Goal: Task Accomplishment & Management: Use online tool/utility

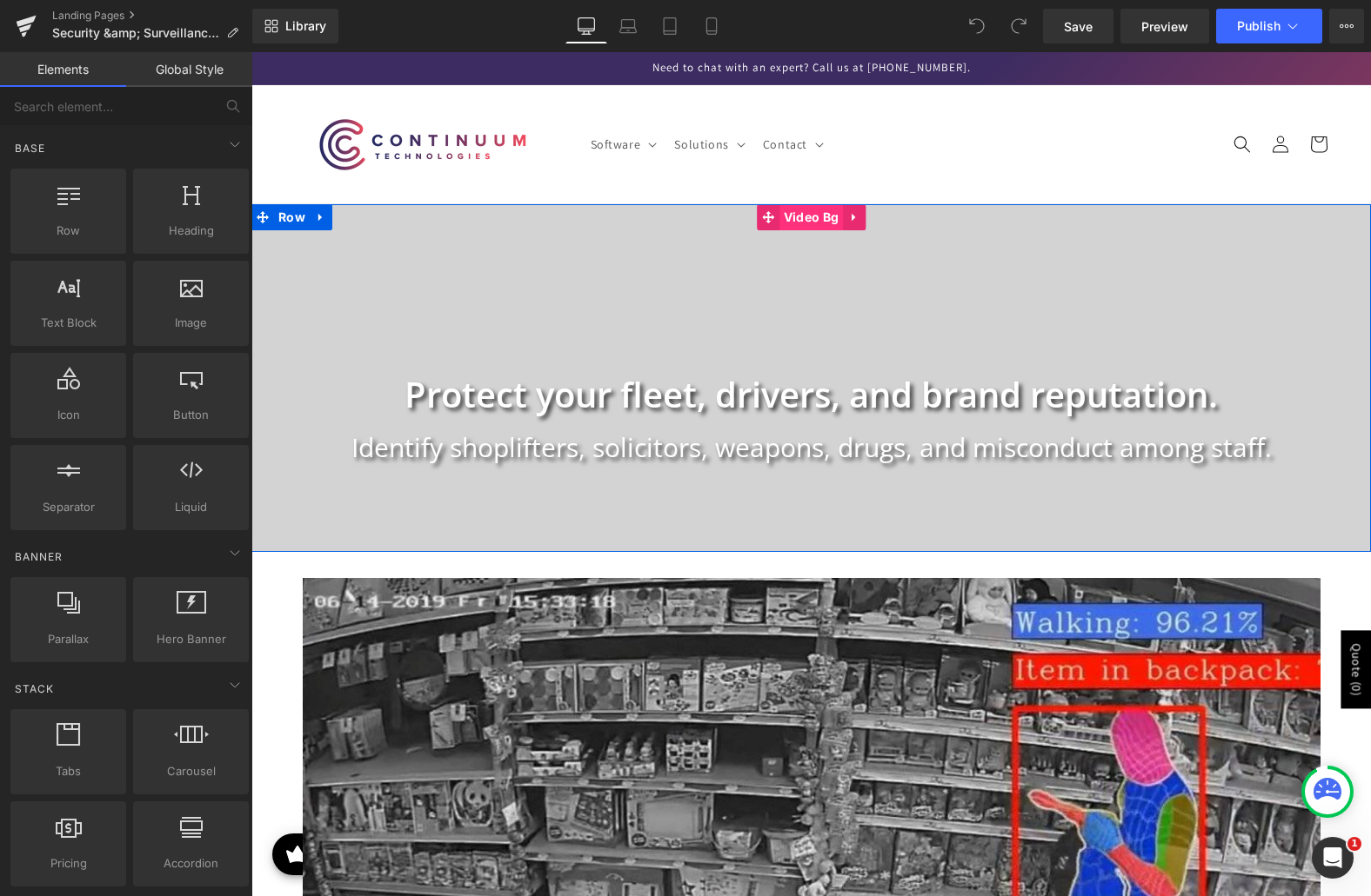
click at [781, 219] on span "Video Bg" at bounding box center [812, 217] width 64 height 26
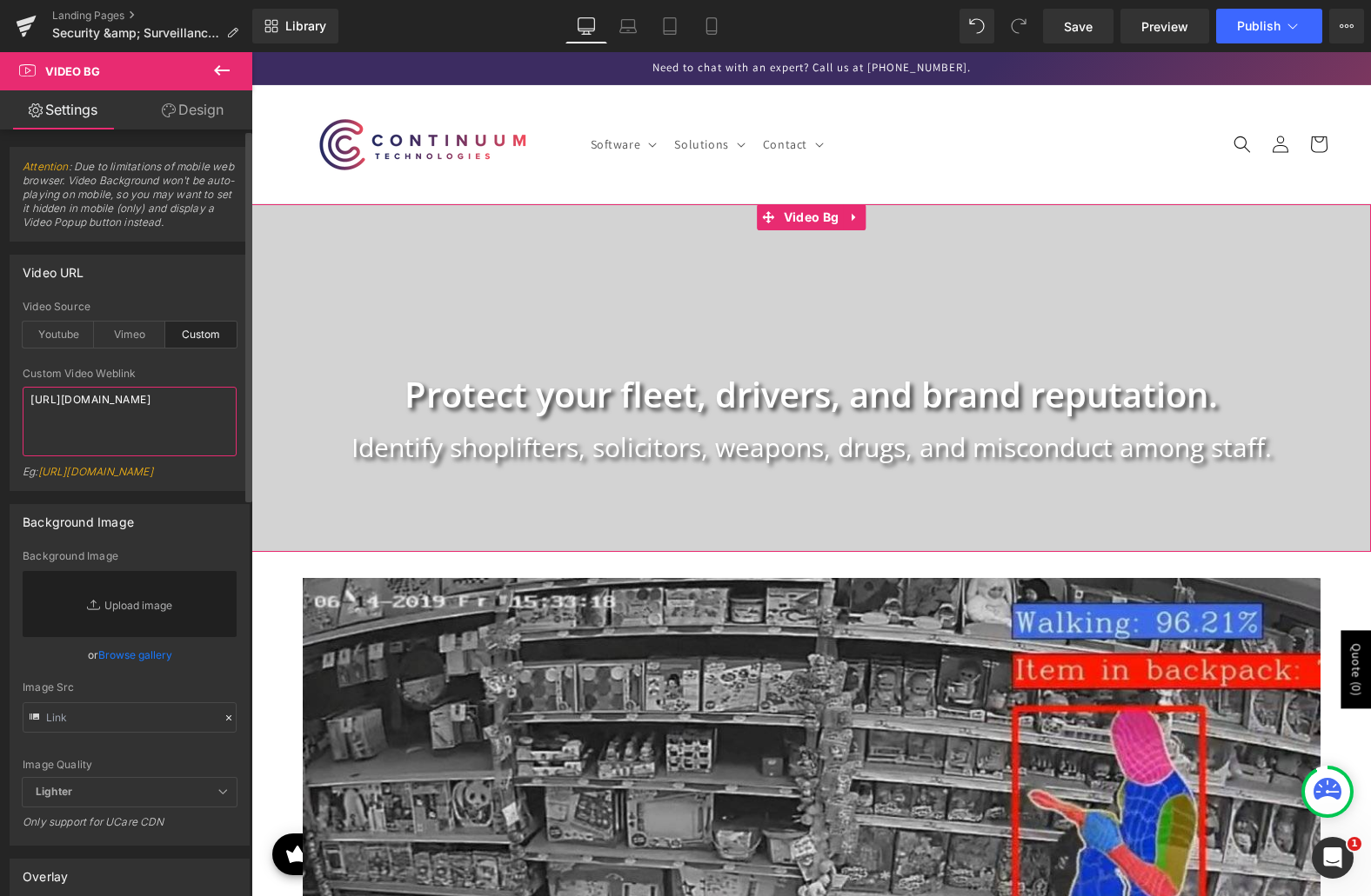
click at [93, 428] on textarea "https://cdn.shopify.com/videos/c/o/v/bf30ffafecf8417db4d135489f30f3bf.mp4" at bounding box center [130, 422] width 214 height 70
paste textarea "2eadf95ddbd74673ae5a6eee17834e1b"
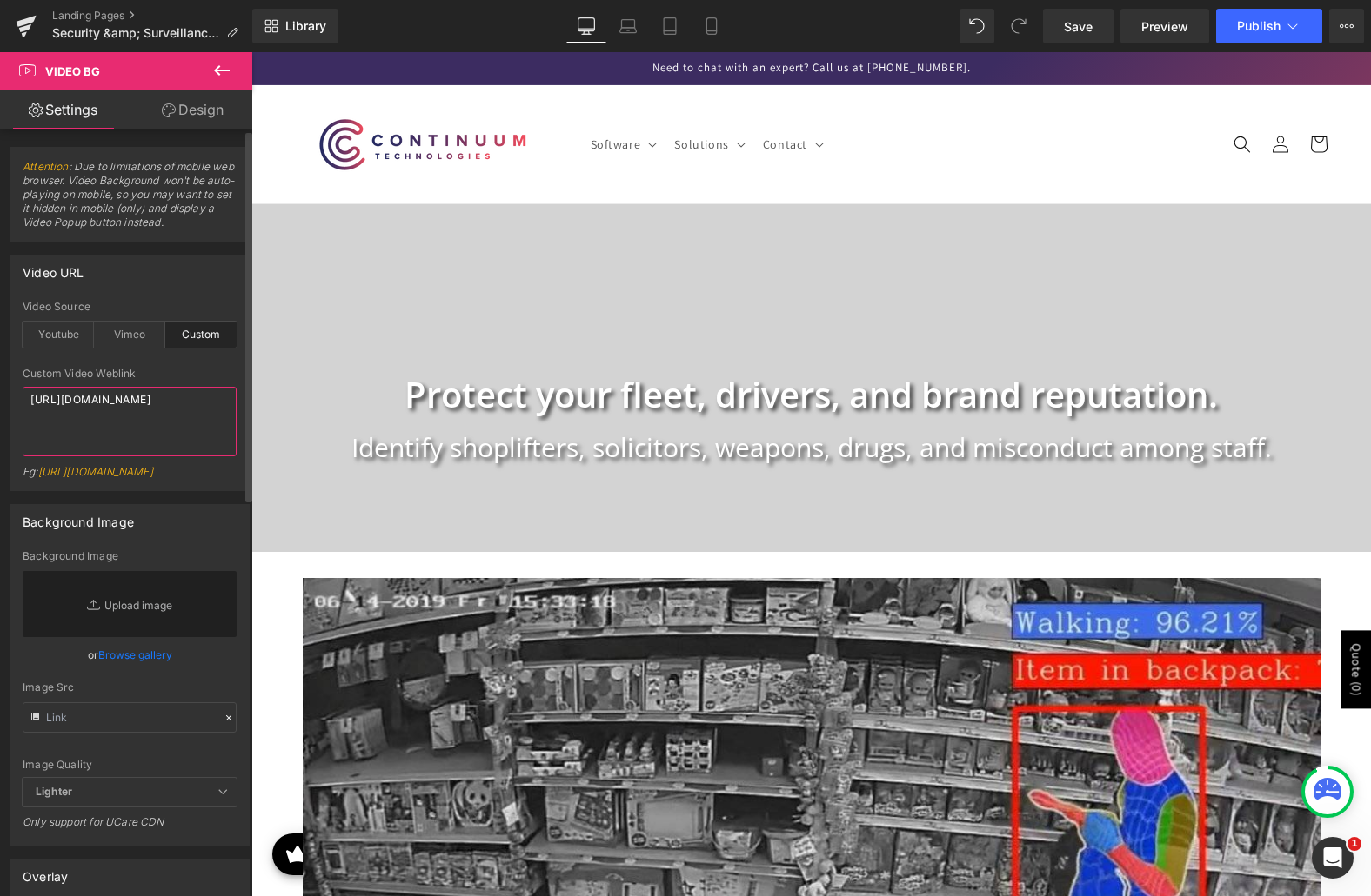
type textarea "https://cdn.shopify.com/videos/c/o/v/2eadf95ddbd74673ae5a6eee17834e1b.mp4"
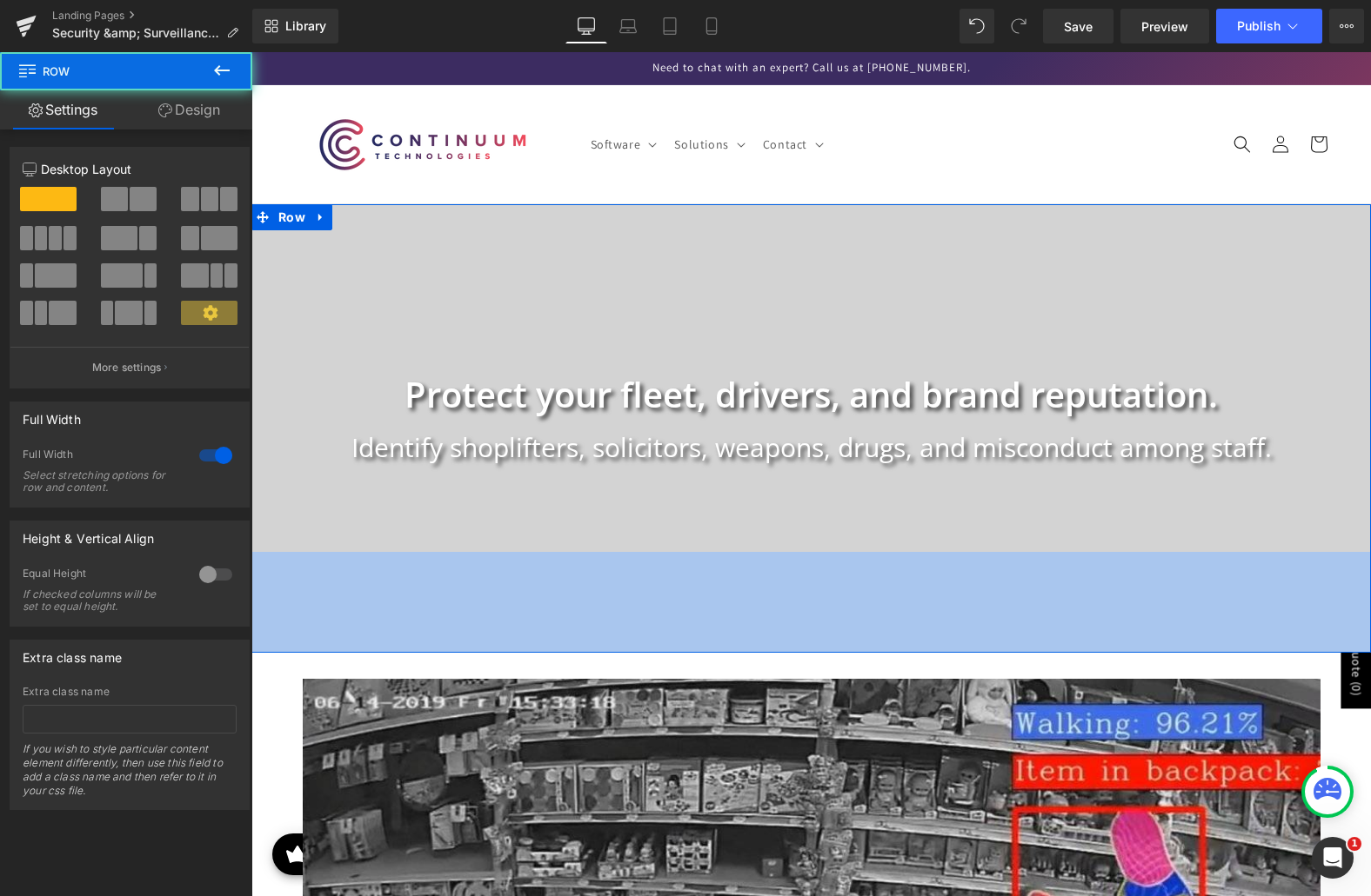
drag, startPoint x: 727, startPoint y: 550, endPoint x: 726, endPoint y: 651, distance: 101.0
click at [726, 651] on div "116px" at bounding box center [811, 602] width 1120 height 101
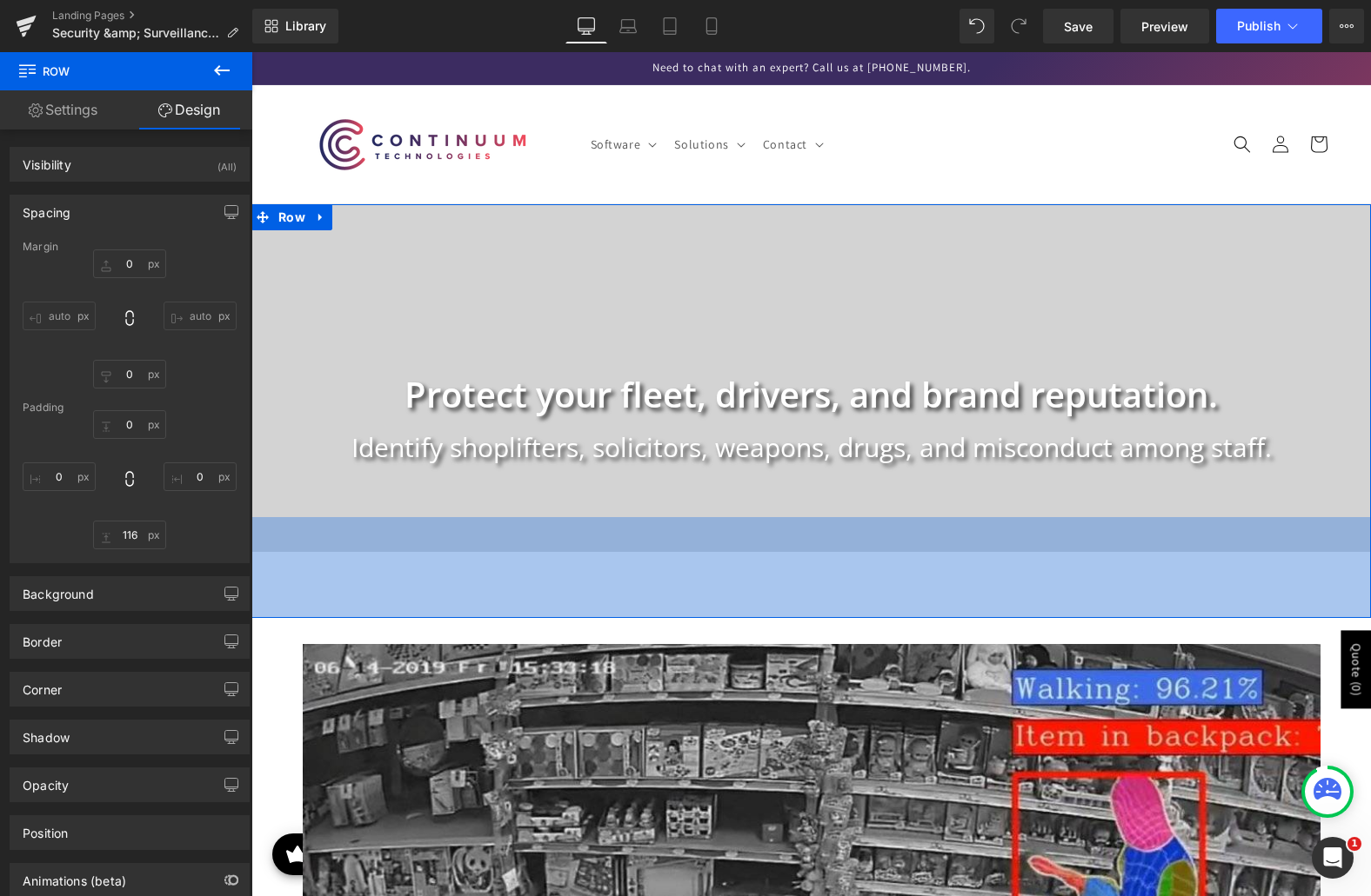
type input "0"
type input "76"
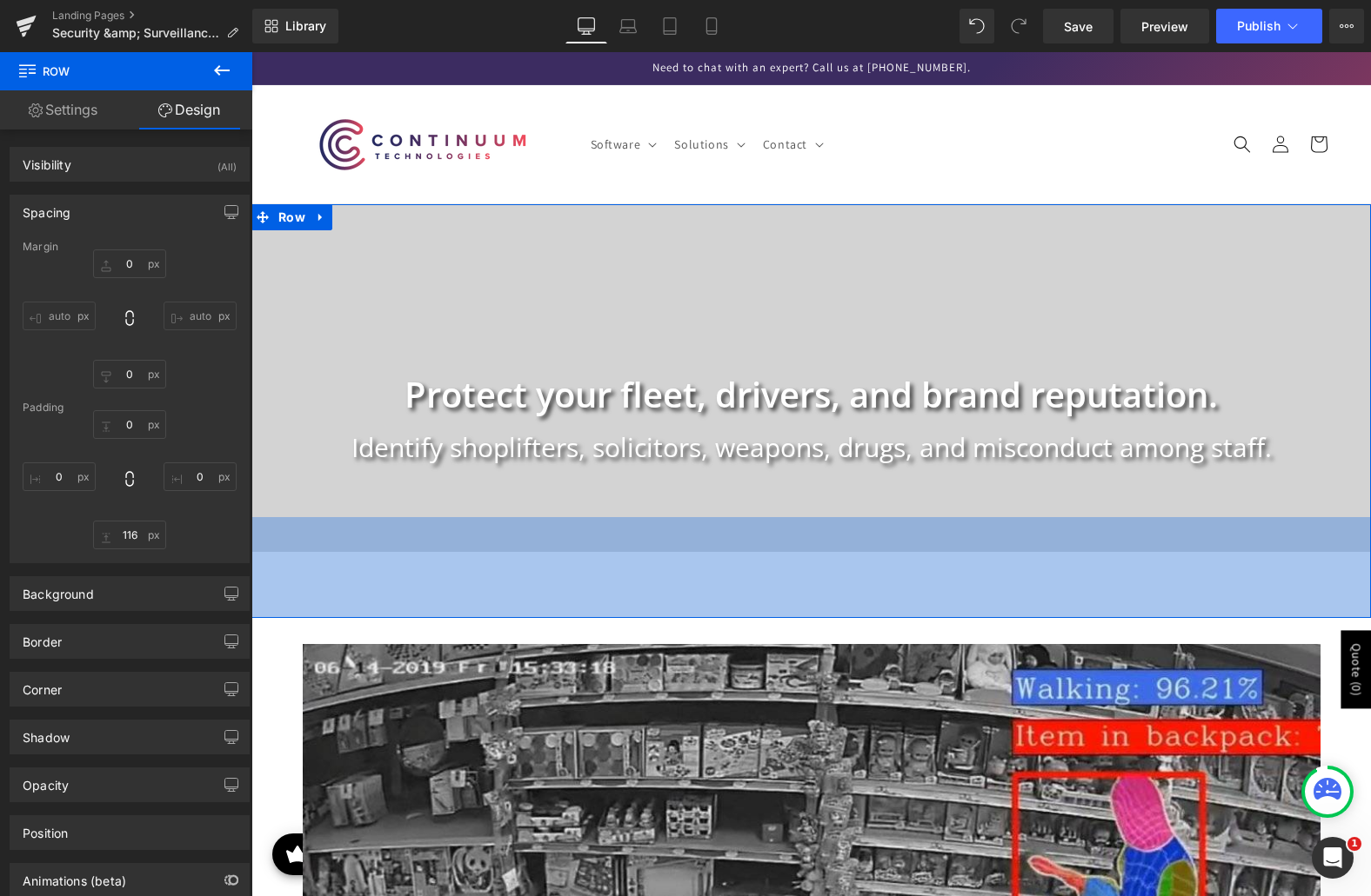
type input "0"
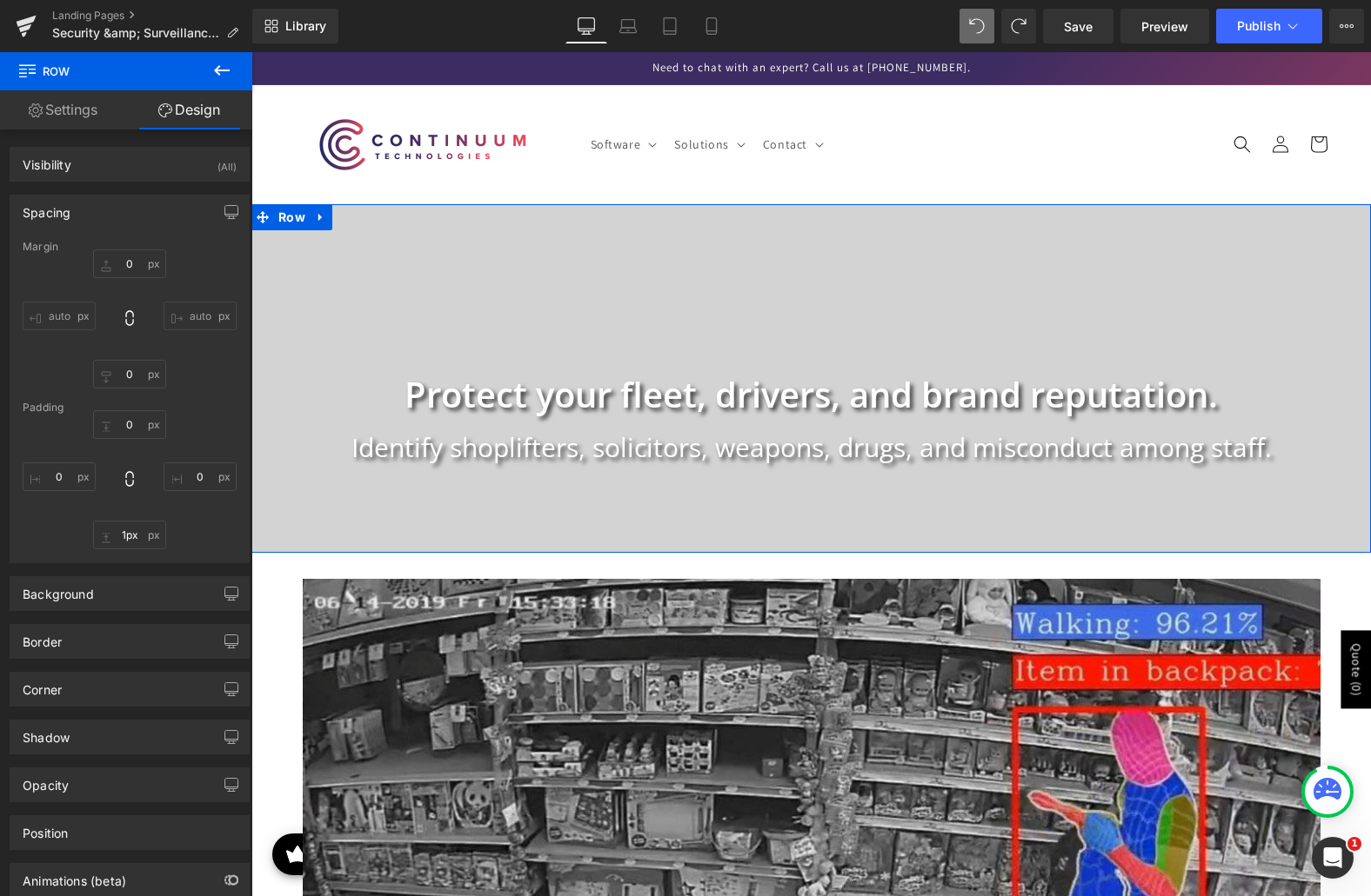
type input "0px"
drag, startPoint x: 720, startPoint y: 616, endPoint x: 760, endPoint y: 549, distance: 78.0
click at [760, 549] on div "Protect your fleet, drivers, and brand reputation. Heading Identify shoplifters…" at bounding box center [811, 378] width 1120 height 348
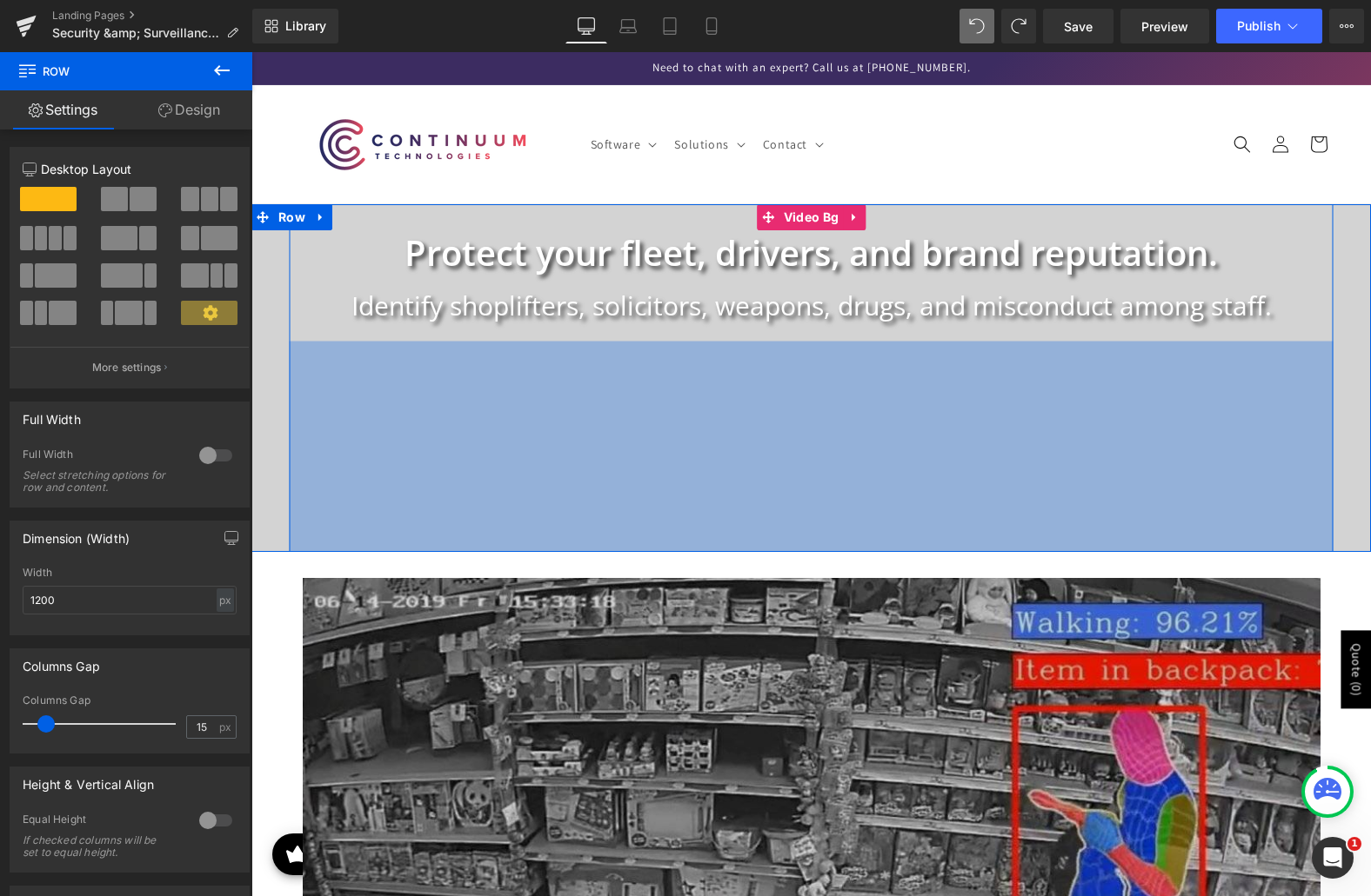
drag, startPoint x: 795, startPoint y: 487, endPoint x: 800, endPoint y: 772, distance: 285.0
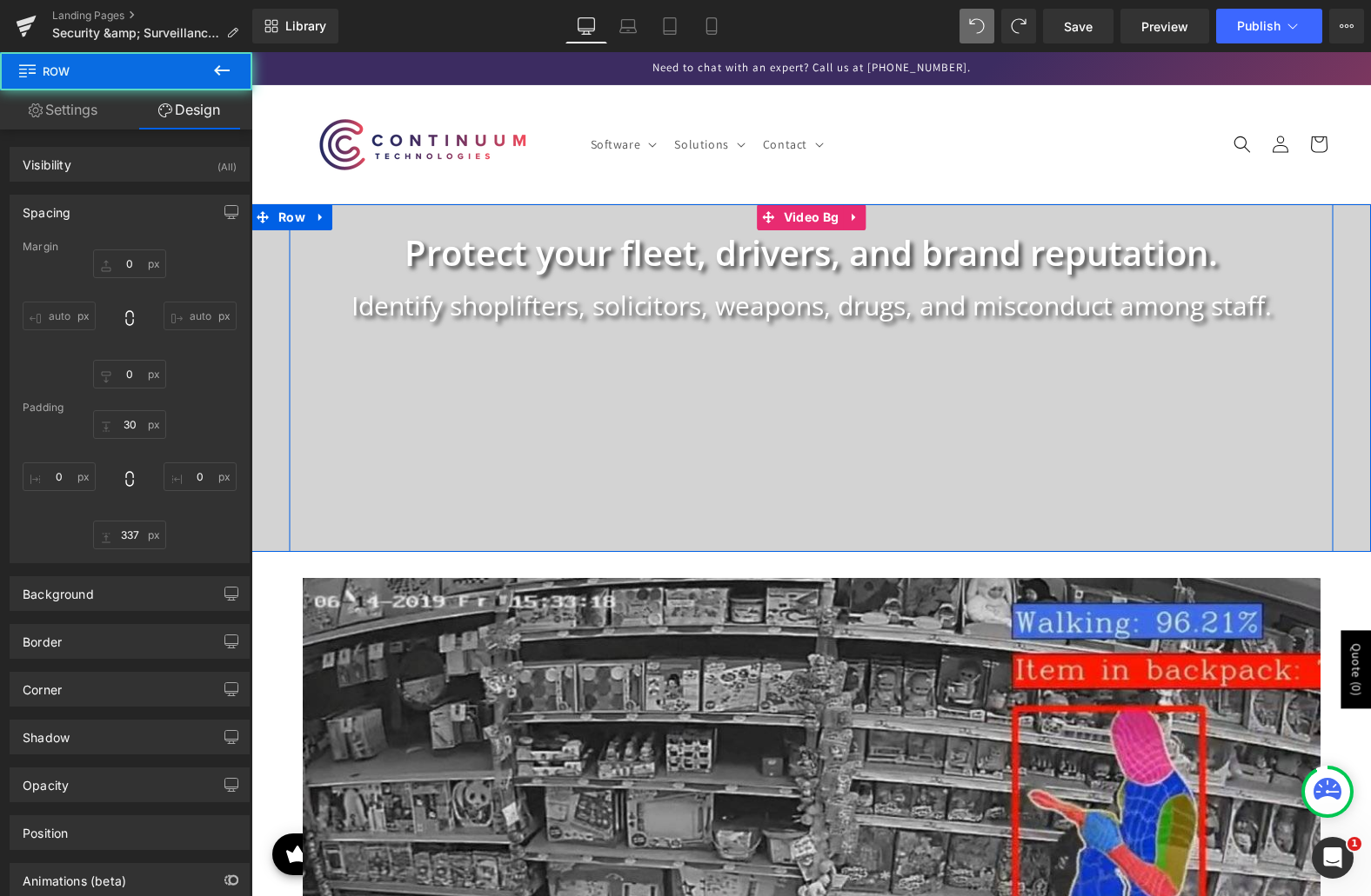
type input "0"
type input "30"
type input "0"
type input "69"
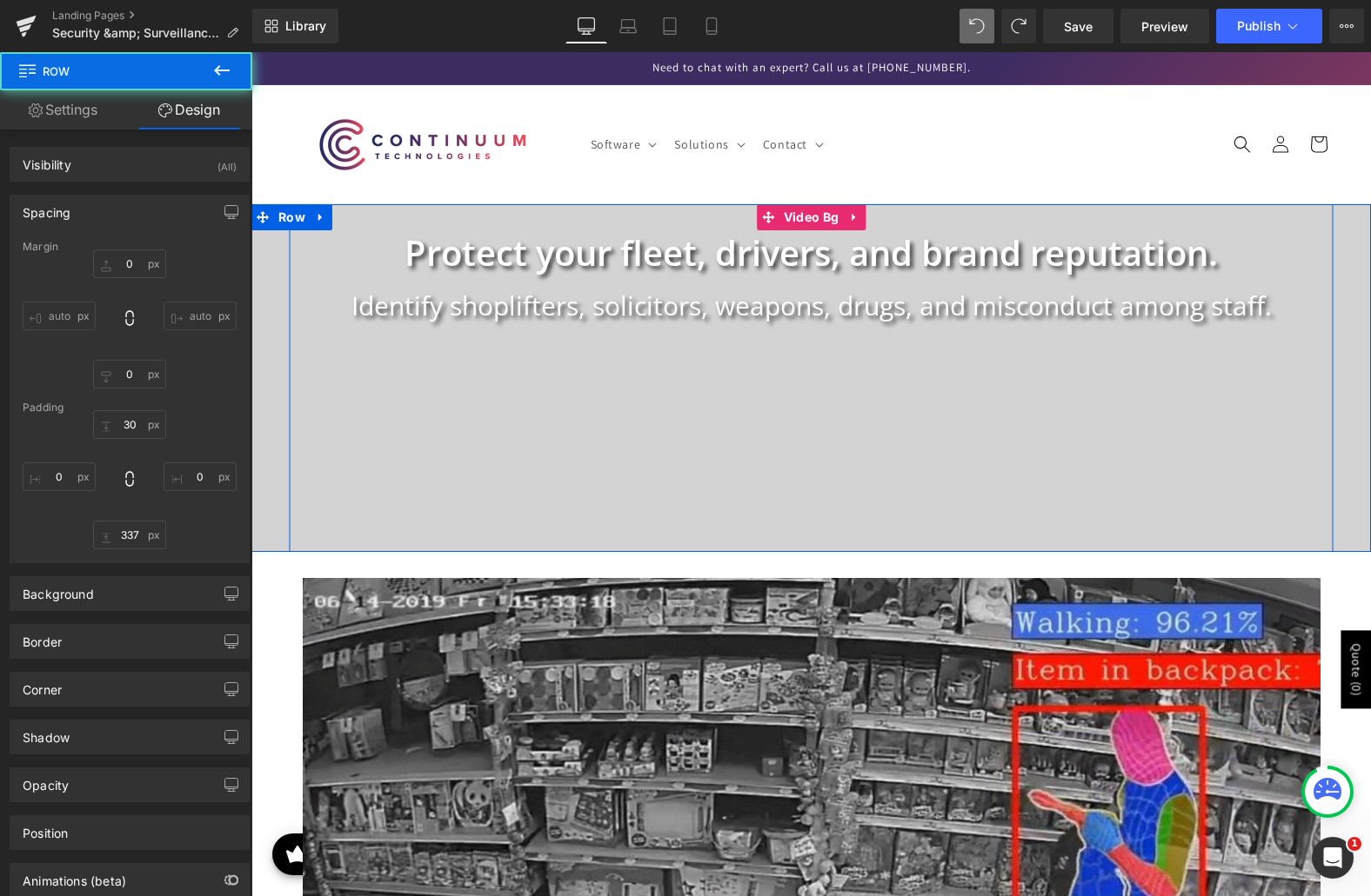
type input "0"
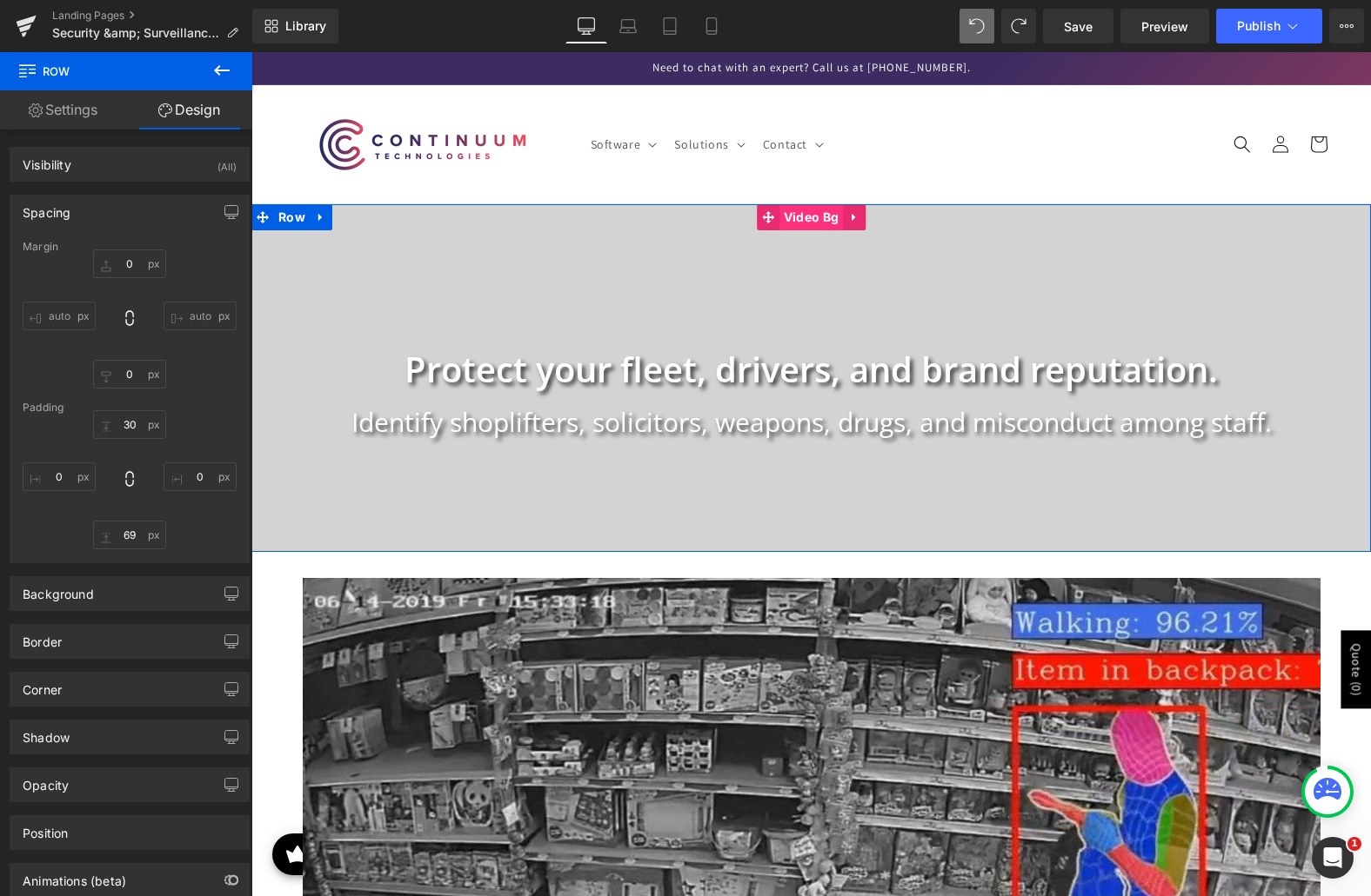
click at [811, 215] on span "Video Bg" at bounding box center [812, 217] width 64 height 26
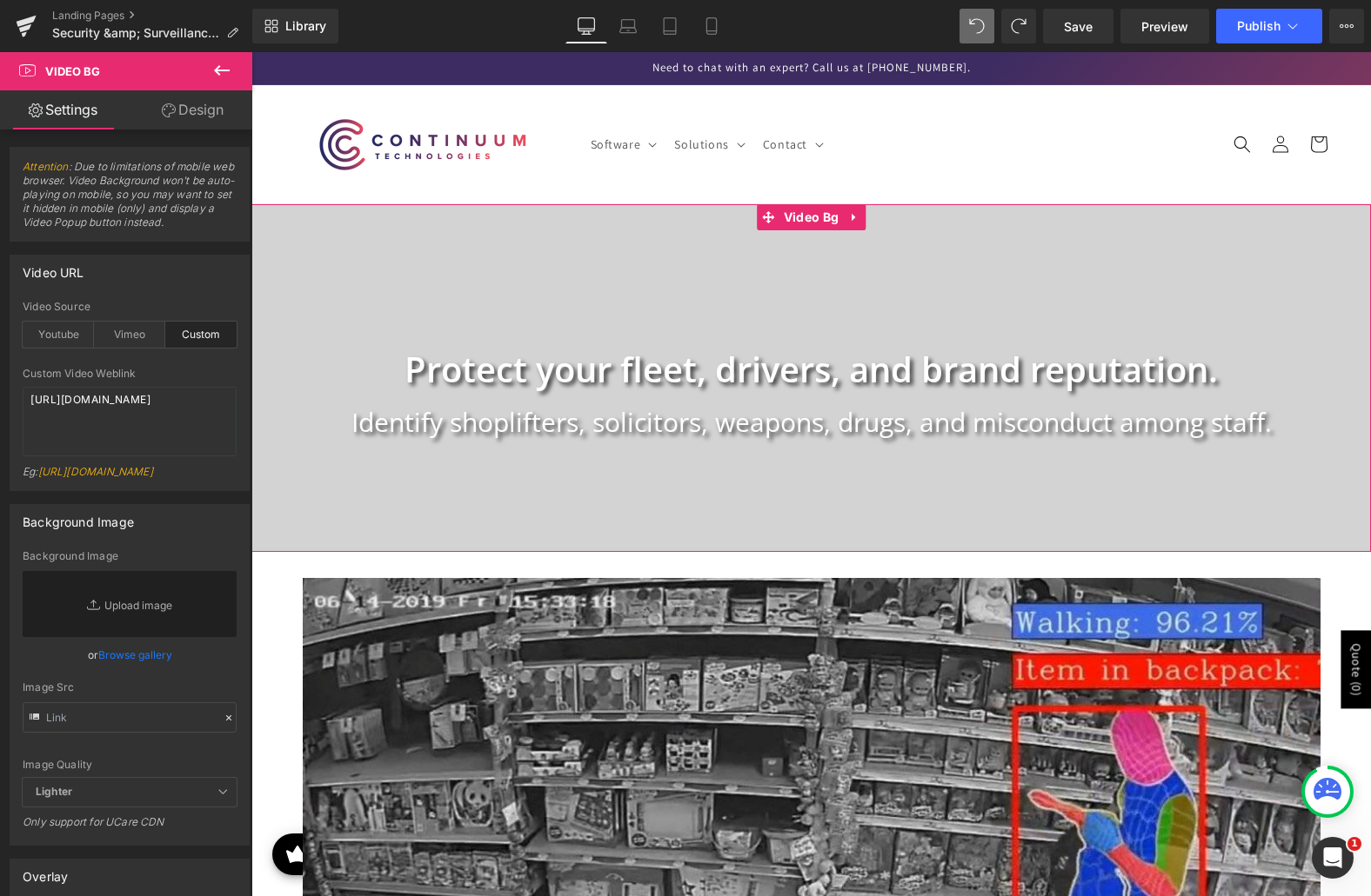
click at [214, 120] on link "Design" at bounding box center [192, 110] width 127 height 39
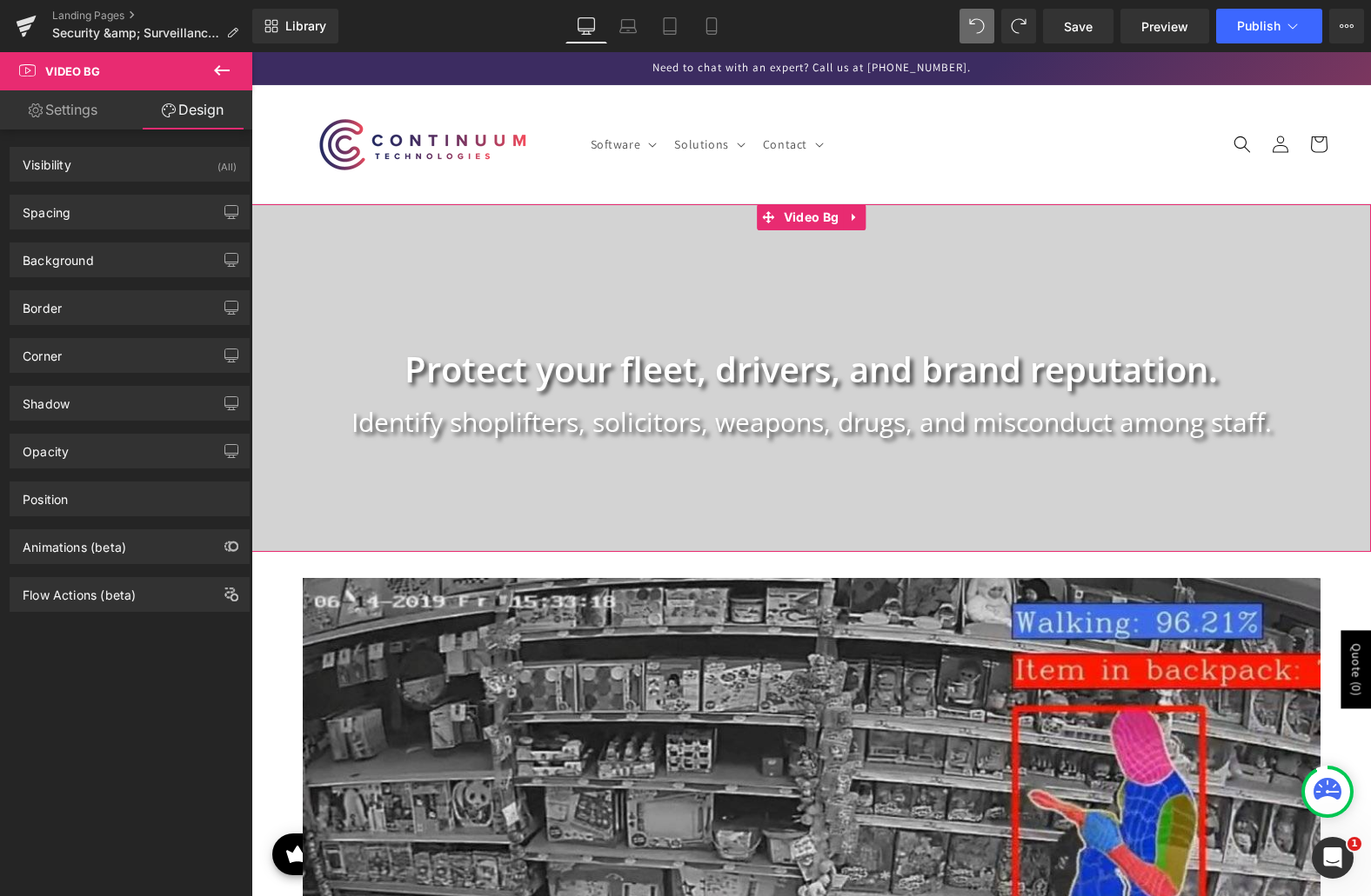
click at [78, 107] on link "Settings" at bounding box center [63, 110] width 127 height 39
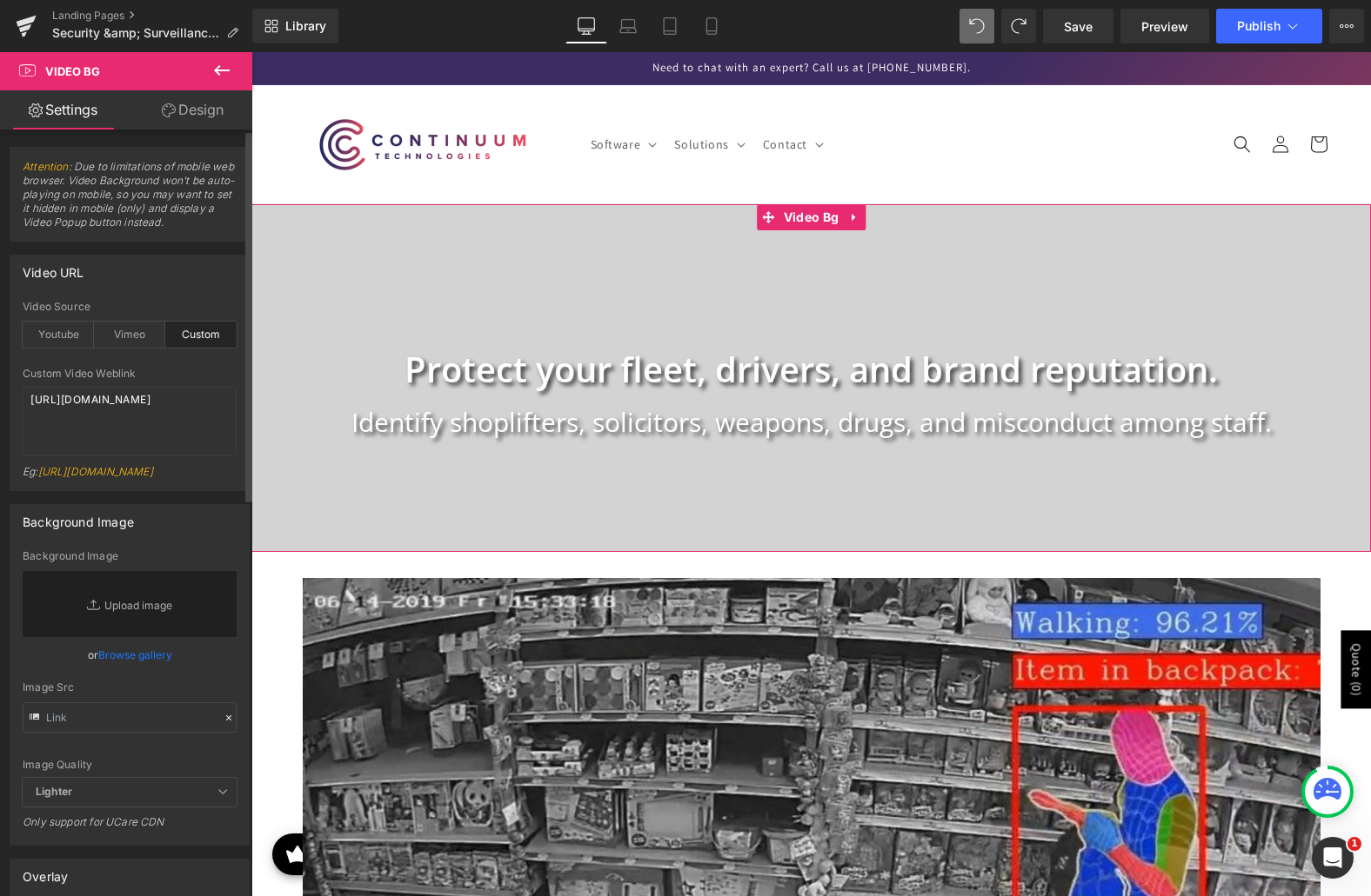
click at [183, 538] on div "Background Image" at bounding box center [129, 521] width 238 height 33
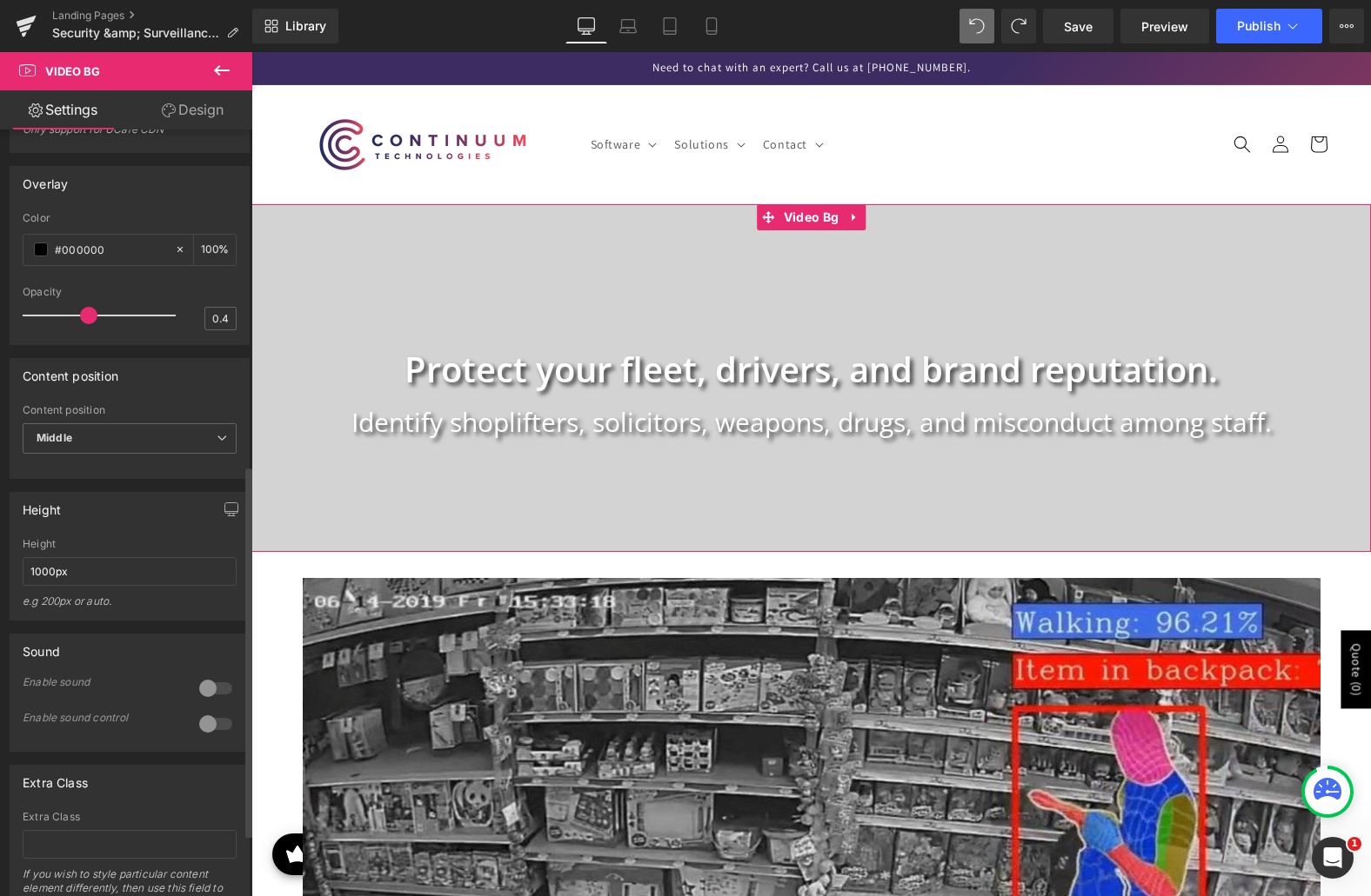
scroll to position [782, 0]
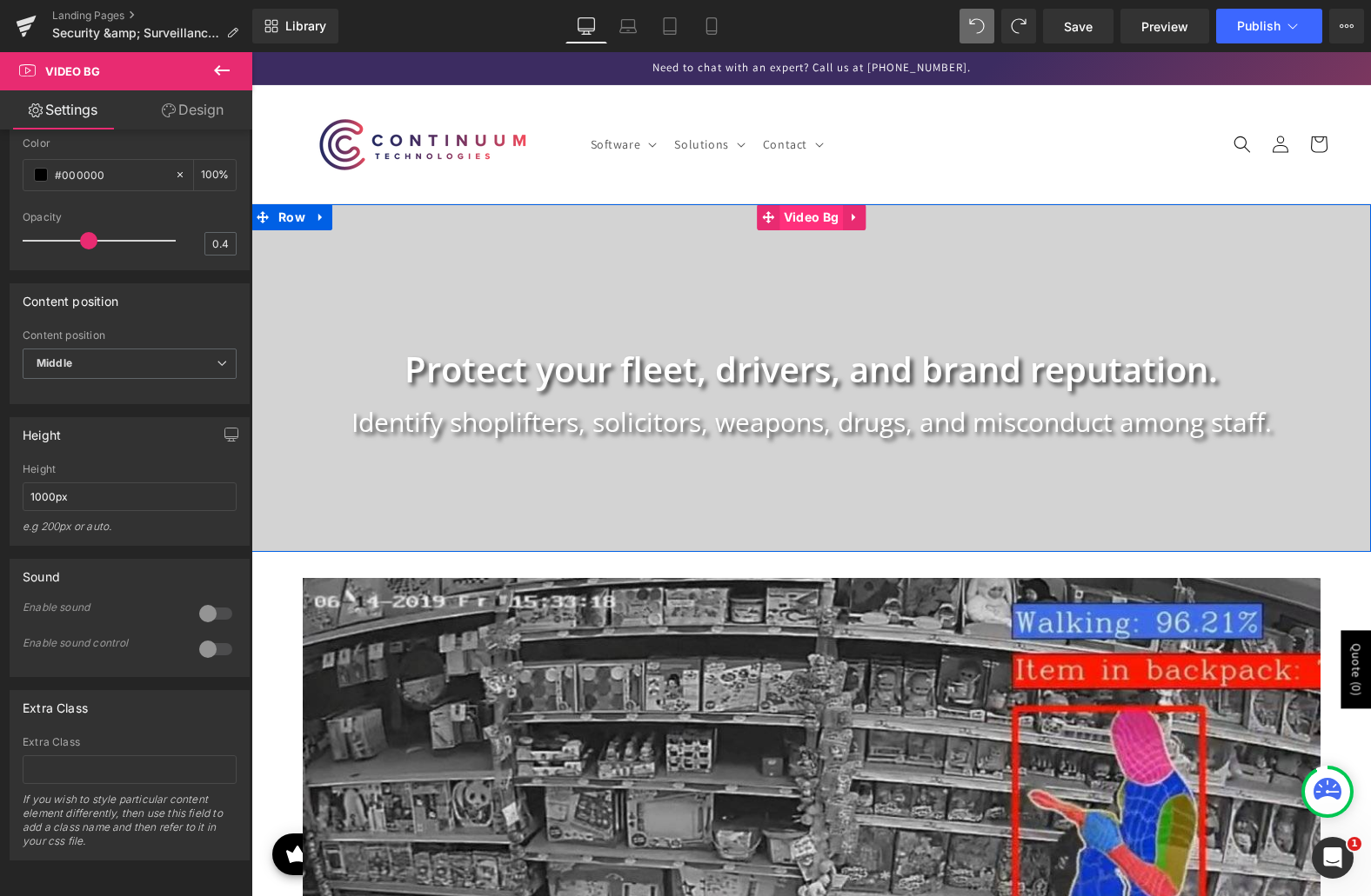
click at [801, 219] on span "Video Bg" at bounding box center [812, 217] width 64 height 26
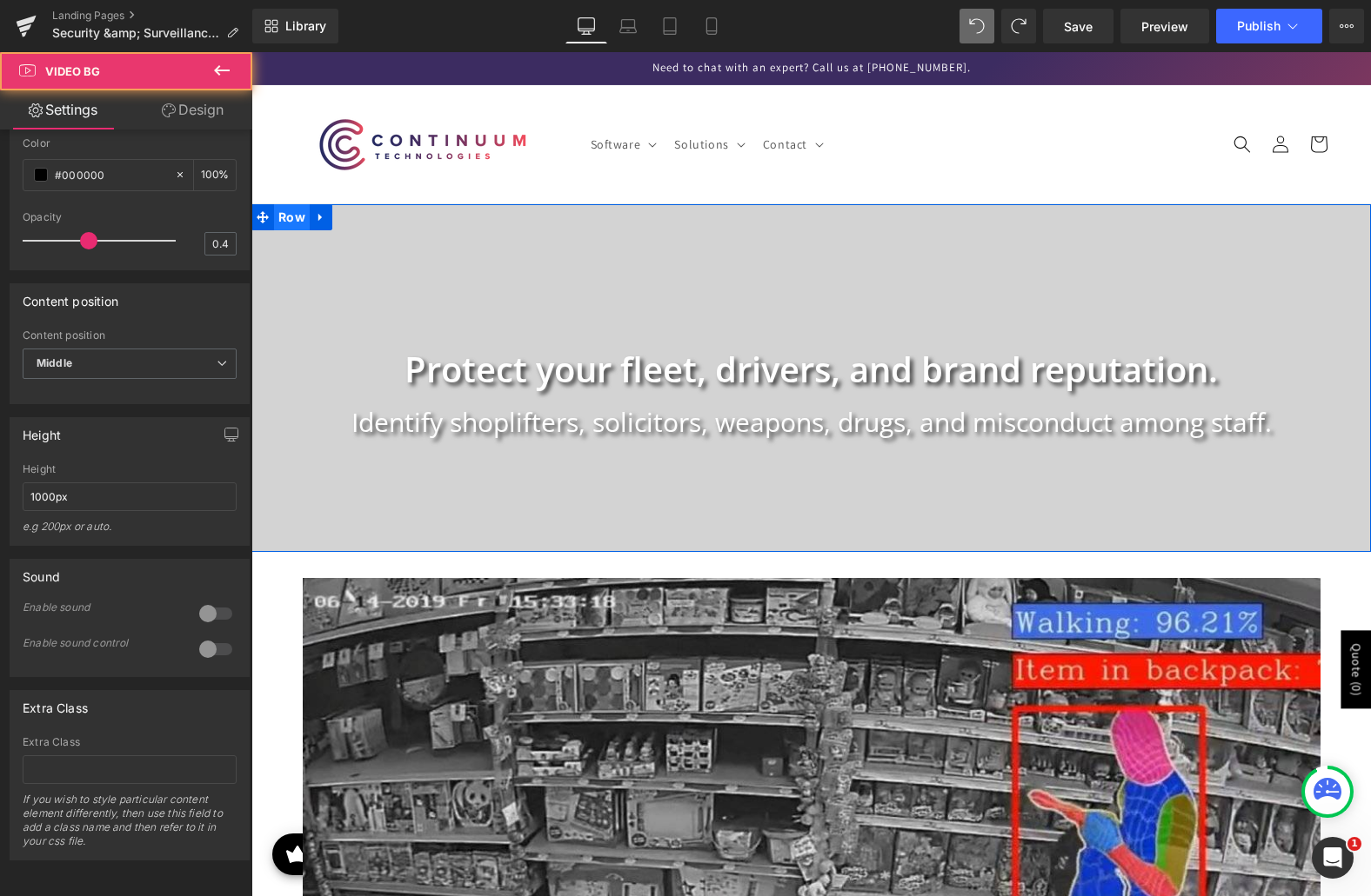
click at [281, 214] on span "Row" at bounding box center [292, 217] width 36 height 26
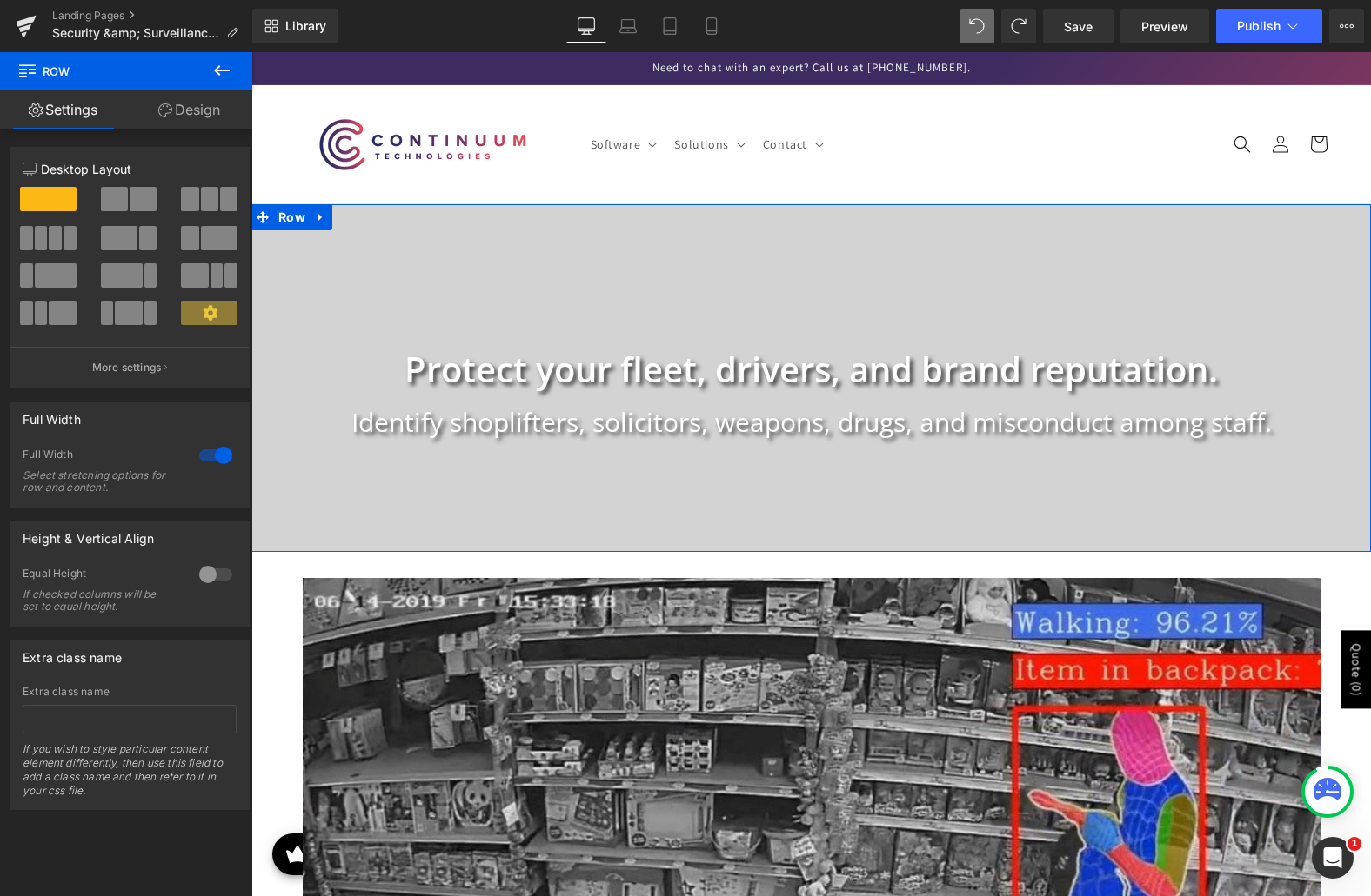
click at [212, 129] on link "Design" at bounding box center [189, 110] width 127 height 39
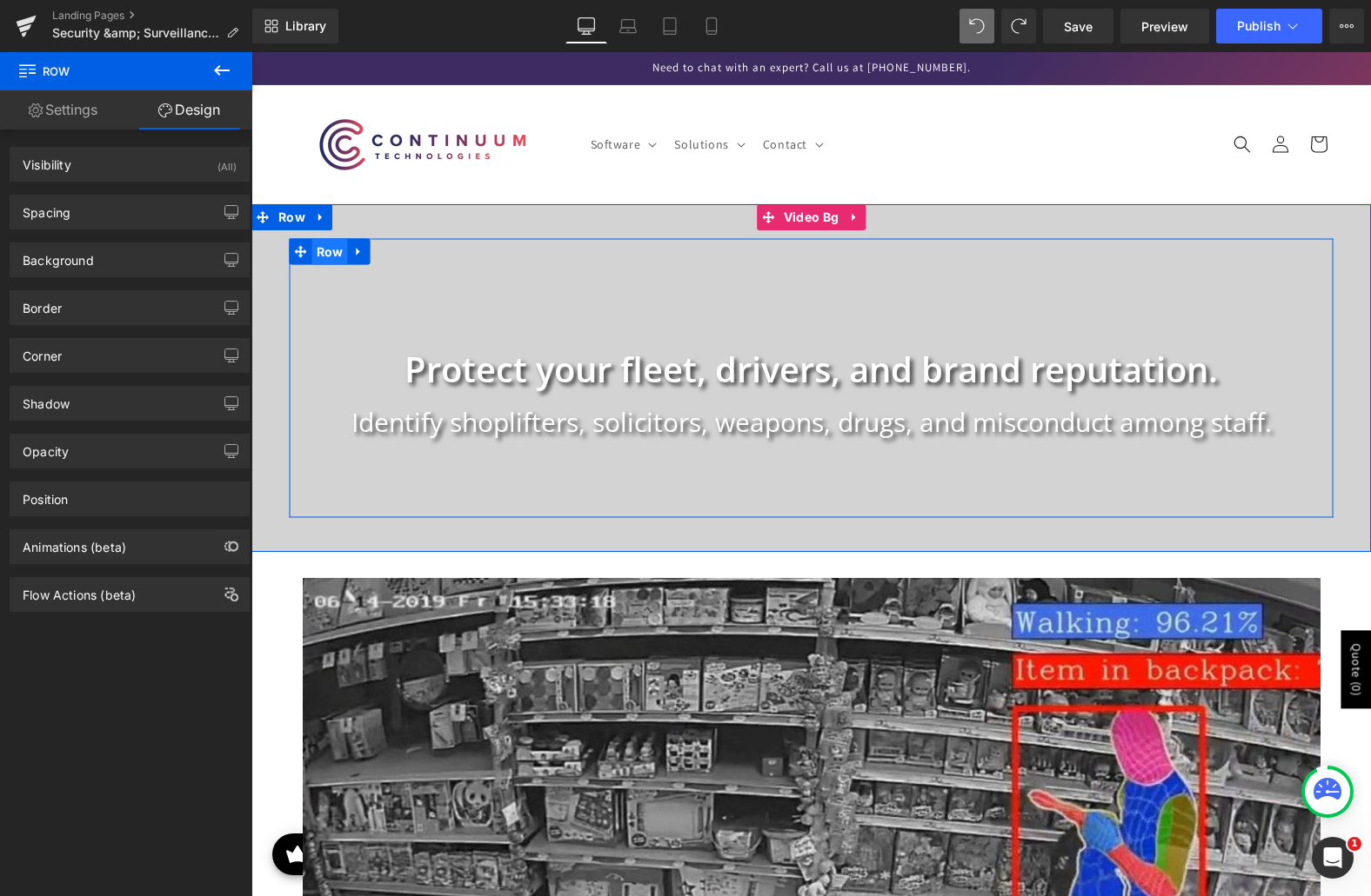
click at [321, 258] on span "Row" at bounding box center [330, 251] width 36 height 26
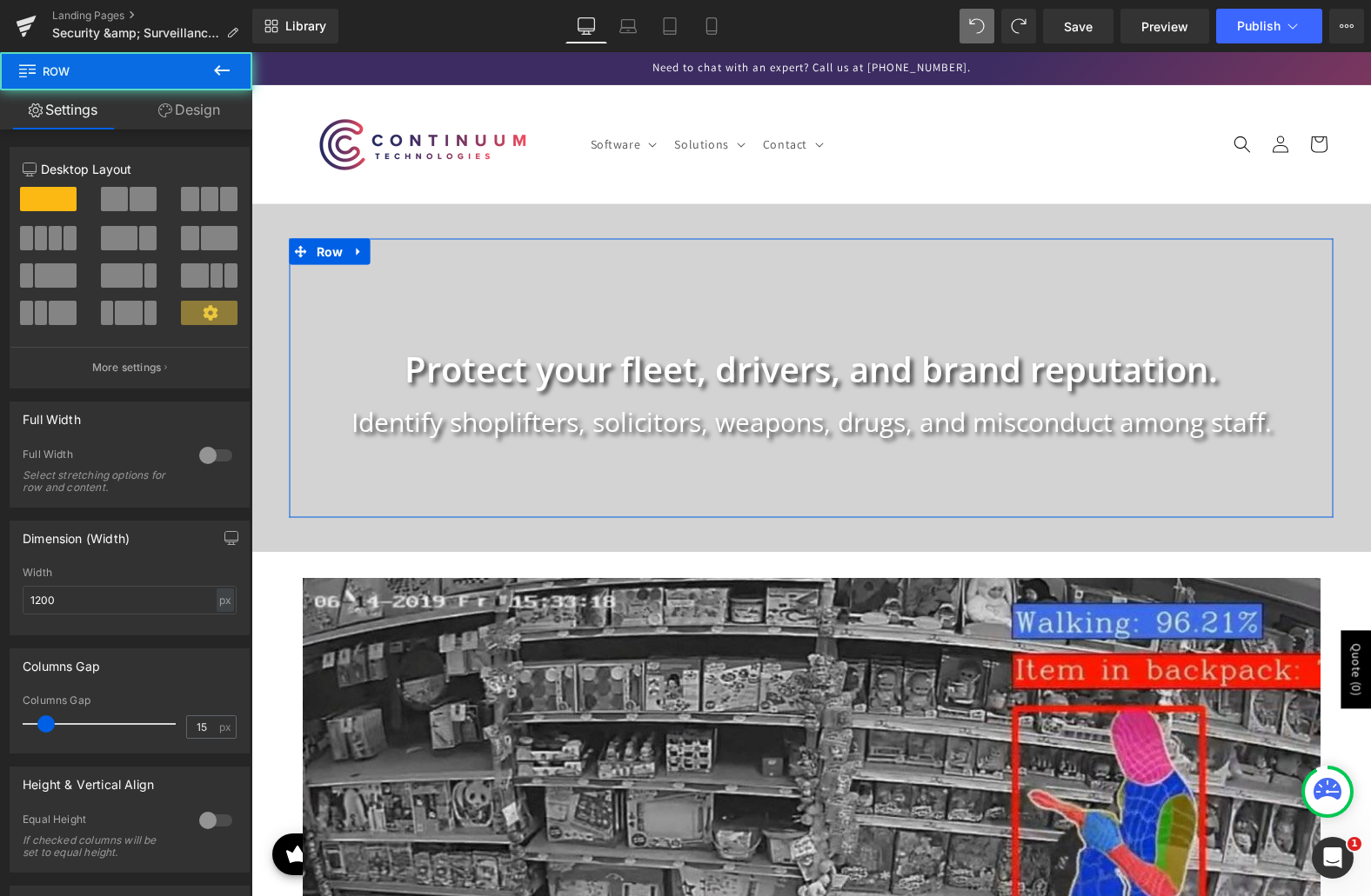
click at [184, 110] on link "Design" at bounding box center [189, 110] width 127 height 39
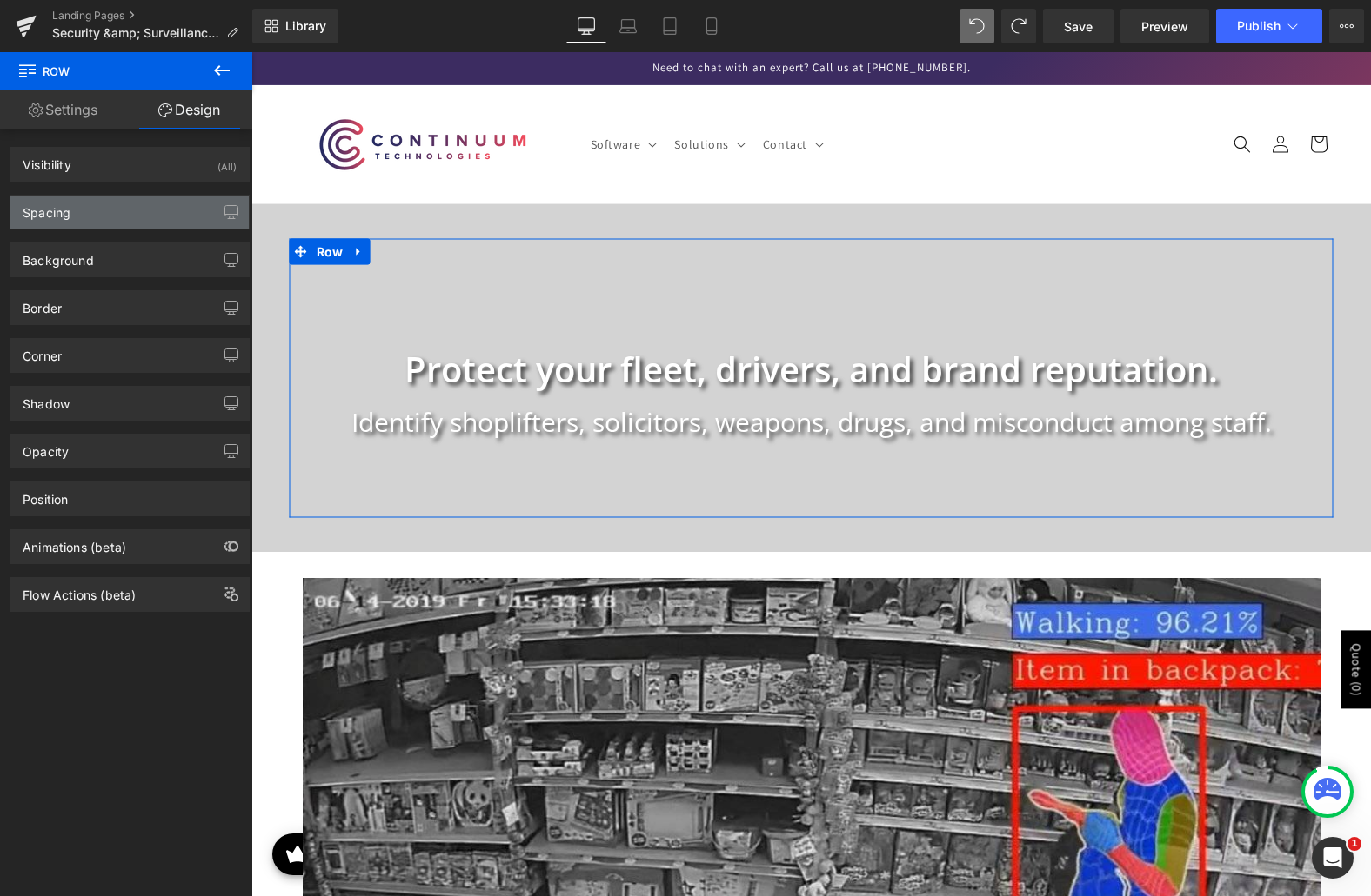
click at [100, 214] on div "Spacing" at bounding box center [129, 211] width 238 height 33
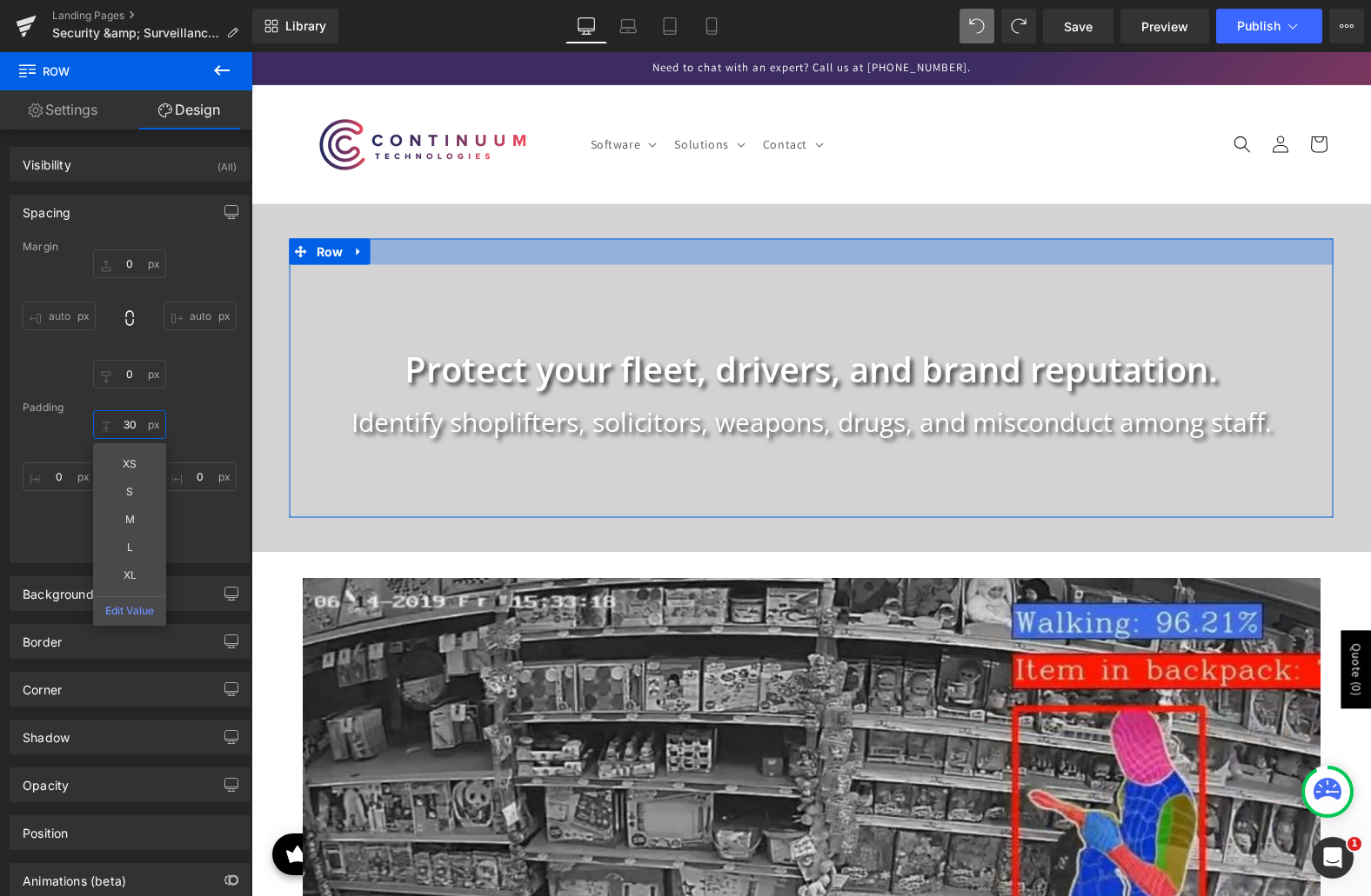
click at [129, 426] on input "30" at bounding box center [129, 425] width 73 height 29
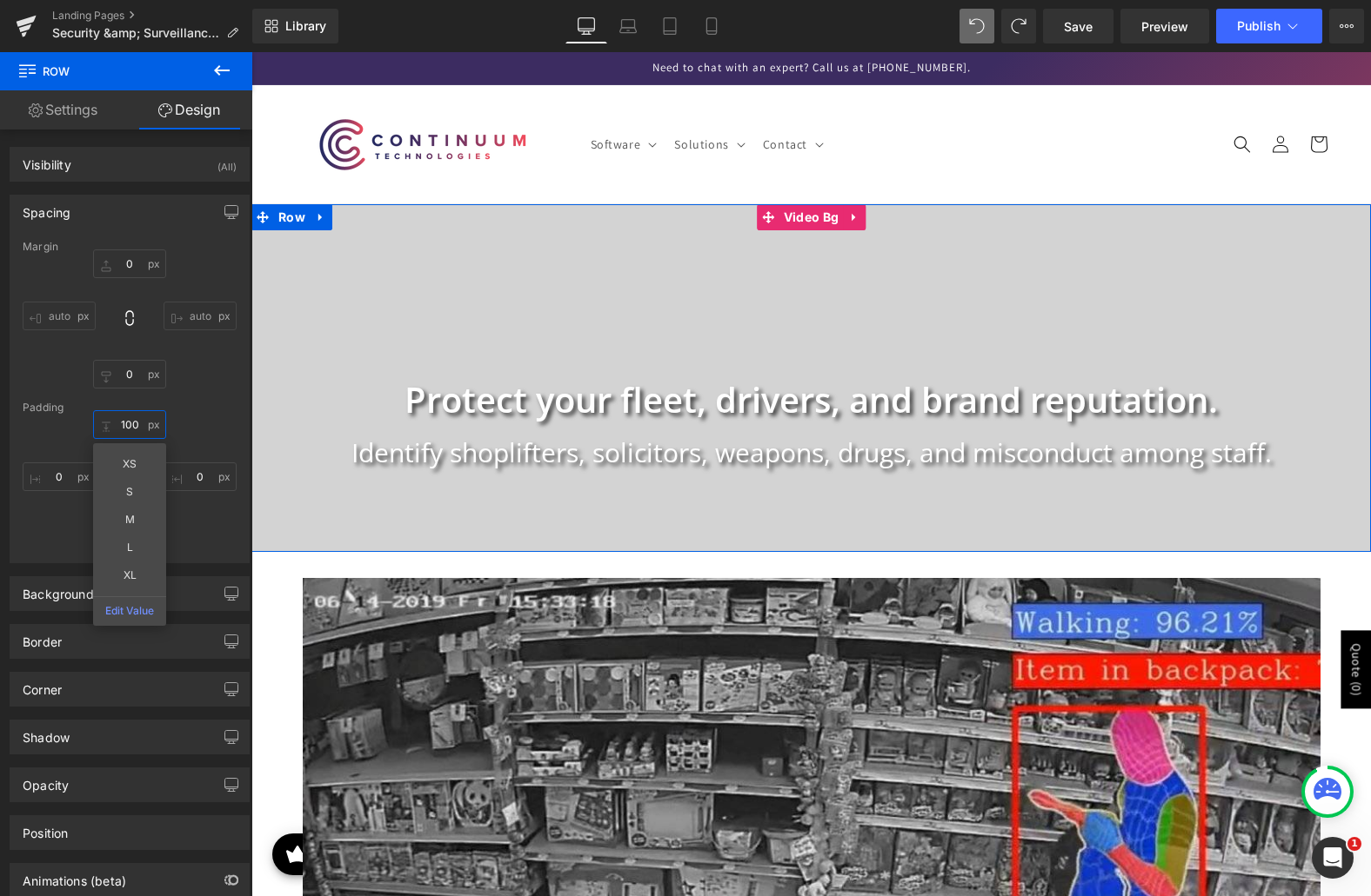
type input "10"
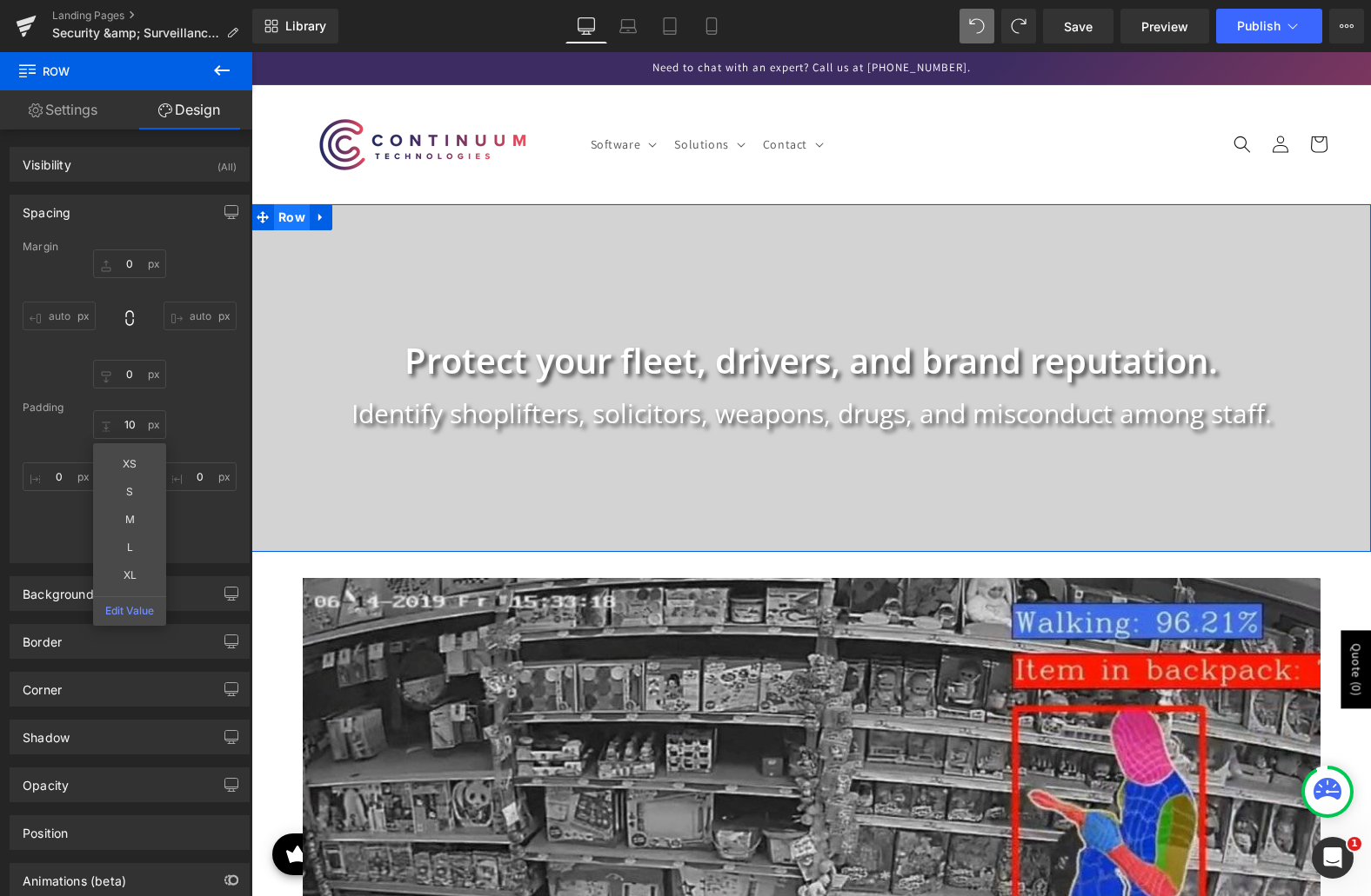
click at [293, 223] on span "Row" at bounding box center [292, 217] width 36 height 26
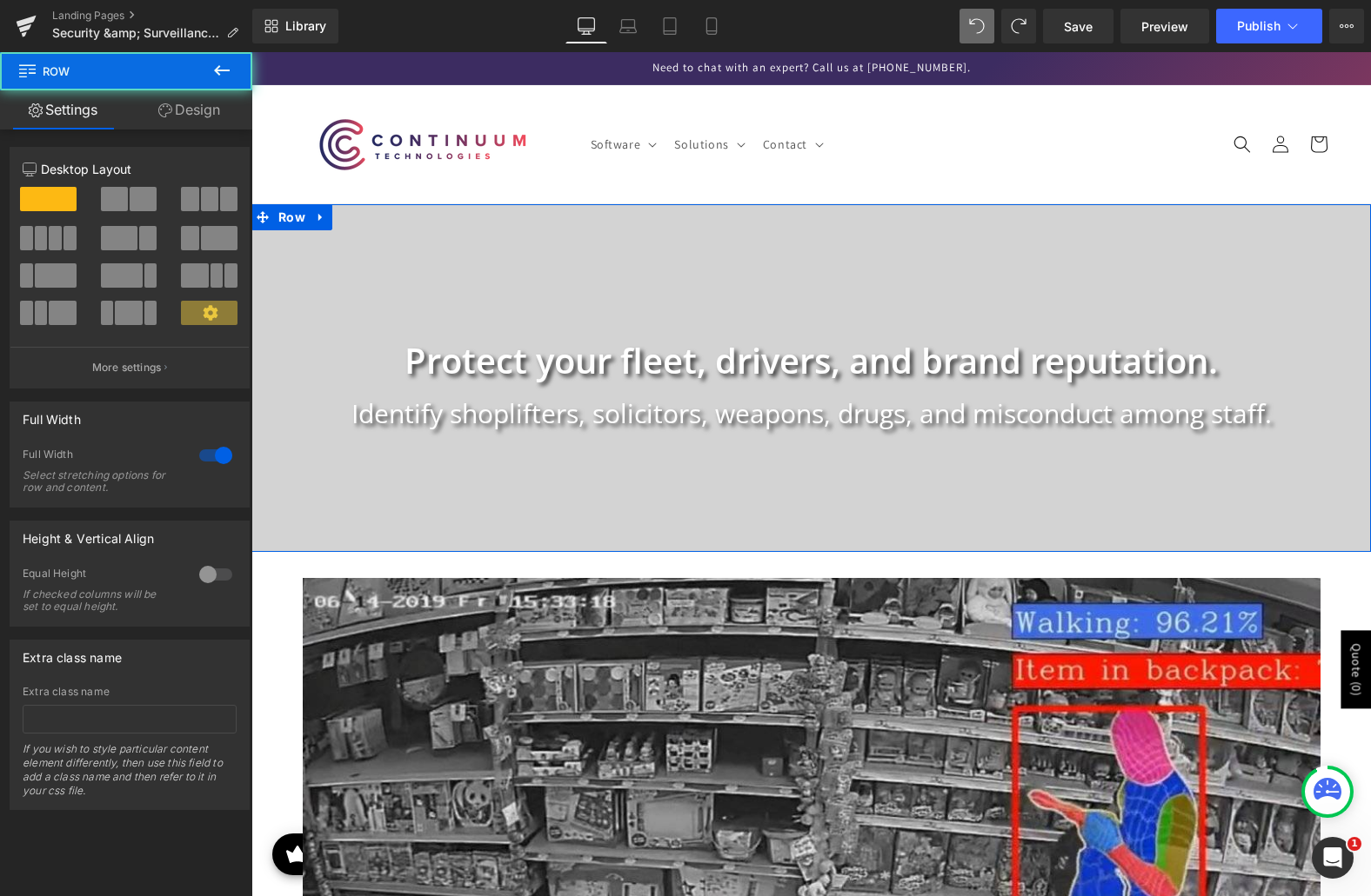
click at [197, 115] on link "Design" at bounding box center [189, 110] width 127 height 39
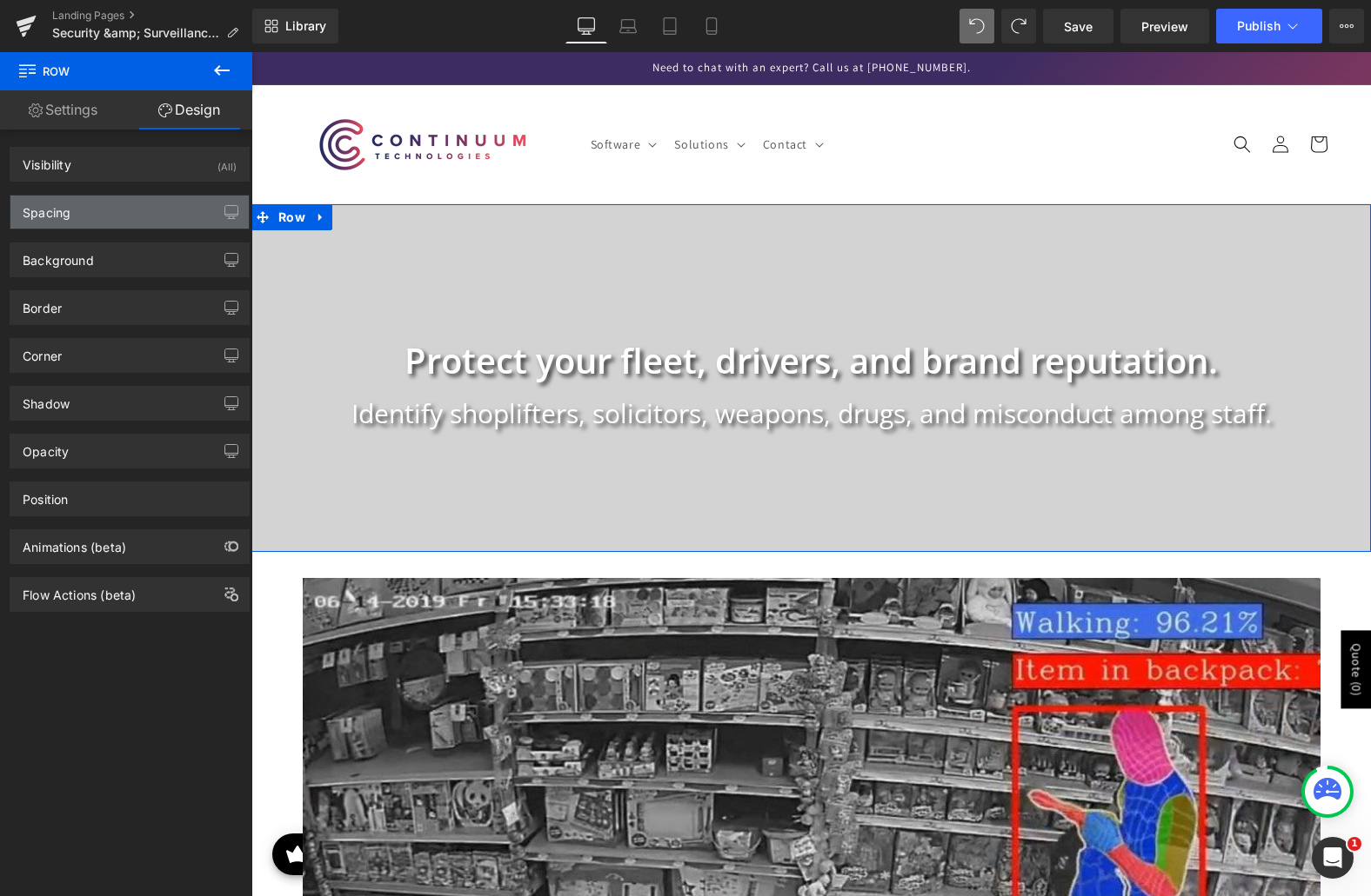
click at [120, 207] on div "Spacing" at bounding box center [129, 211] width 238 height 33
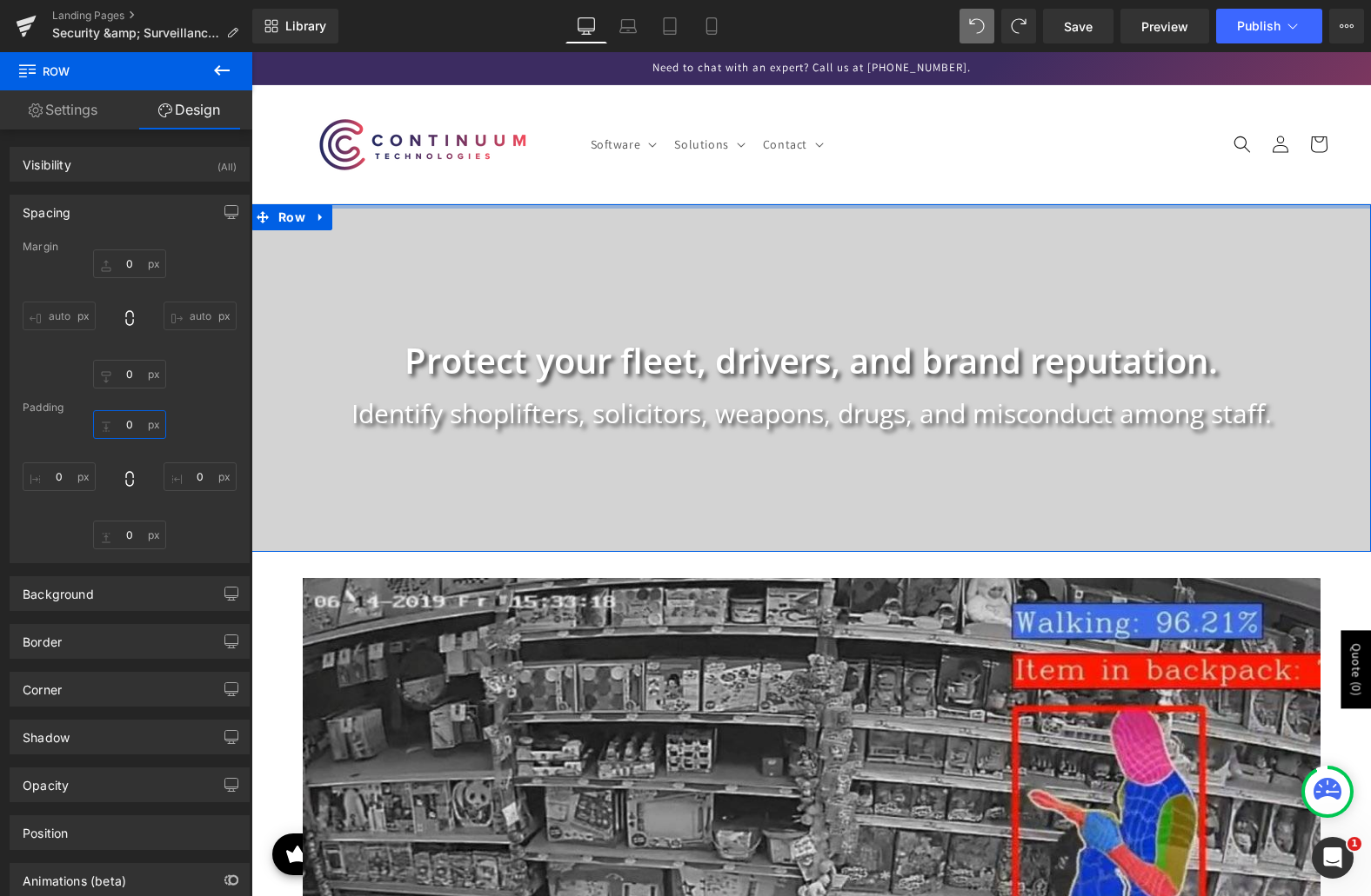
click at [127, 418] on input "0" at bounding box center [129, 425] width 73 height 29
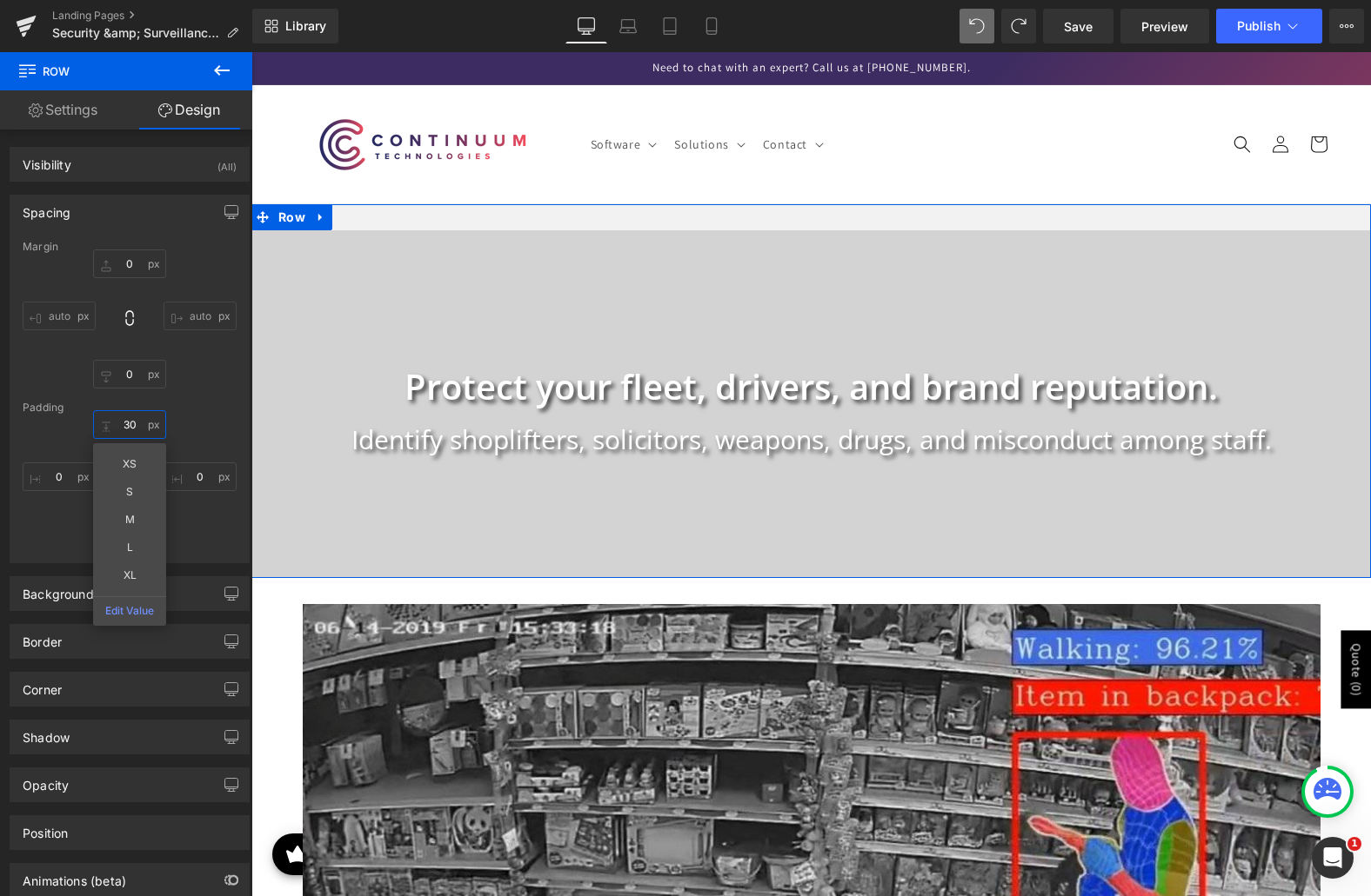
type input "3"
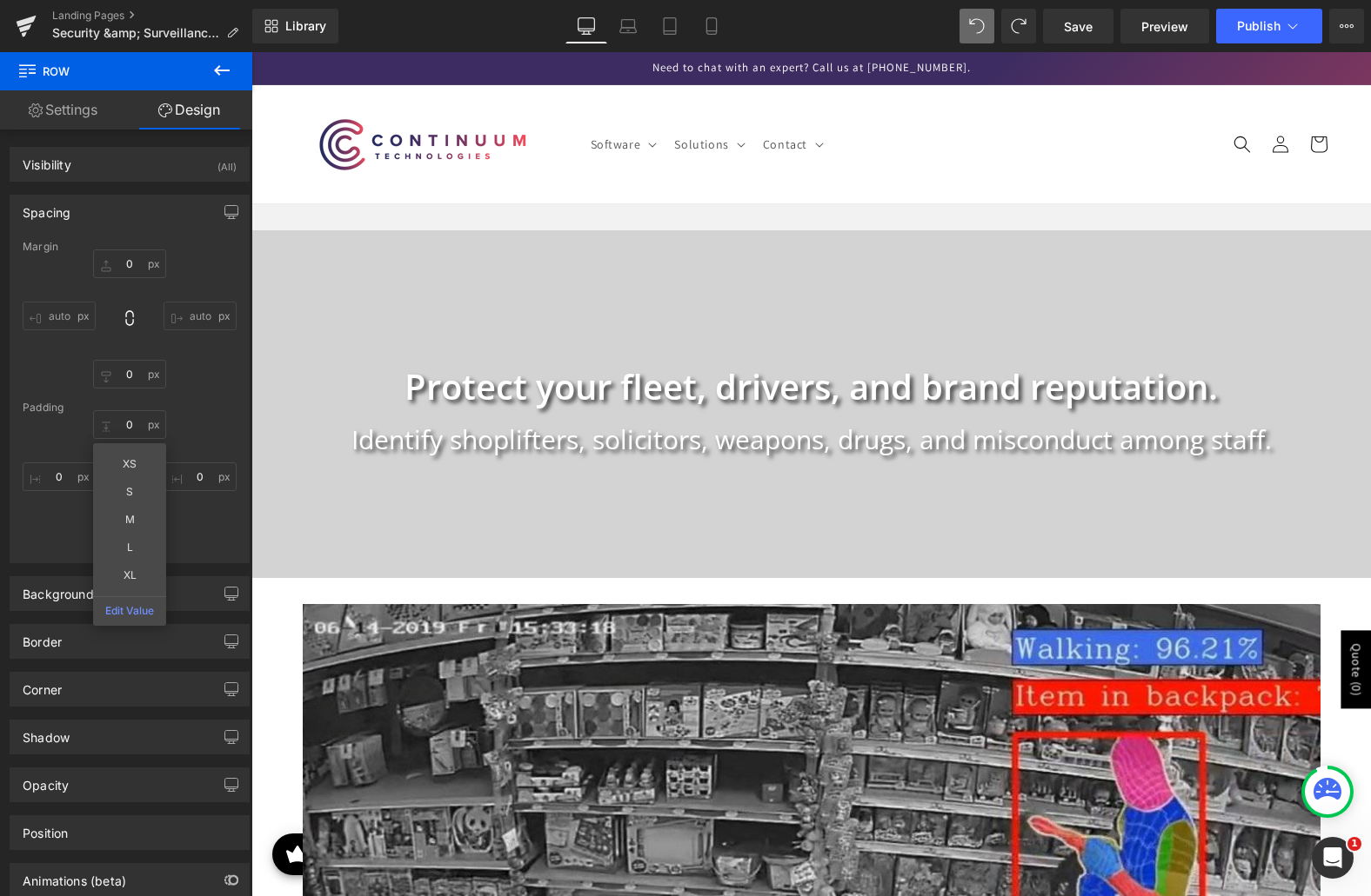
click at [963, 17] on span at bounding box center [976, 26] width 35 height 35
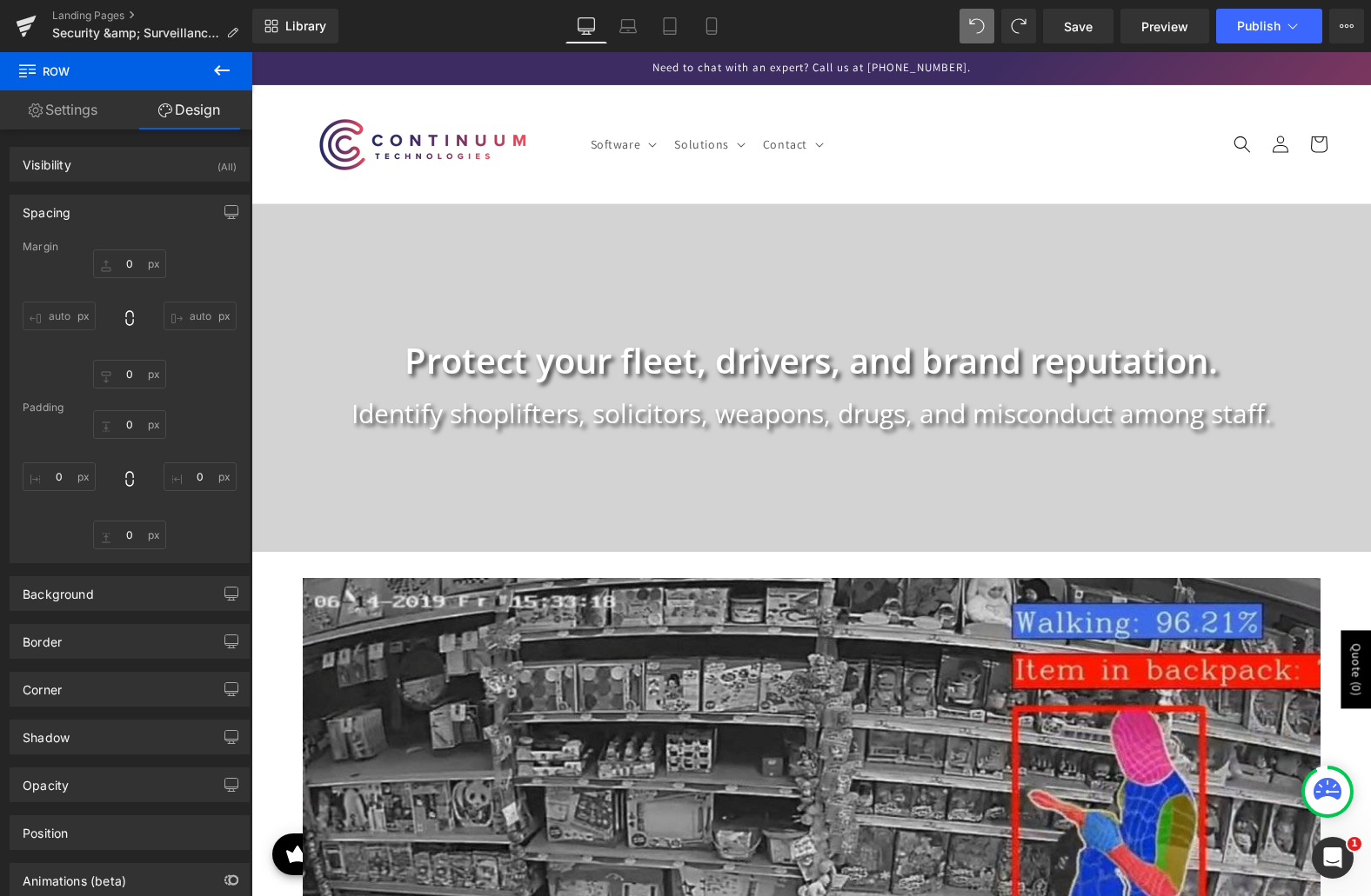
type input "0"
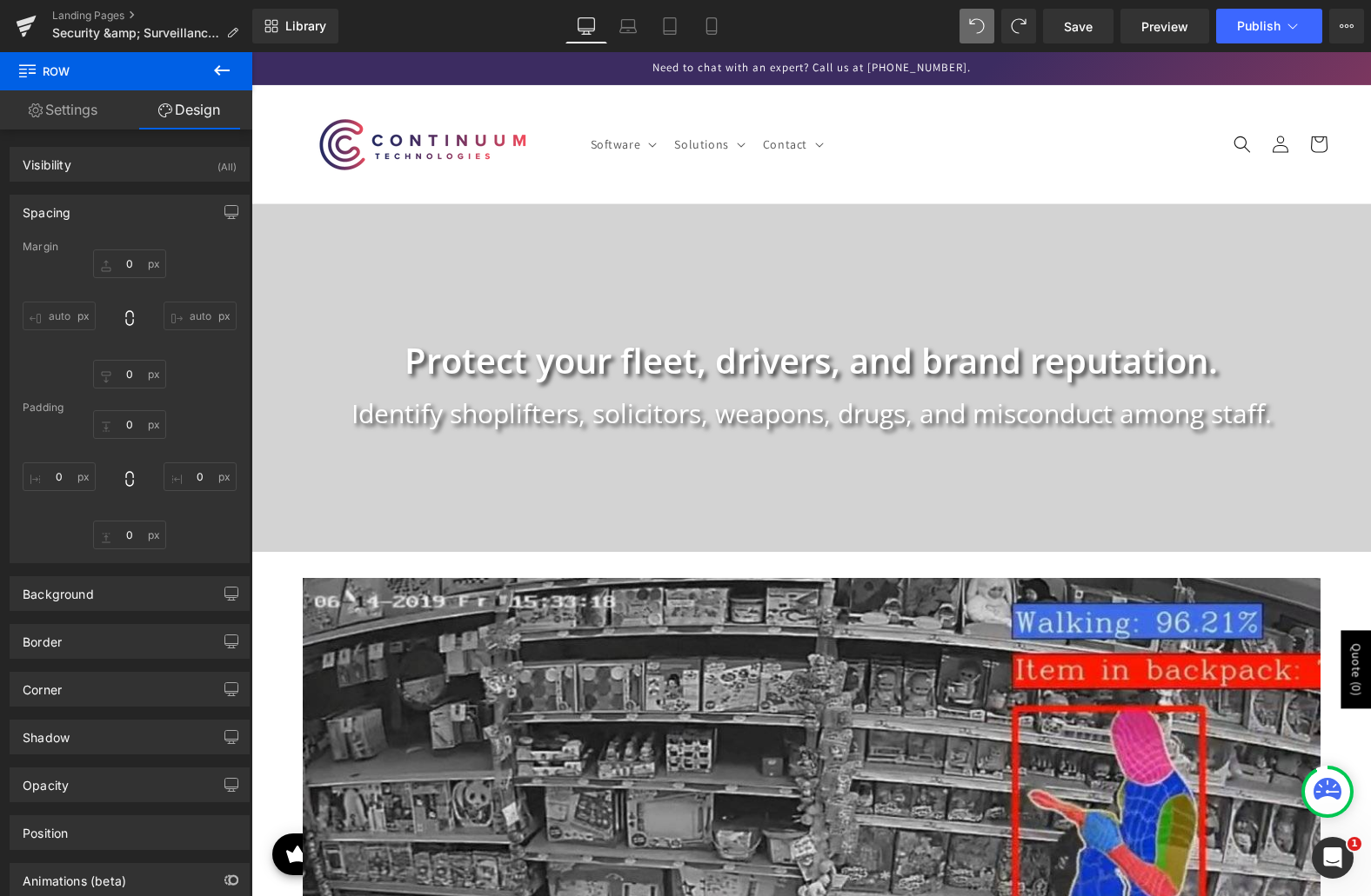
type input "0"
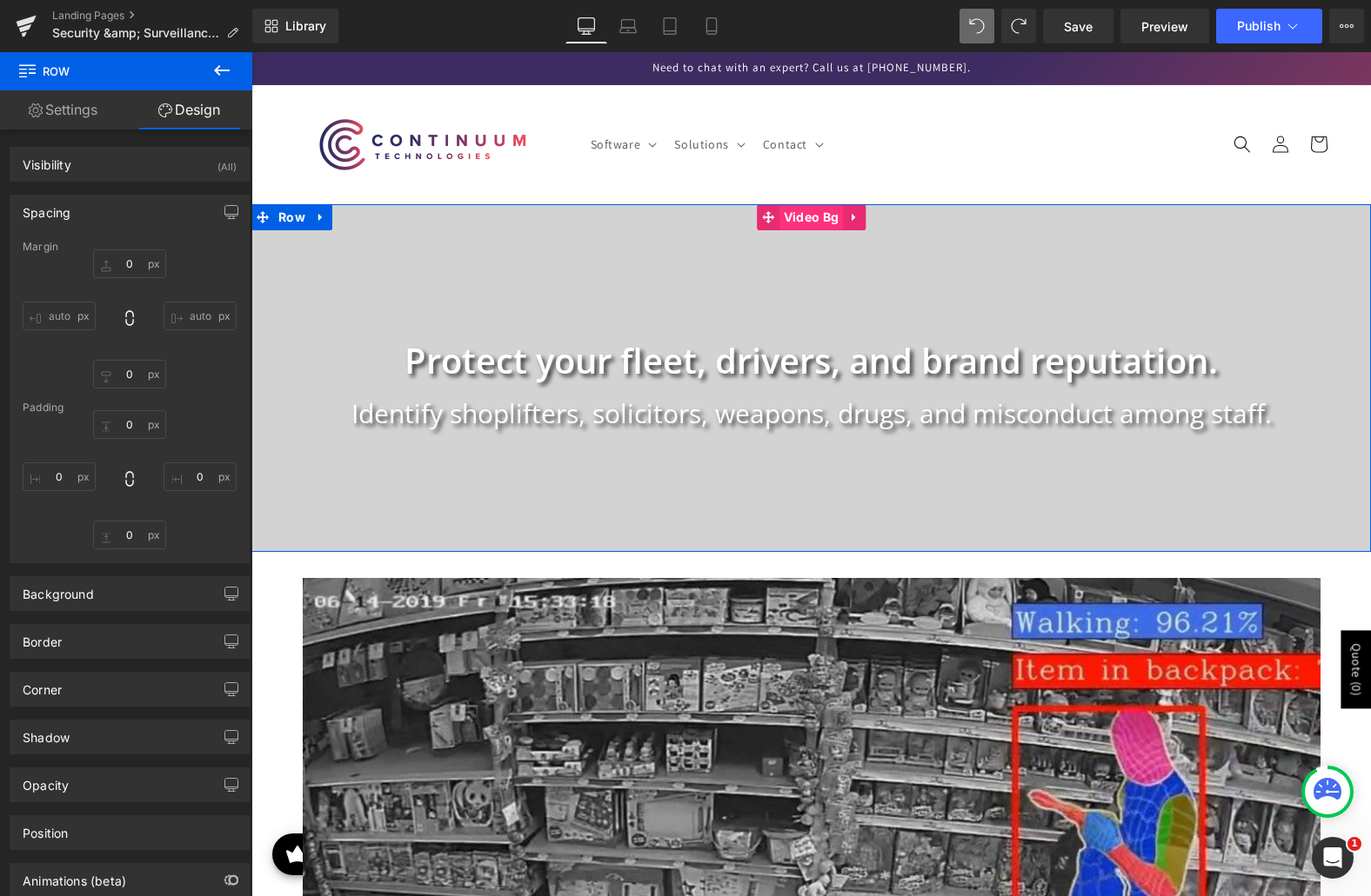
click at [784, 218] on span "Video Bg" at bounding box center [812, 217] width 64 height 26
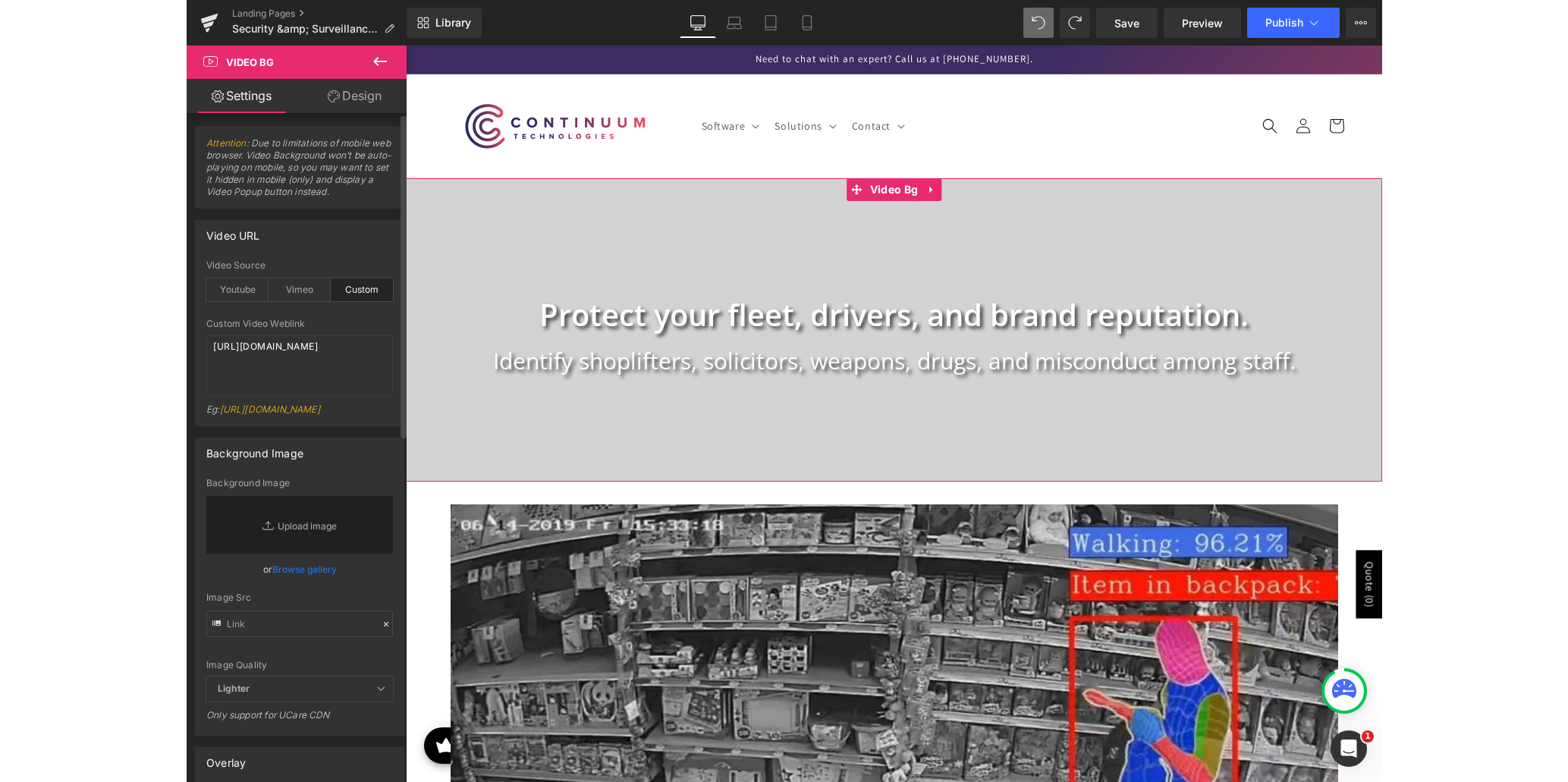
scroll to position [0, 0]
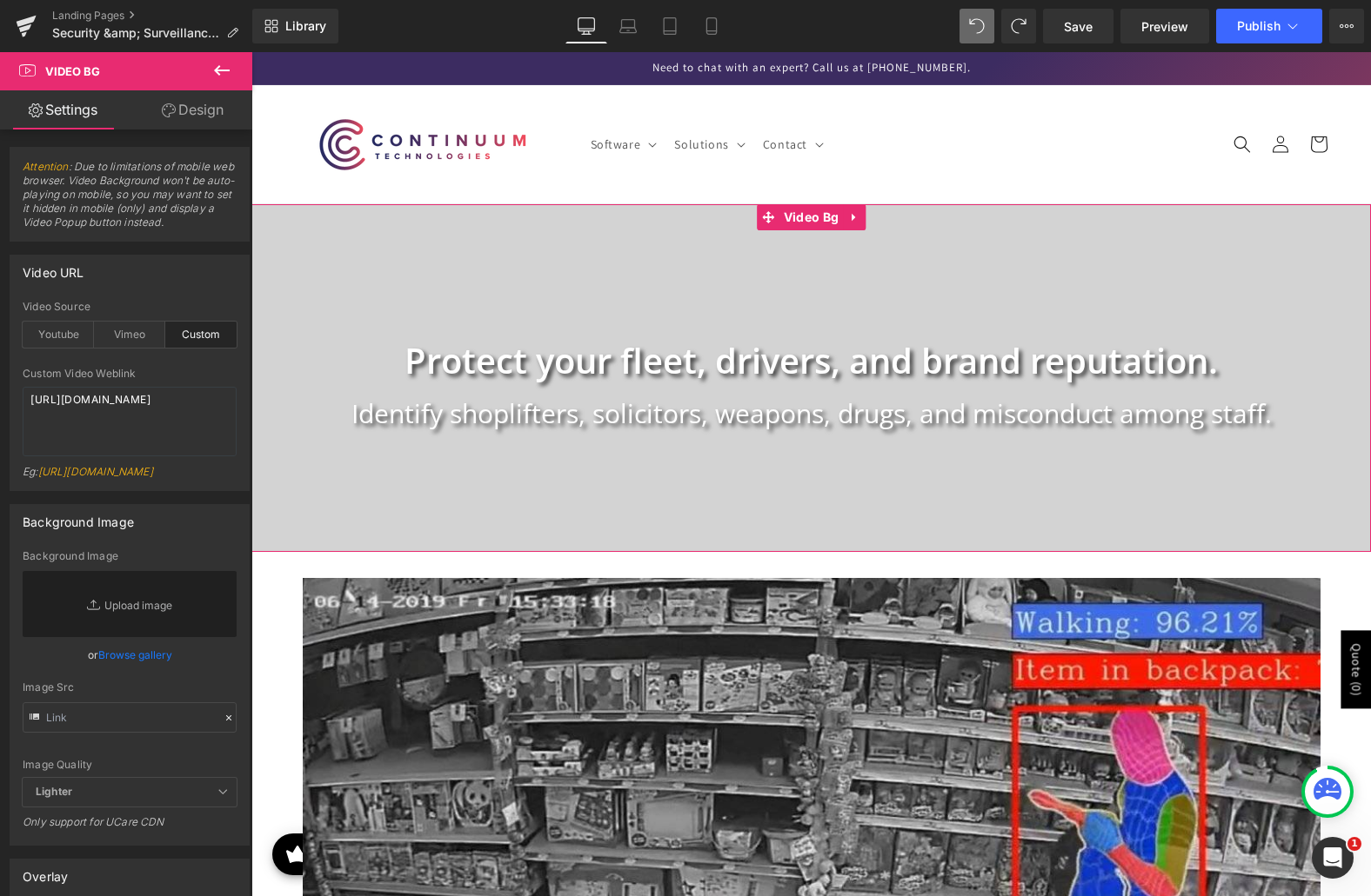
click at [176, 113] on link "Design" at bounding box center [192, 110] width 127 height 39
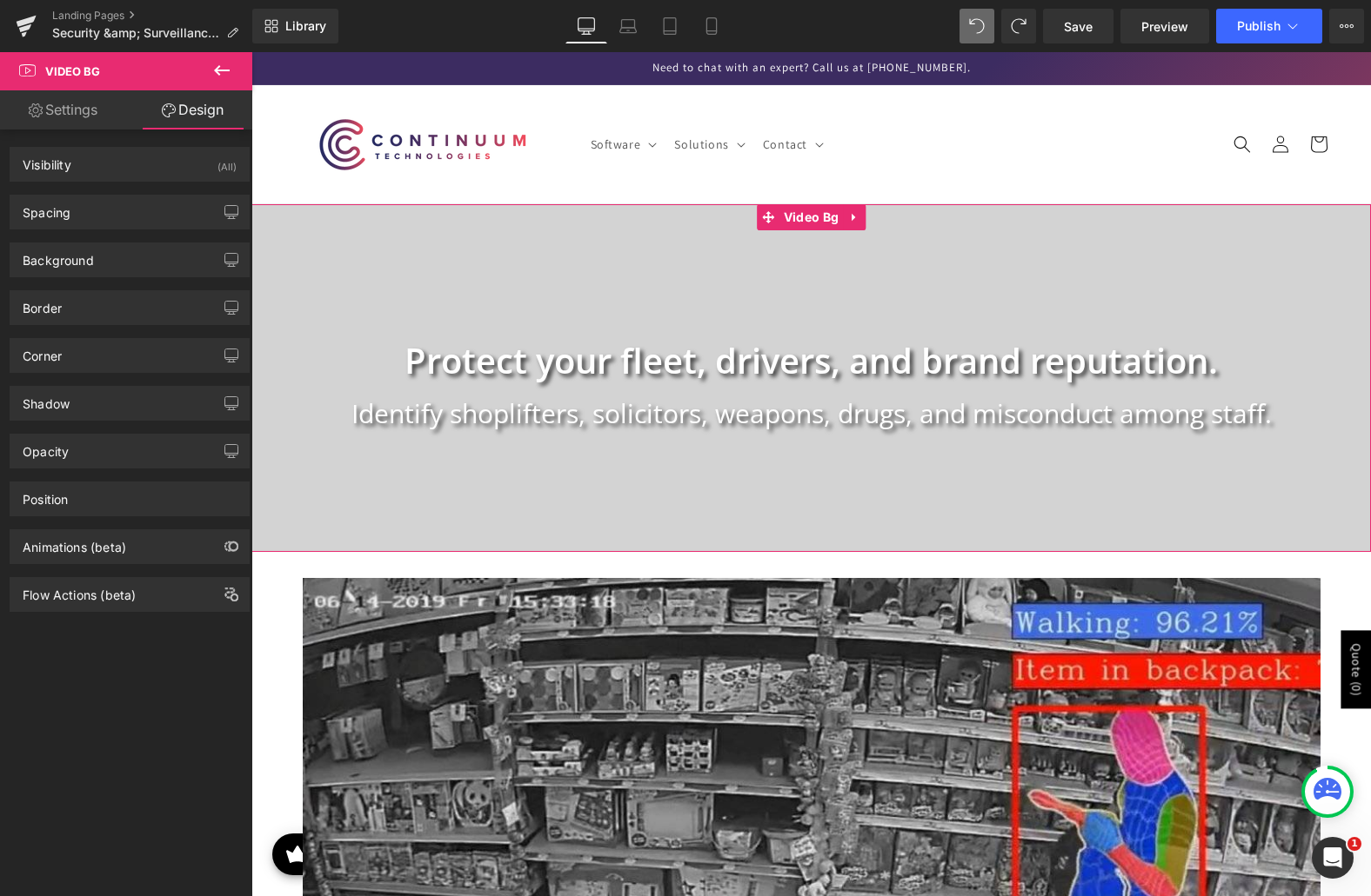
type input "0"
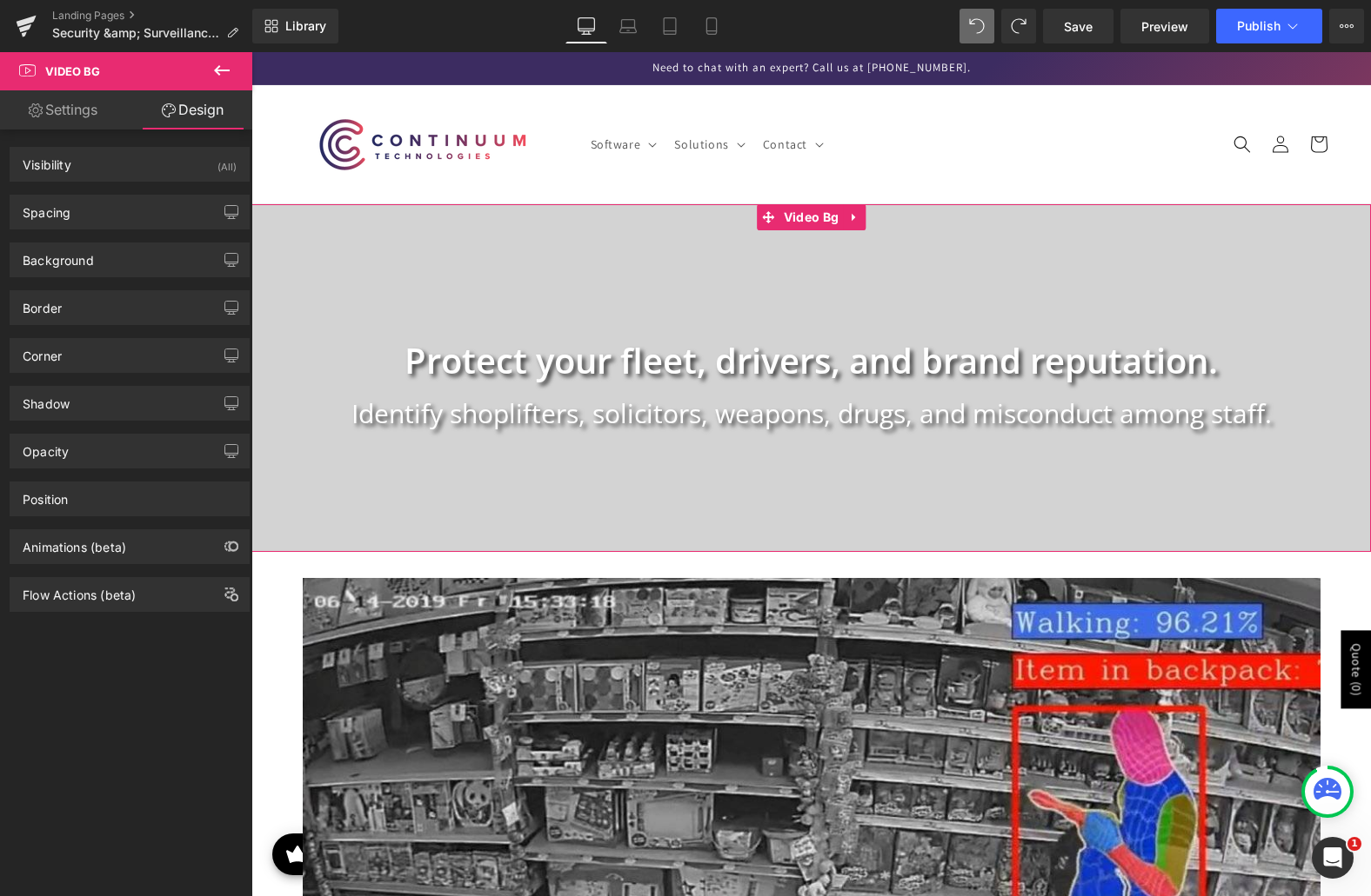
type input "0"
click at [87, 216] on div "Spacing" at bounding box center [129, 211] width 238 height 33
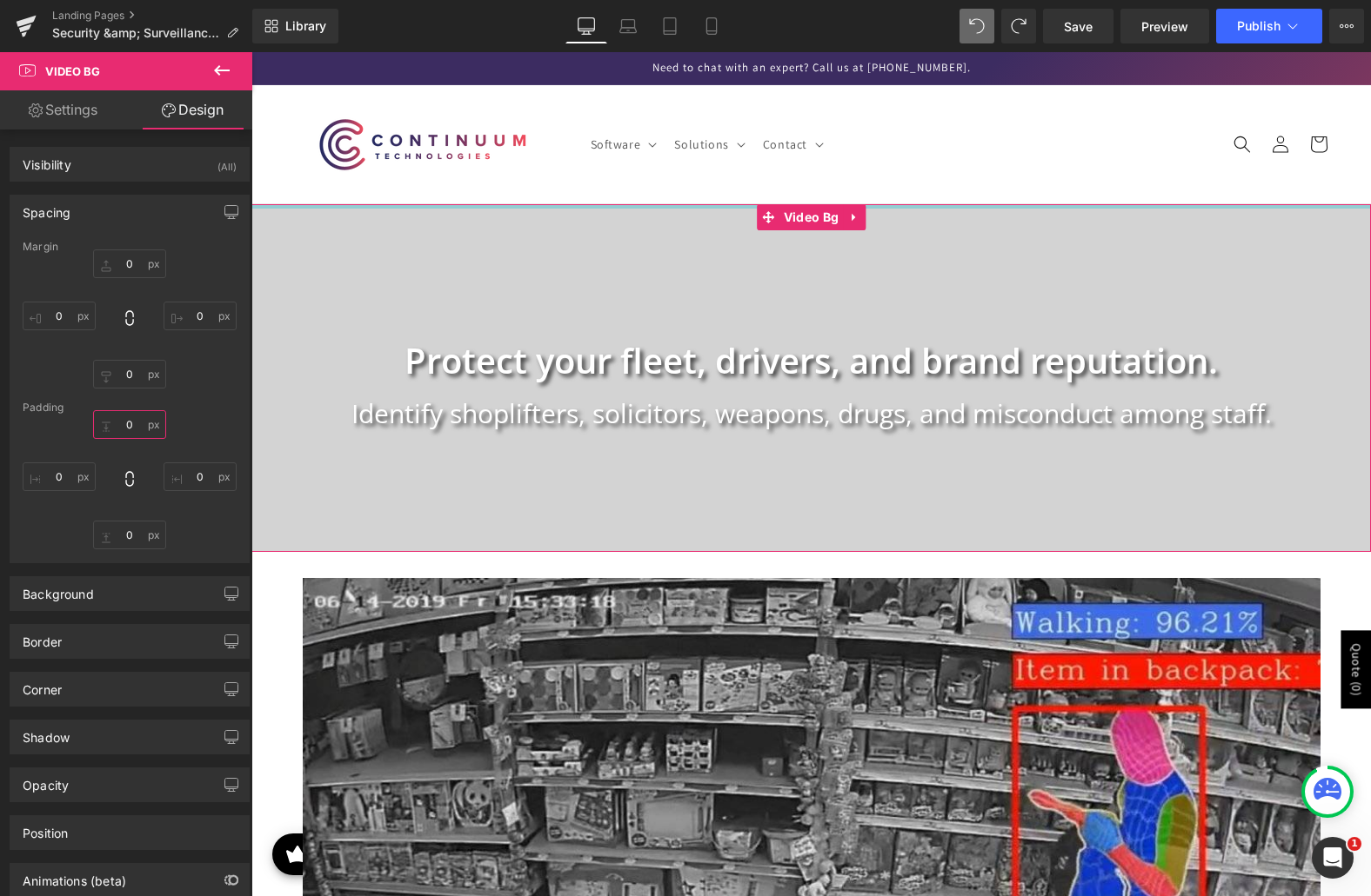
click at [136, 426] on input "0" at bounding box center [129, 425] width 73 height 29
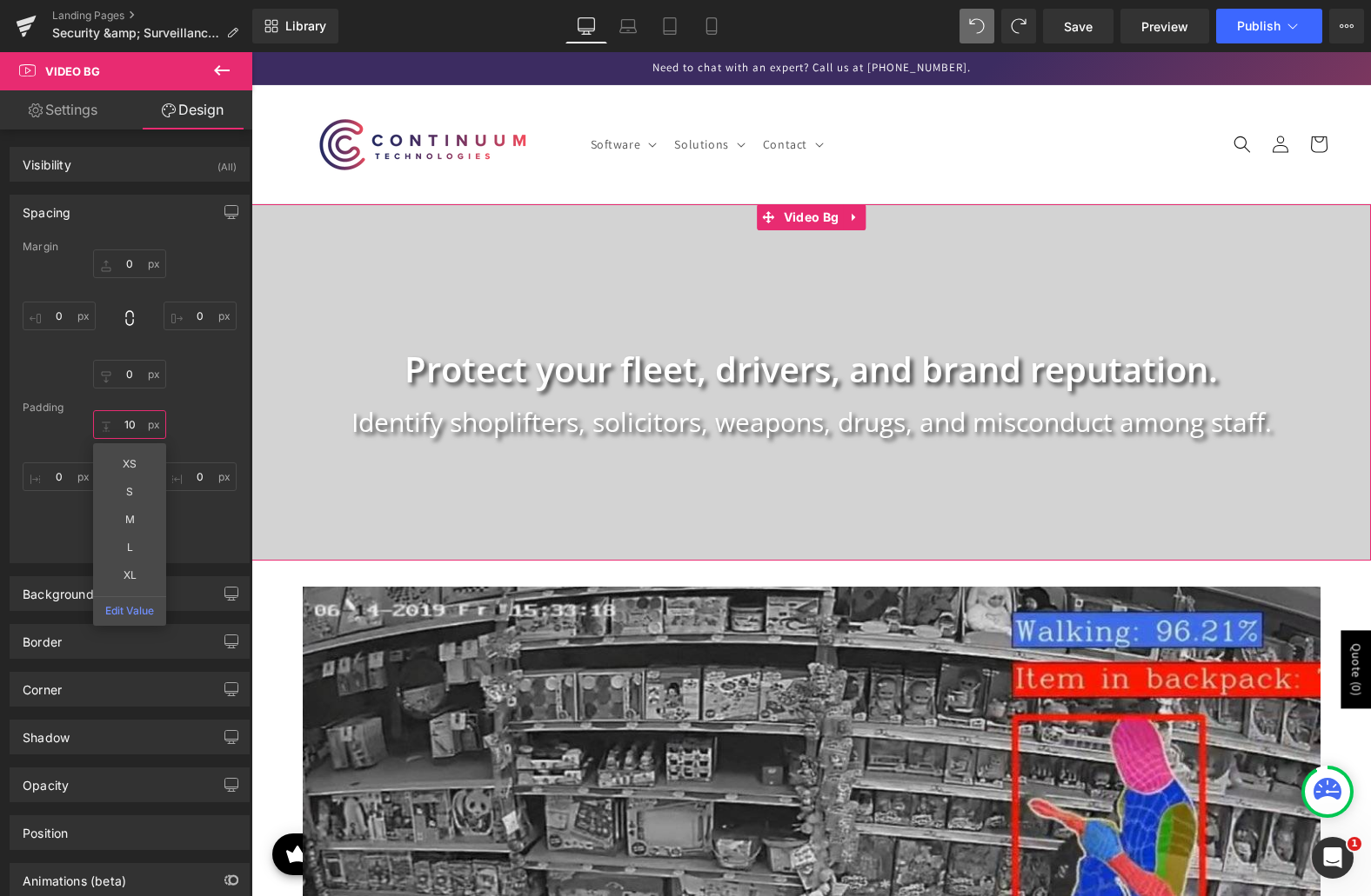
type input "1"
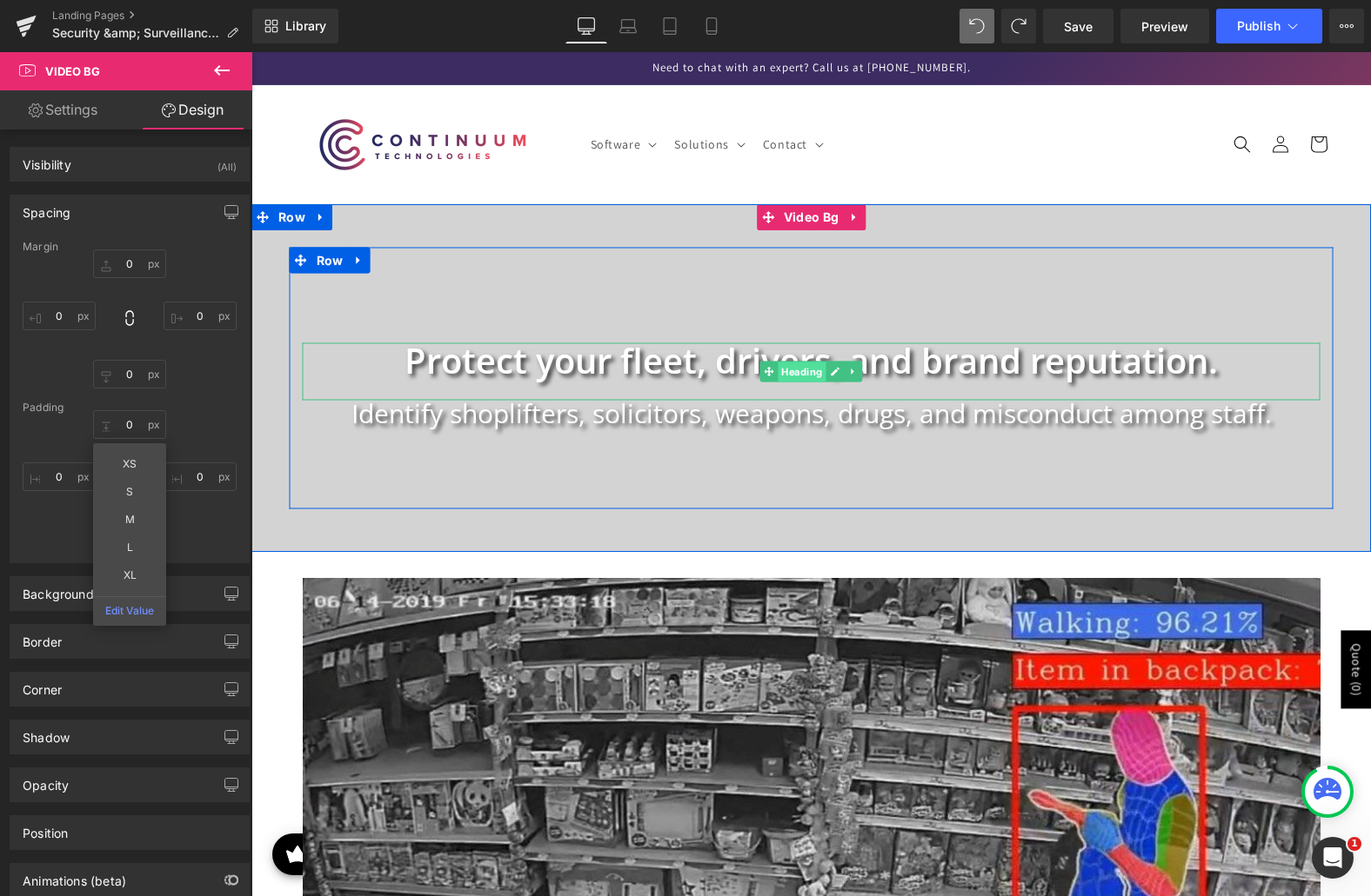
click at [795, 373] on span "Heading" at bounding box center [802, 372] width 48 height 21
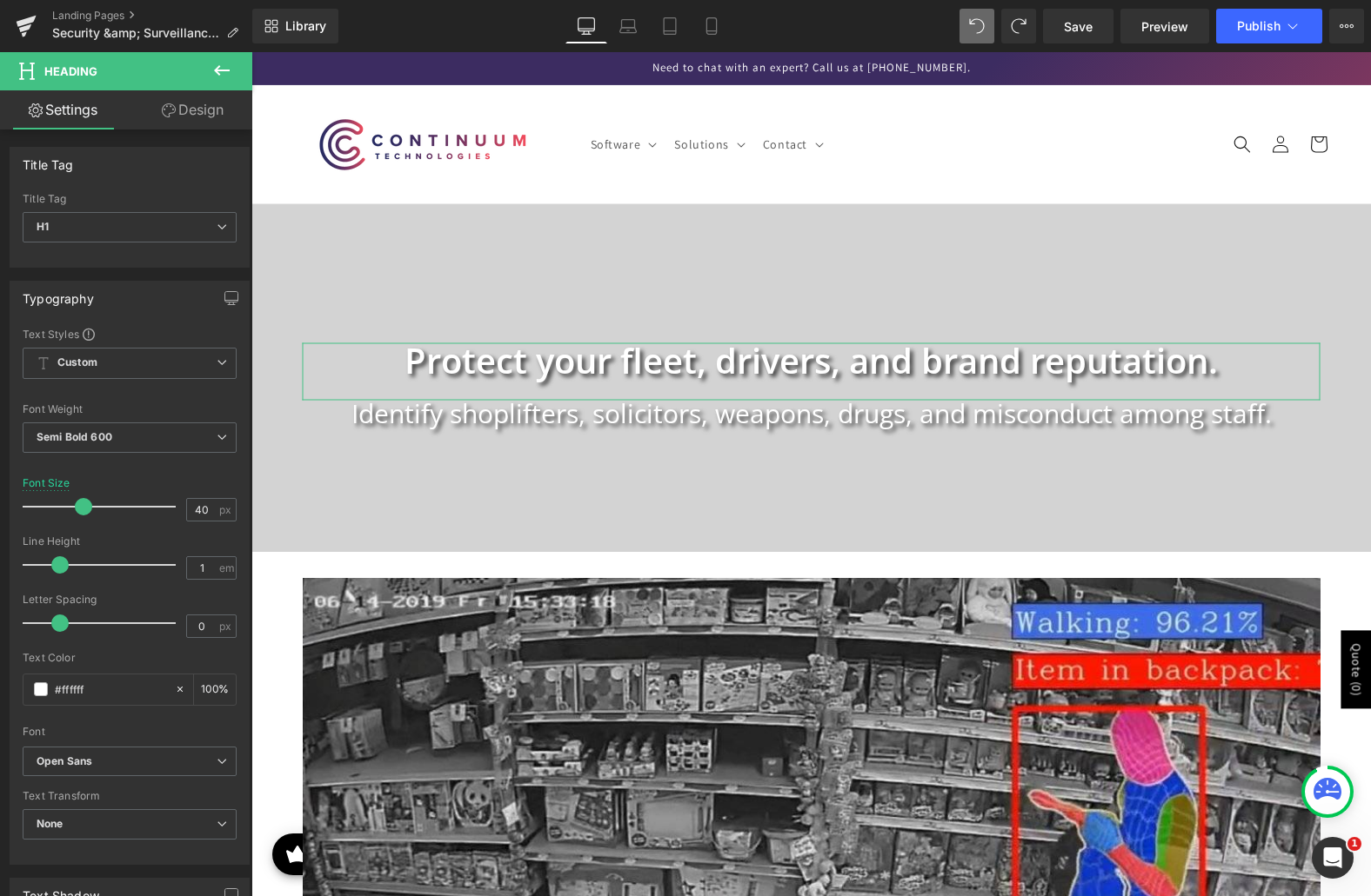
click at [187, 104] on link "Design" at bounding box center [192, 110] width 127 height 39
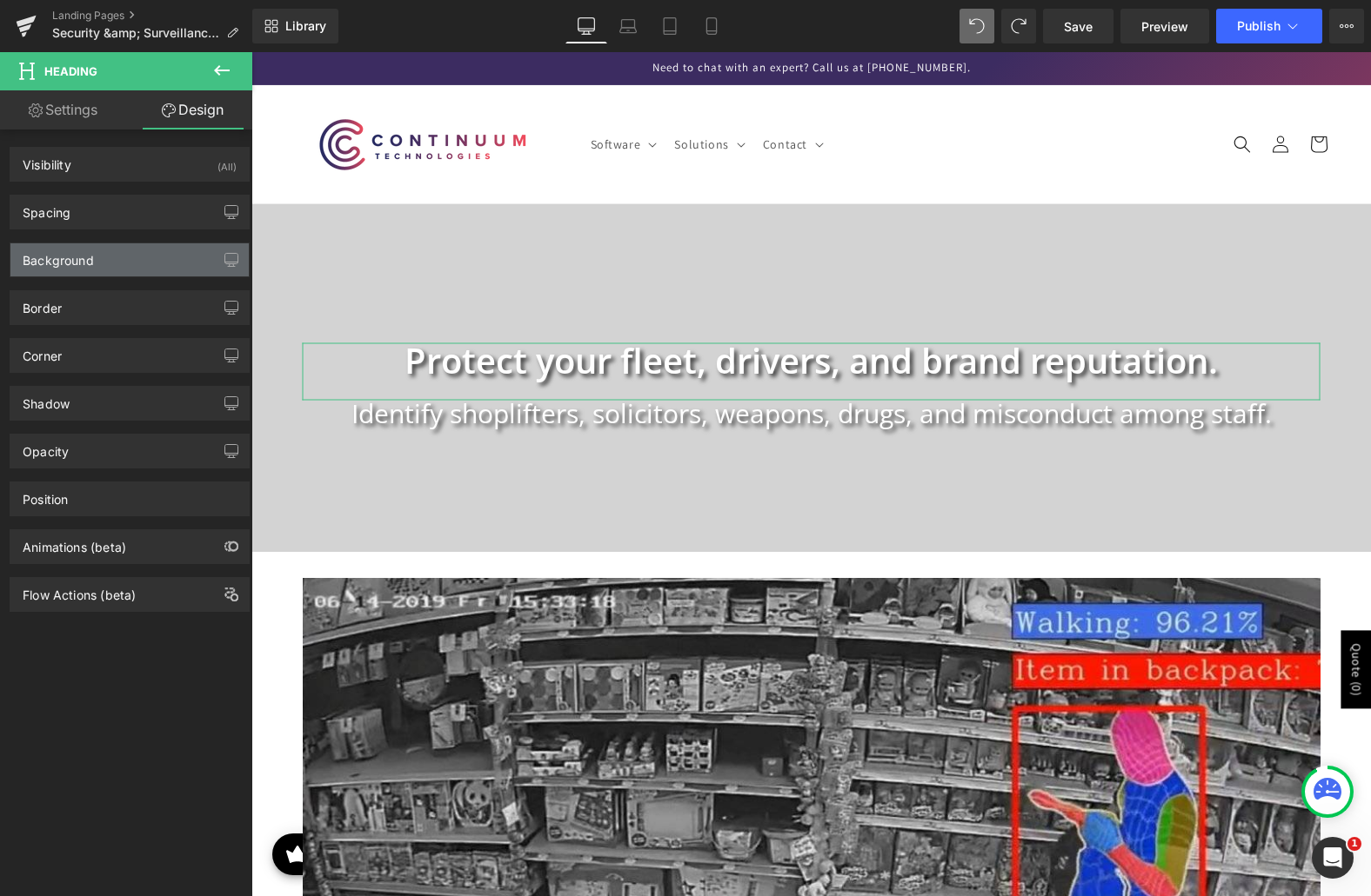
type input "100"
type input "0"
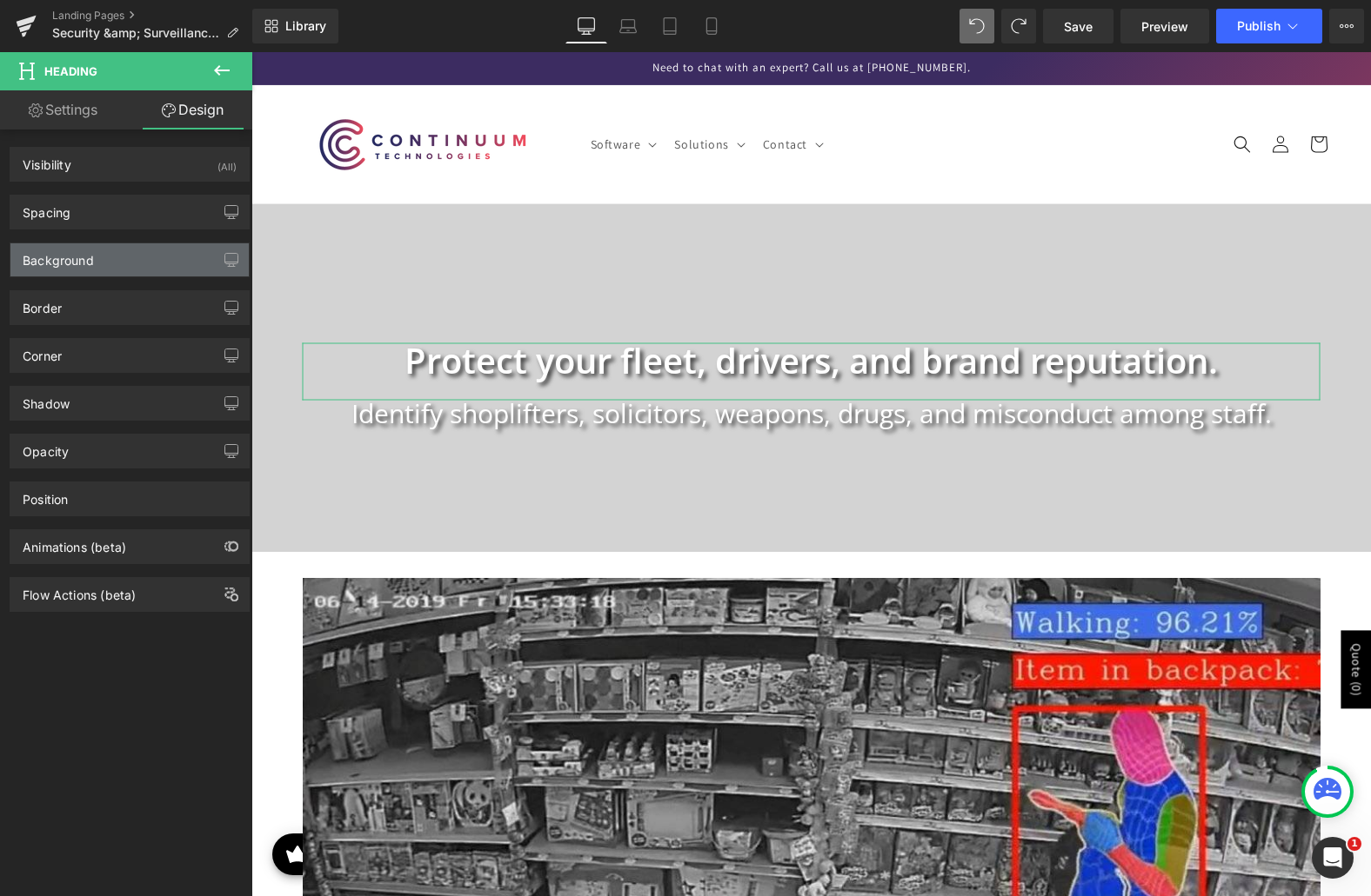
type input "0"
type input "26"
type input "0"
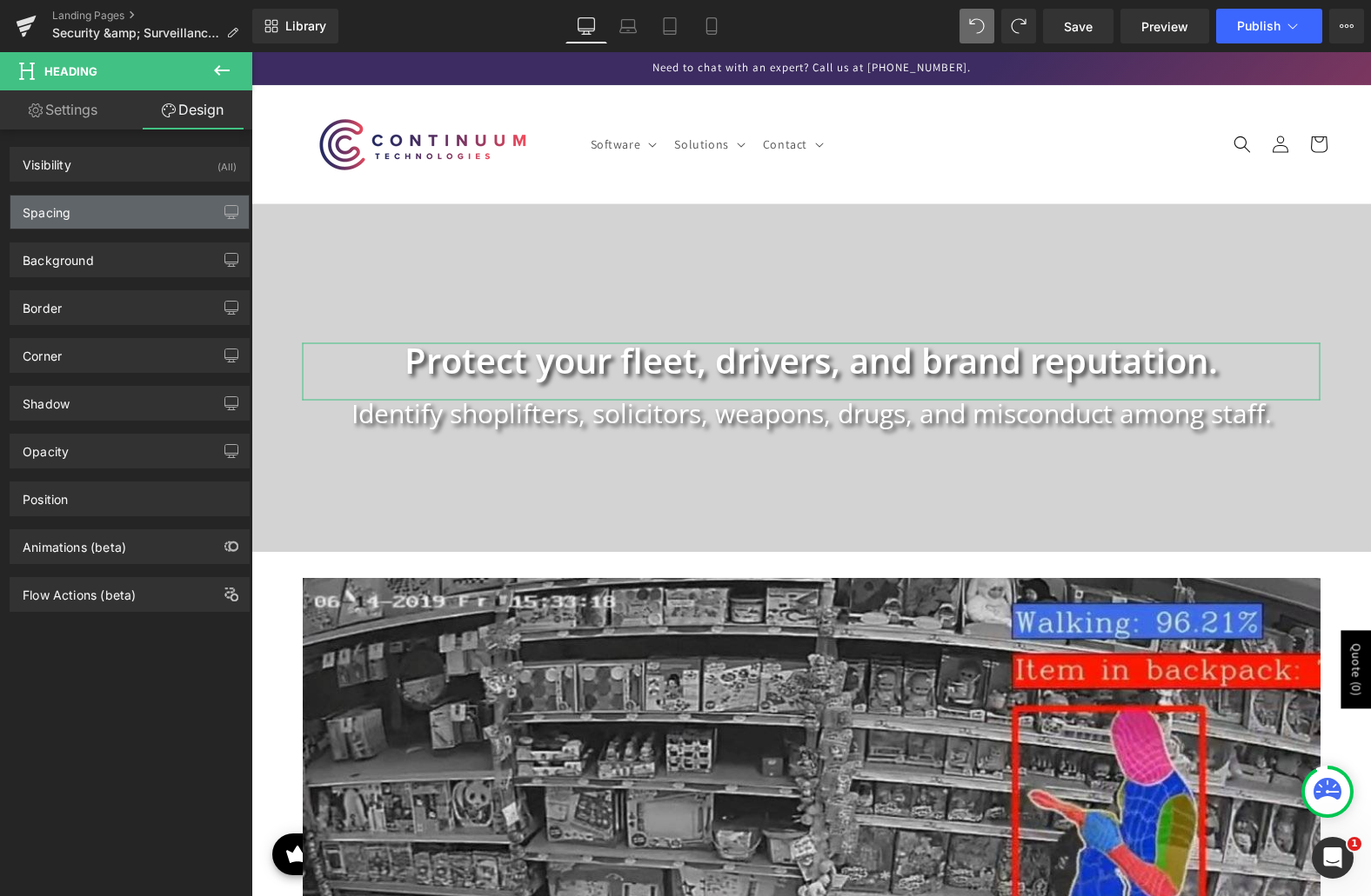
click at [117, 206] on div "Spacing" at bounding box center [129, 211] width 238 height 33
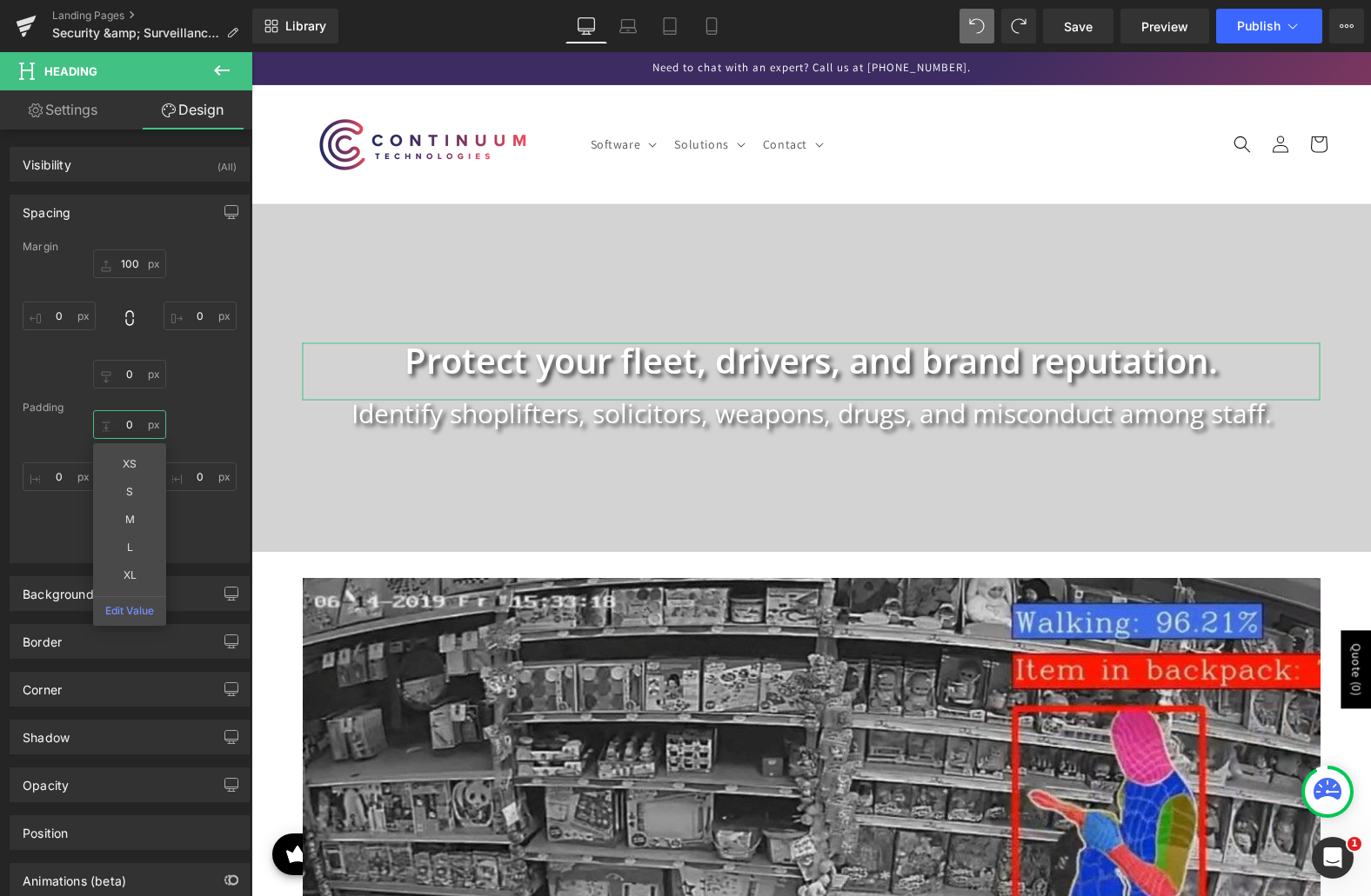
click at [121, 428] on input "0" at bounding box center [129, 425] width 73 height 29
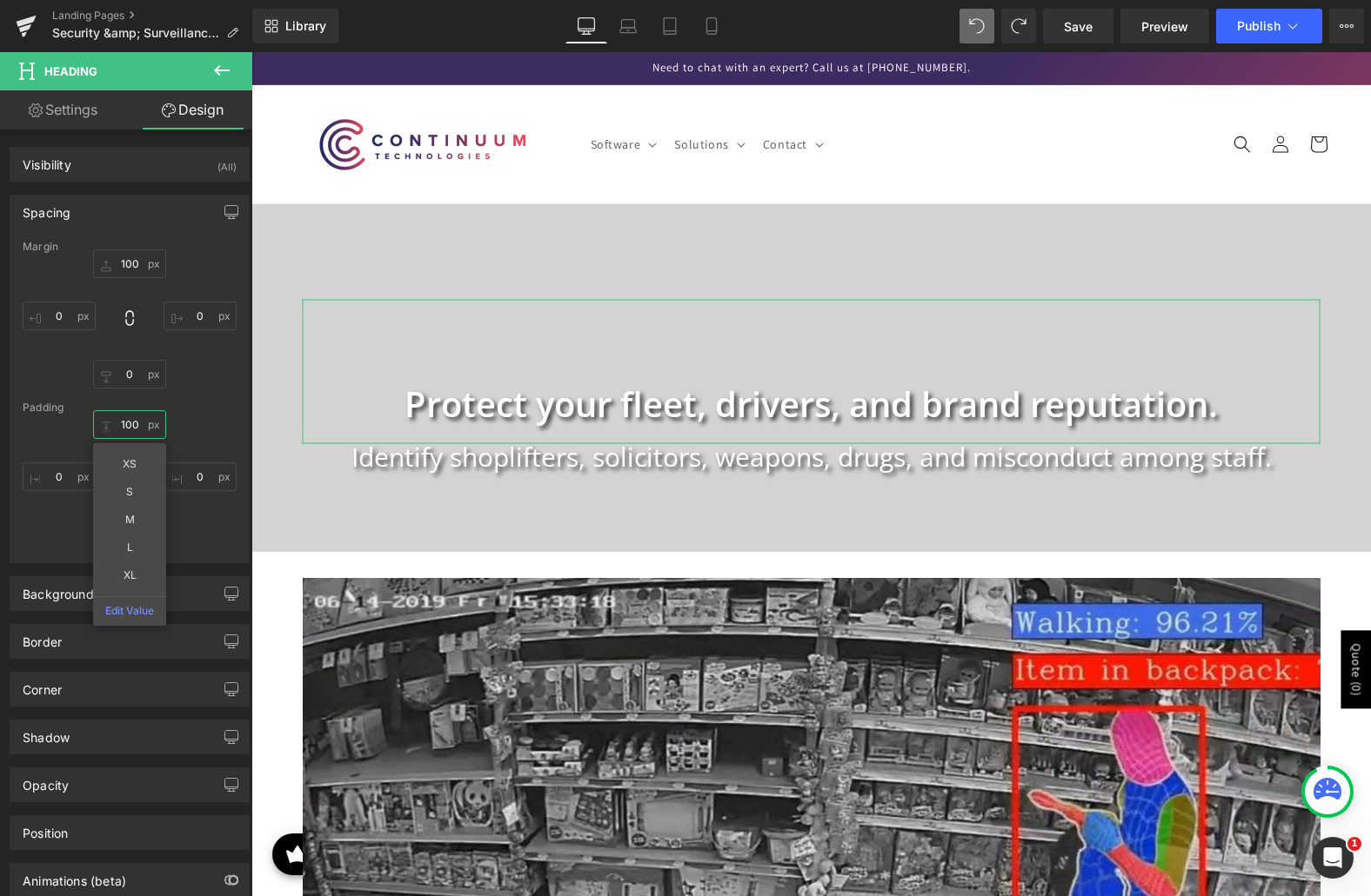
type input "100"
click at [180, 393] on div "Margin 100px 100 0px 0 0px 0 0px 0 Padding 100 100 XS S M L XL Edit Value 0px 0…" at bounding box center [129, 402] width 238 height 322
click at [121, 528] on input "26" at bounding box center [129, 535] width 73 height 29
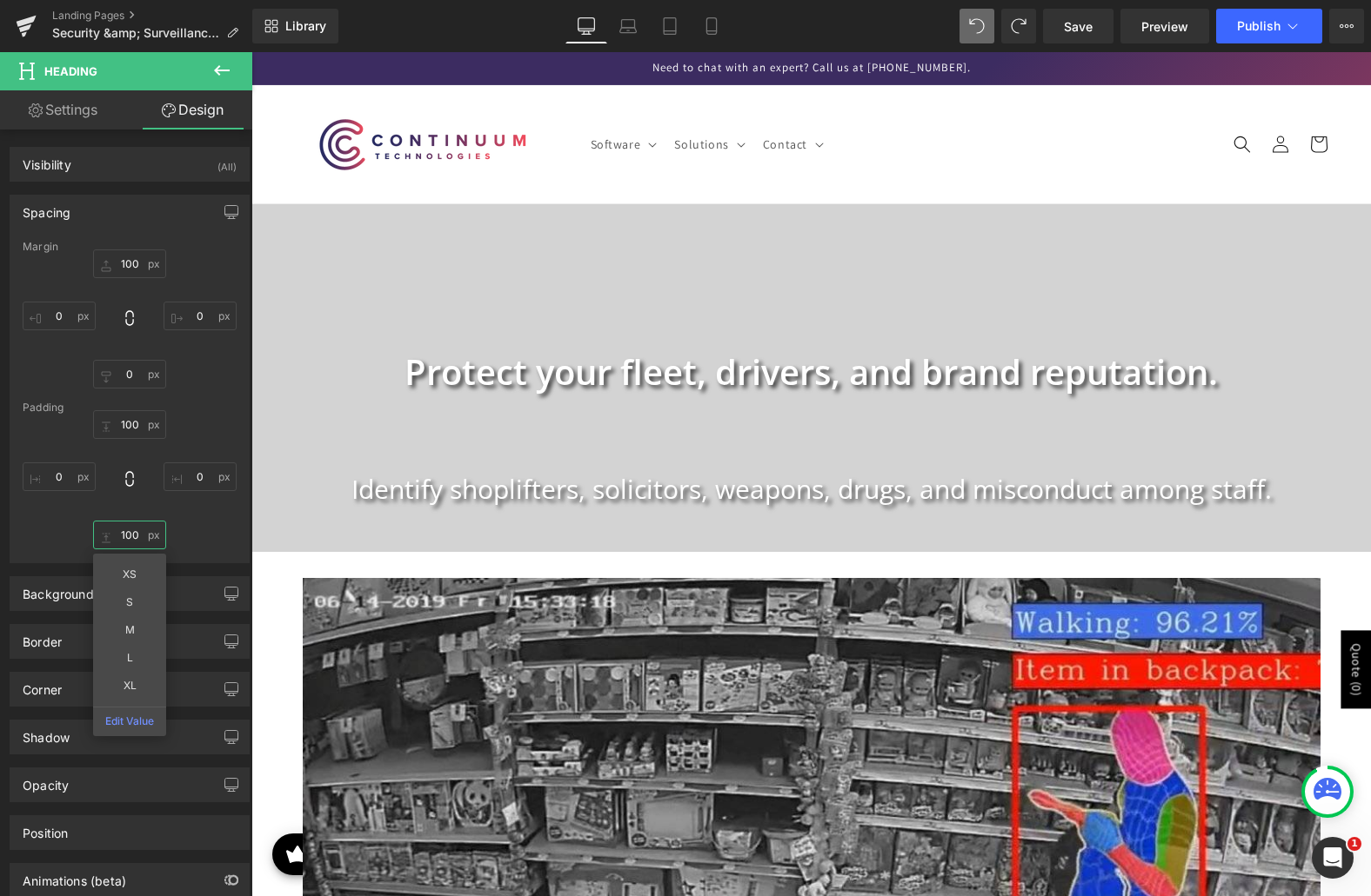
type input "100"
click at [980, 25] on icon at bounding box center [977, 26] width 16 height 16
type input "100"
type input "0"
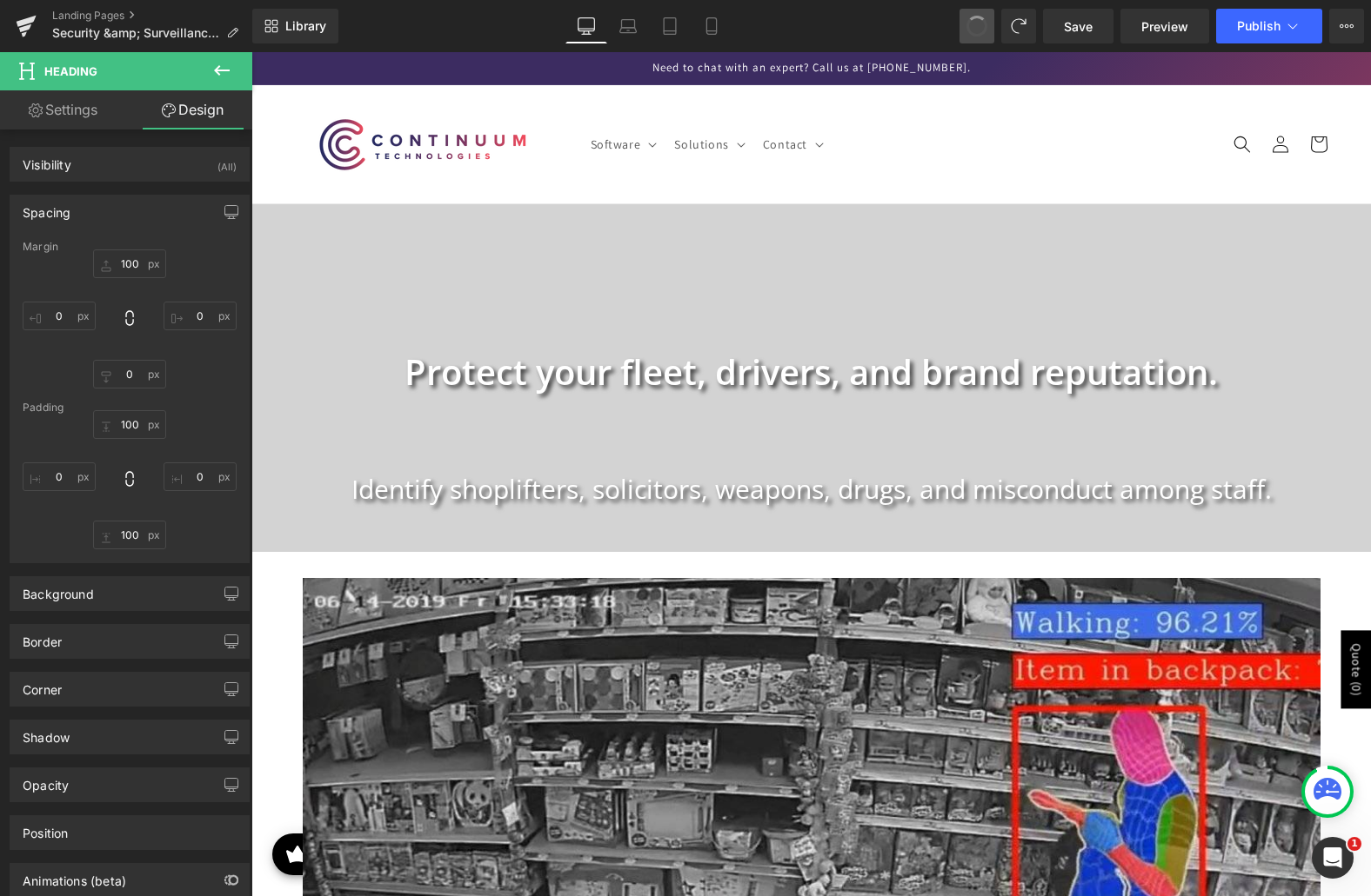
type input "0"
type input "100"
type input "0"
type input "26"
type input "0"
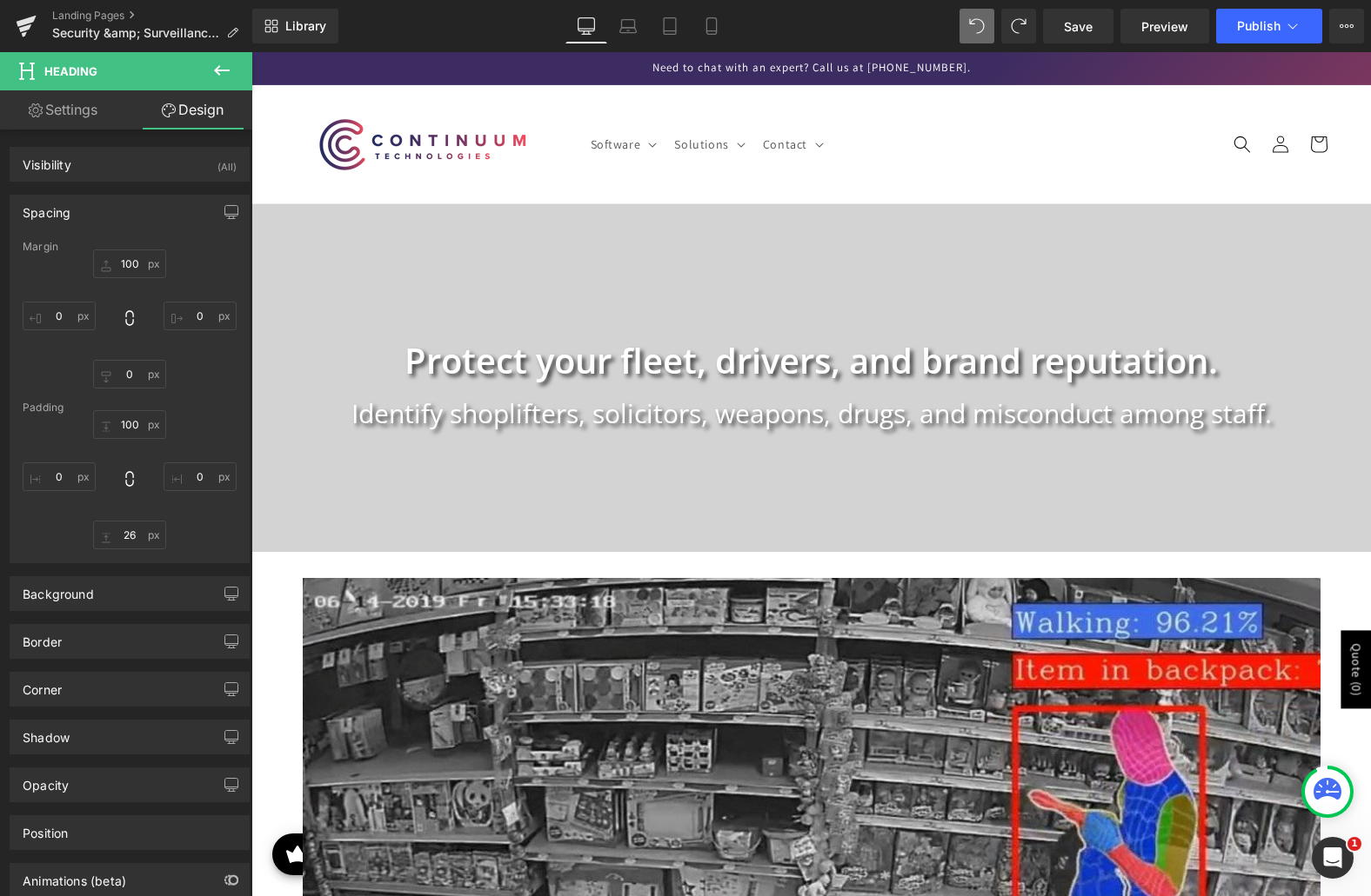
type input "100"
type input "0"
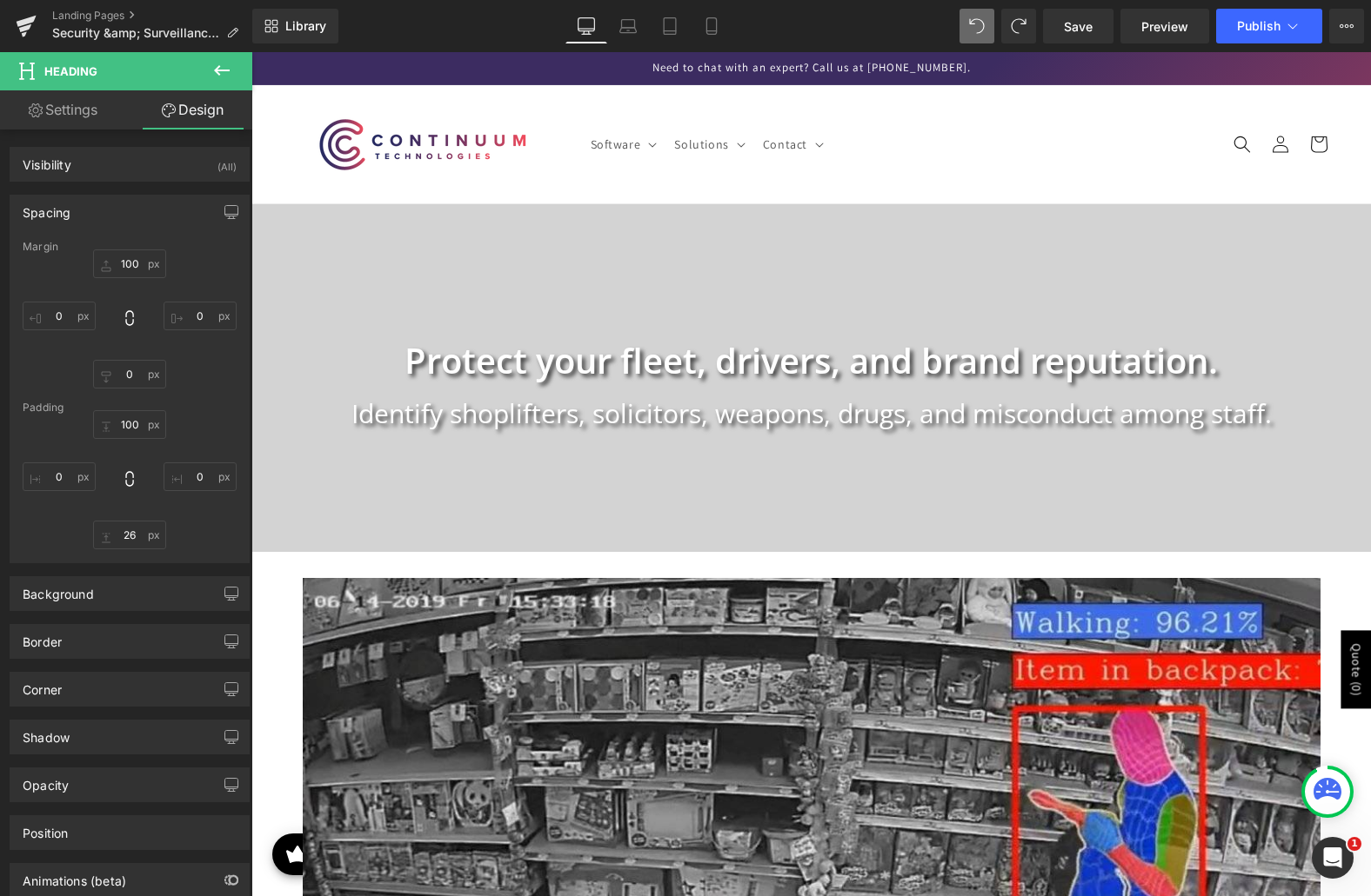
type input "0"
type input "26"
type input "0"
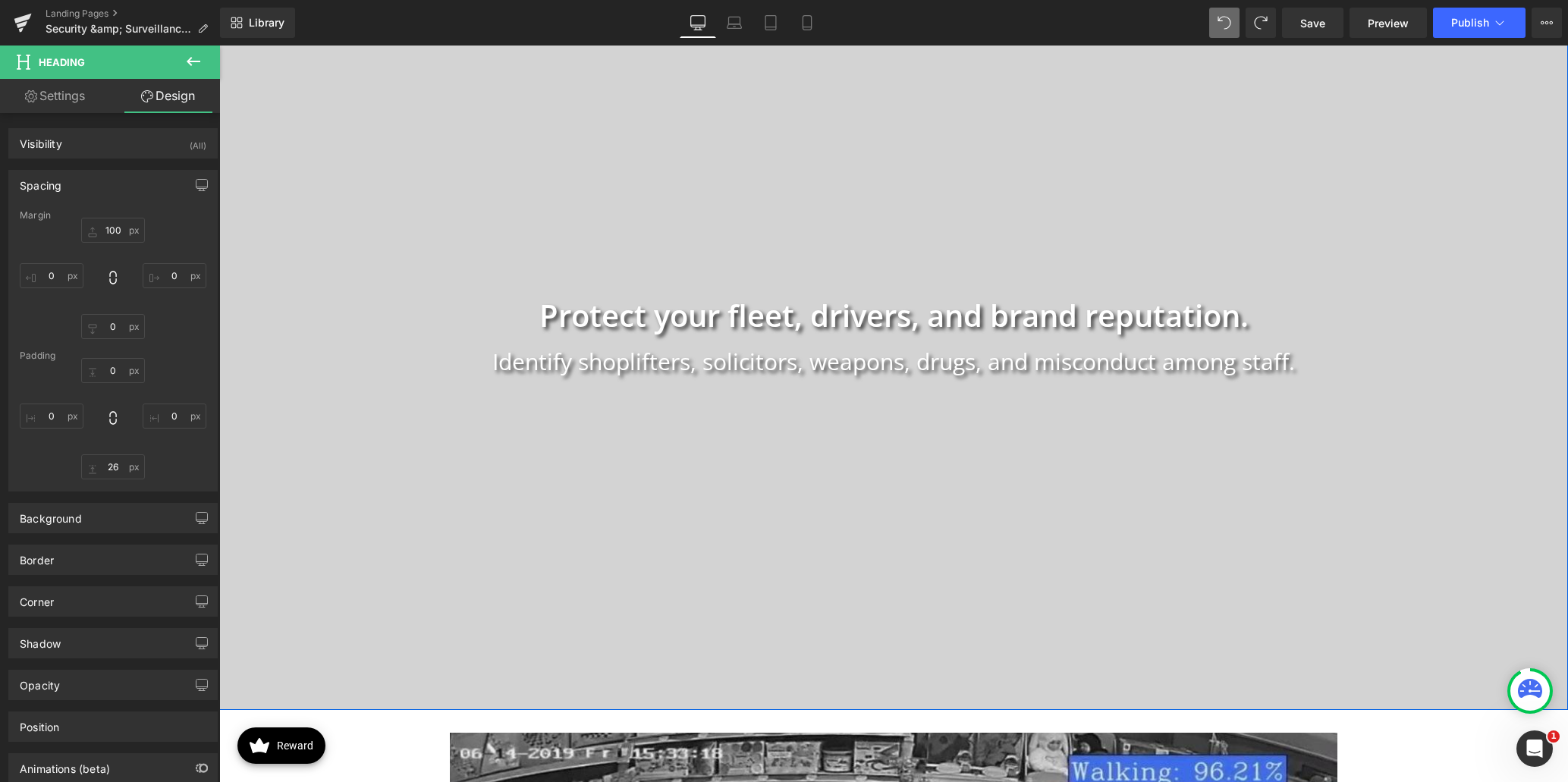
scroll to position [228, 0]
click at [884, 370] on span "Heading" at bounding box center [886, 370] width 42 height 18
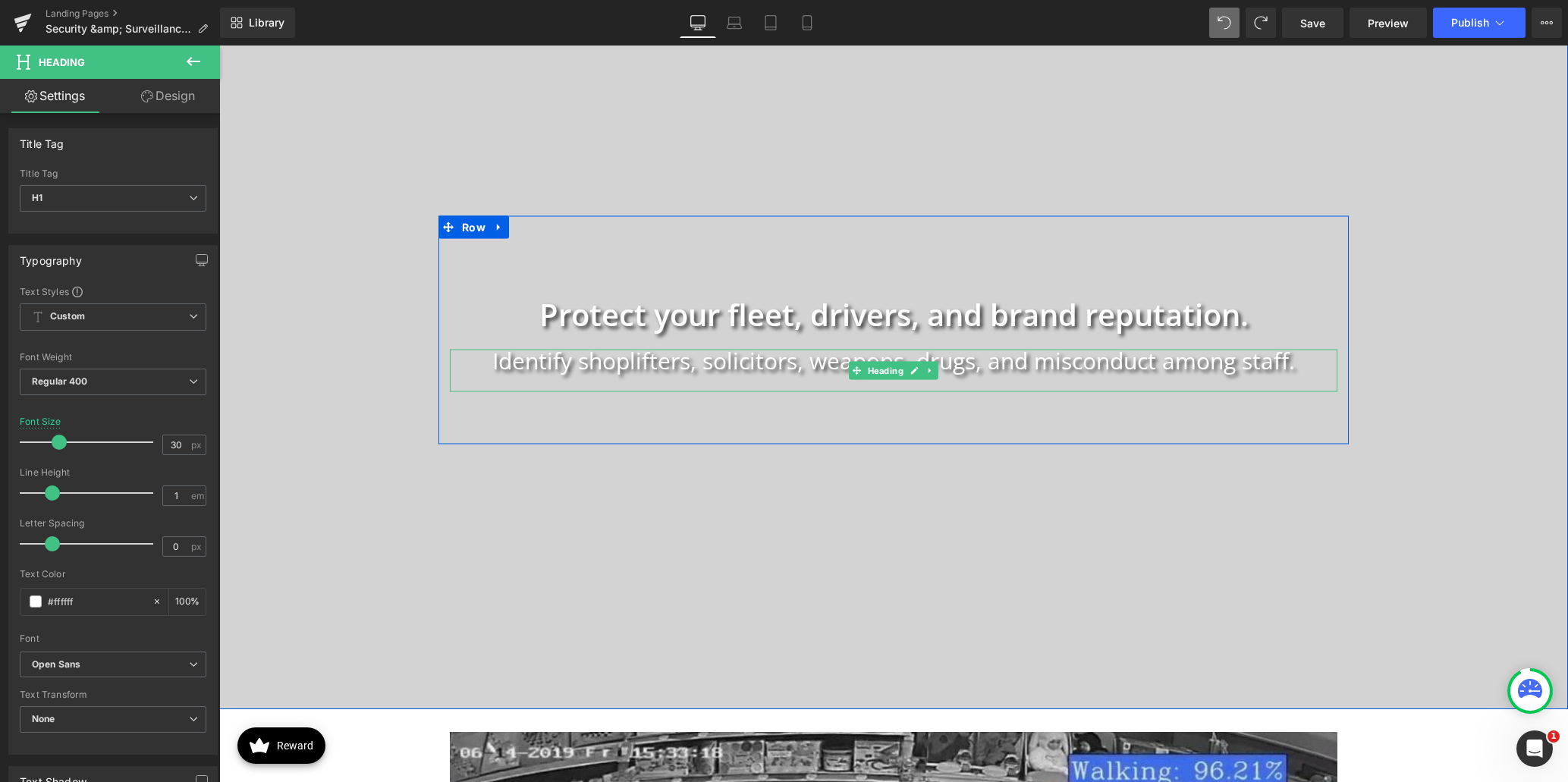
click at [766, 364] on h1 "Identify shoplifters, solicitors, weapons, drugs, and misconduct among staff." at bounding box center [893, 360] width 888 height 23
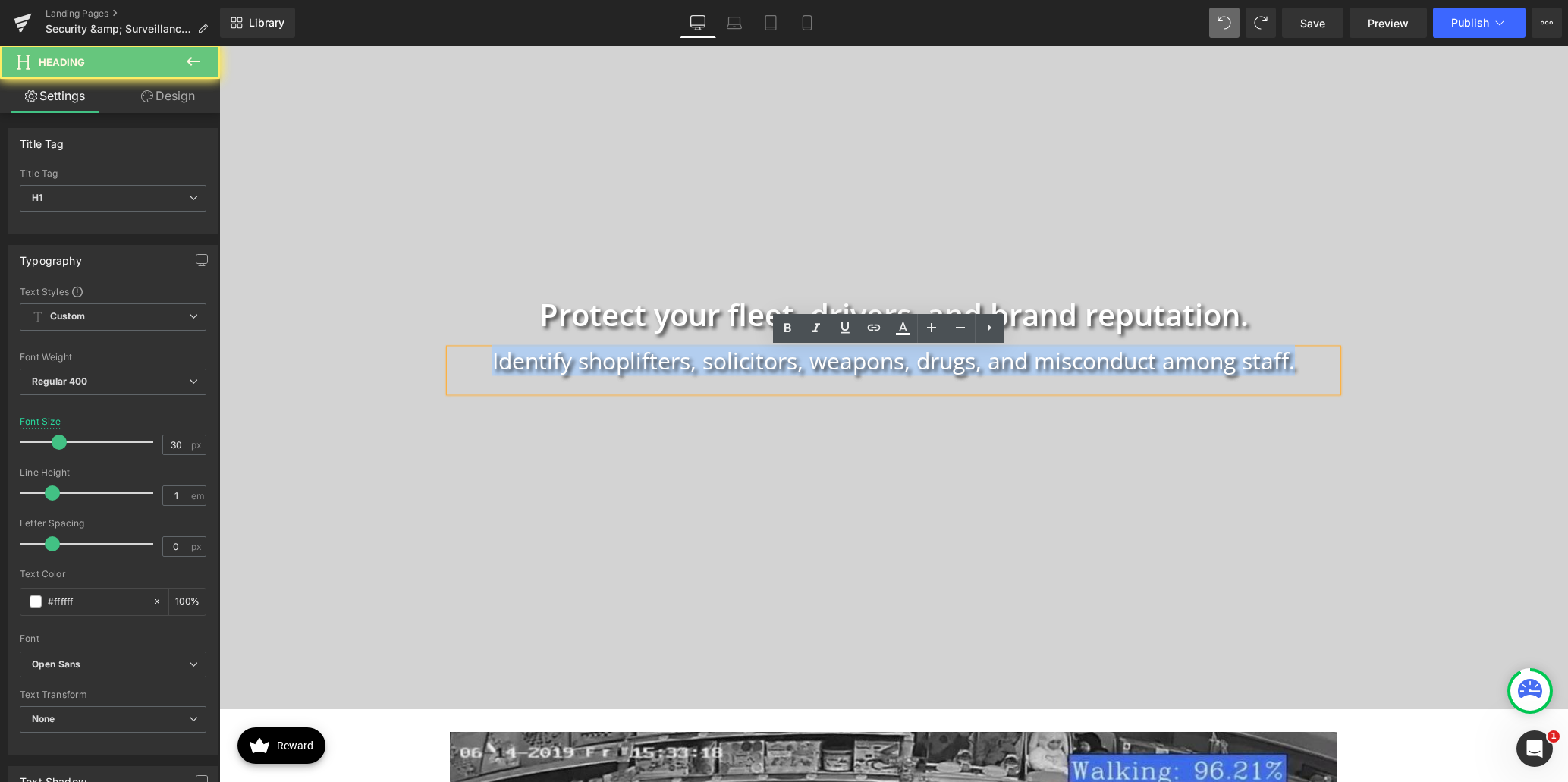
click at [766, 364] on h1 "Identify shoplifters, solicitors, weapons, drugs, and misconduct among staff." at bounding box center [893, 360] width 888 height 23
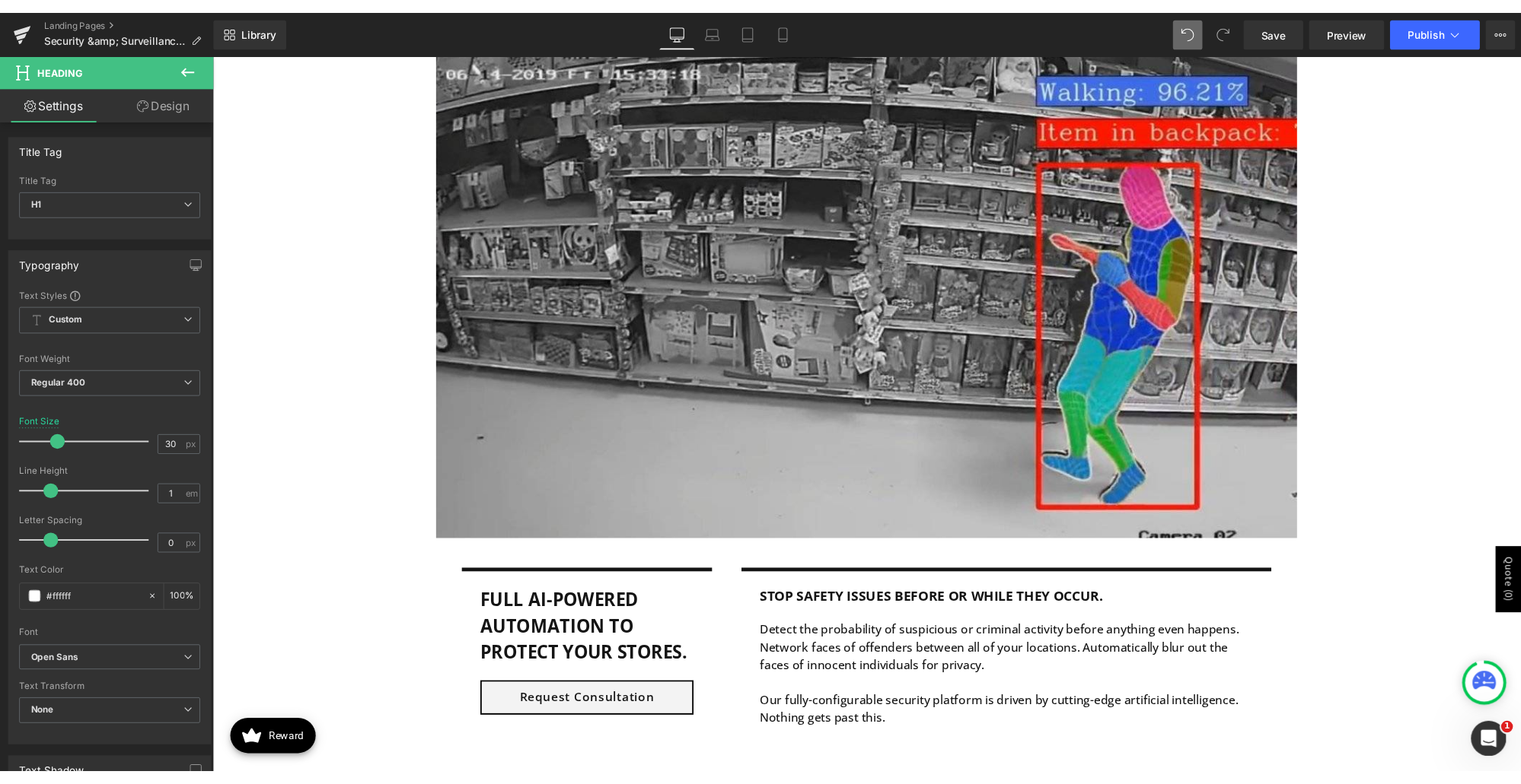
scroll to position [941, 0]
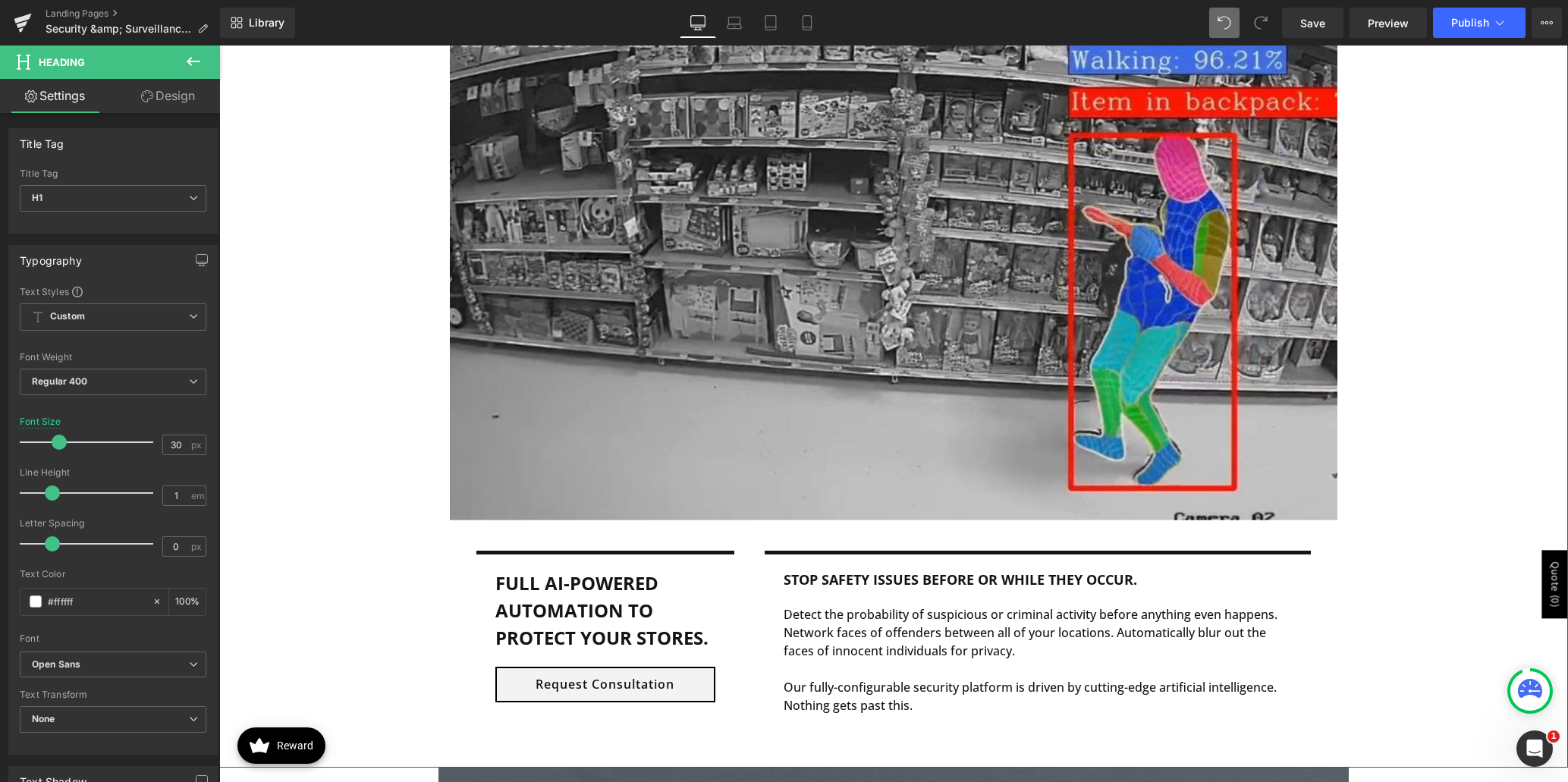
click at [1195, 307] on div "Image Row Full AI-Powered automation to protect your stores. Text Block Request…" at bounding box center [893, 391] width 1349 height 739
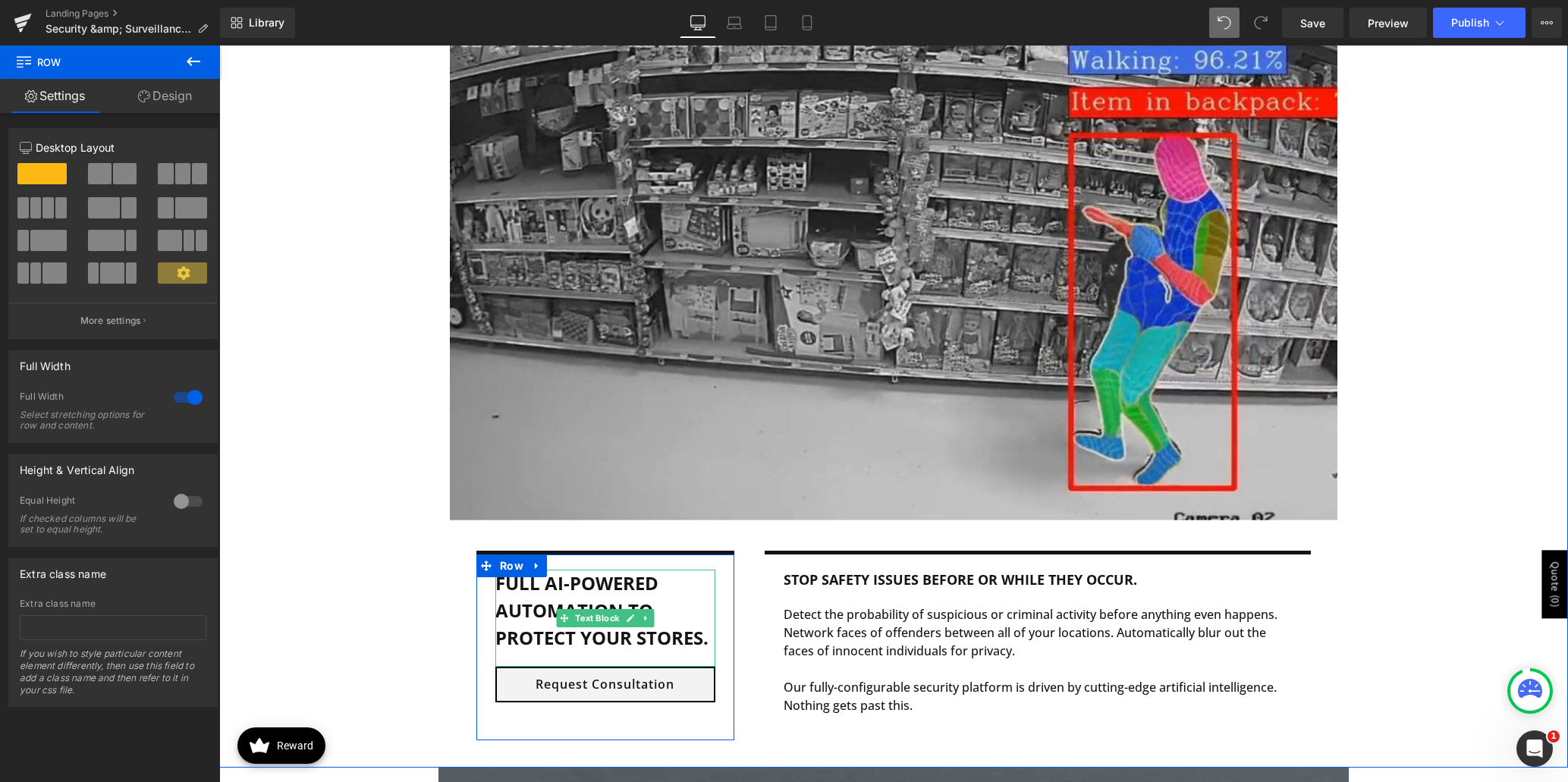
click at [534, 614] on b "Full AI-Powered automation to protect your stores." at bounding box center [602, 611] width 213 height 80
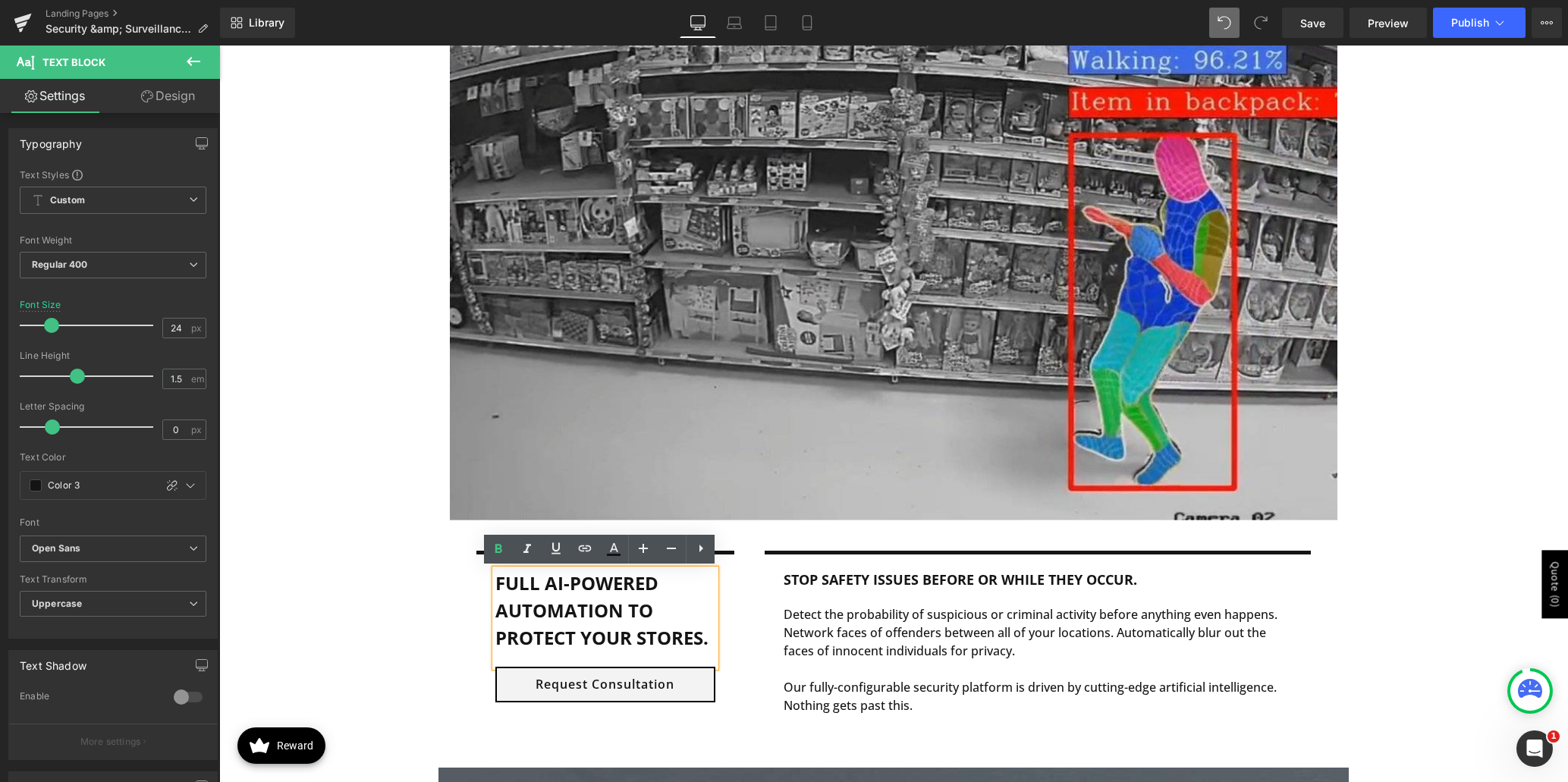
click at [665, 639] on b "Full AI-Powered automation to protect your stores." at bounding box center [602, 611] width 213 height 80
click at [1195, 558] on div "Image Row Full AI-Powered automation to protect your fleet. Text Block Request …" at bounding box center [893, 391] width 1349 height 739
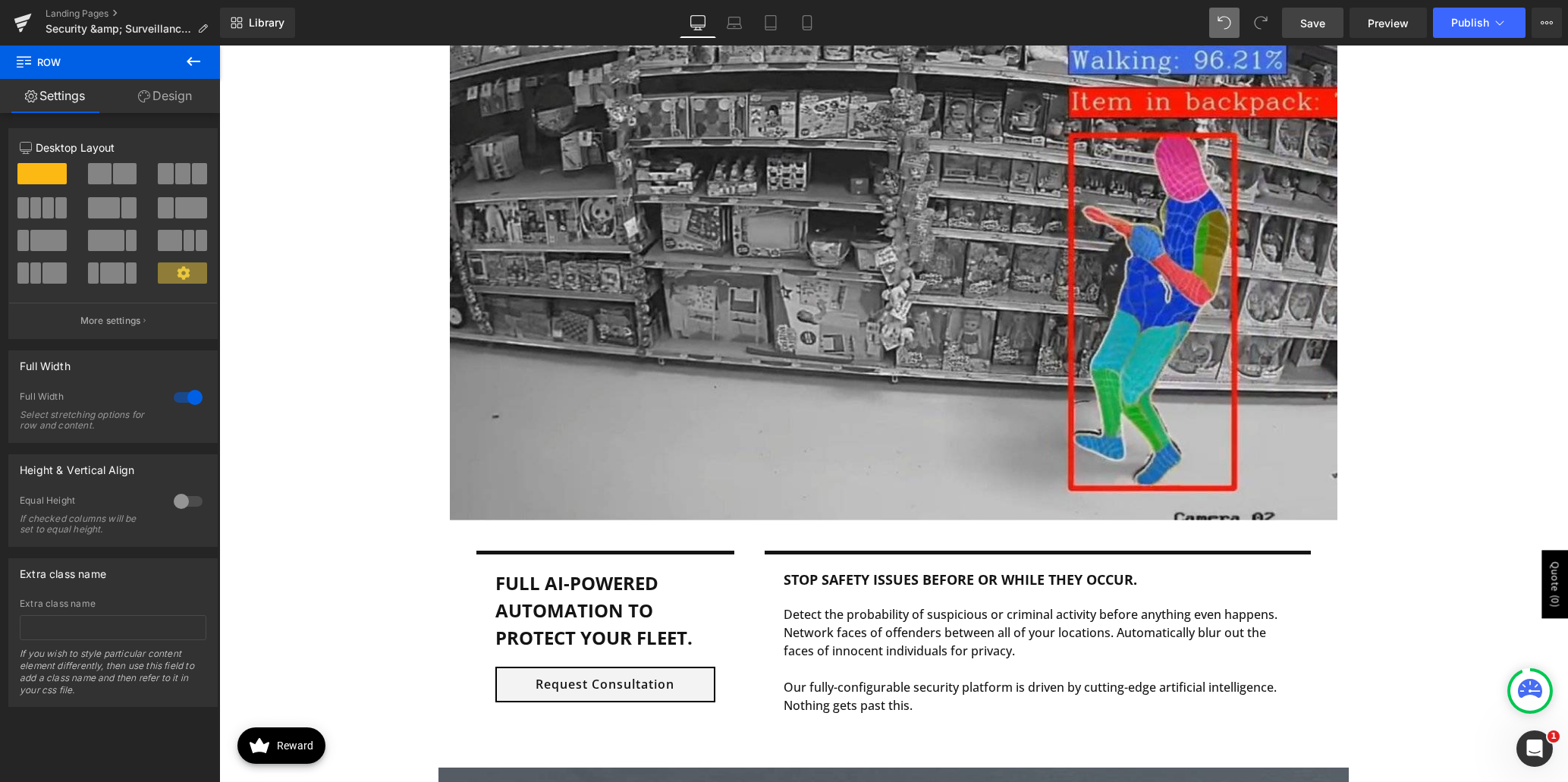
click at [1195, 24] on span "Save" at bounding box center [1312, 23] width 25 height 16
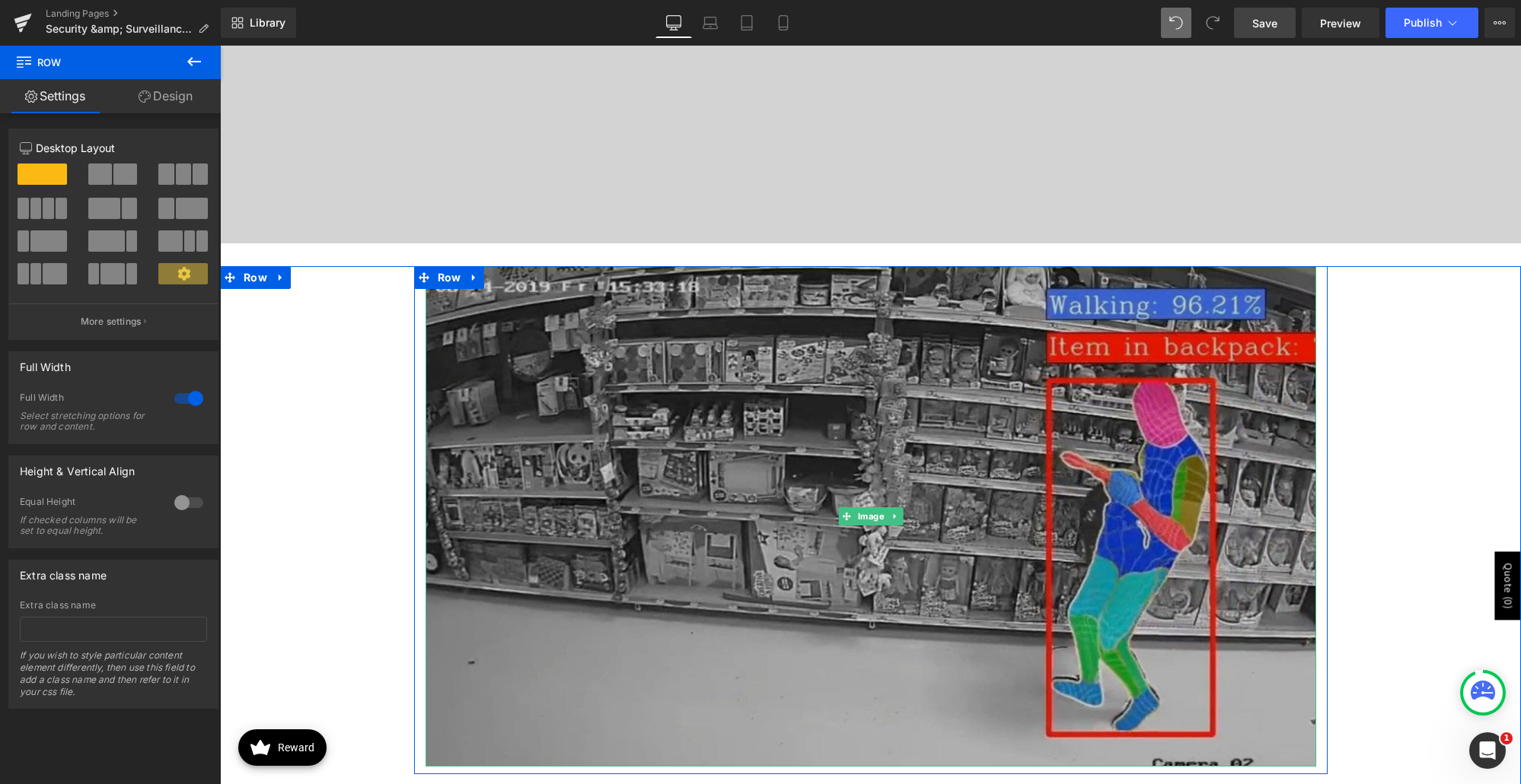
scroll to position [789, 0]
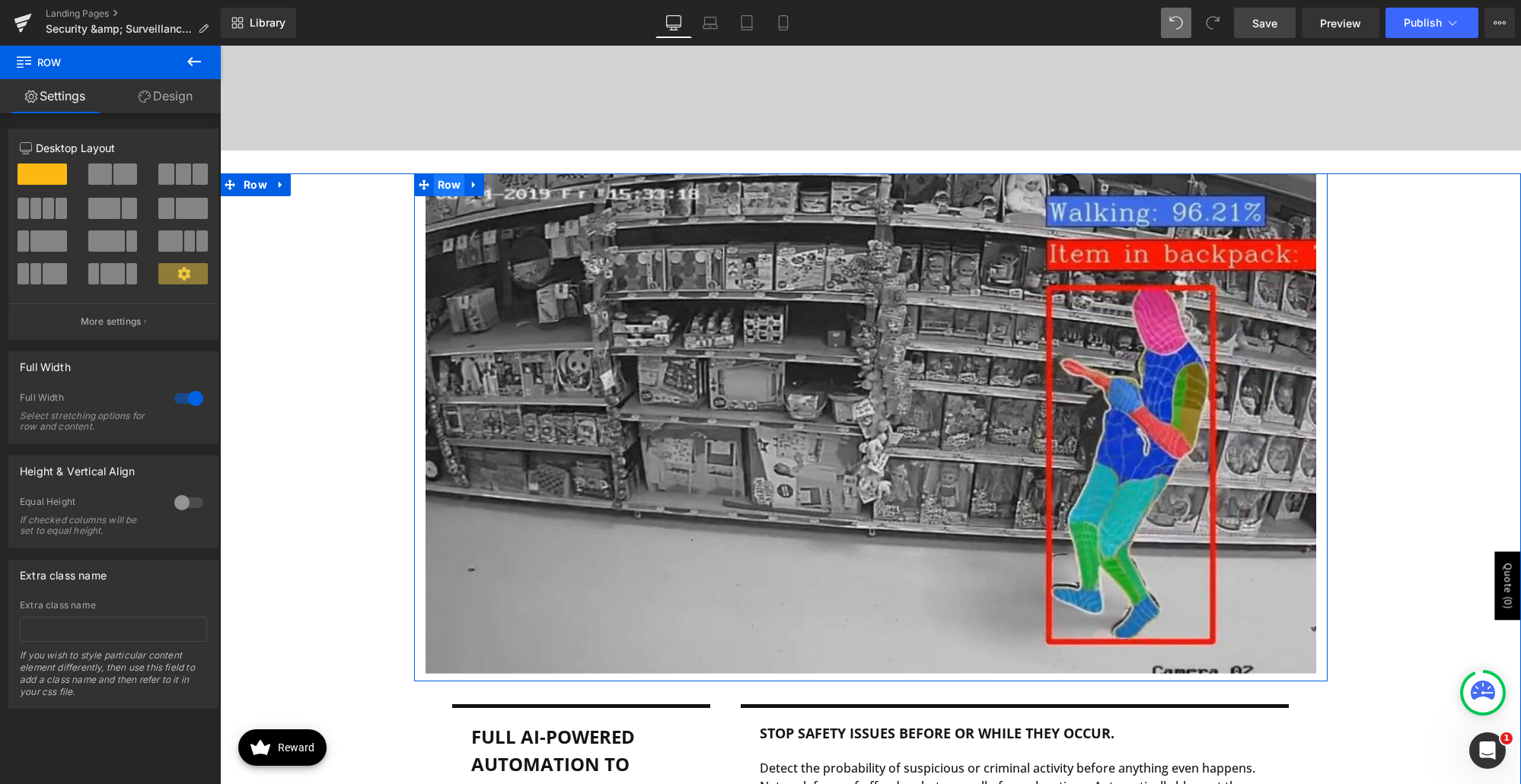
click at [439, 182] on span "Row" at bounding box center [449, 185] width 31 height 23
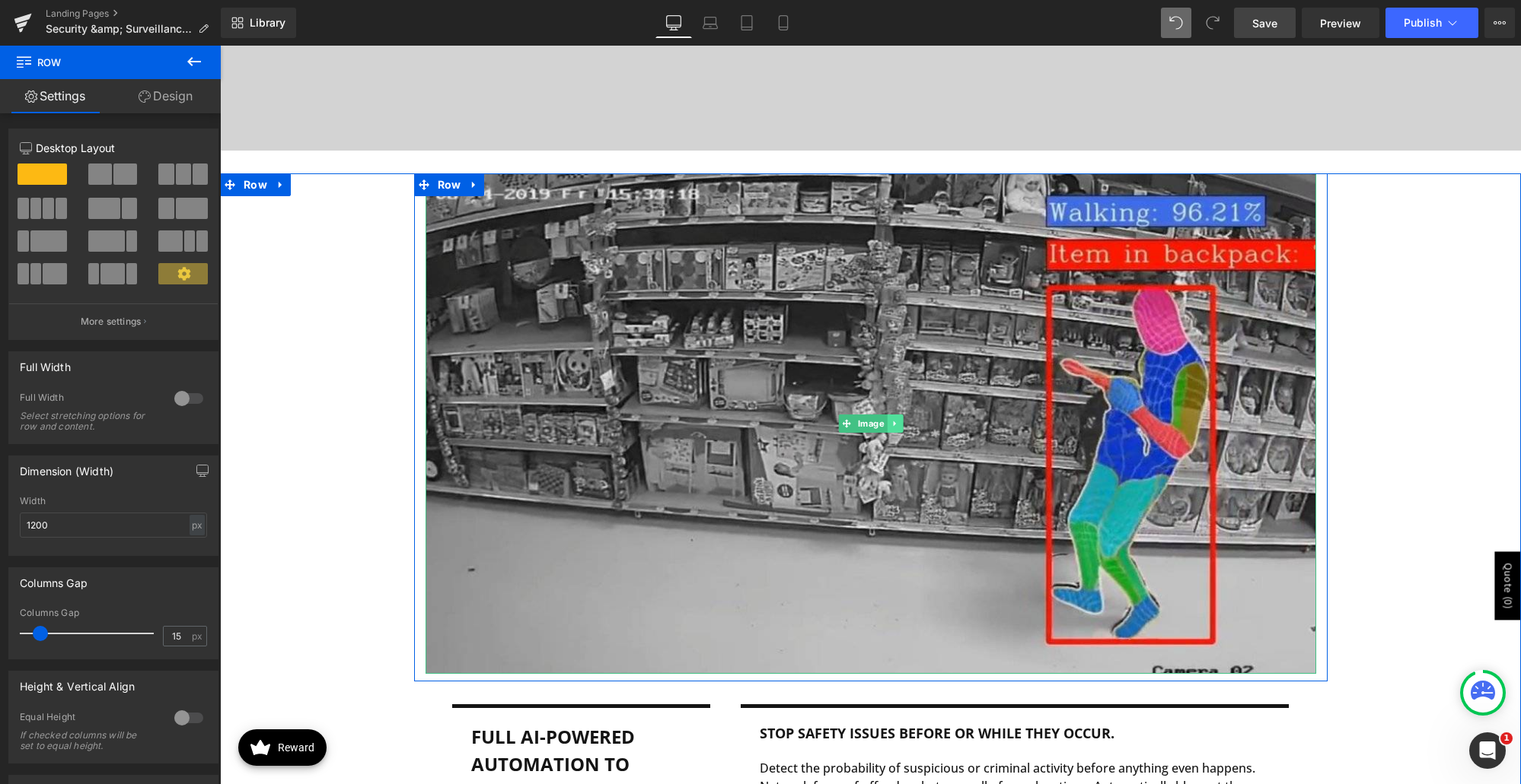
click at [893, 425] on icon at bounding box center [894, 424] width 3 height 5
click at [894, 425] on link at bounding box center [902, 423] width 16 height 18
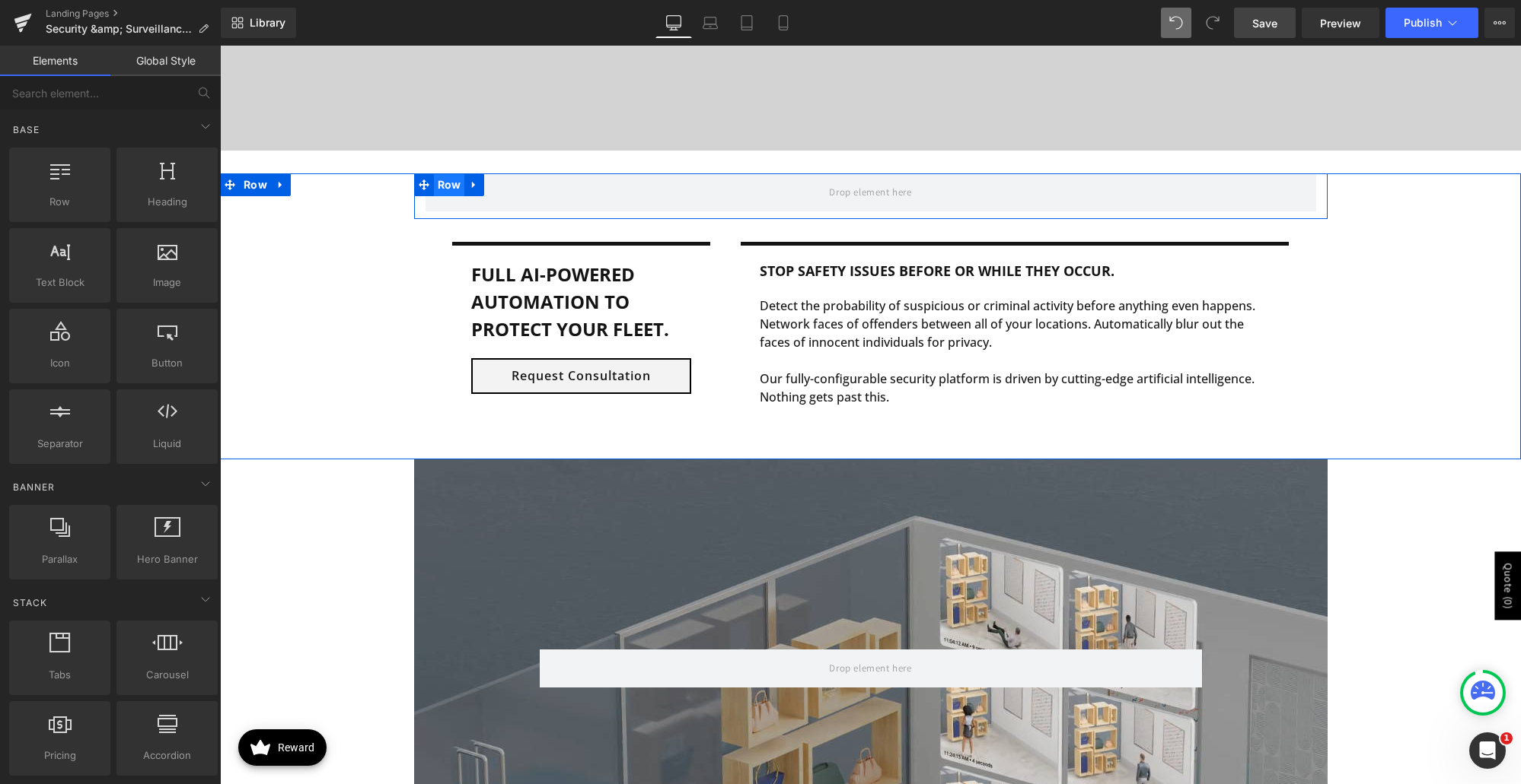
click at [442, 186] on span "Row" at bounding box center [449, 185] width 31 height 23
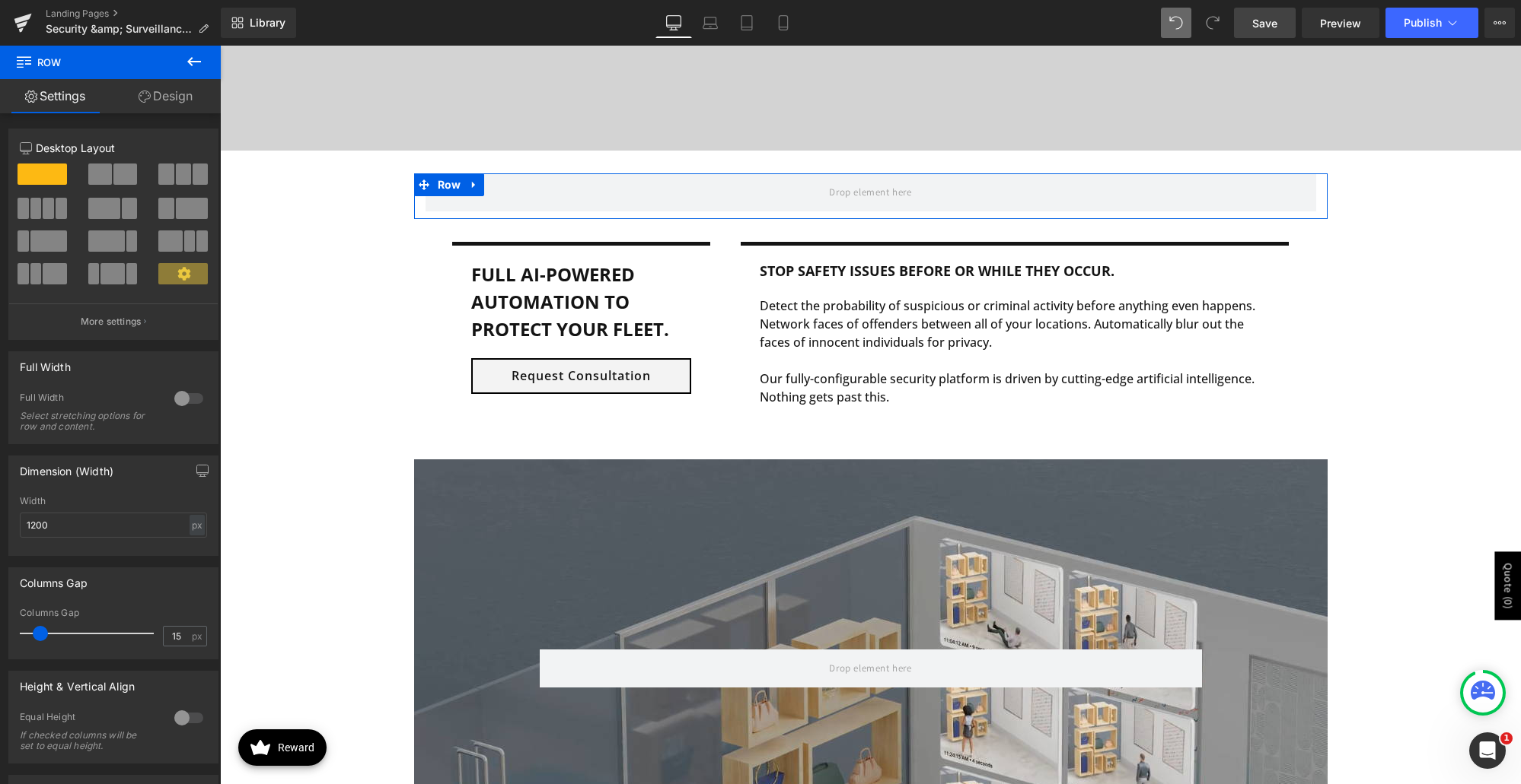
click at [106, 172] on span at bounding box center [99, 174] width 24 height 21
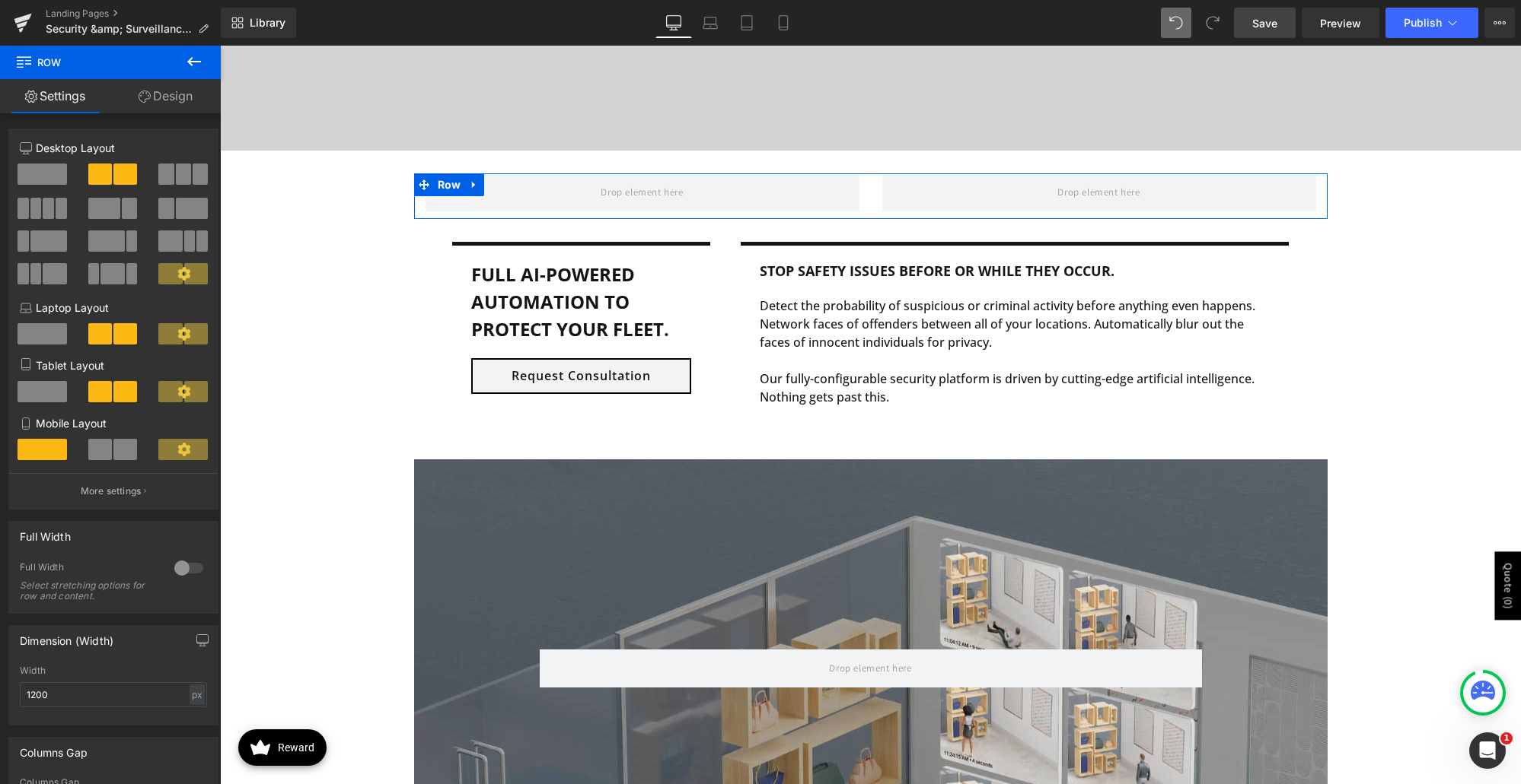
click at [172, 98] on link "Design" at bounding box center [166, 96] width 111 height 34
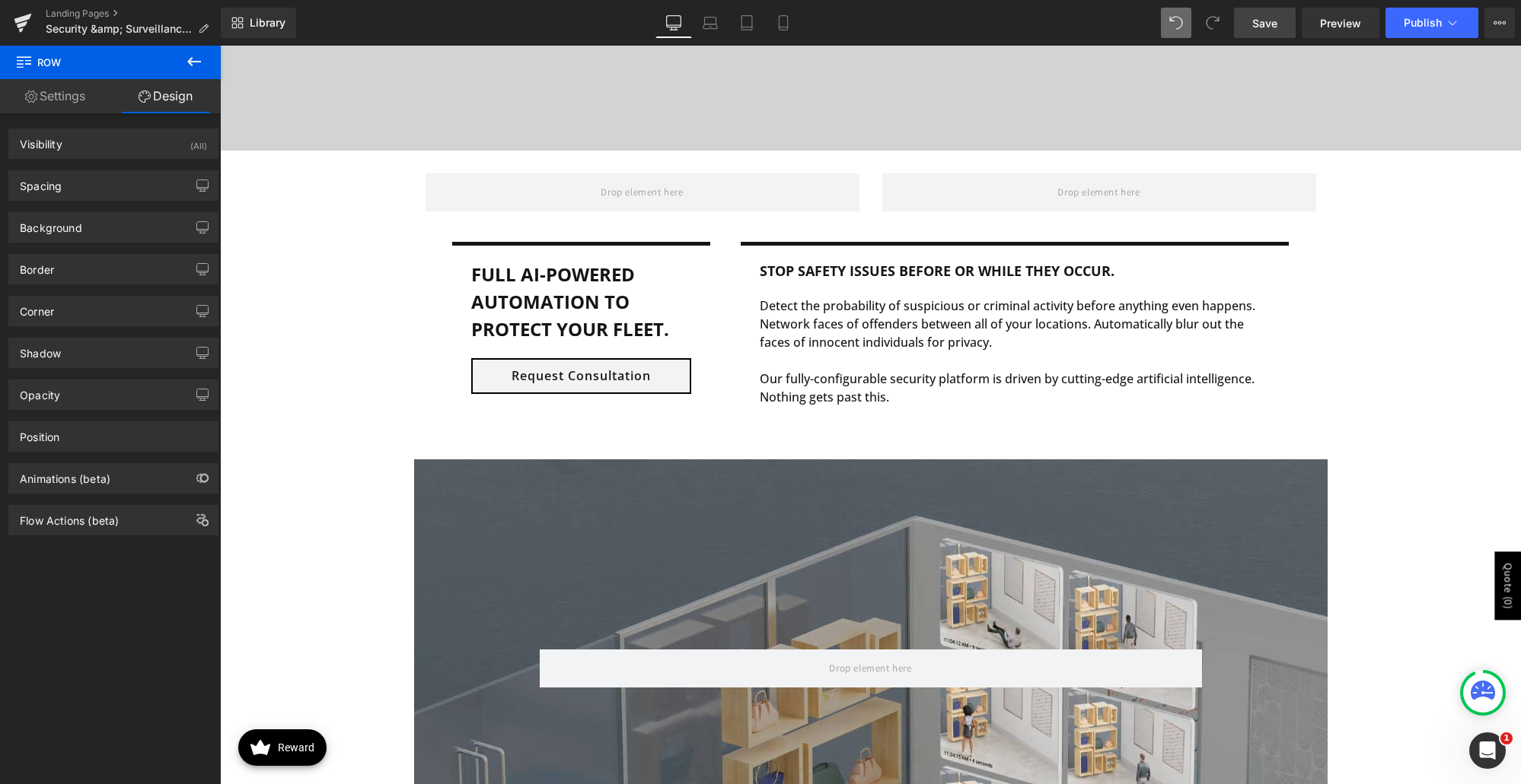
click at [190, 63] on icon at bounding box center [195, 61] width 14 height 9
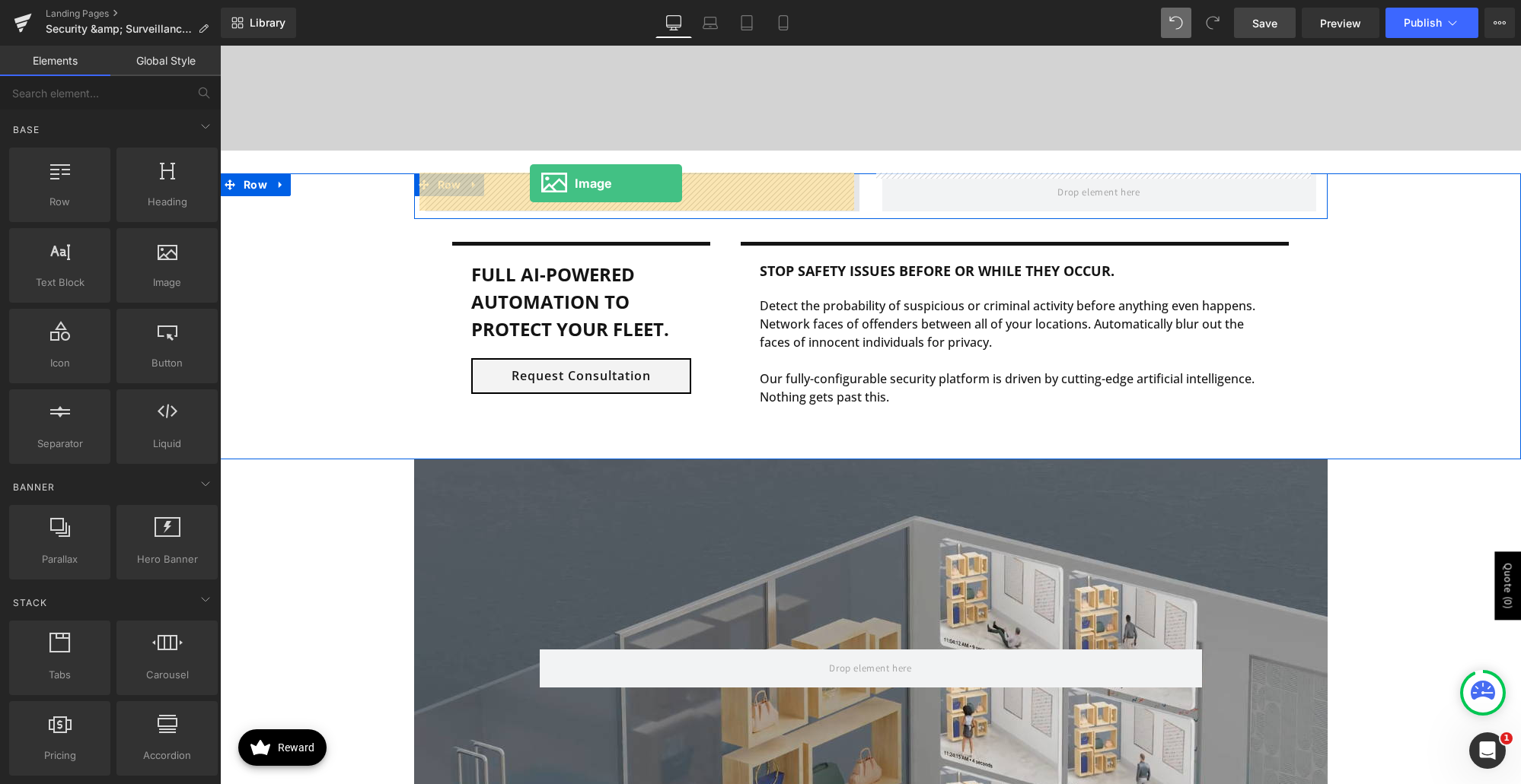
drag, startPoint x: 377, startPoint y: 307, endPoint x: 530, endPoint y: 183, distance: 196.9
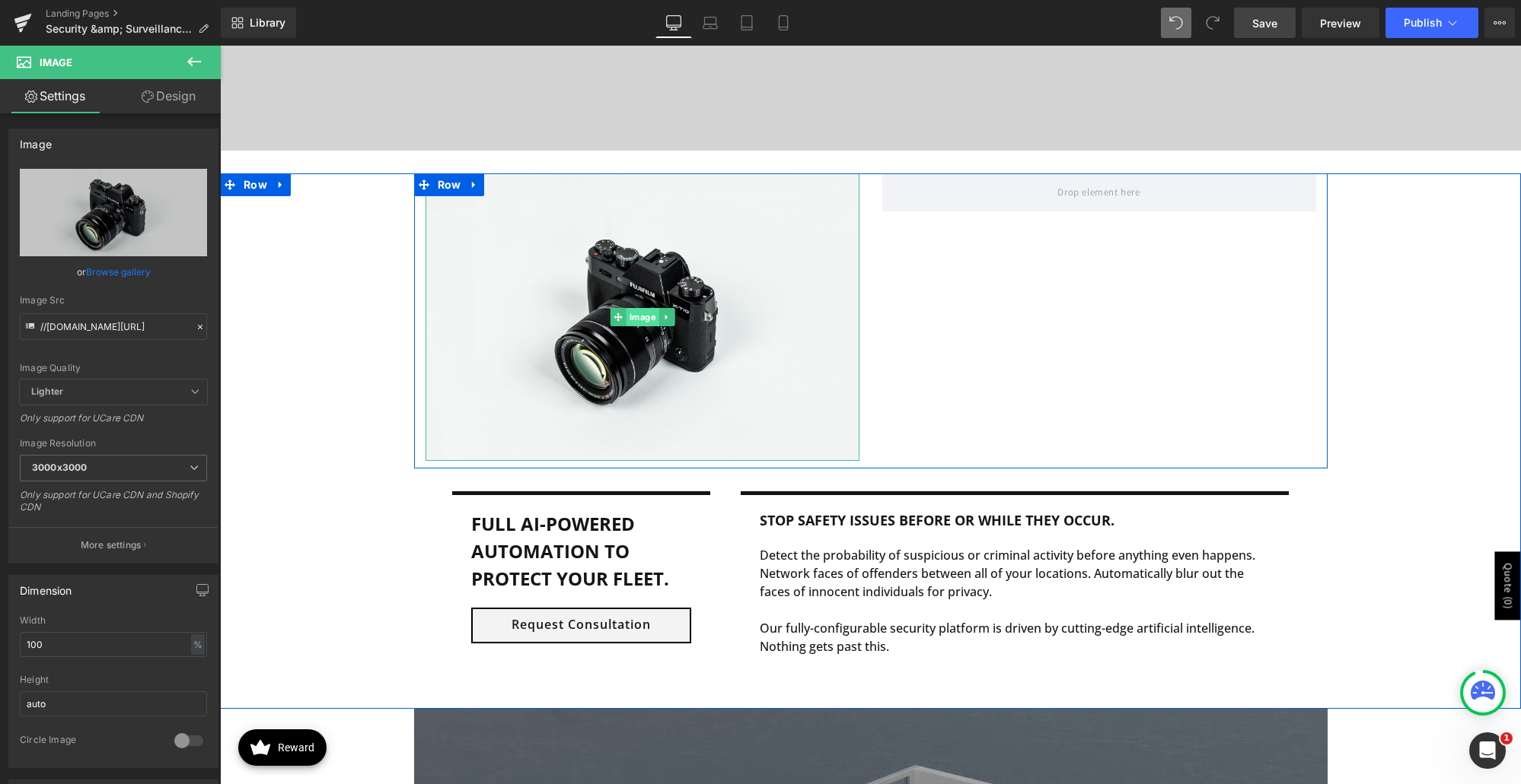
click at [630, 308] on span "Image" at bounding box center [642, 317] width 33 height 18
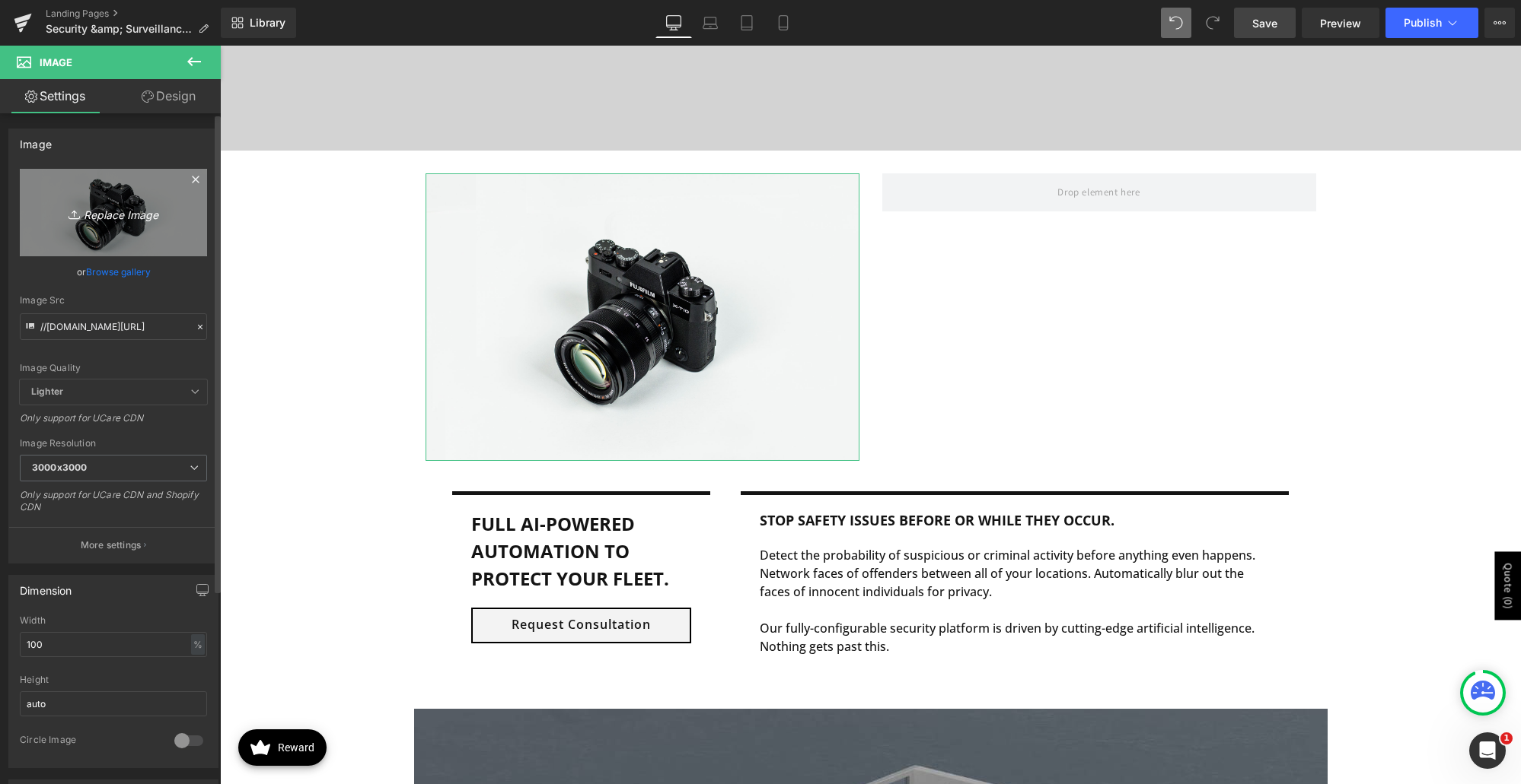
click at [121, 216] on icon "Replace Image" at bounding box center [113, 213] width 122 height 19
type input "C:\fakepath\azuga-fleet.png"
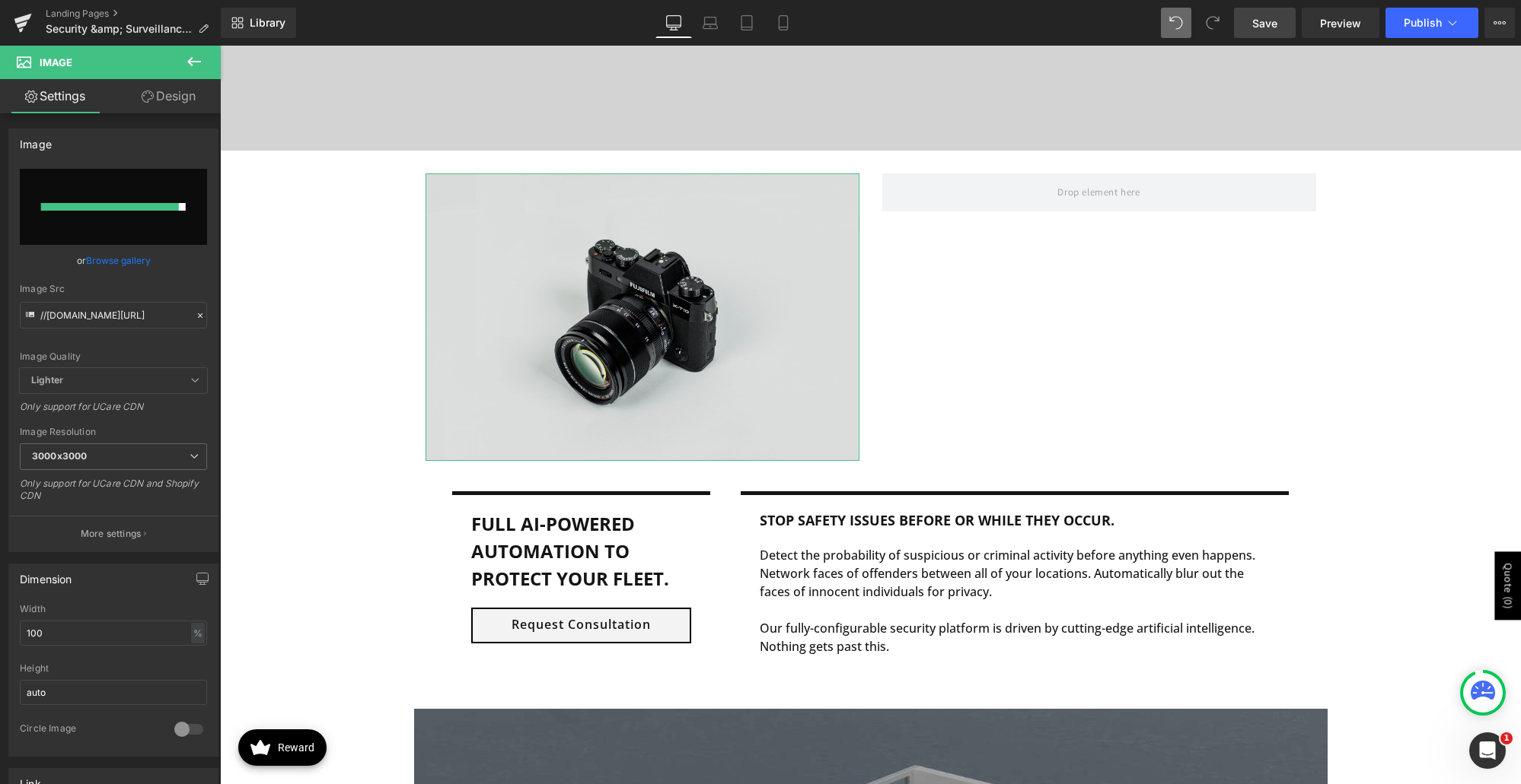
type input "[URL][DOMAIN_NAME]"
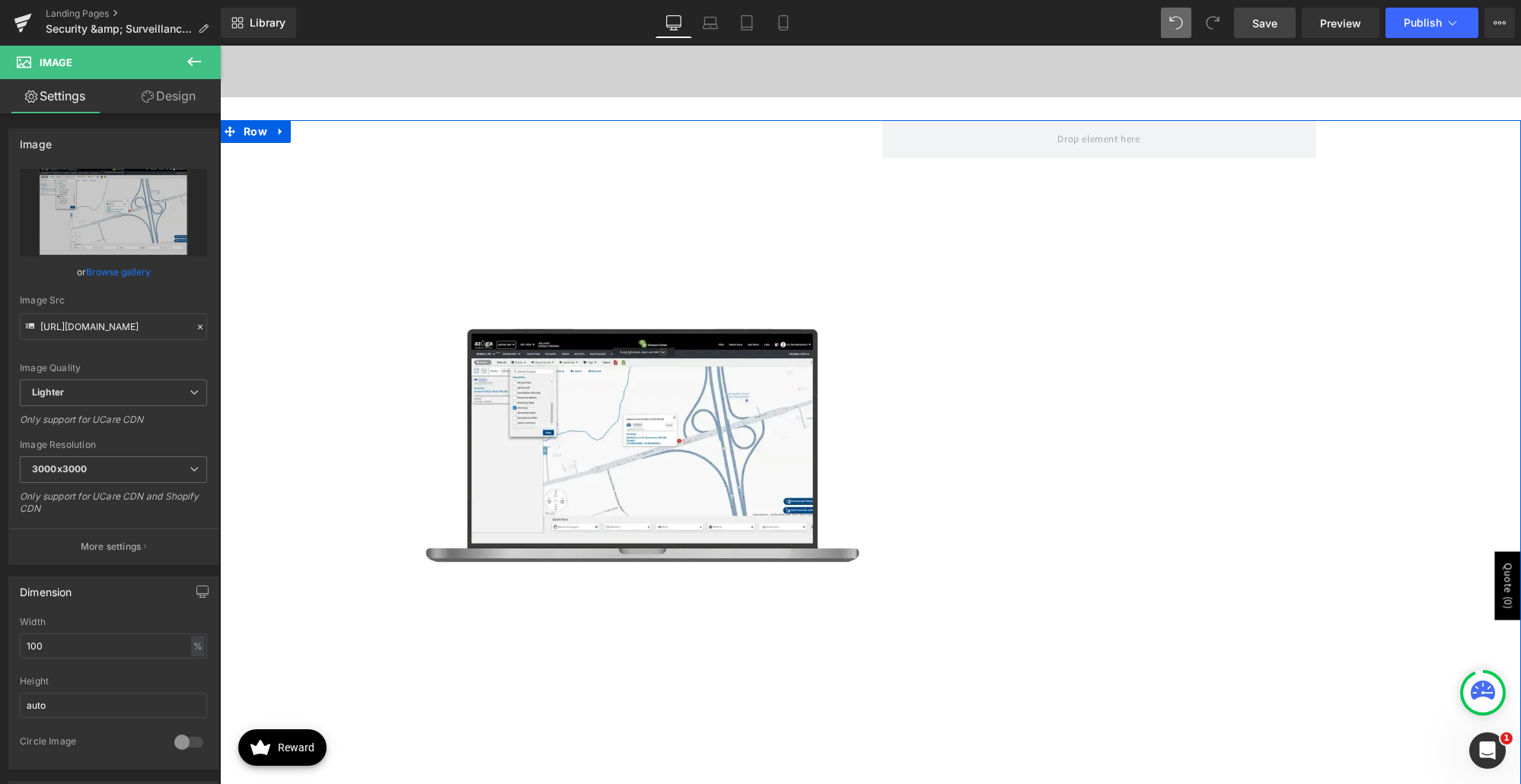
scroll to position [941, 0]
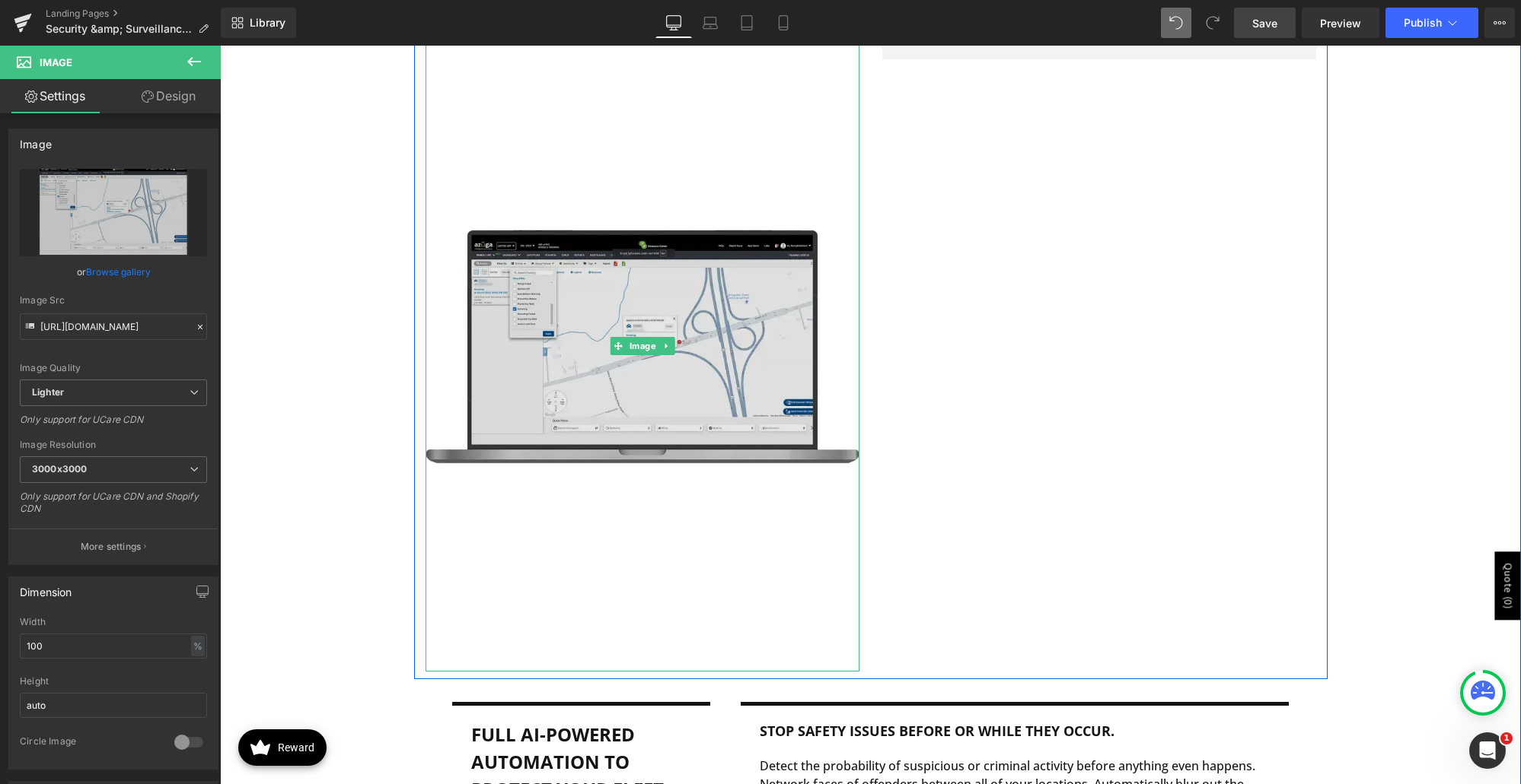
click at [710, 291] on img at bounding box center [642, 346] width 434 height 651
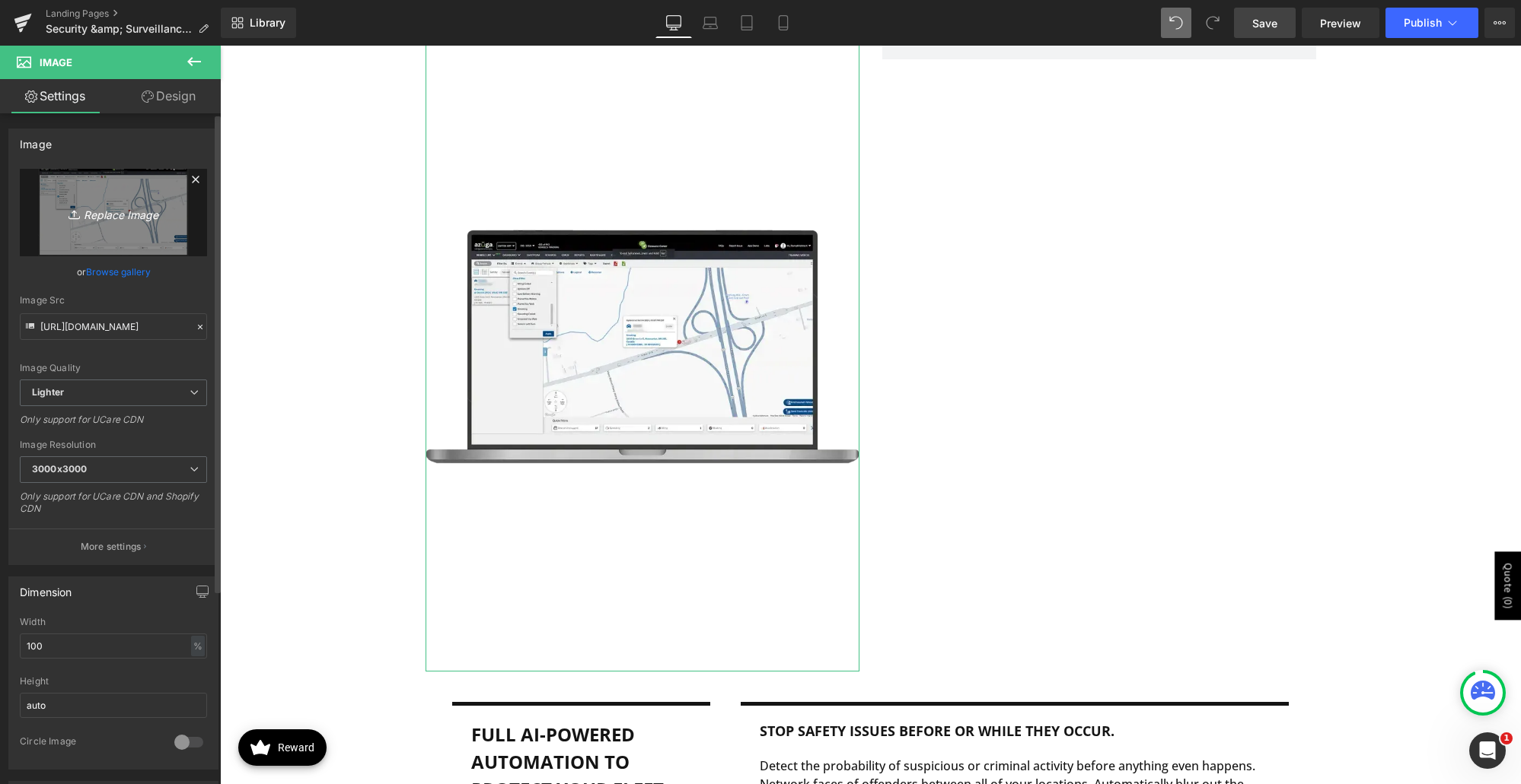
click at [134, 216] on icon "Replace Image" at bounding box center [113, 213] width 122 height 19
type input "C:\fakepath\azuga-fleet.png"
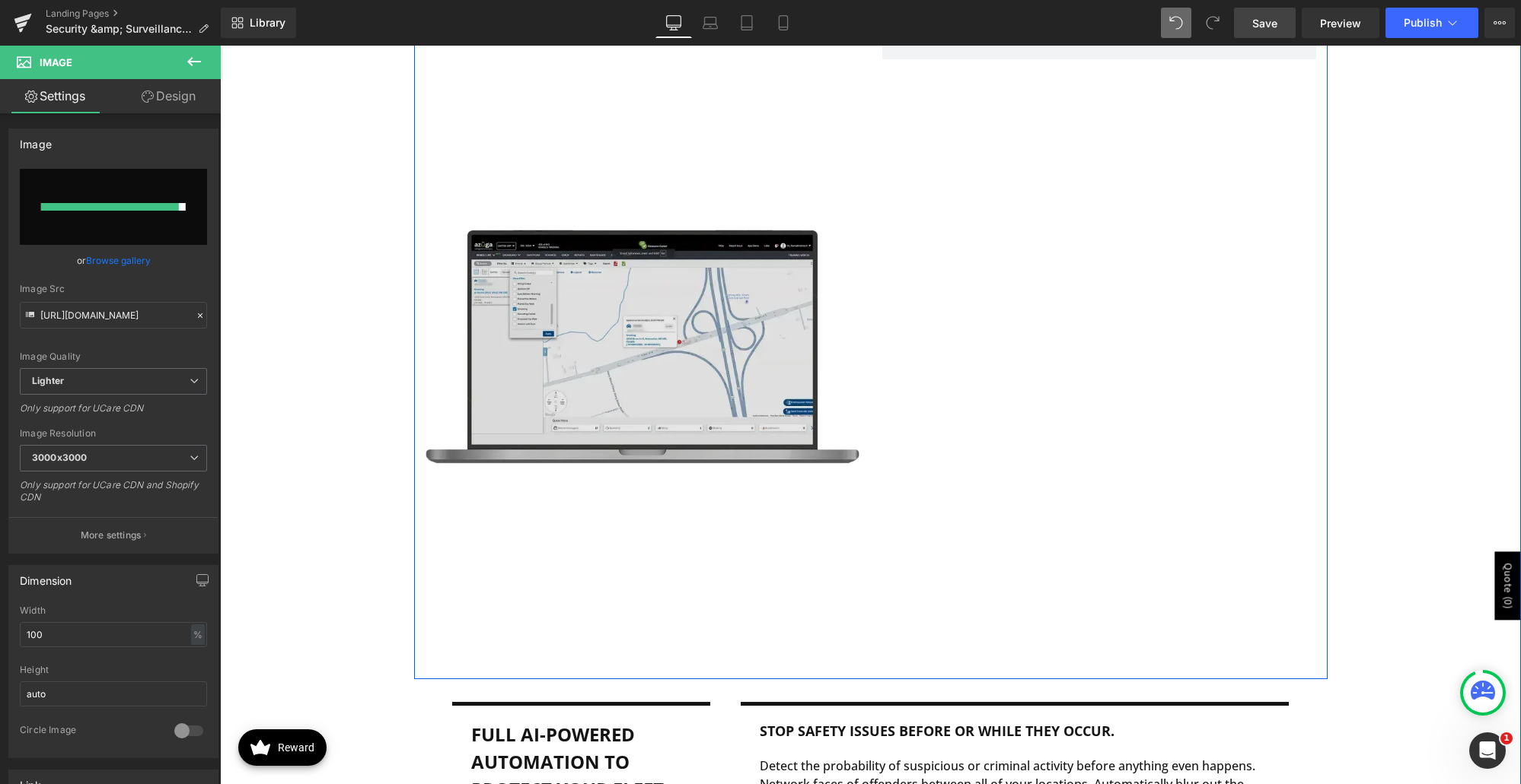
drag, startPoint x: 918, startPoint y: 351, endPoint x: 729, endPoint y: 303, distance: 195.0
click at [918, 351] on div "Image Row" at bounding box center [871, 350] width 914 height 658
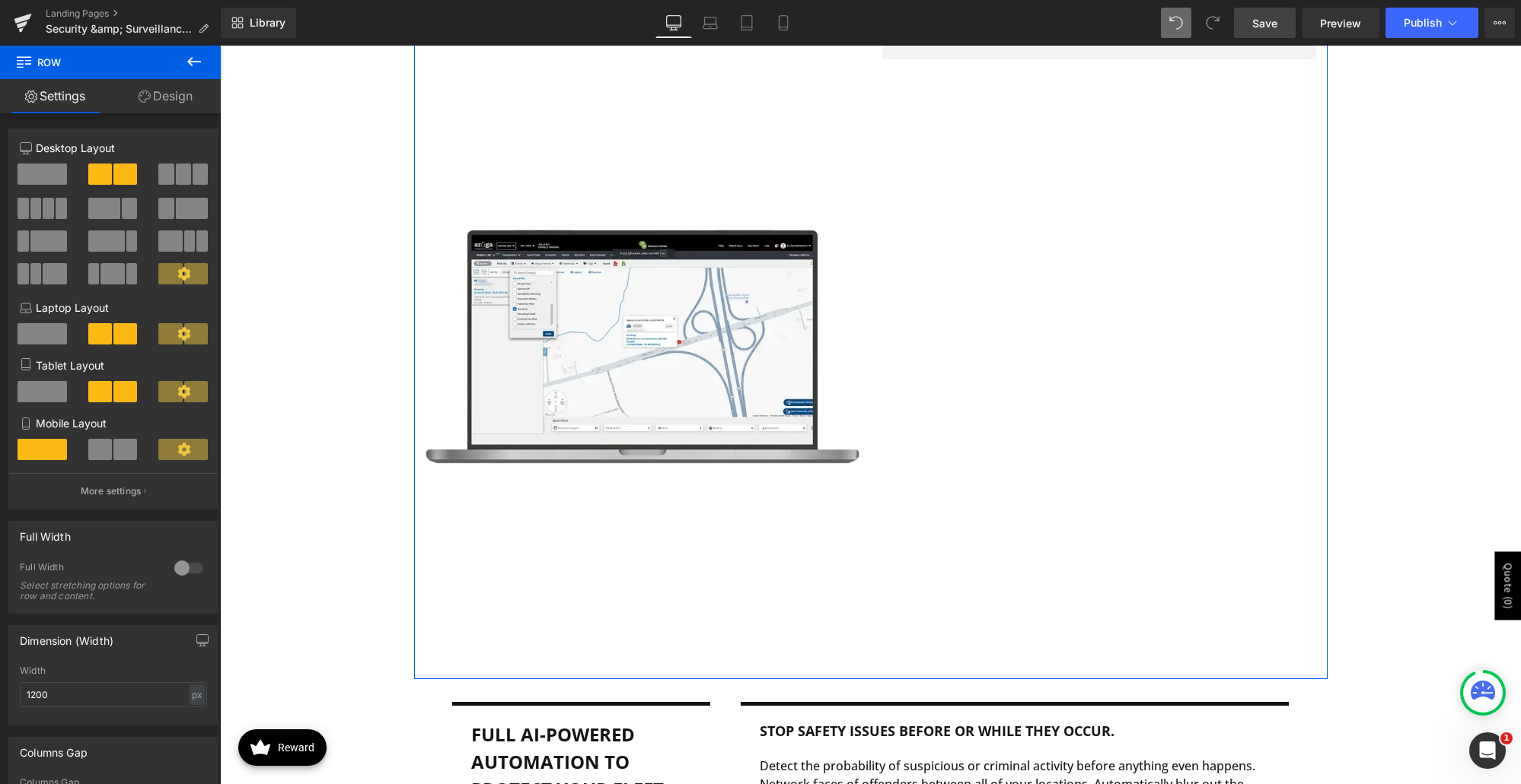
click at [147, 90] on link "Design" at bounding box center [166, 96] width 111 height 34
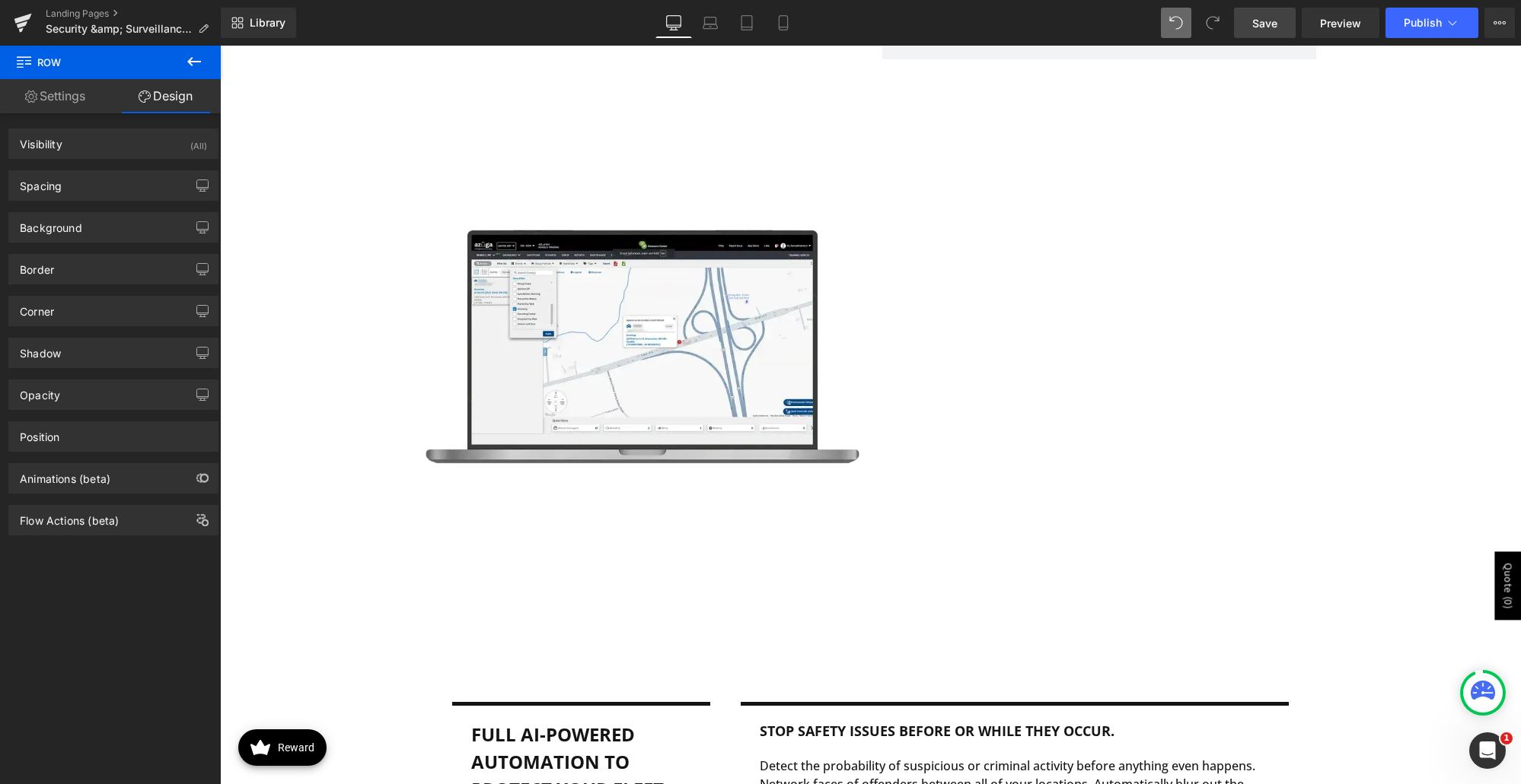
click at [202, 60] on icon at bounding box center [194, 61] width 18 height 18
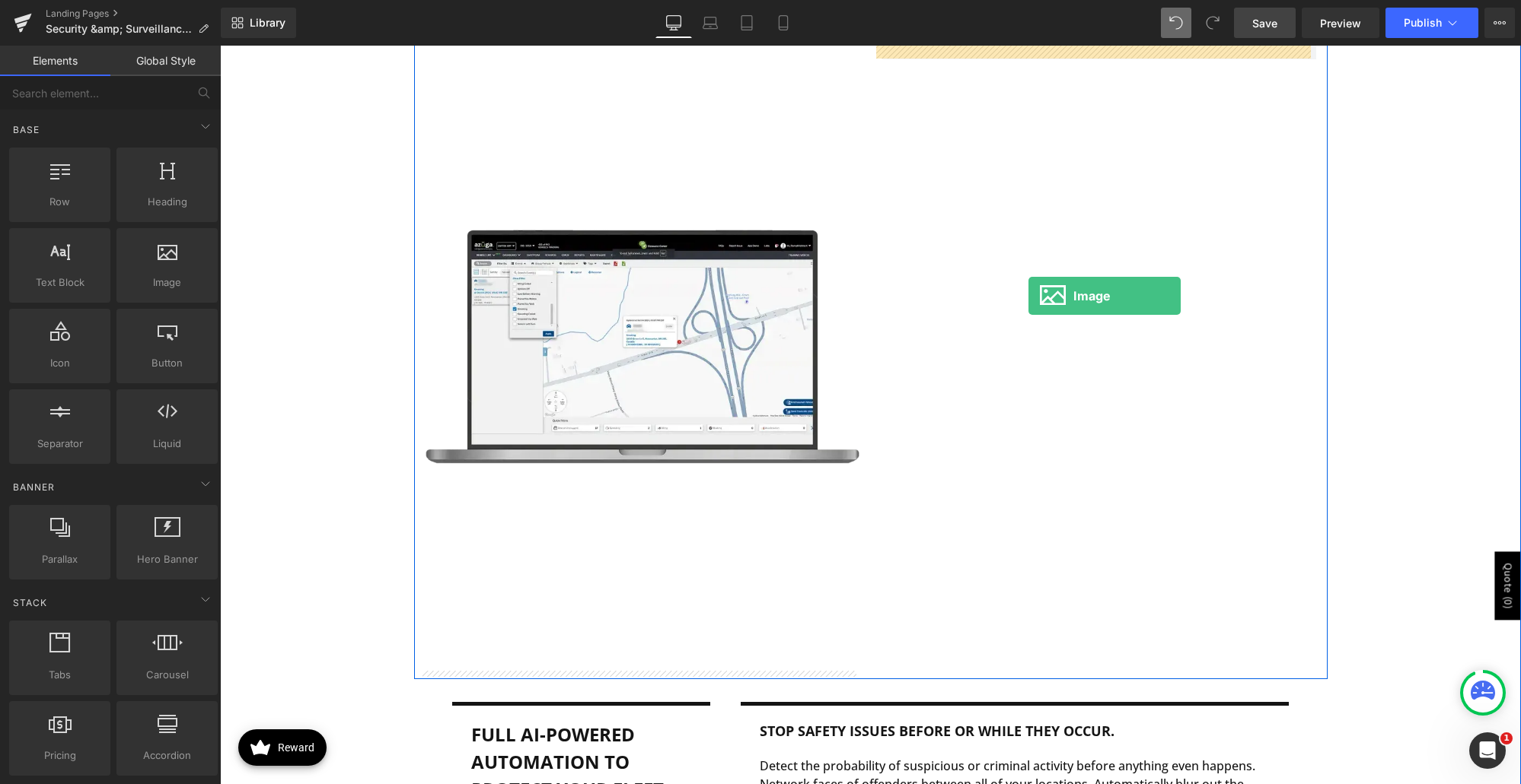
drag, startPoint x: 387, startPoint y: 318, endPoint x: 1029, endPoint y: 296, distance: 642.4
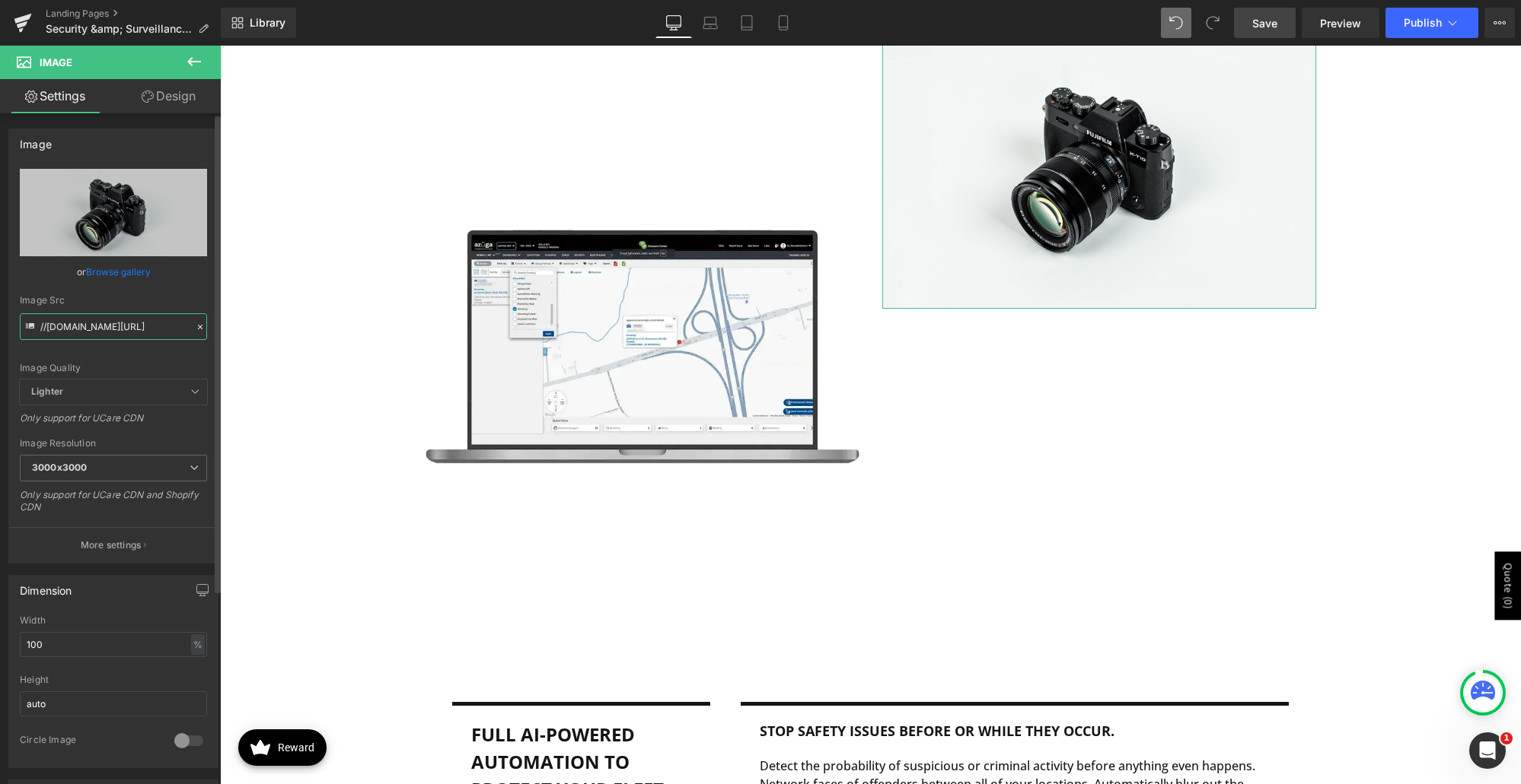
click at [120, 327] on input "//d1um8515vdn9kb.cloudfront.net/images/parallax.jpg" at bounding box center [113, 326] width 188 height 27
paste input "https://cdn.prod.website-files.com/5bc4b66f898dce69ebbe7ca9/680e33e115e15addeb0…"
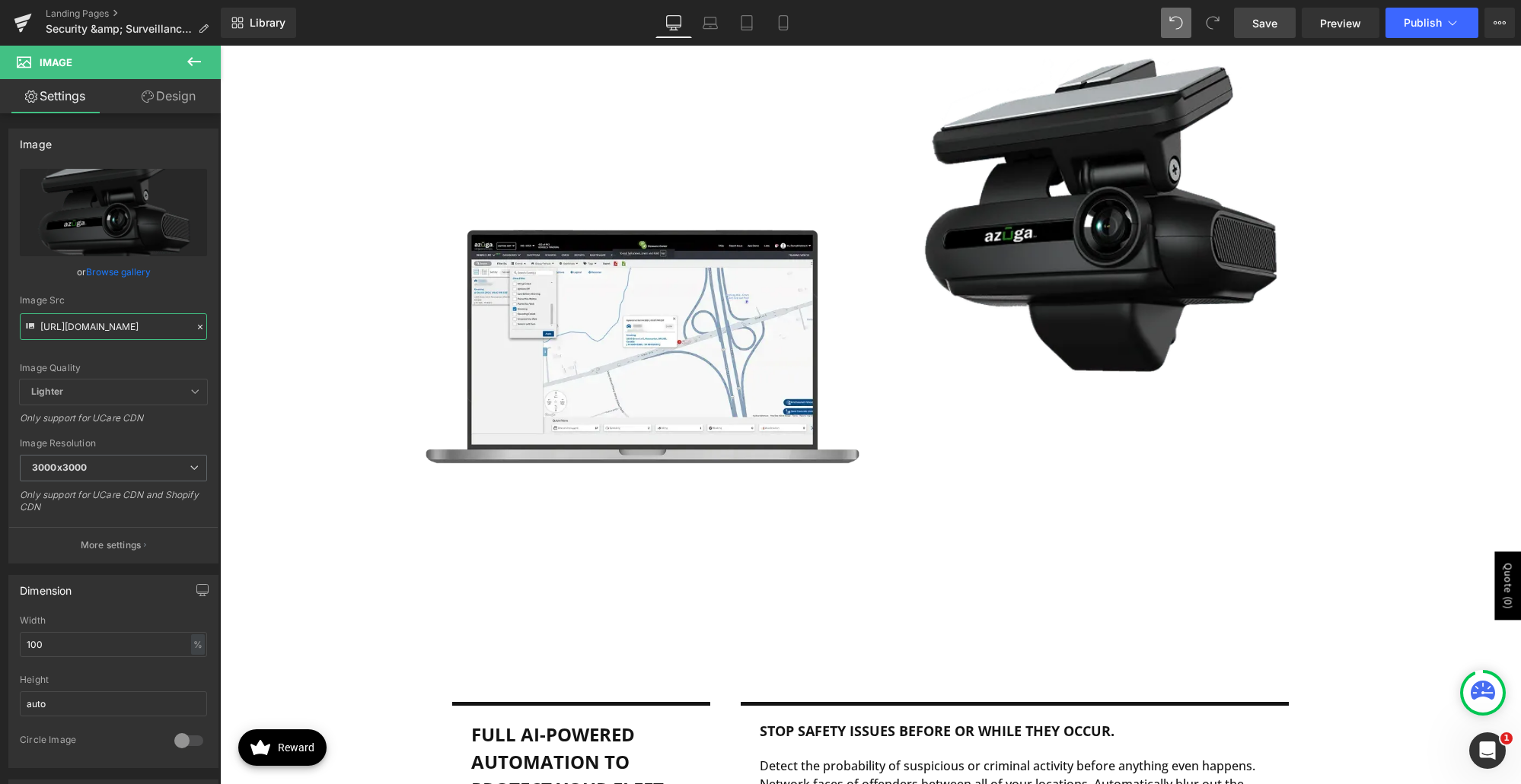
type input "https://cdn.prod.website-files.com/5bc4b66f898dce69ebbe7ca9/680e33e115e15addeb0…"
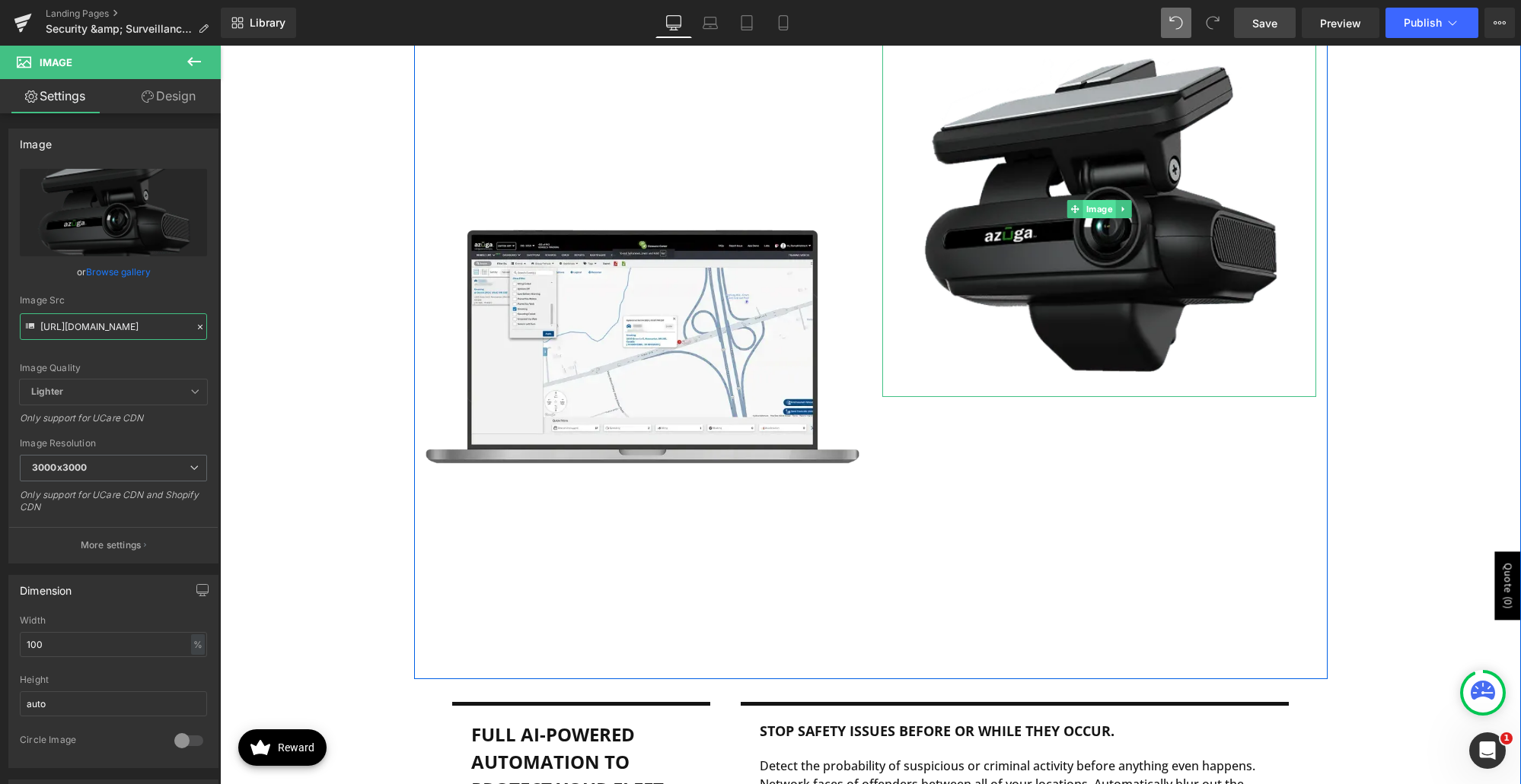
click at [1094, 206] on span "Image" at bounding box center [1100, 208] width 33 height 18
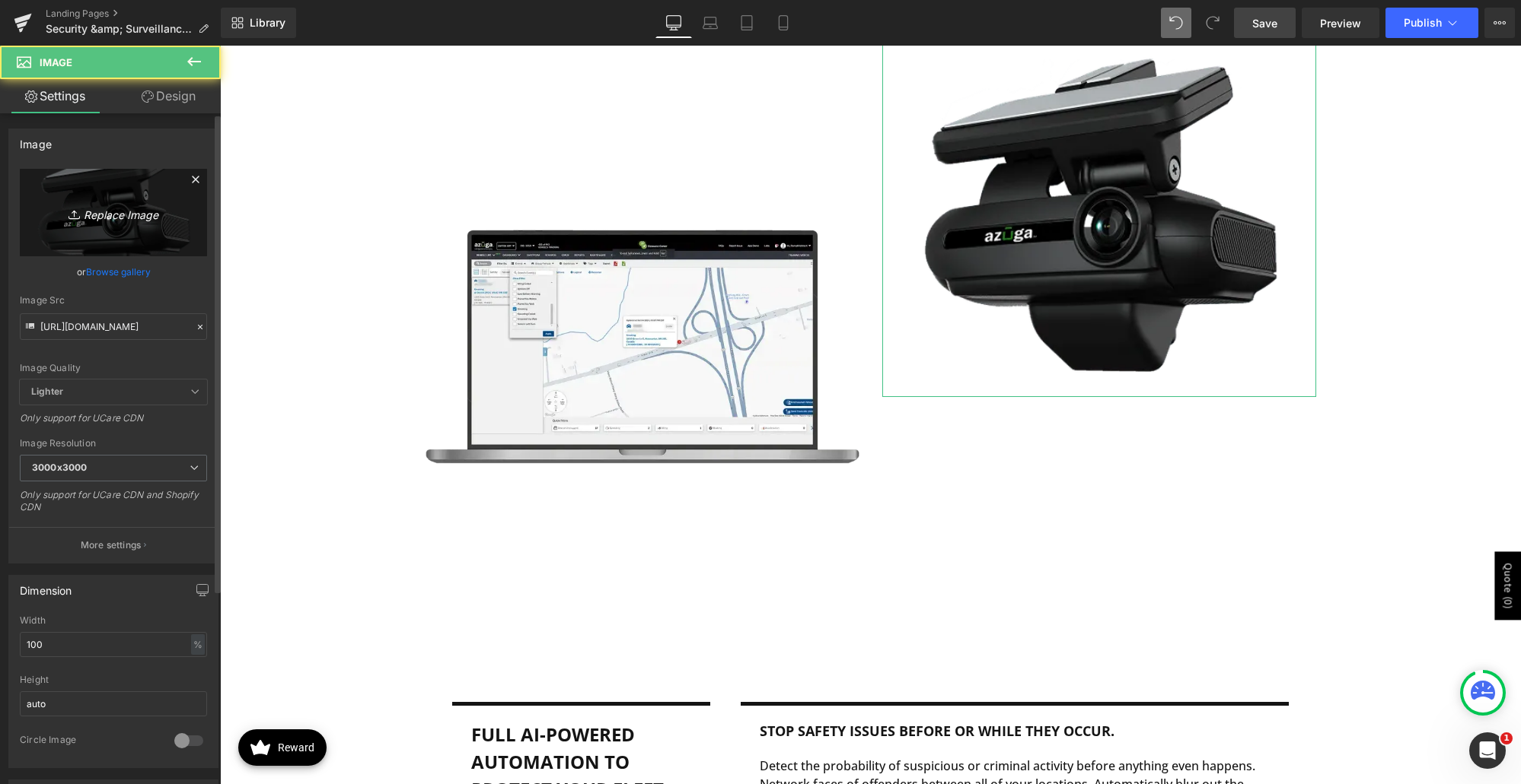
click at [121, 212] on icon "Replace Image" at bounding box center [113, 213] width 122 height 19
type input "C:\fakepath\ai-dashcam-azuga-detection.png"
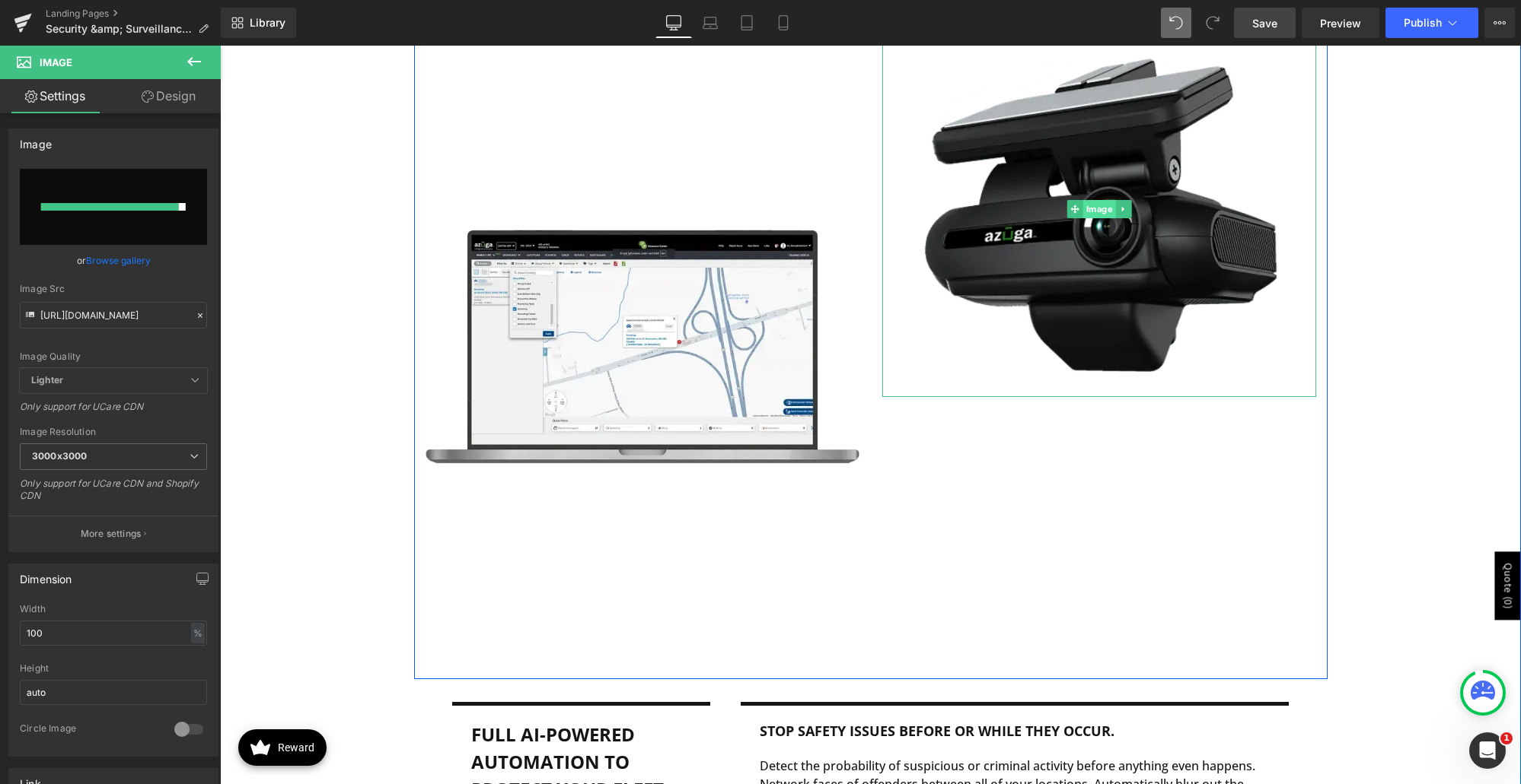
click at [1100, 208] on span "Image" at bounding box center [1100, 208] width 33 height 18
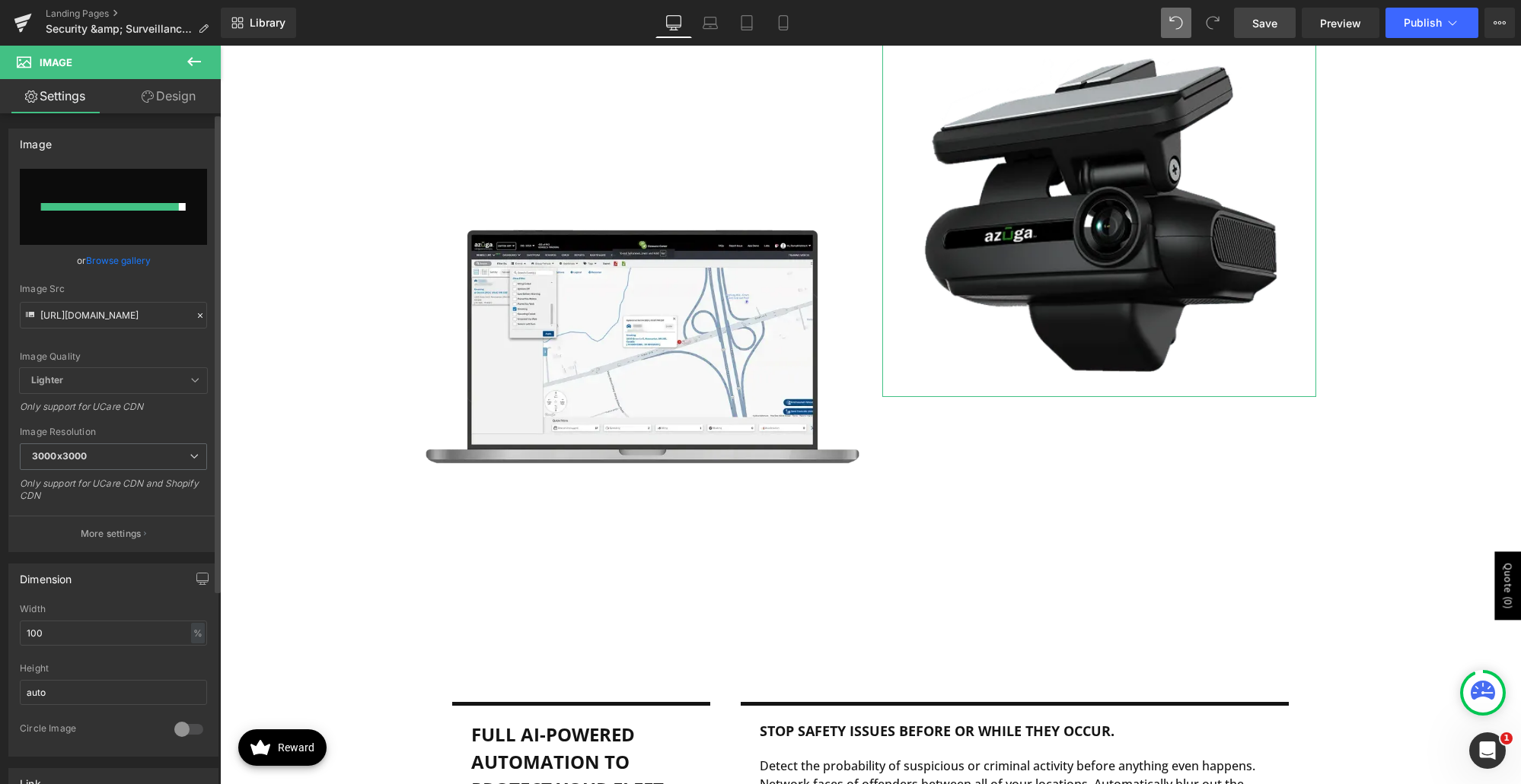
click at [125, 256] on link "Browse gallery" at bounding box center [119, 261] width 65 height 27
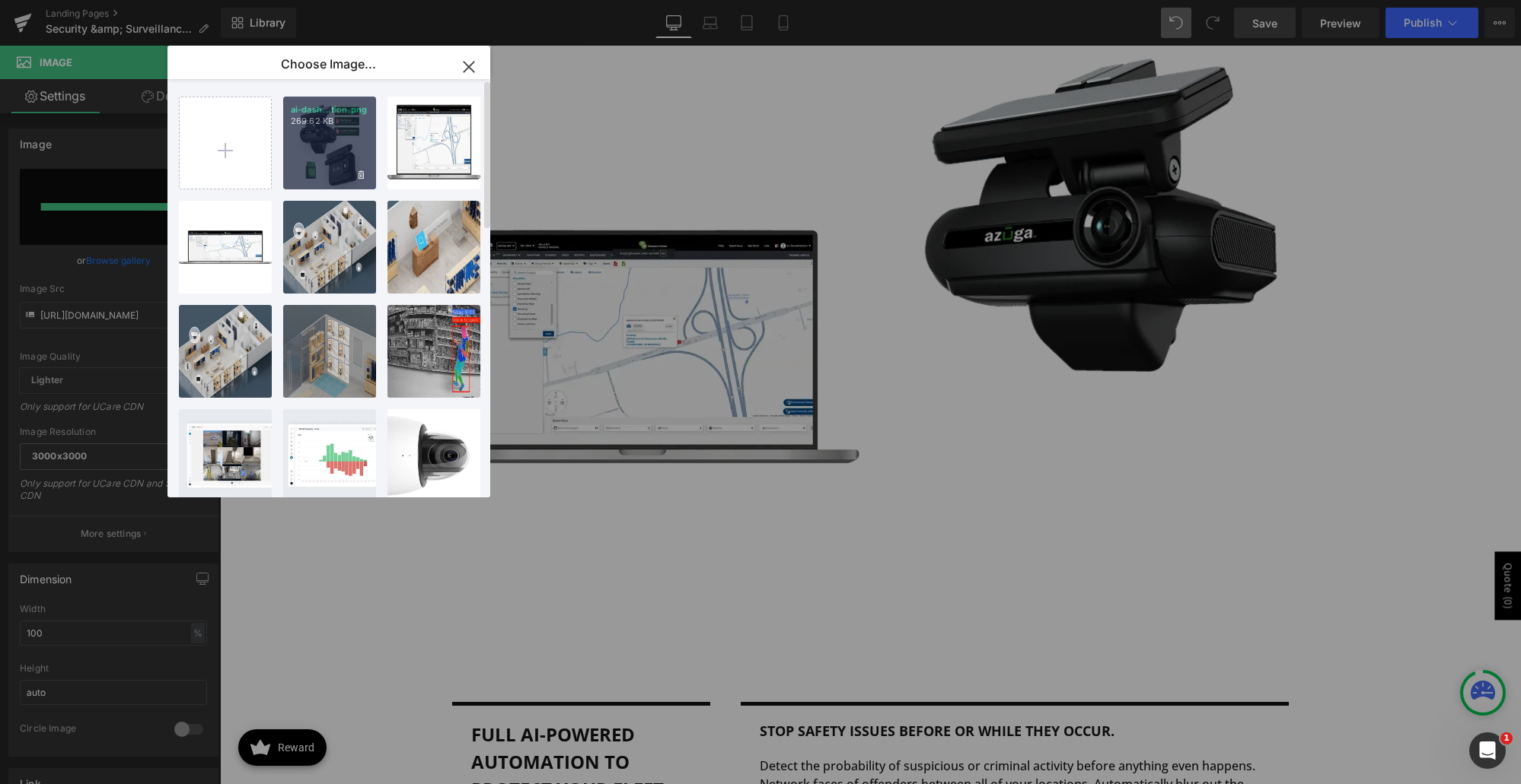
click at [328, 147] on div "ai-dash...tion.png 269.62 KB" at bounding box center [330, 143] width 92 height 92
type input "[URL][DOMAIN_NAME]"
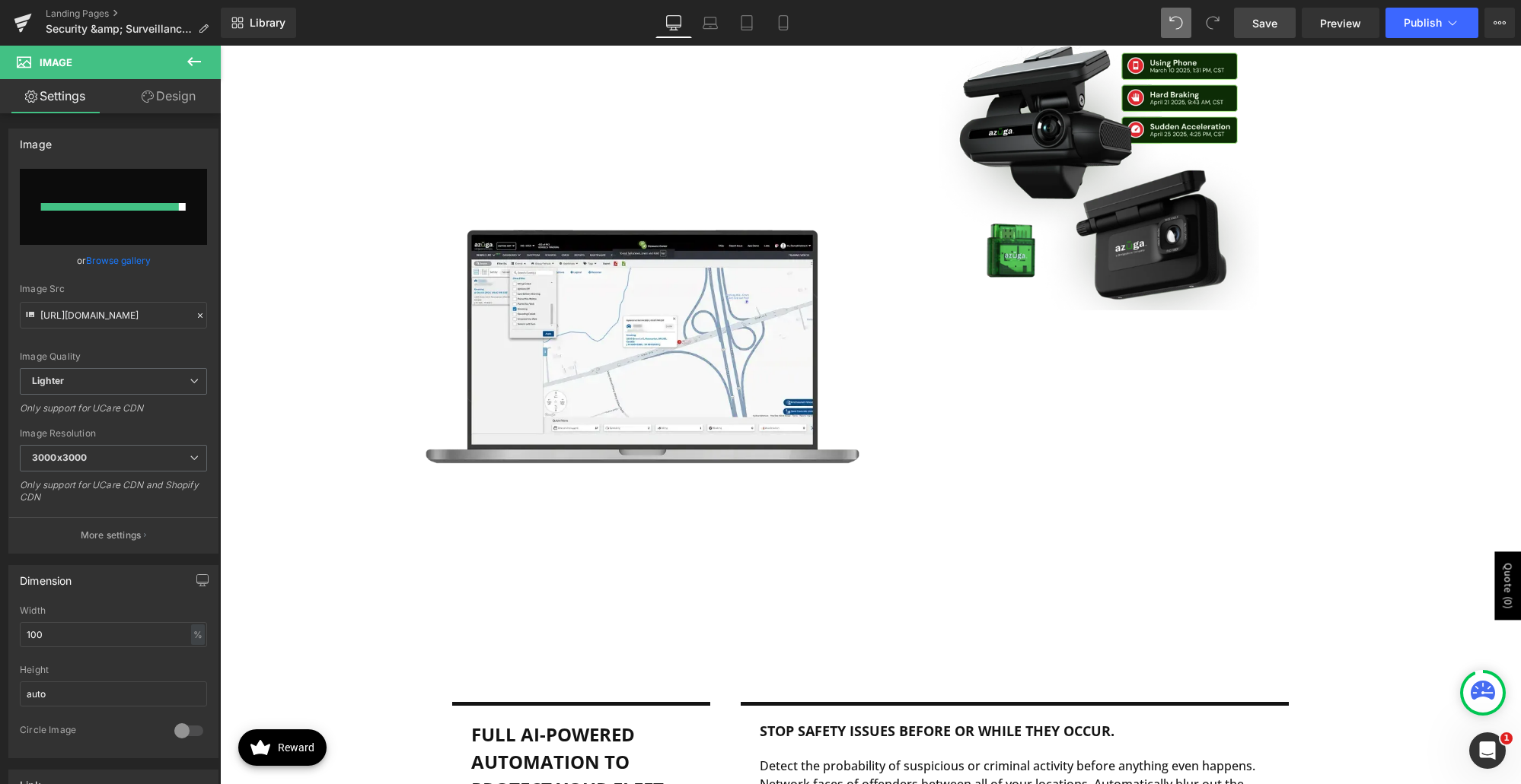
drag, startPoint x: 1276, startPoint y: 30, endPoint x: 1017, endPoint y: 9, distance: 259.8
click at [1199, 30] on span "Save" at bounding box center [1264, 23] width 25 height 16
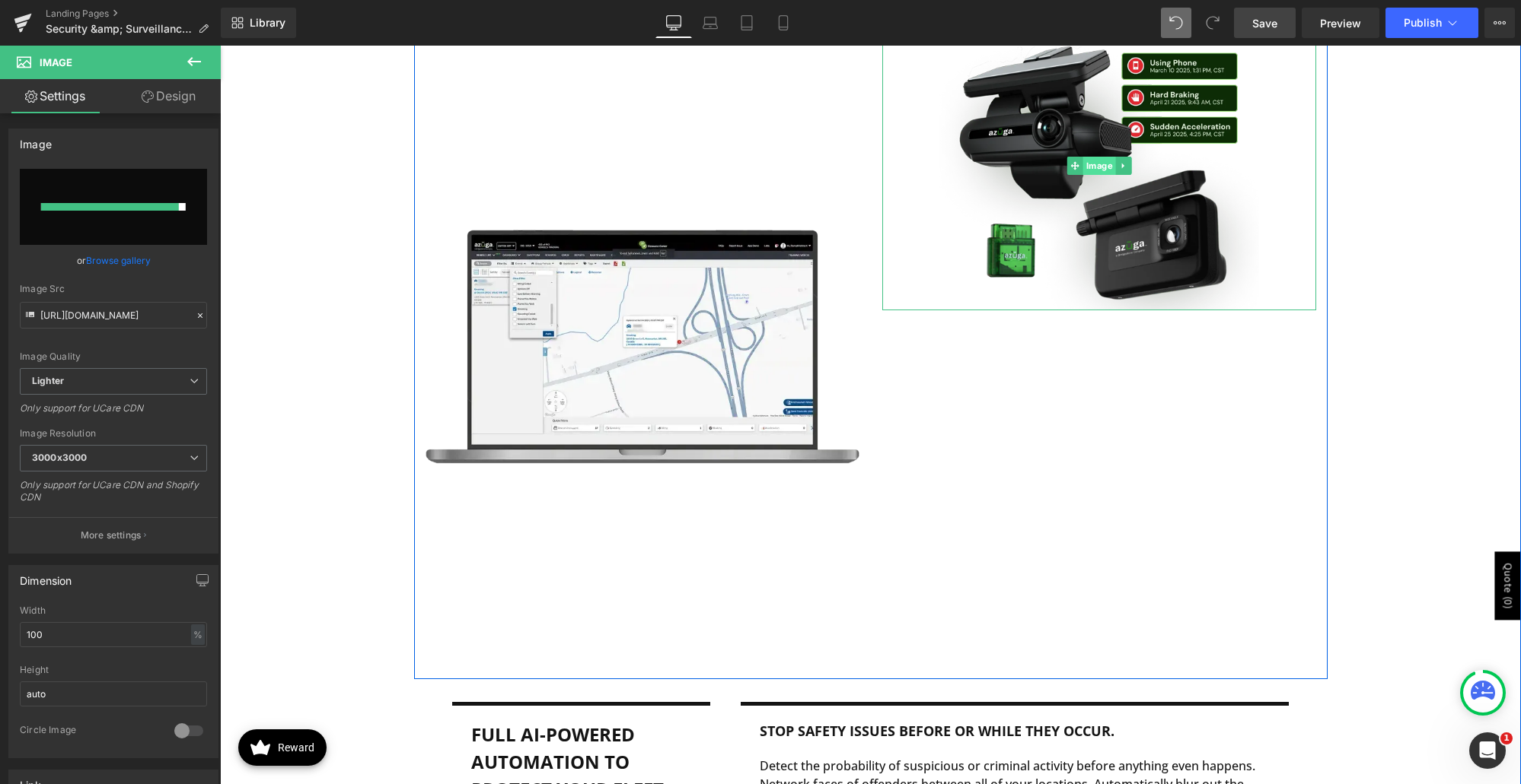
click at [1088, 175] on span "Image" at bounding box center [1100, 166] width 33 height 18
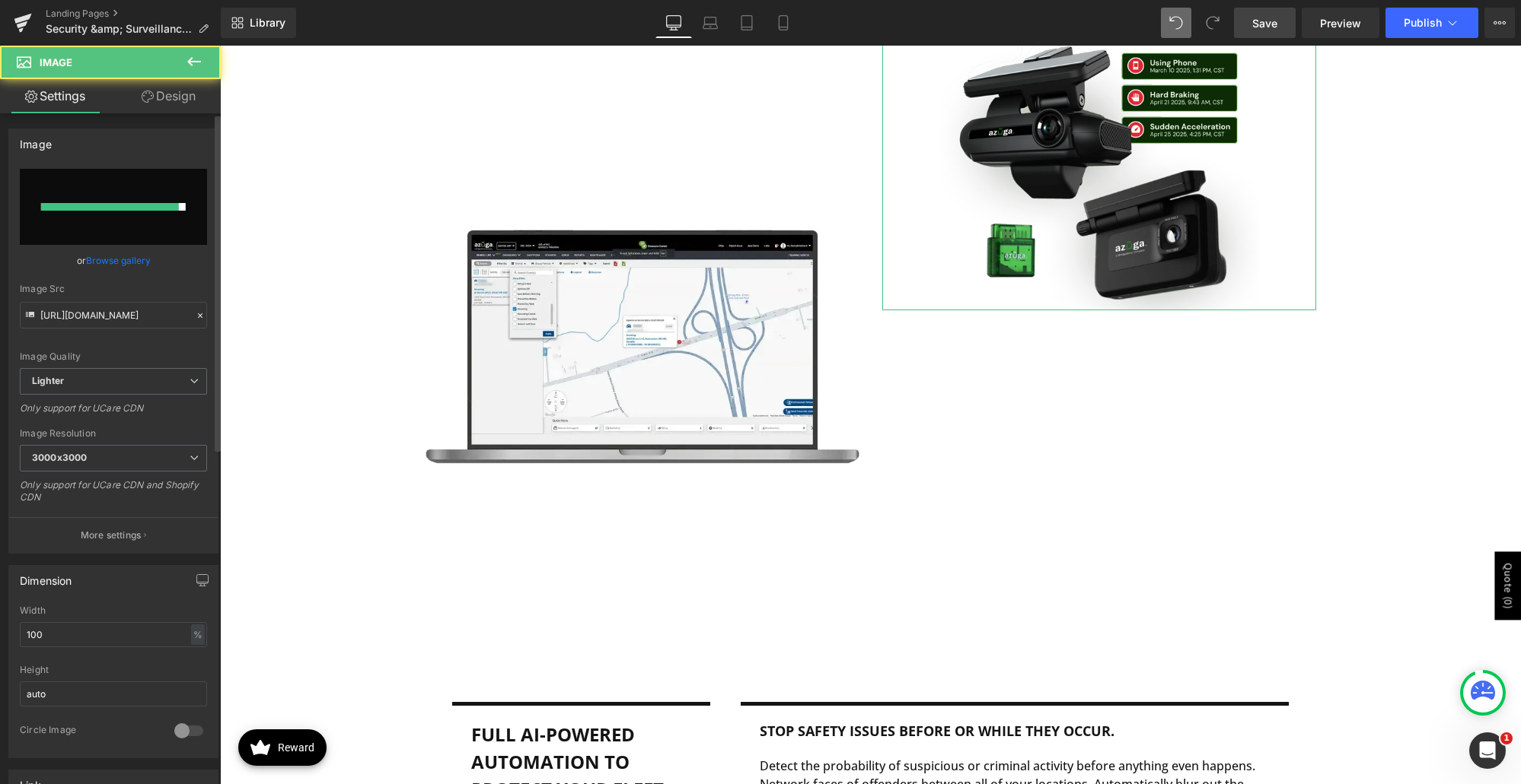
click at [108, 260] on link "Browse gallery" at bounding box center [119, 261] width 65 height 27
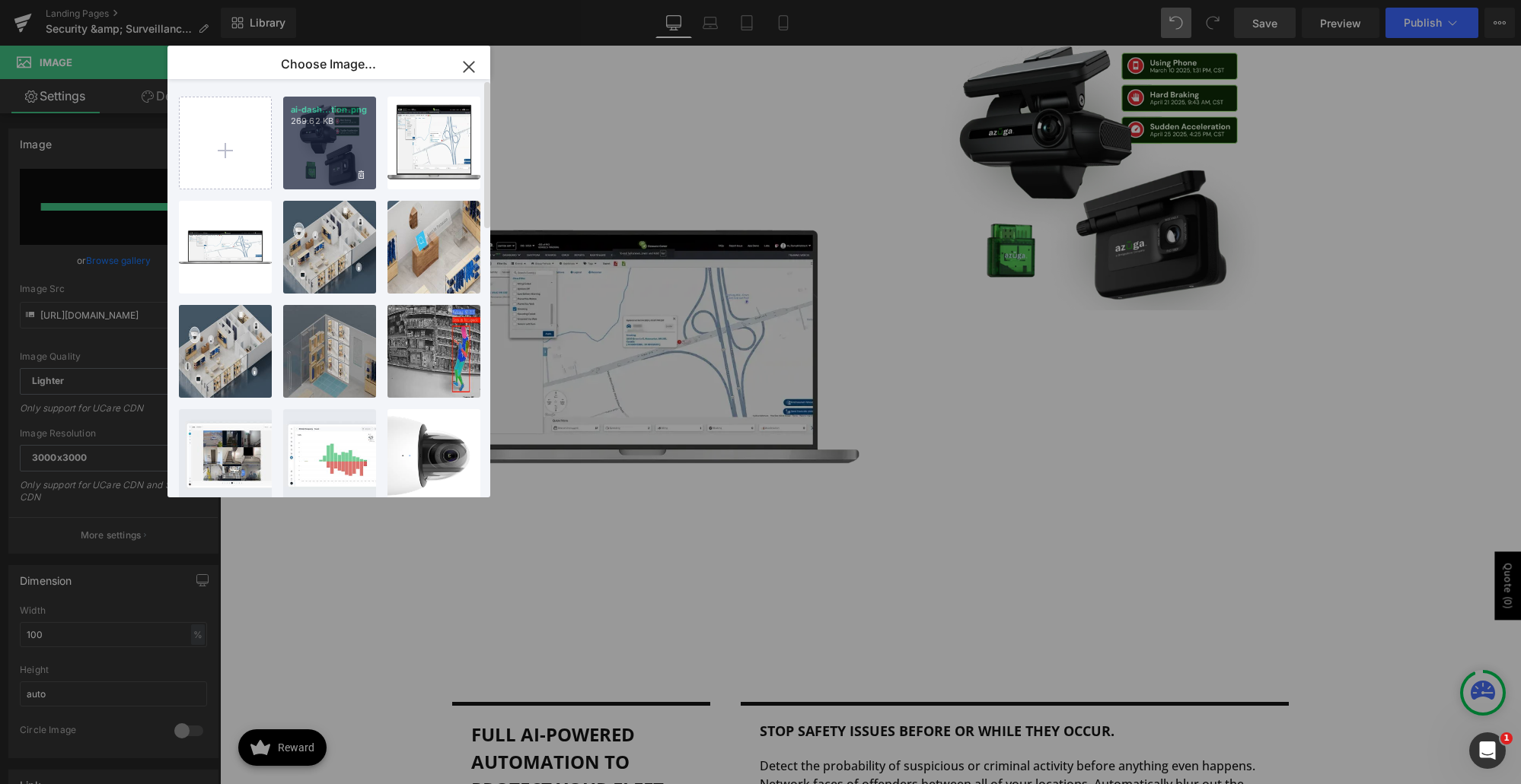
click at [346, 142] on div "ai-dash...tion.png 269.62 KB" at bounding box center [330, 143] width 92 height 92
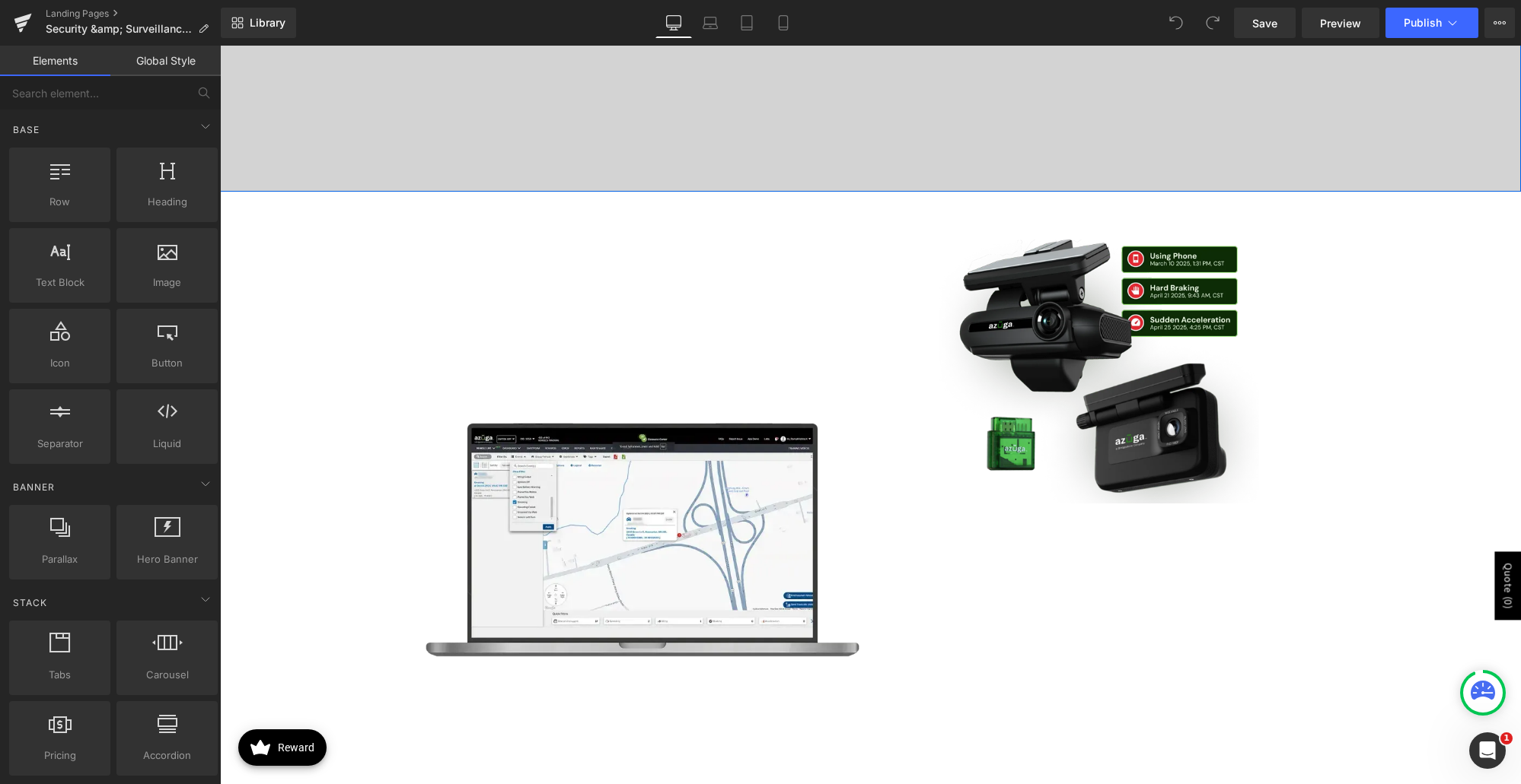
scroll to position [760, 0]
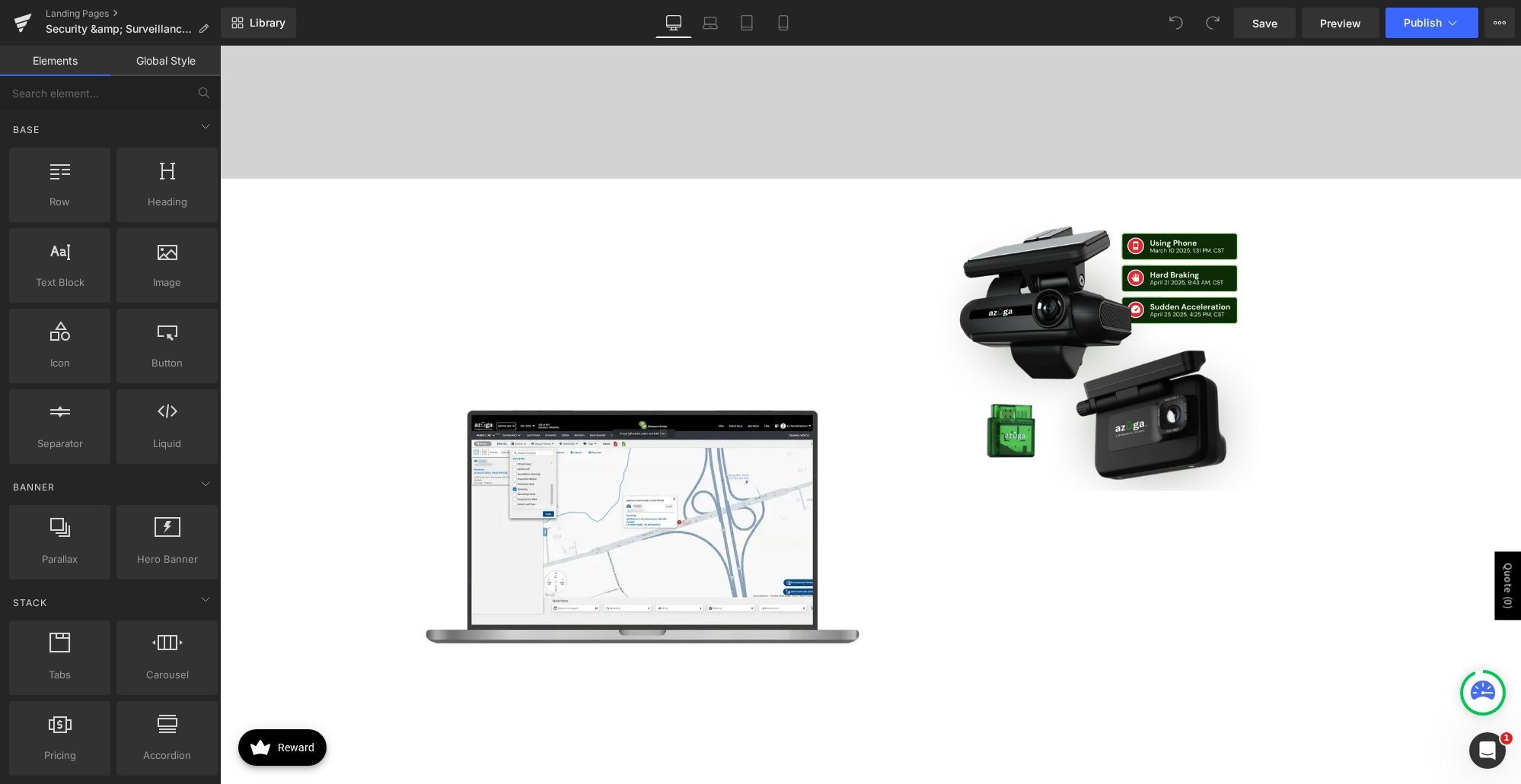
click at [1093, 343] on div "Image" at bounding box center [1099, 346] width 434 height 290
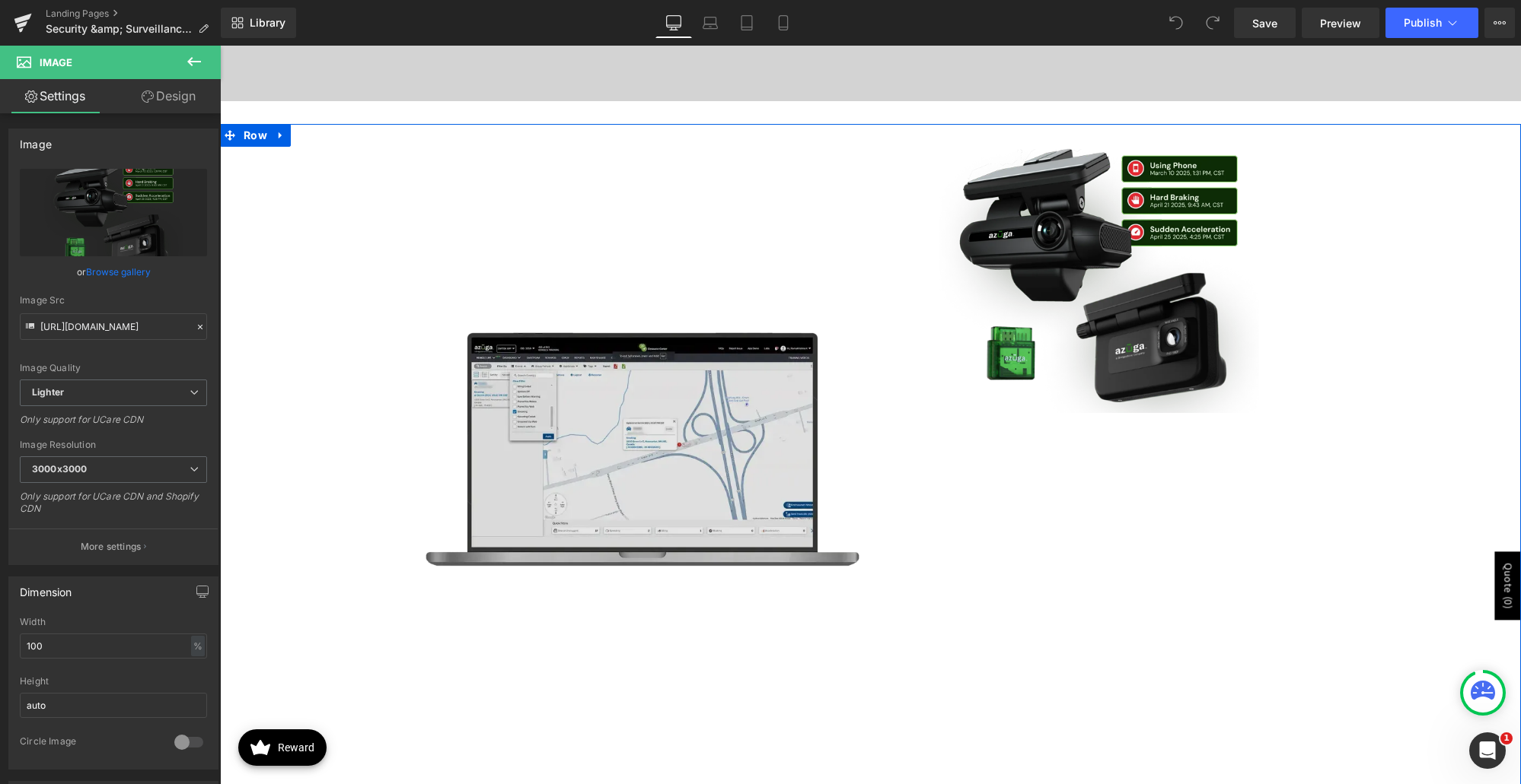
scroll to position [837, 0]
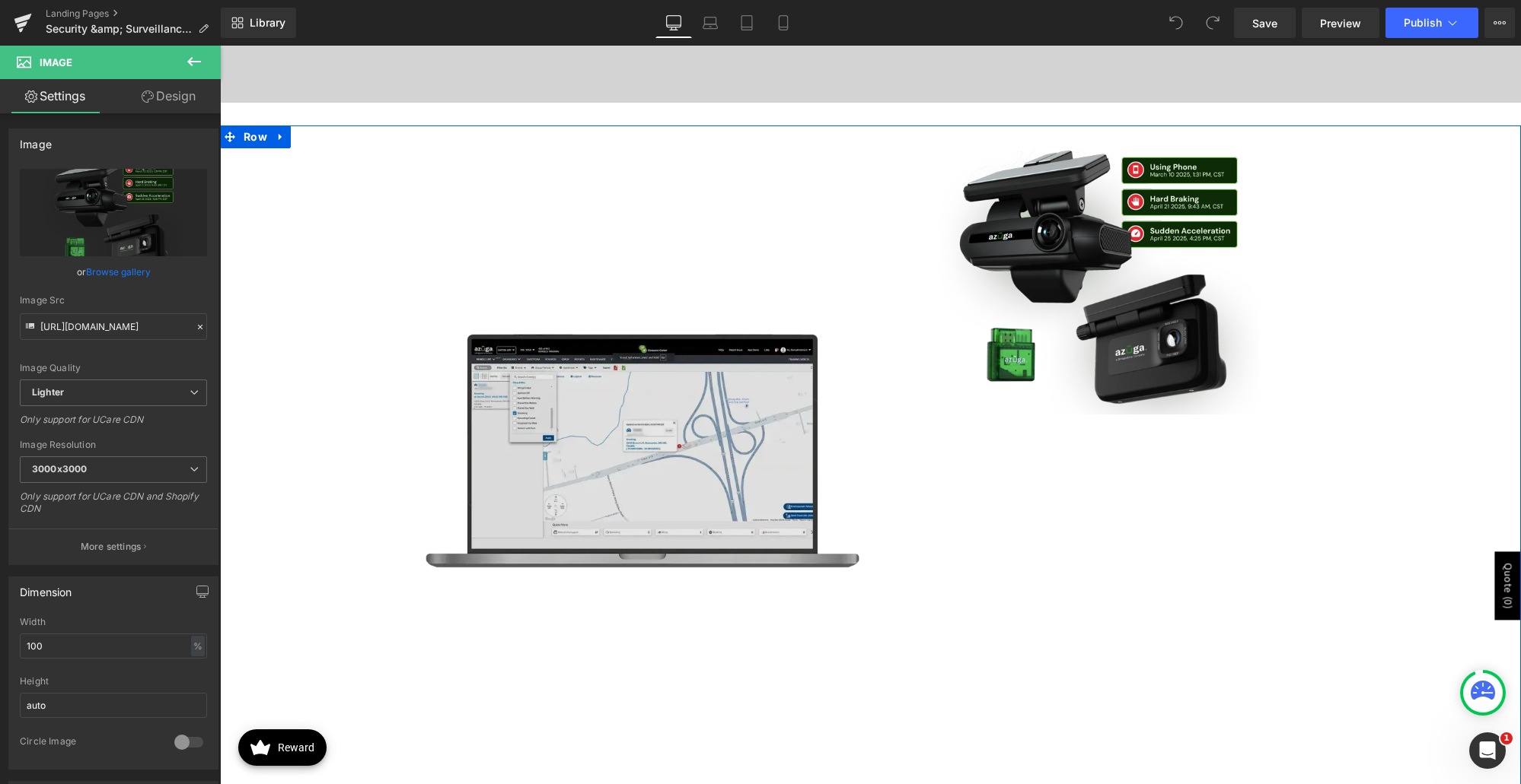
click at [635, 487] on img at bounding box center [642, 451] width 434 height 651
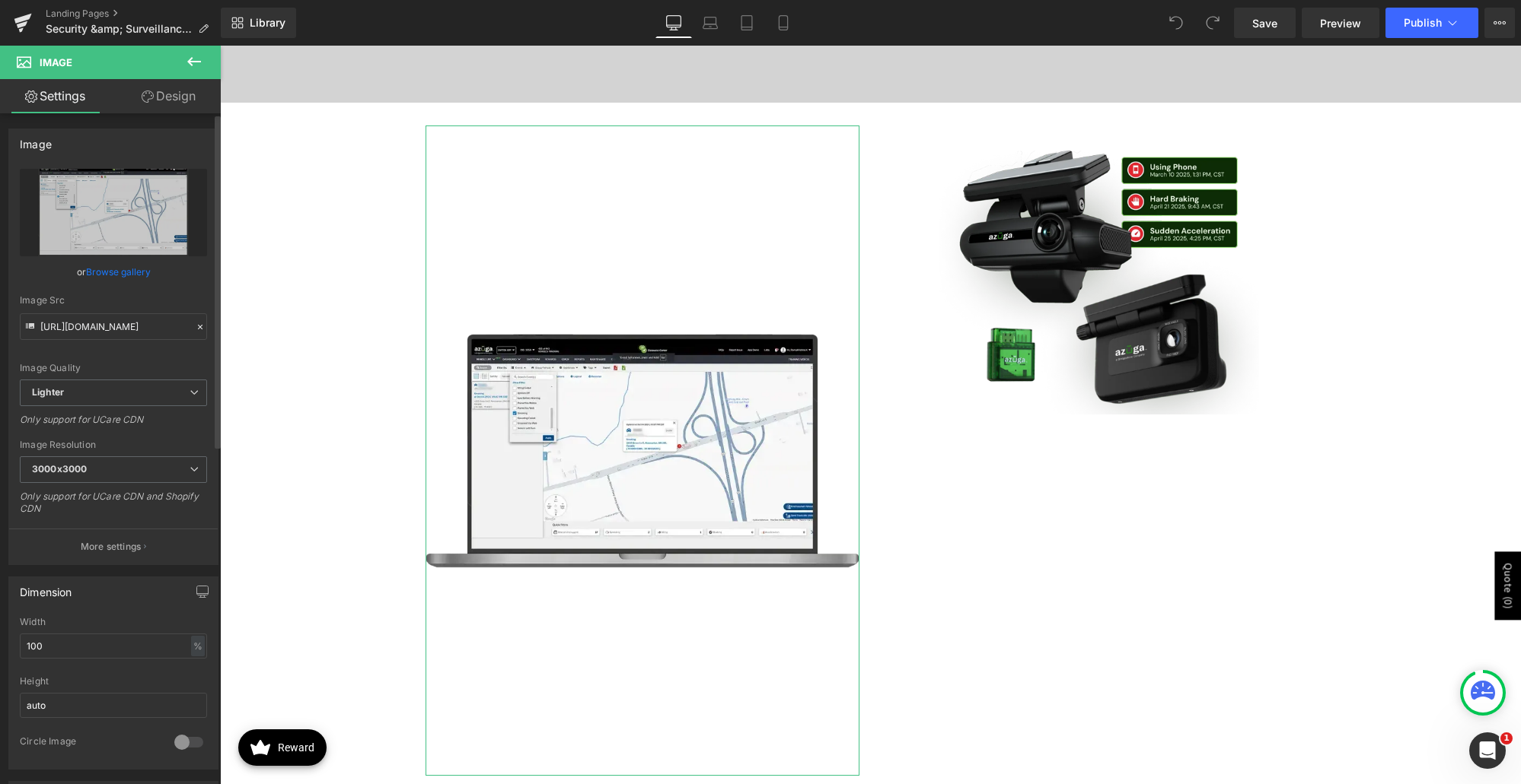
click at [120, 265] on link "Browse gallery" at bounding box center [119, 272] width 65 height 27
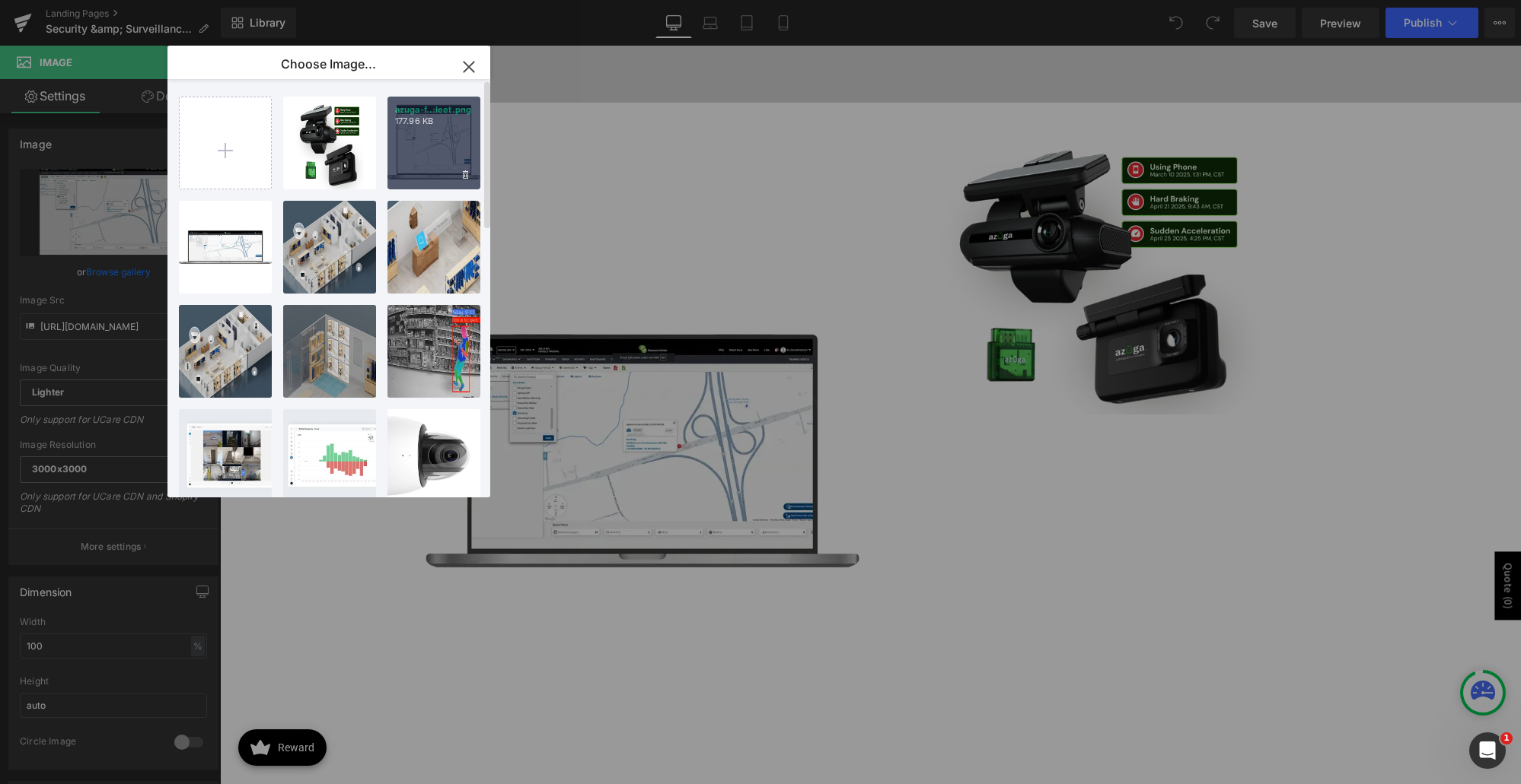
click at [435, 153] on div "azuga-f...leet.png 177.96 KB" at bounding box center [434, 143] width 92 height 92
type input "[URL][DOMAIN_NAME]"
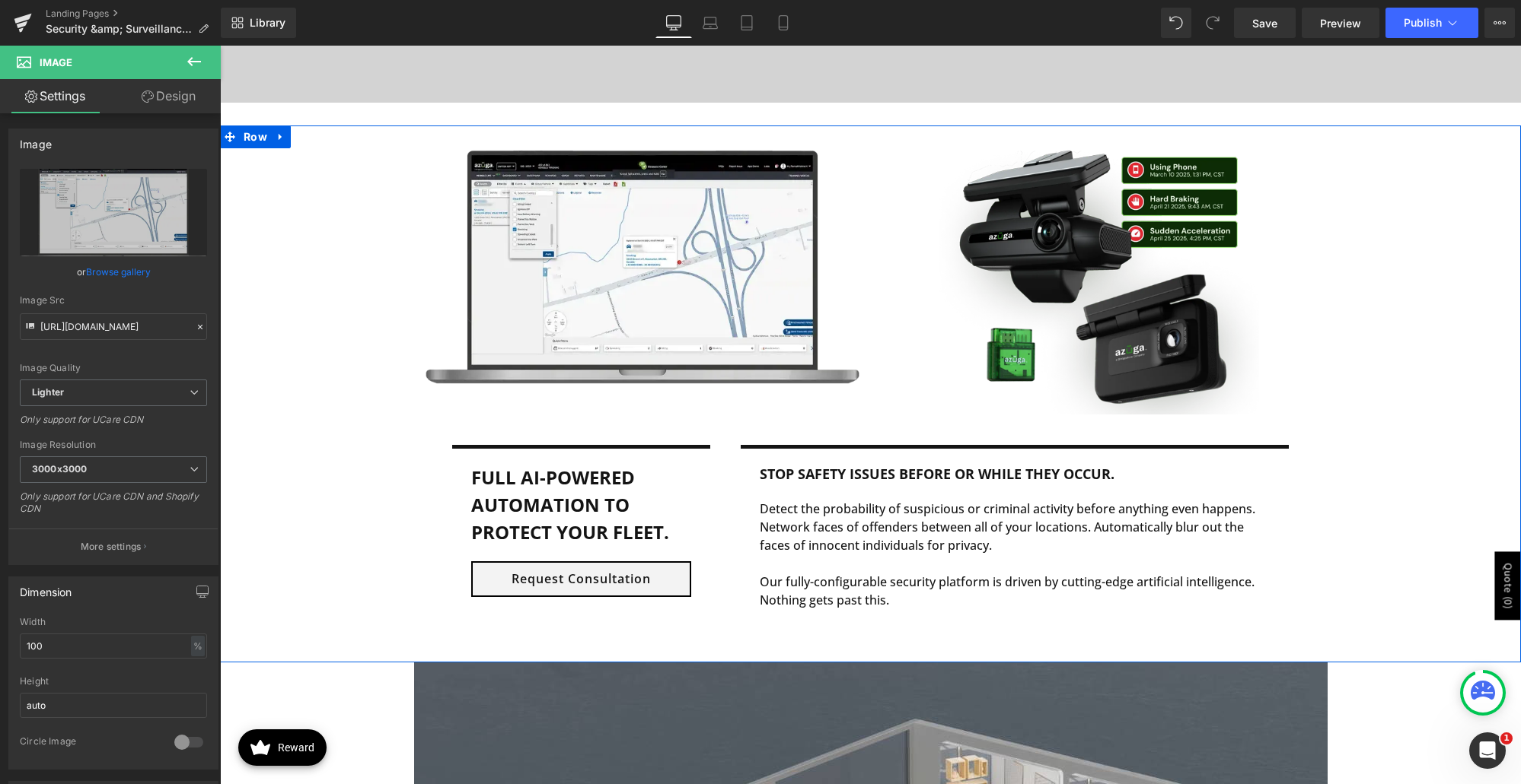
click at [1436, 360] on div "Image Image Row Full AI-Powered automation to protect your fleet. Text Block Re…" at bounding box center [870, 390] width 1301 height 529
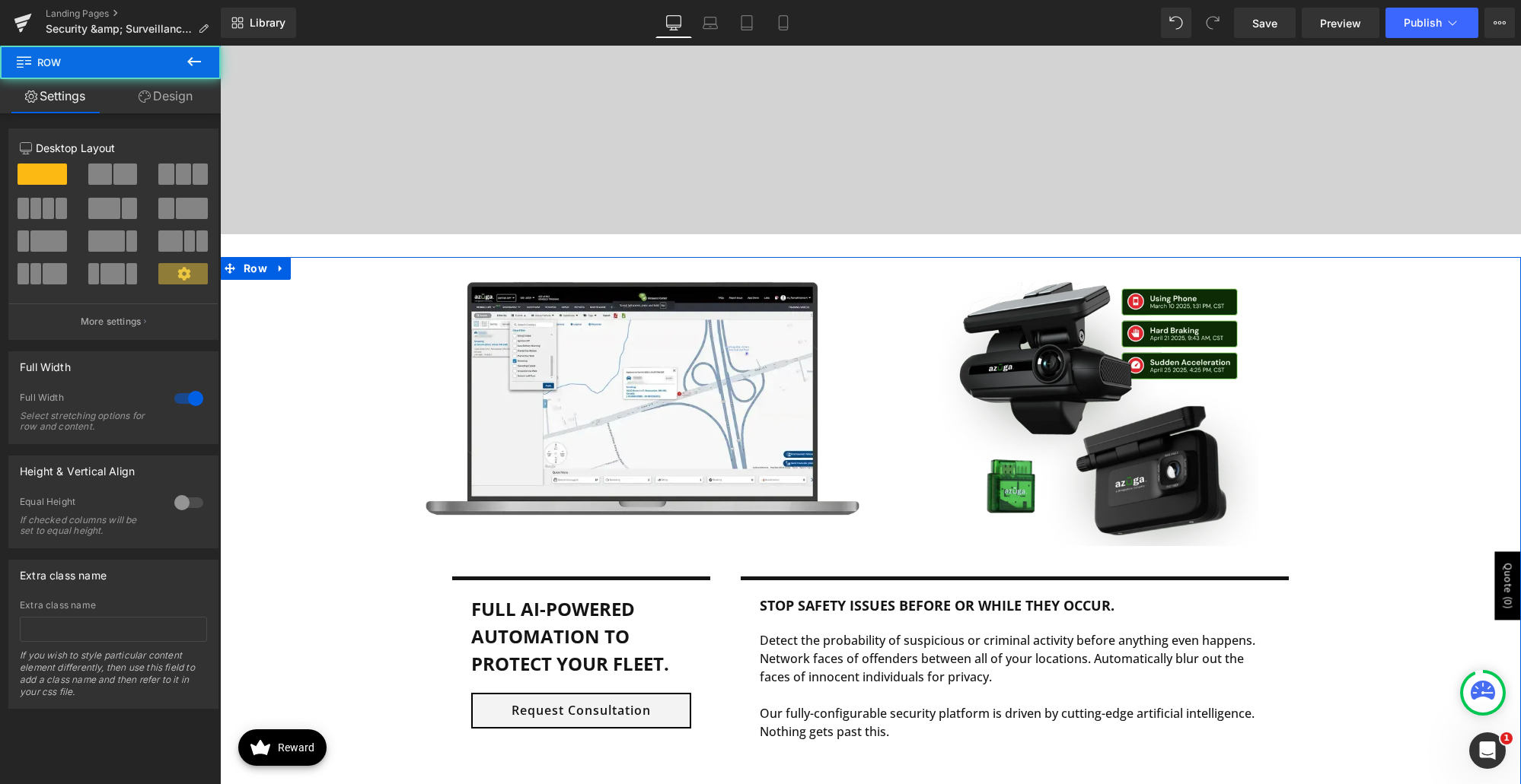
scroll to position [685, 0]
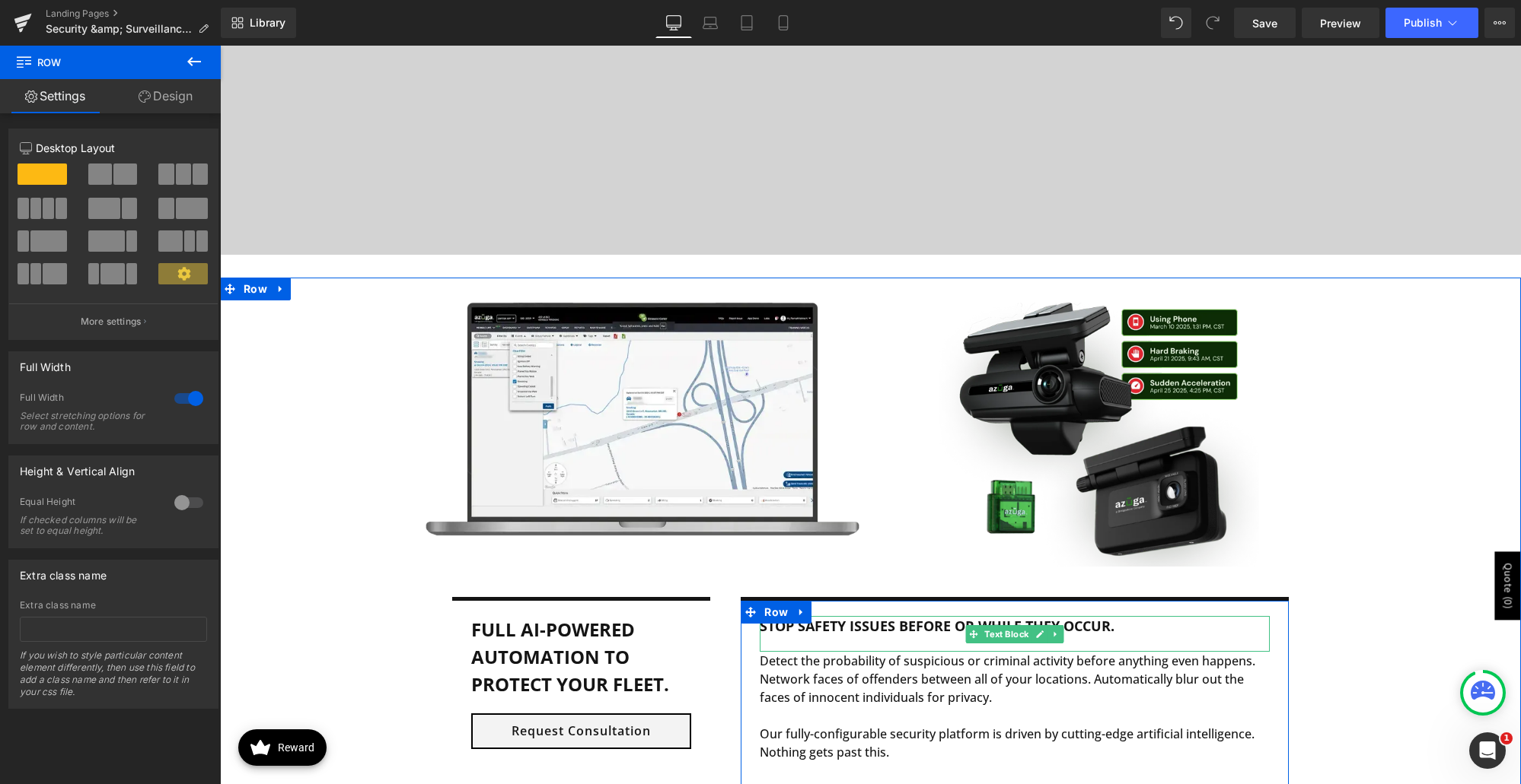
click at [941, 628] on b "Stop Safety Issues Before or While they Occur." at bounding box center [937, 626] width 355 height 18
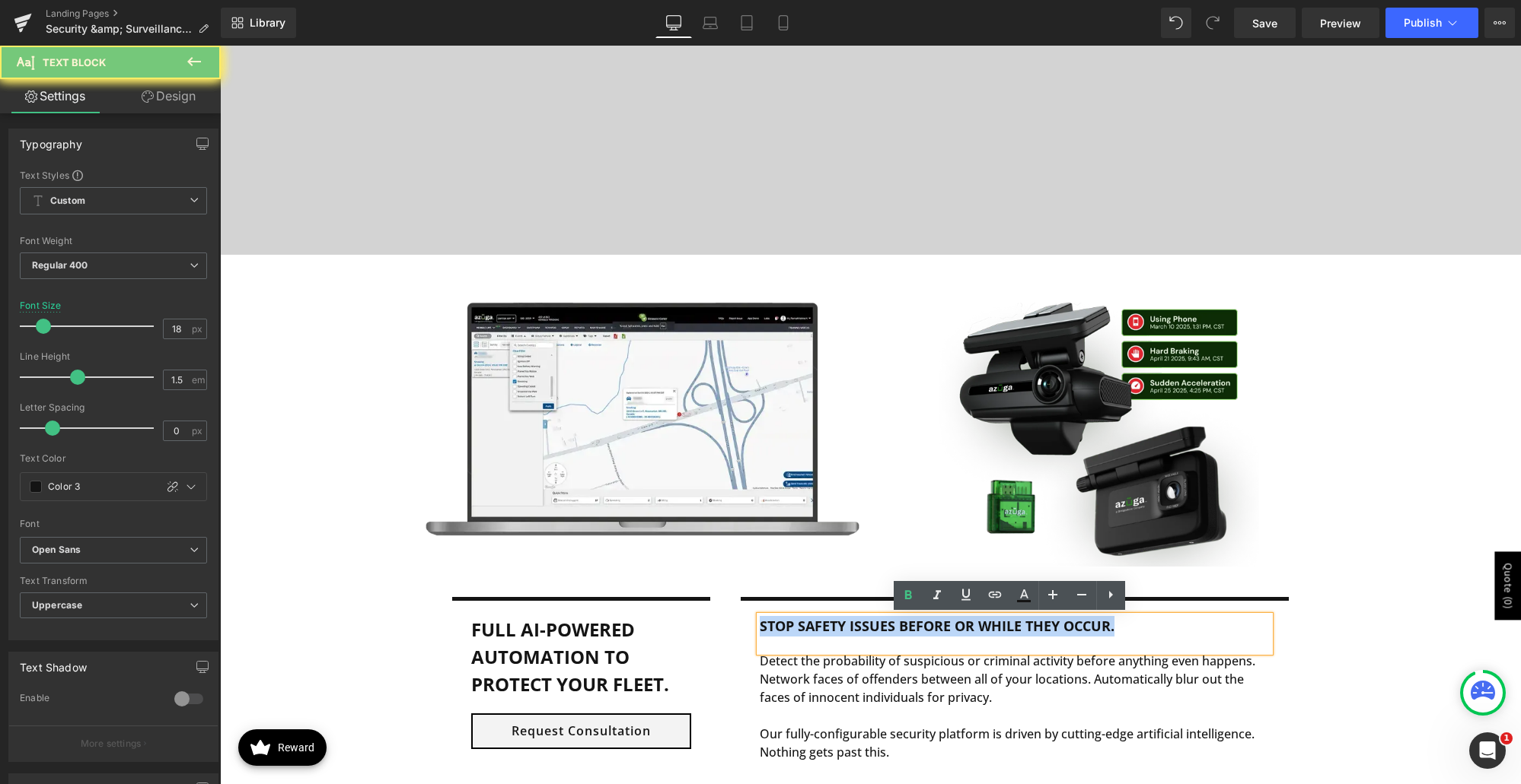
click at [941, 628] on b "Stop Safety Issues Before or While they Occur." at bounding box center [937, 626] width 355 height 18
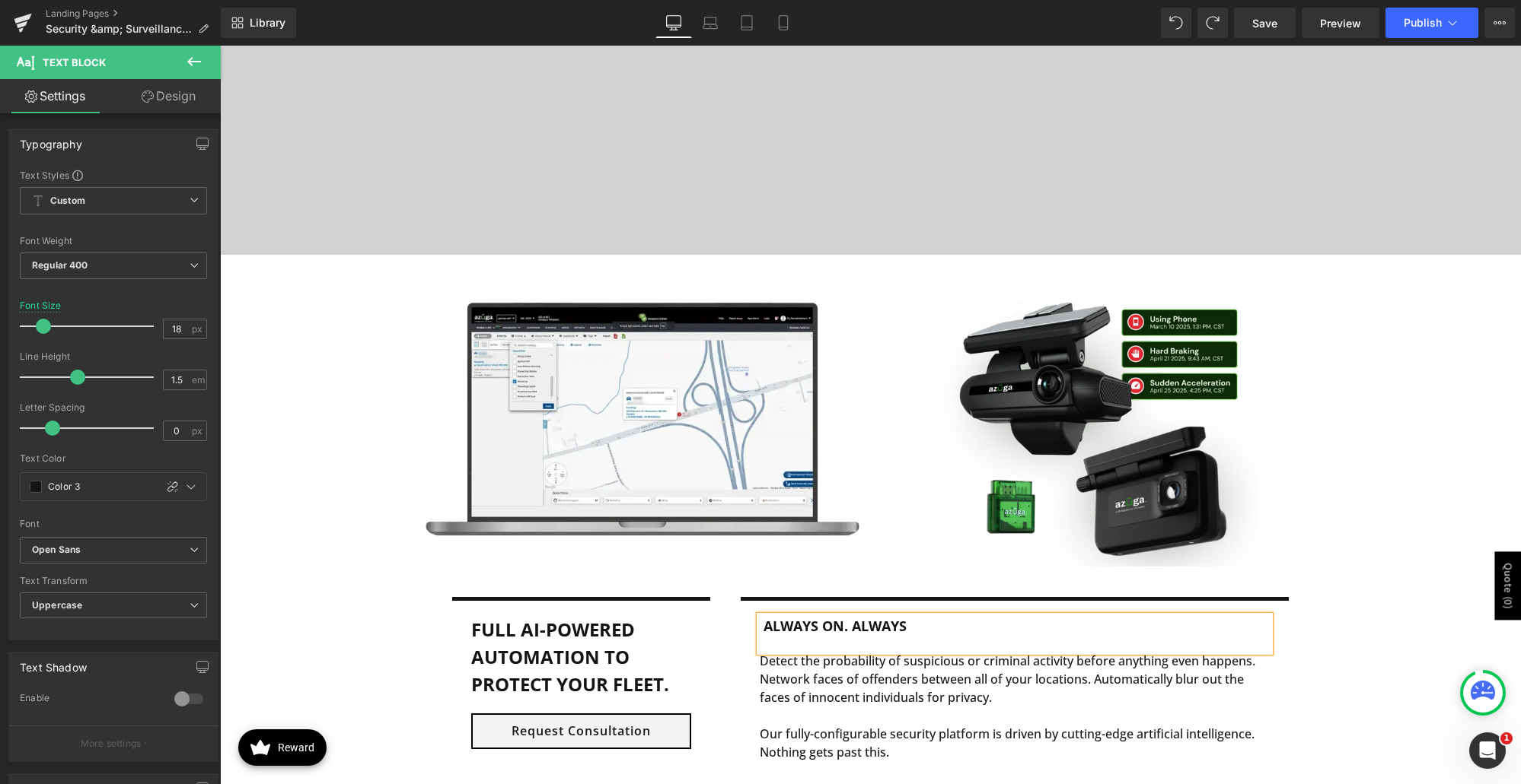
drag, startPoint x: 917, startPoint y: 629, endPoint x: 762, endPoint y: 634, distance: 155.1
click at [762, 634] on div "Always on. Always" at bounding box center [1015, 634] width 510 height 36
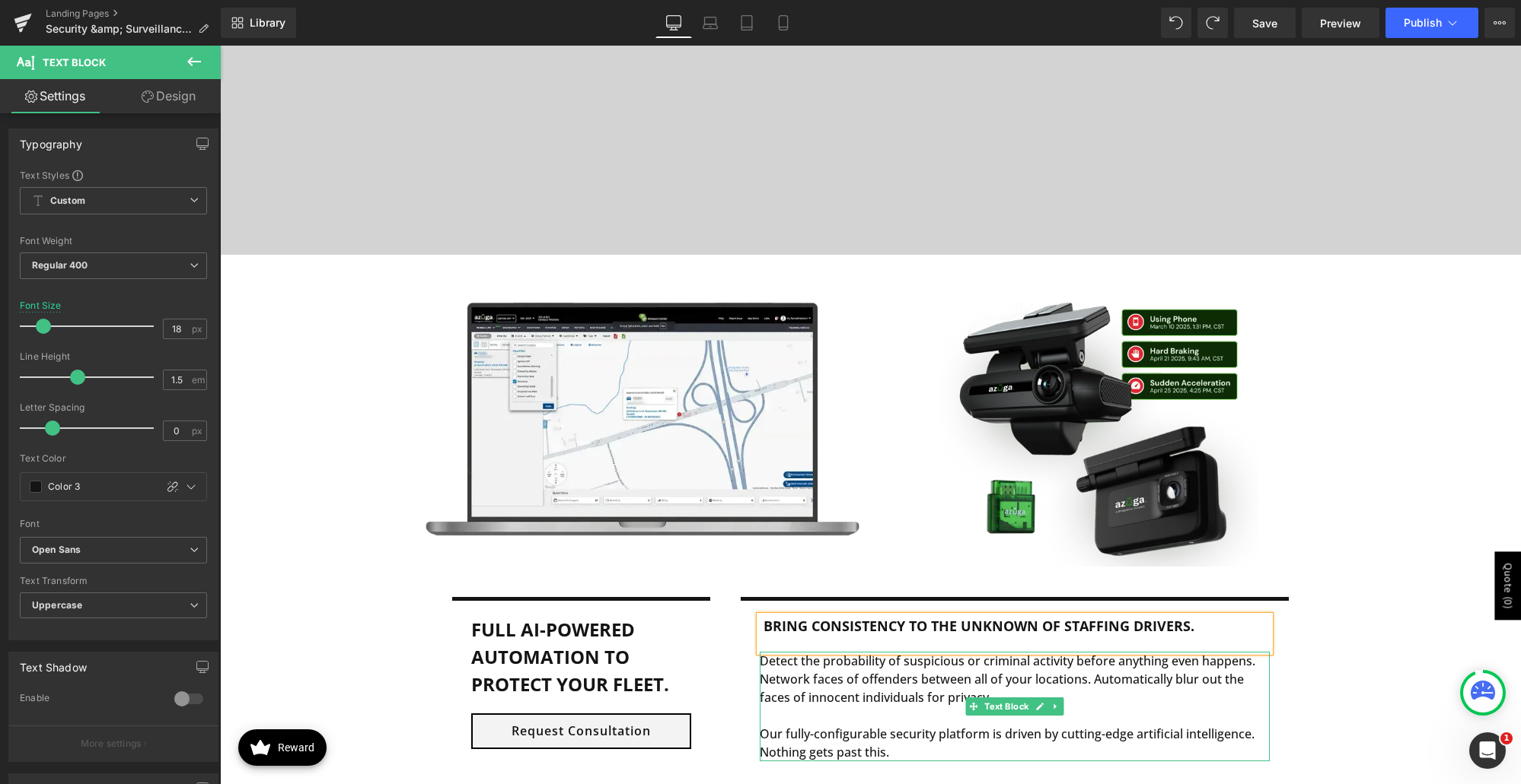
click at [804, 685] on p "Detect the probability of suspicious or criminal activity before anything even …" at bounding box center [1015, 679] width 510 height 55
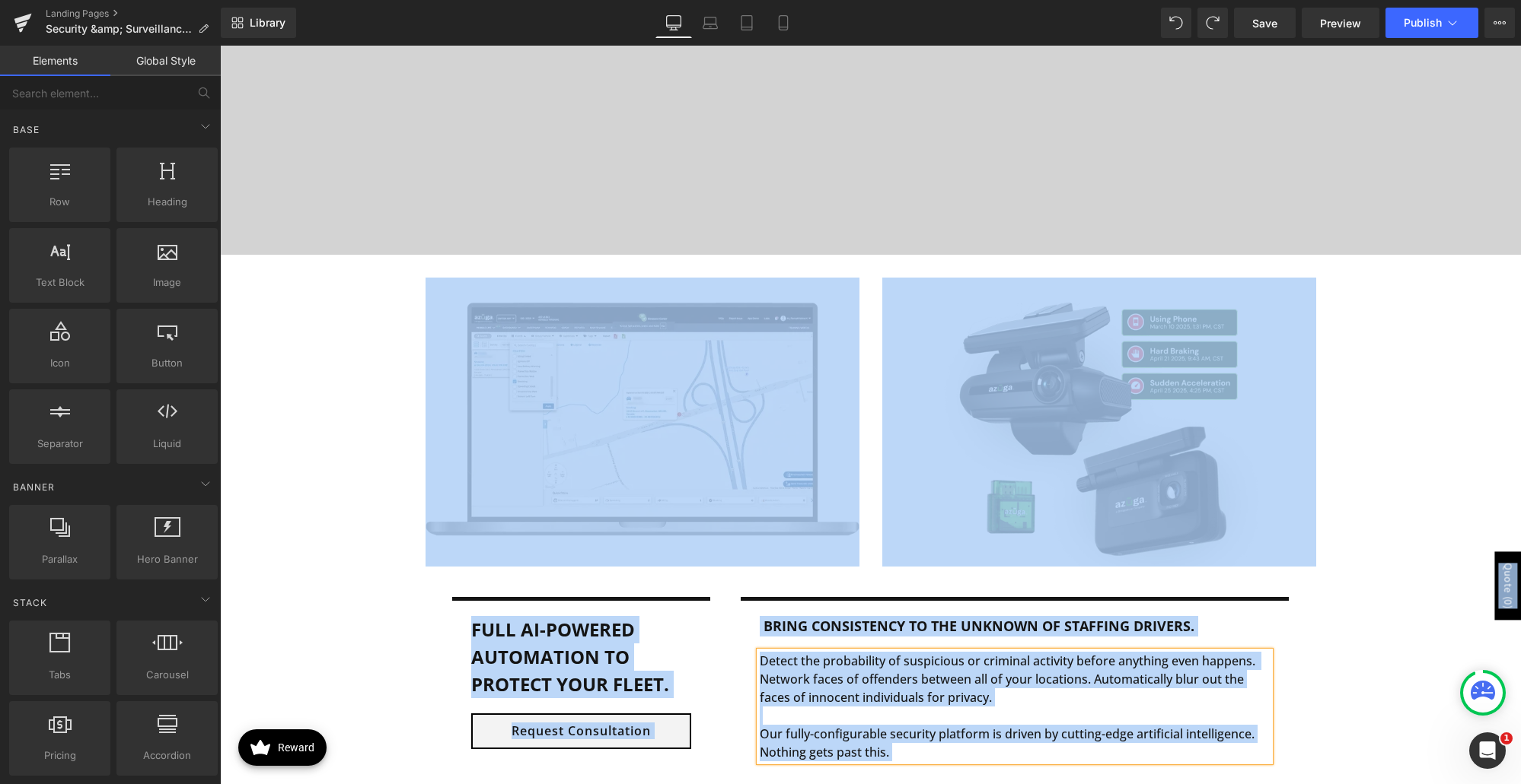
click at [874, 703] on p "Detect the probability of suspicious or criminal activity before anything even …" at bounding box center [1015, 679] width 510 height 55
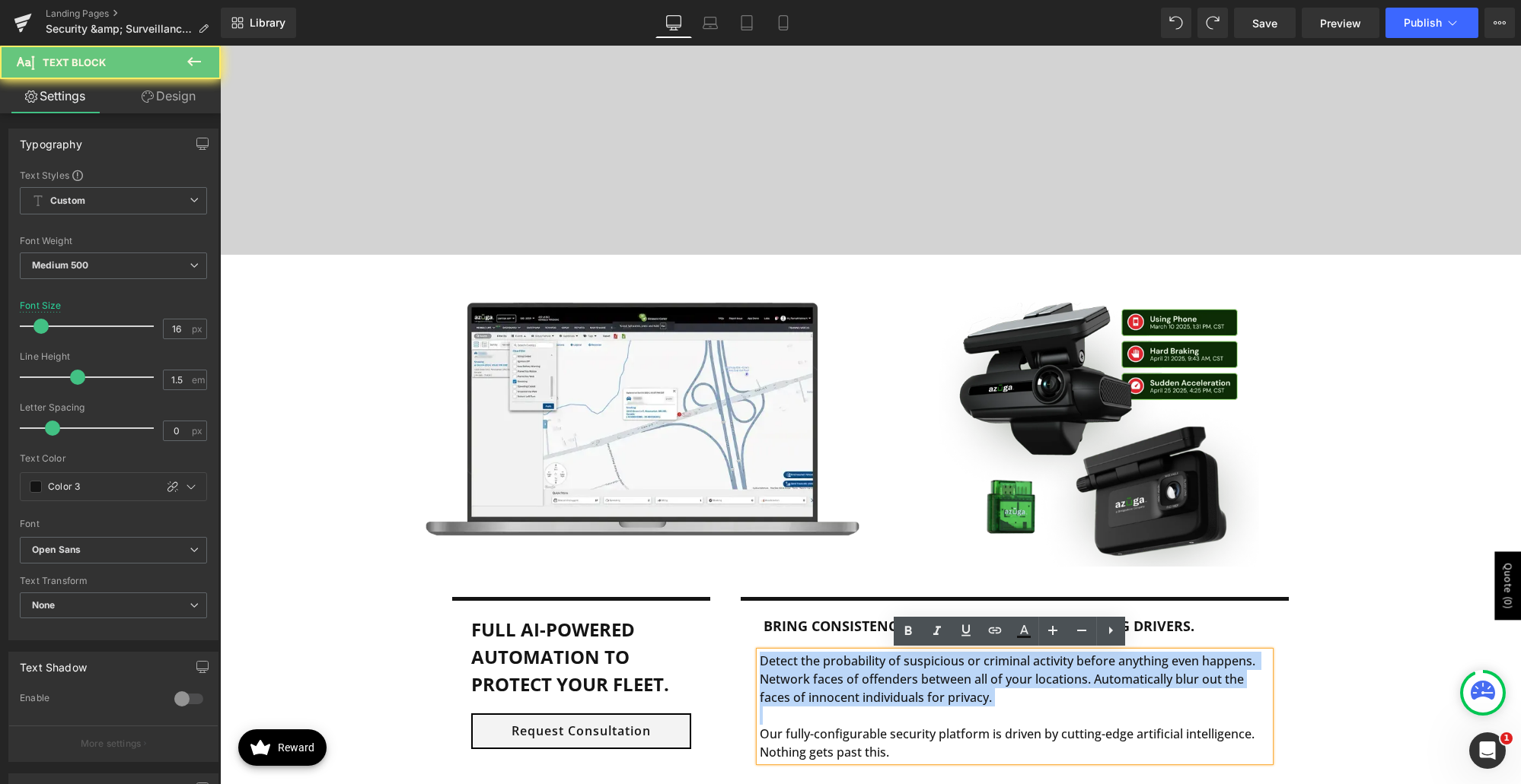
click at [874, 703] on p "Detect the probability of suspicious or criminal activity before anything even …" at bounding box center [1015, 679] width 510 height 55
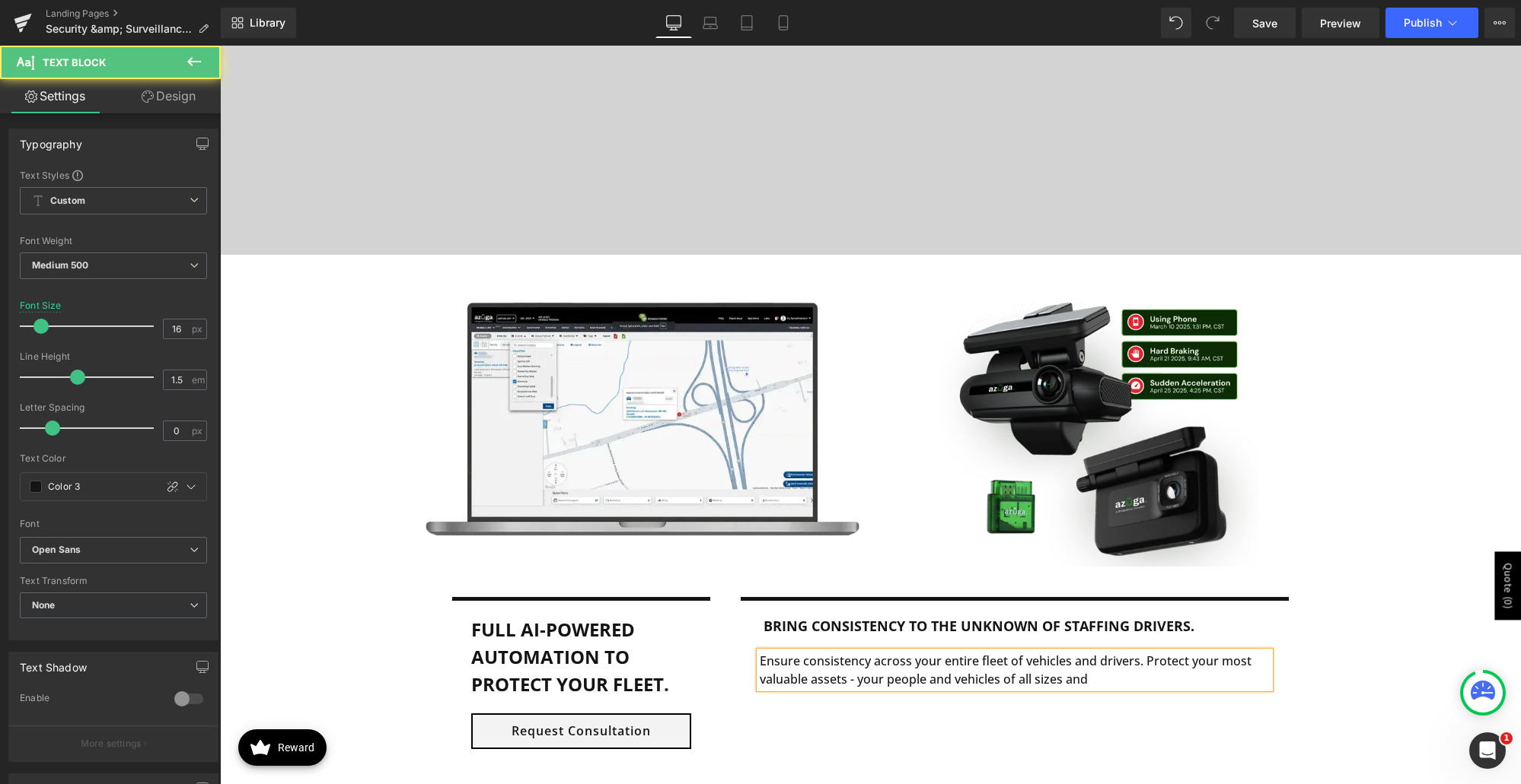
click at [997, 685] on p "Ensure consistency across your entire fleet of vehicles and drivers. Protect yo…" at bounding box center [1015, 671] width 510 height 37
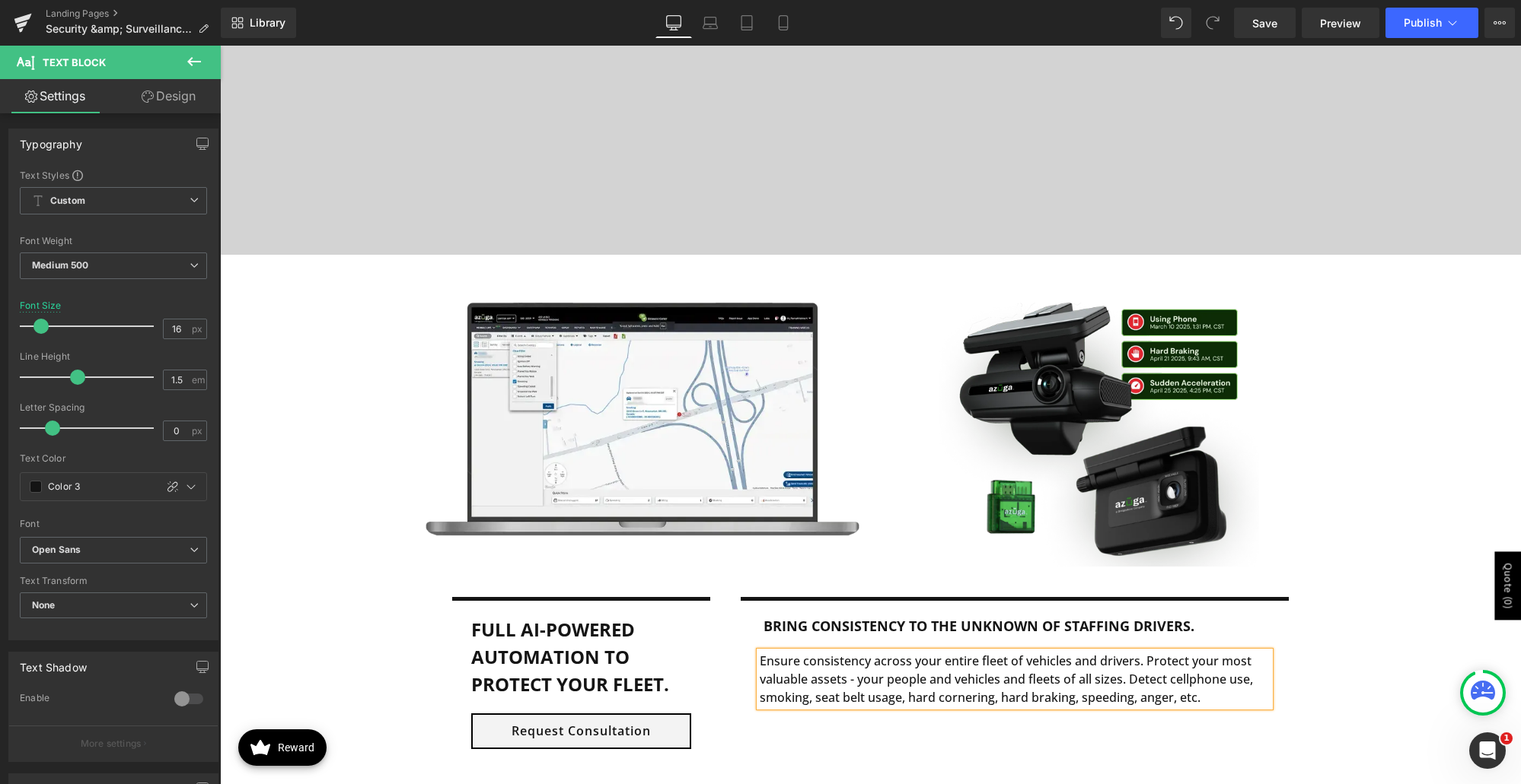
click at [1359, 688] on div "Image Image Row Full AI-Powered automation to protect your fleet. Text Block Re…" at bounding box center [870, 535] width 1301 height 517
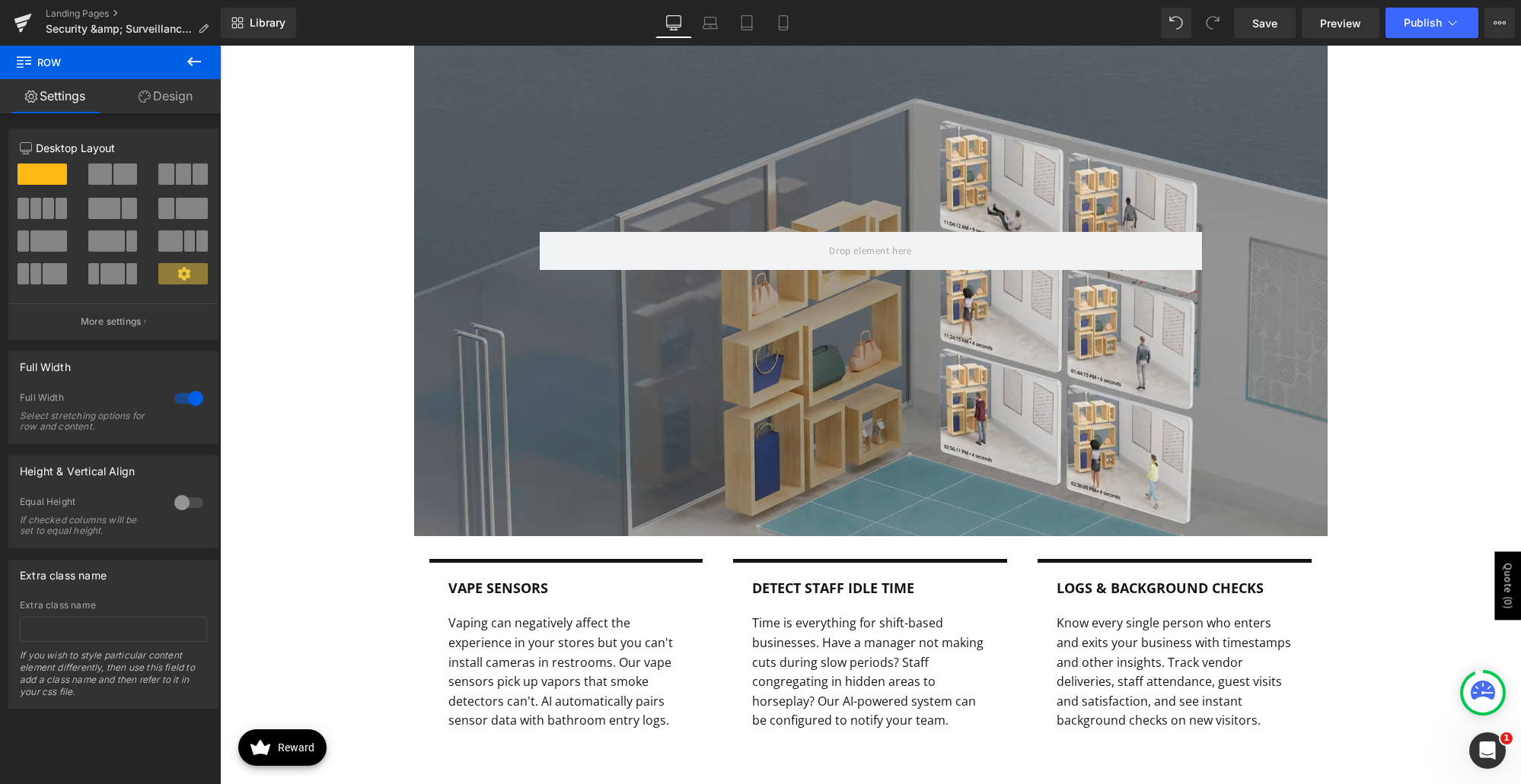
scroll to position [1369, 0]
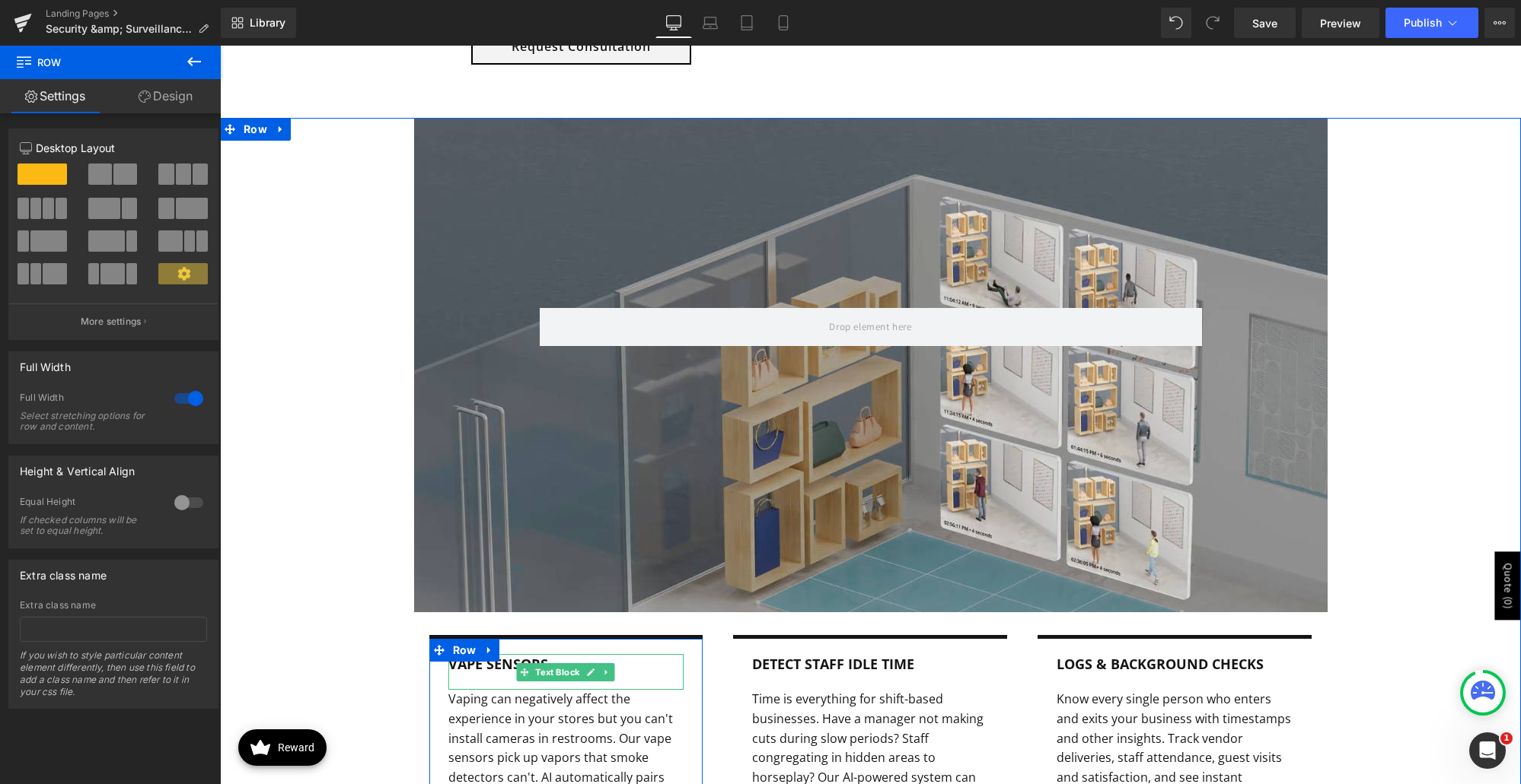
click at [491, 666] on b "Vape Sensors" at bounding box center [498, 664] width 99 height 18
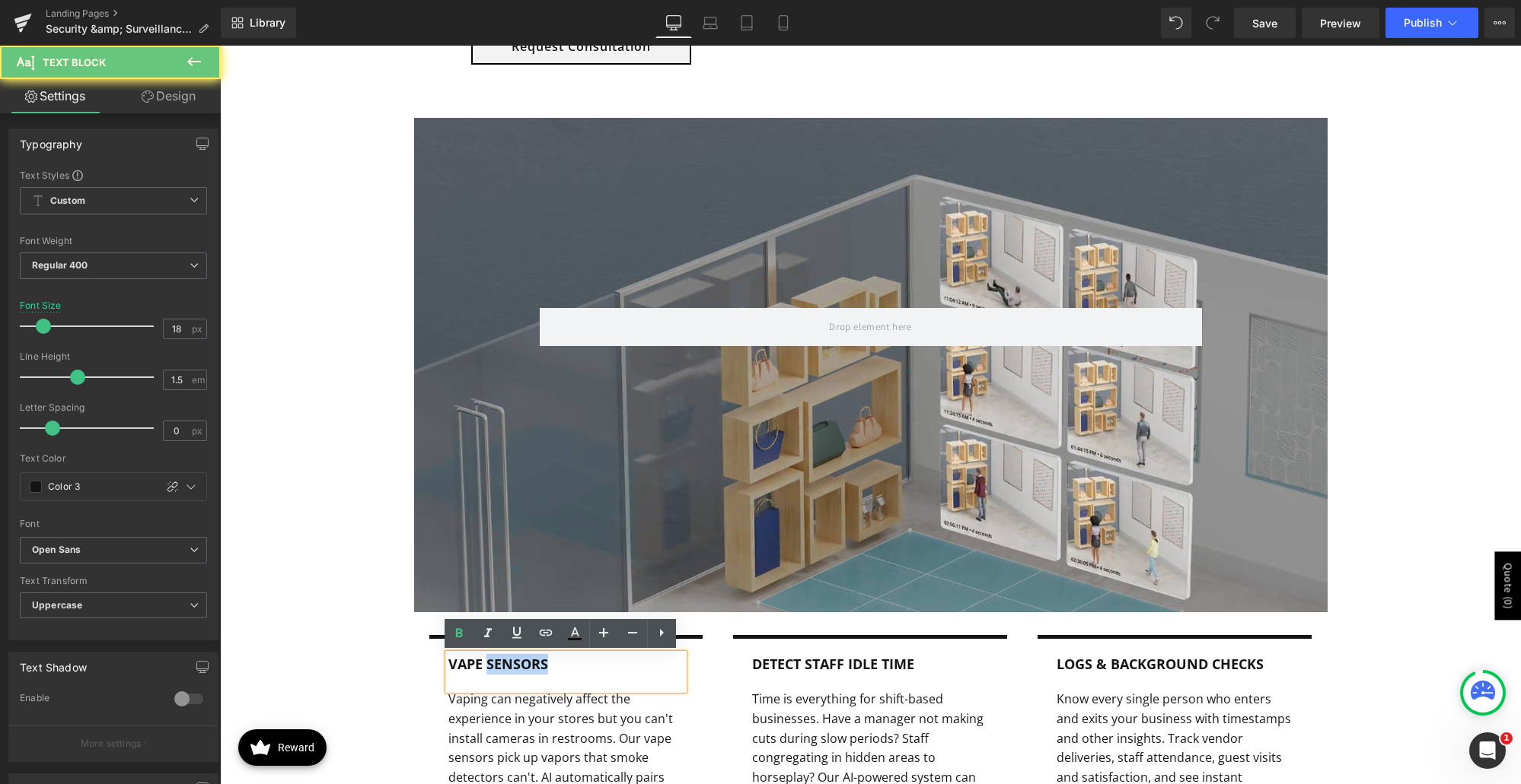
click at [491, 666] on b "Vape Sensors" at bounding box center [498, 664] width 99 height 18
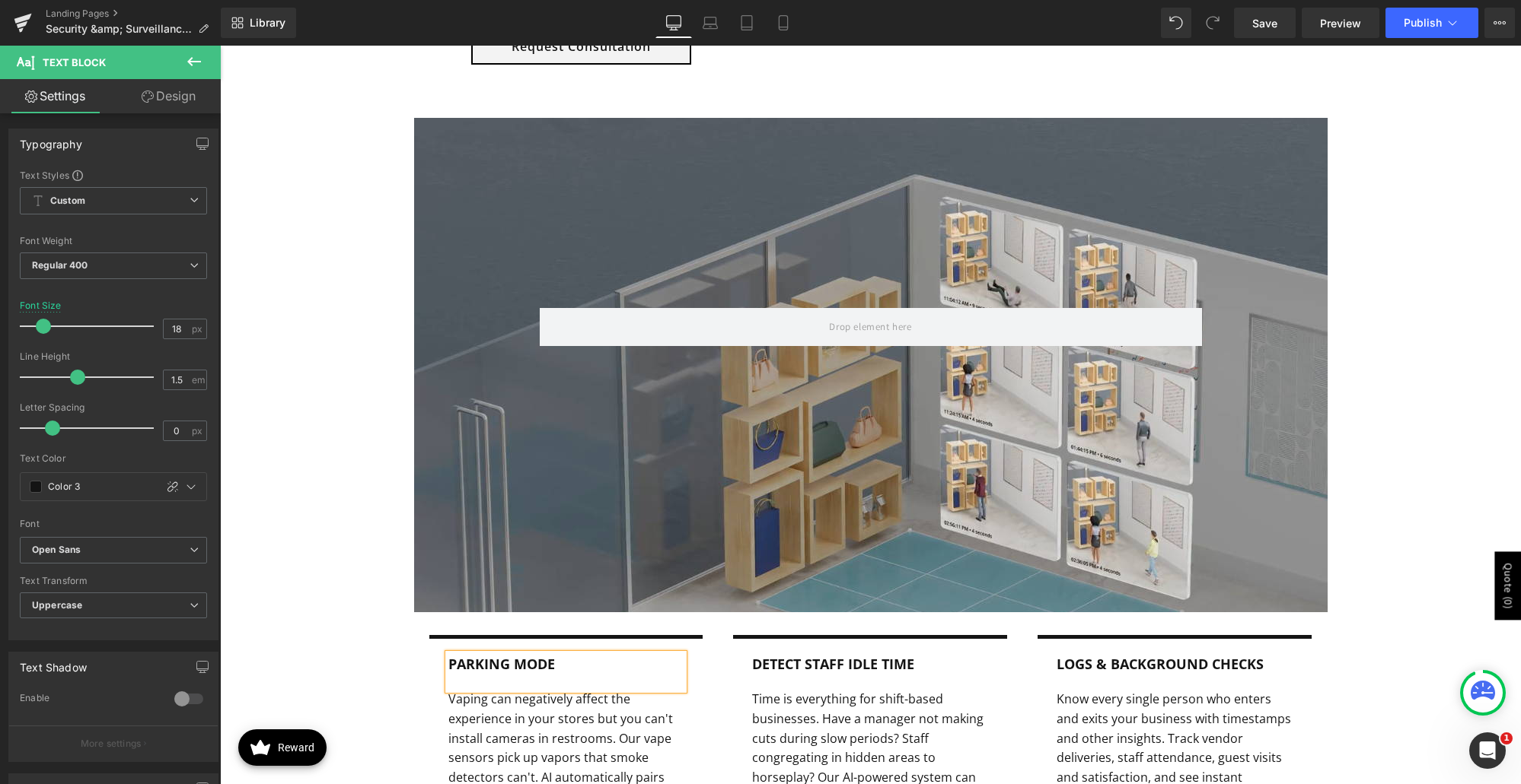
click at [491, 666] on b "Parking Mode" at bounding box center [502, 664] width 106 height 18
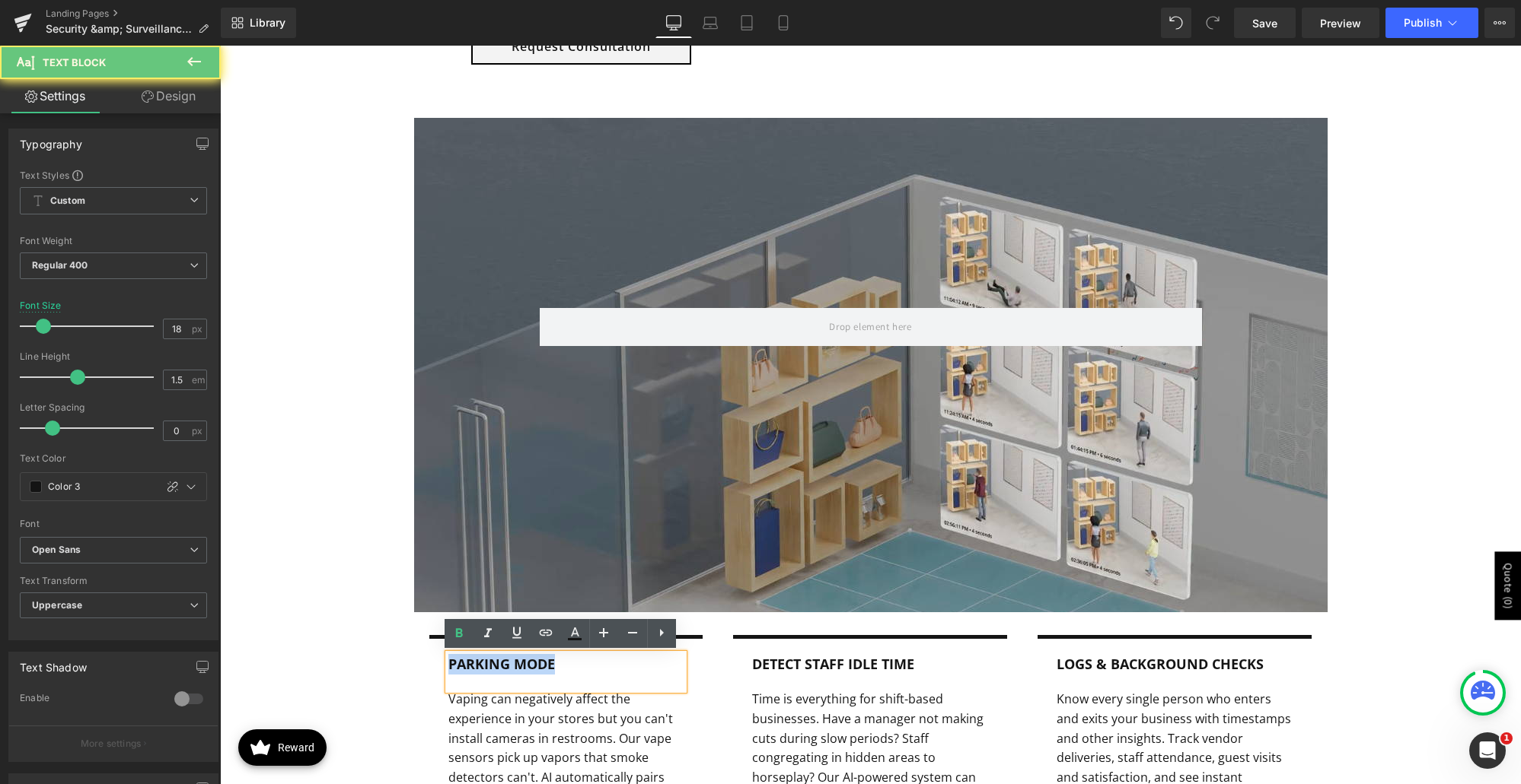
click at [491, 666] on b "Parking Mode" at bounding box center [502, 664] width 106 height 18
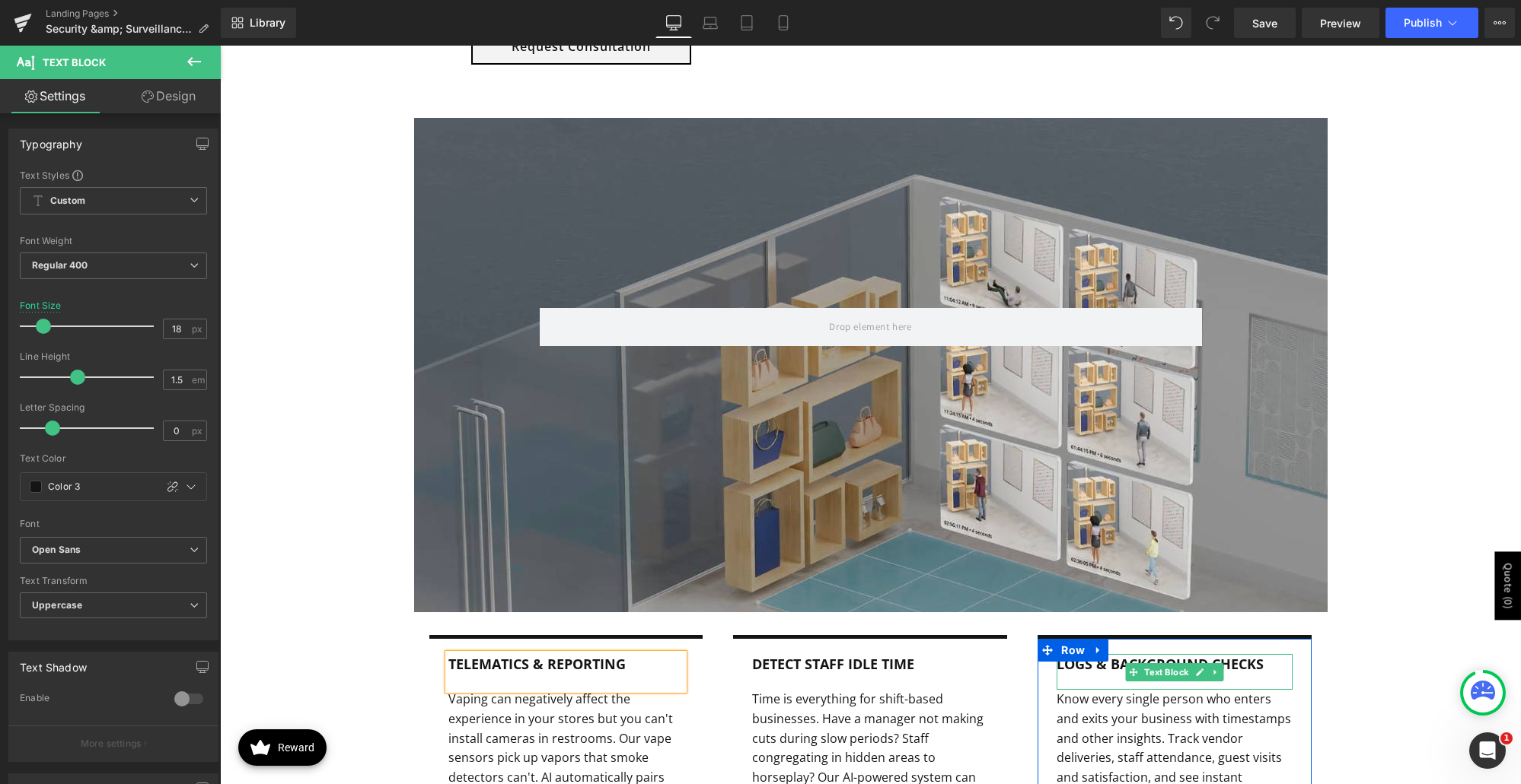
click at [1171, 663] on b "Logs & Background Checks" at bounding box center [1160, 664] width 207 height 18
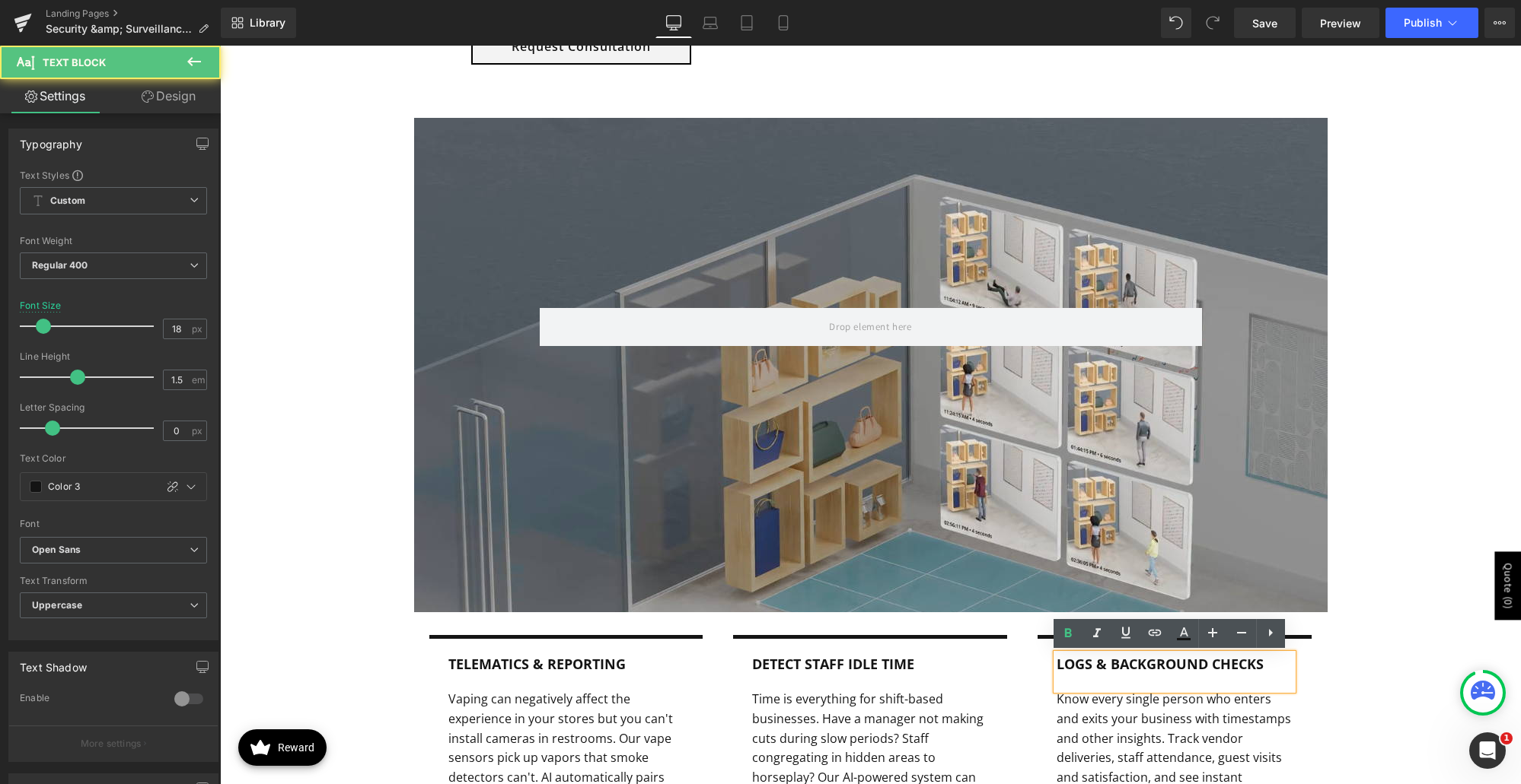
click at [1134, 655] on b "Logs & Background Checks" at bounding box center [1160, 664] width 207 height 18
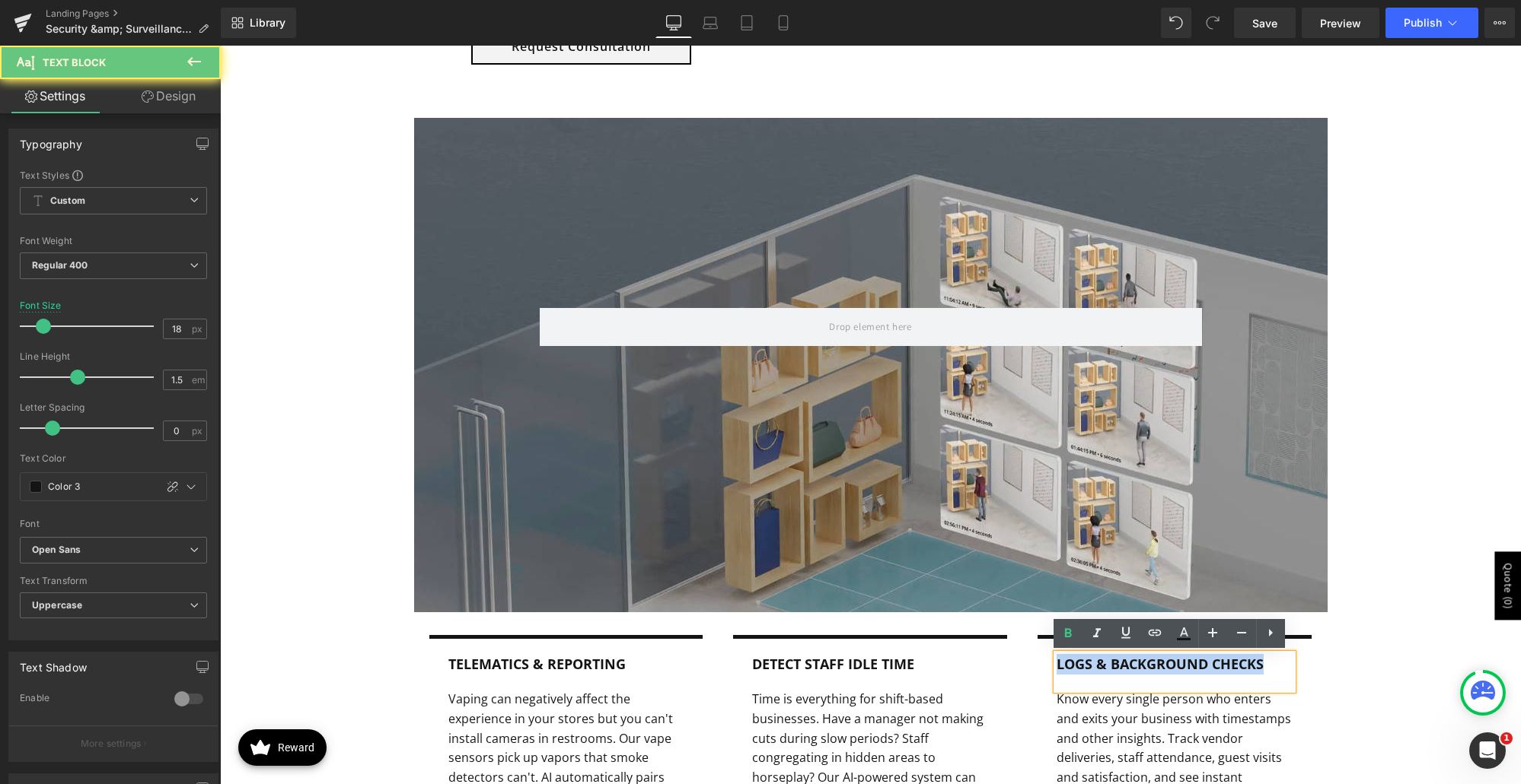
click at [1134, 655] on b "Logs & Background Checks" at bounding box center [1160, 664] width 207 height 18
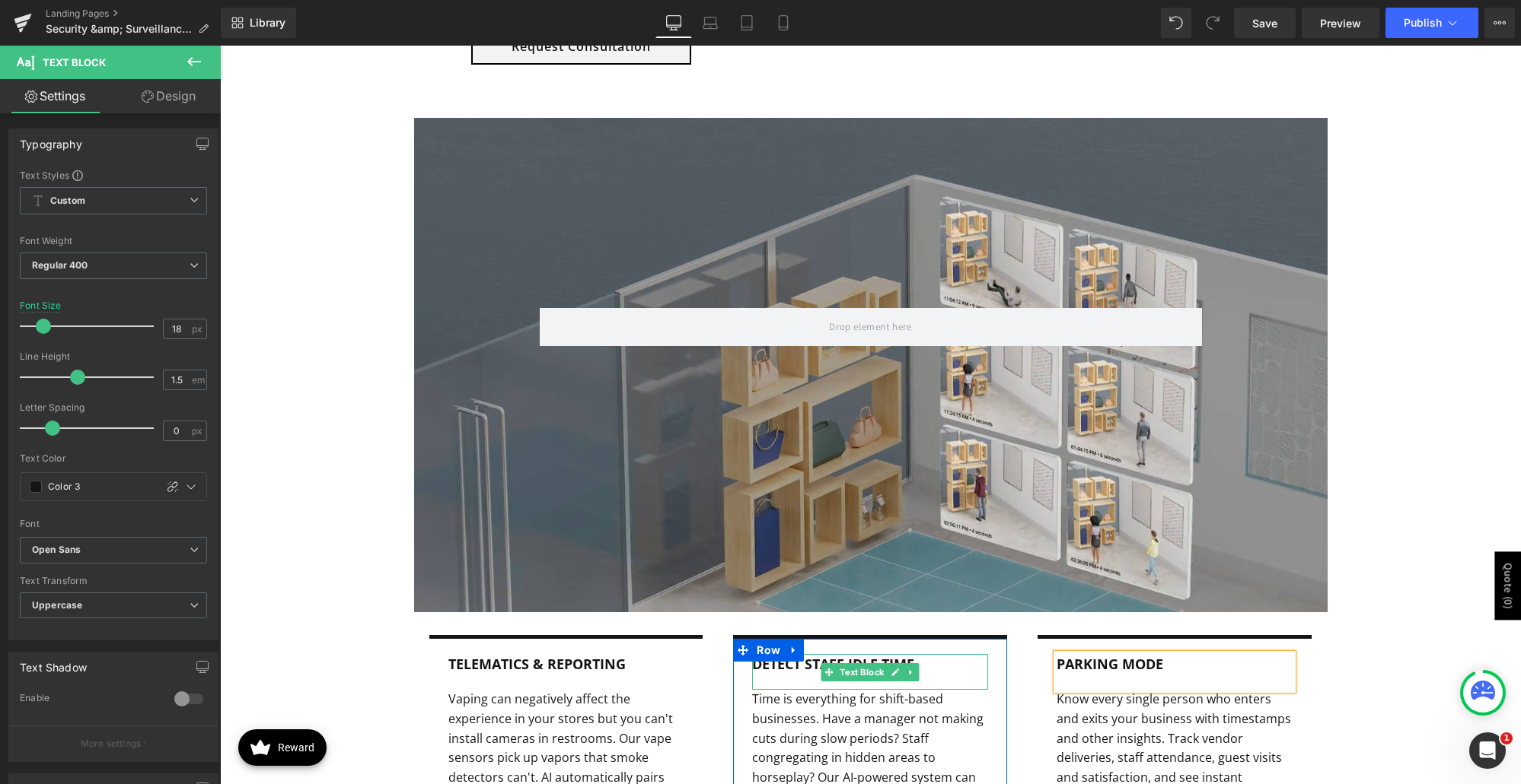
click at [791, 664] on b "Detect Staff Idle Time" at bounding box center [833, 664] width 162 height 18
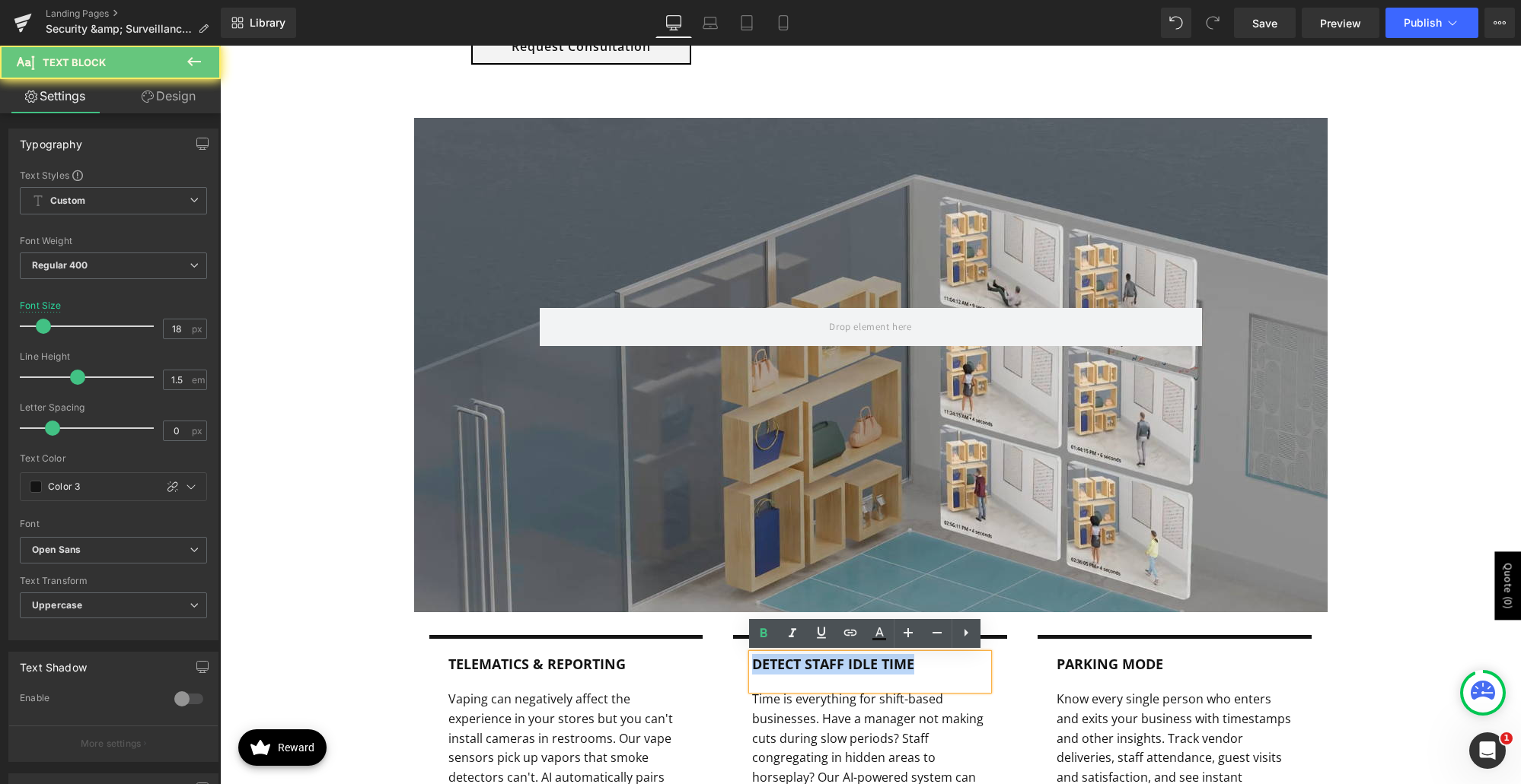
click at [791, 664] on b "Detect Staff Idle Time" at bounding box center [833, 664] width 162 height 18
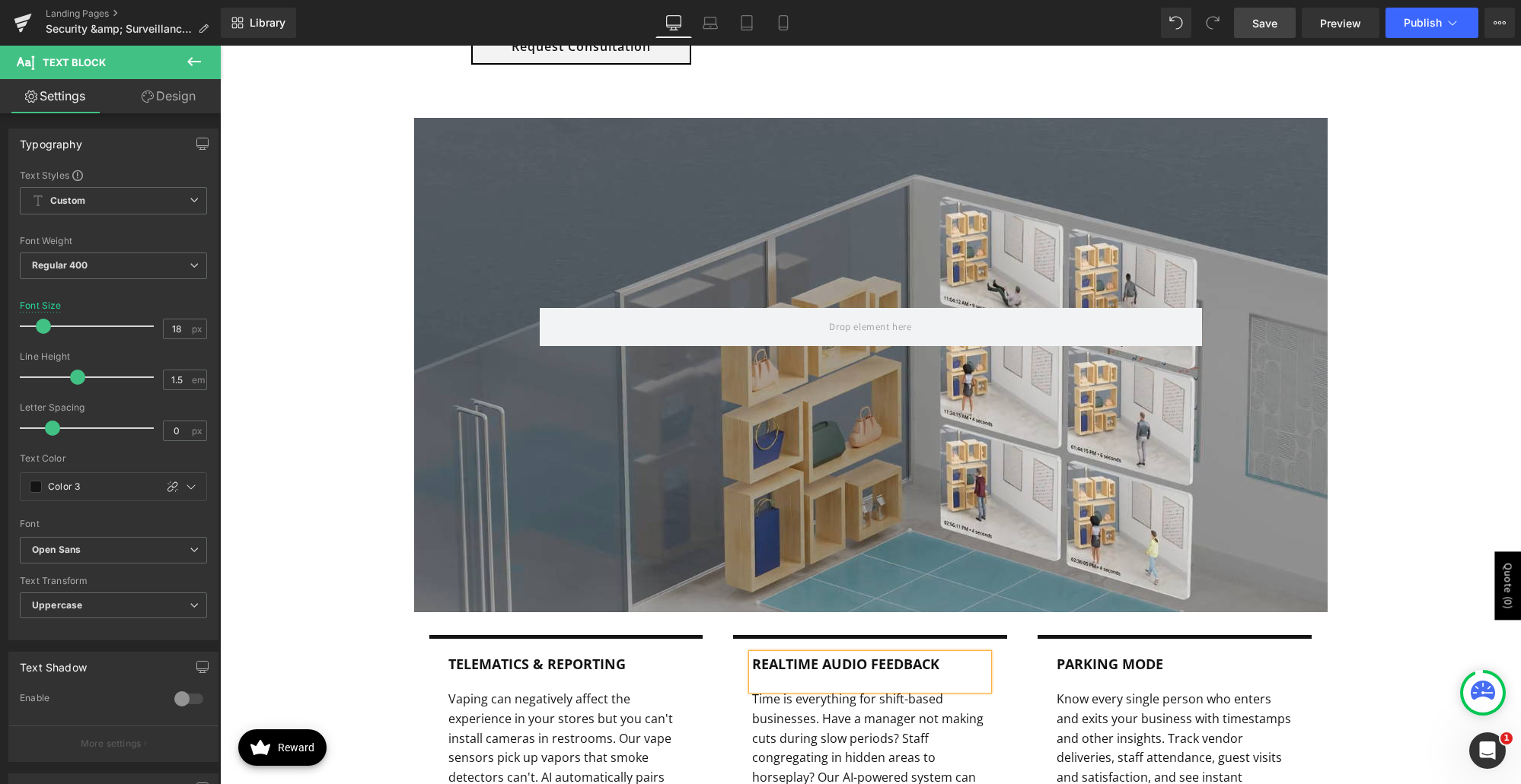
click at [1257, 19] on span "Save" at bounding box center [1264, 23] width 25 height 16
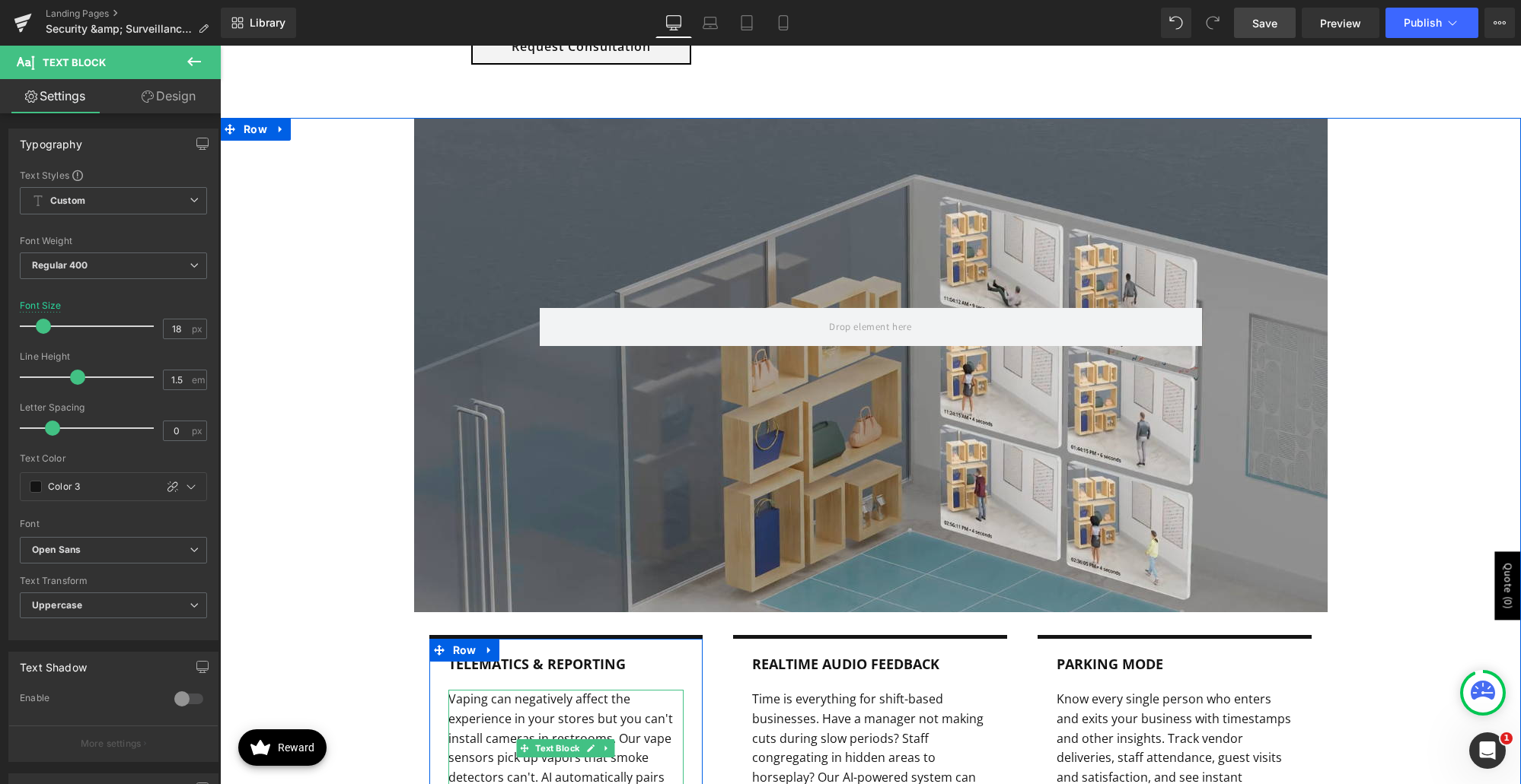
click at [575, 723] on p "Vaping can negatively affect the experience in your stores but you can't instal…" at bounding box center [566, 748] width 236 height 117
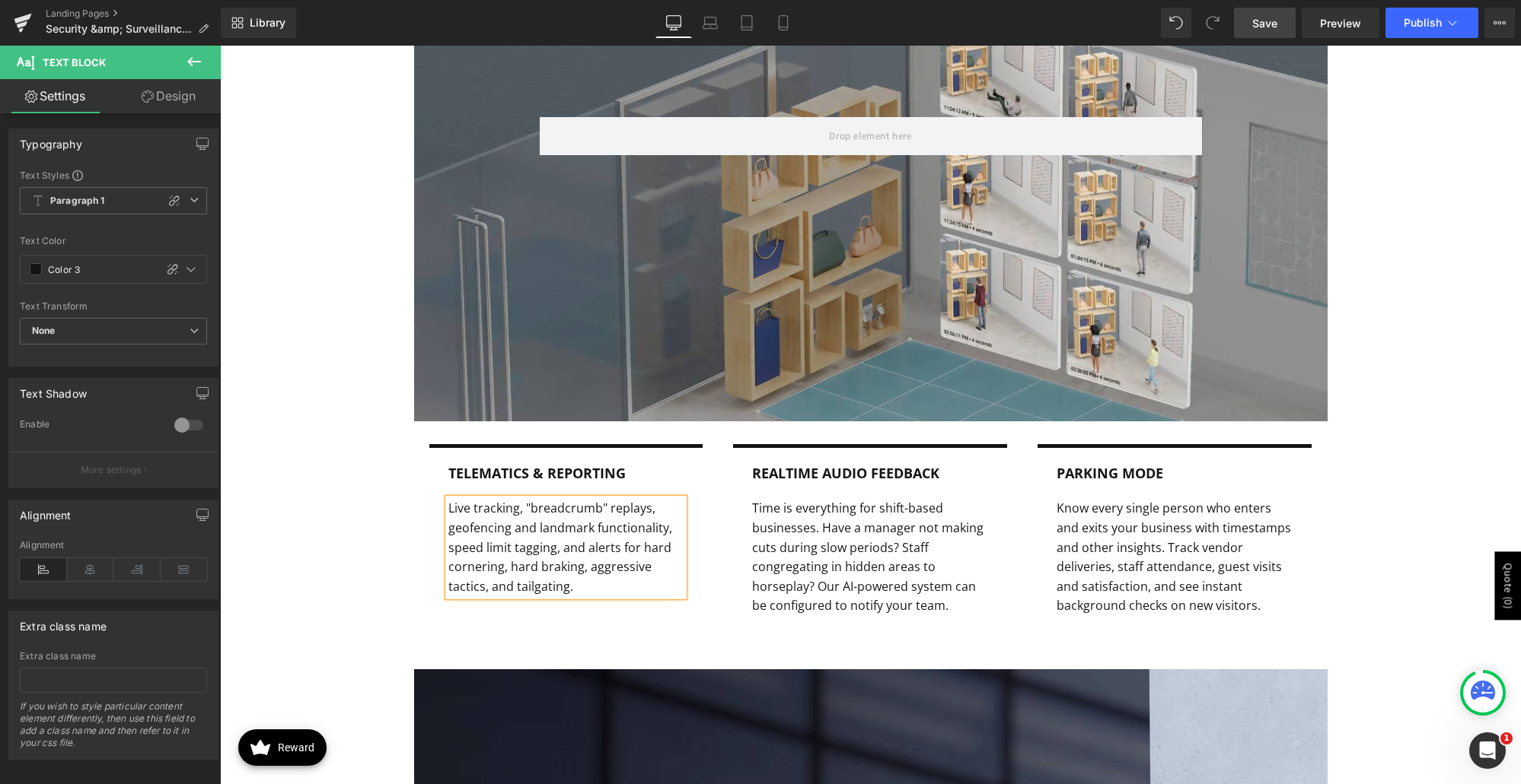
scroll to position [1599, 0]
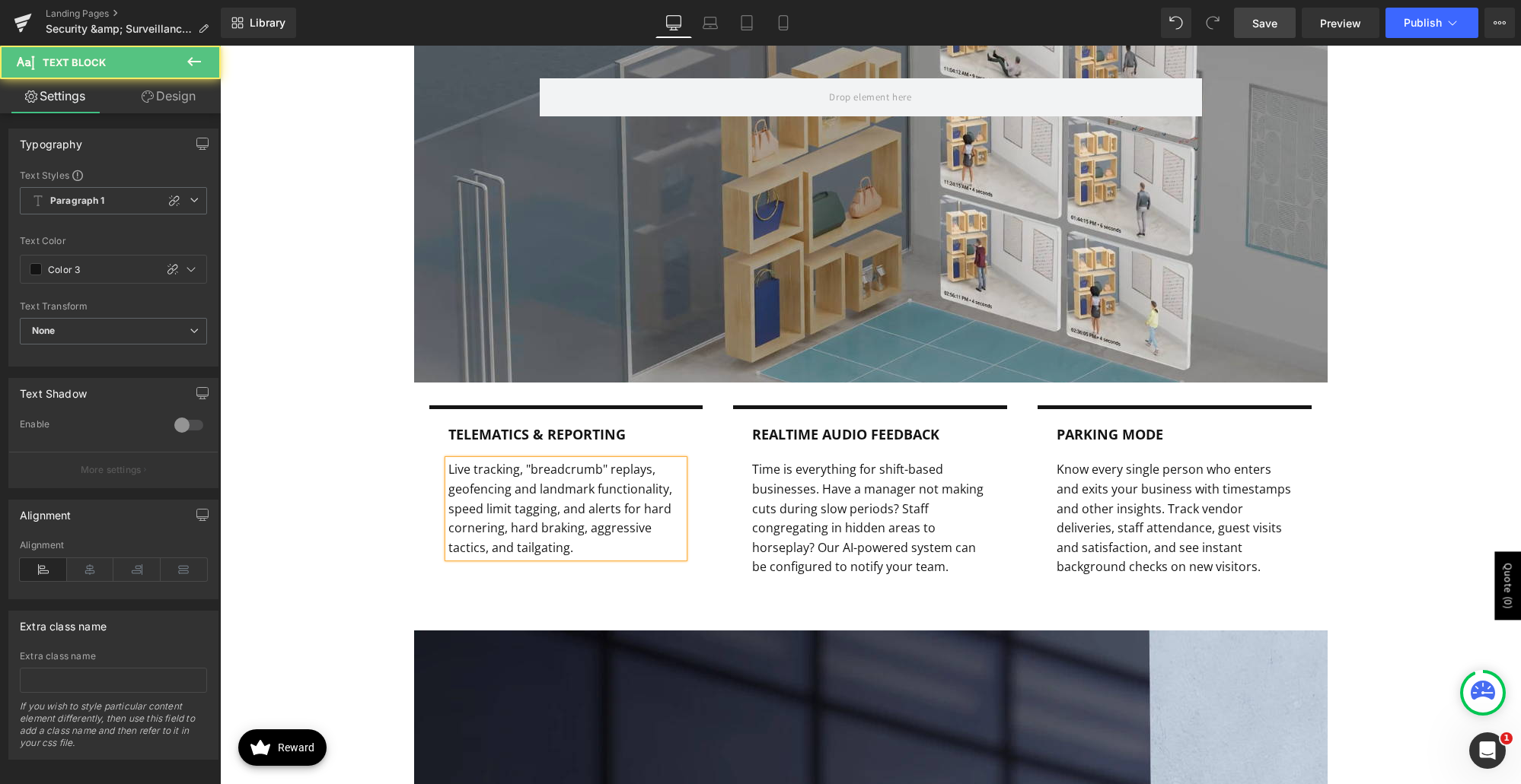
click at [595, 553] on p "Live tracking, "breadcrumb" replays, geofencing and landmark functionality, spe…" at bounding box center [566, 509] width 236 height 98
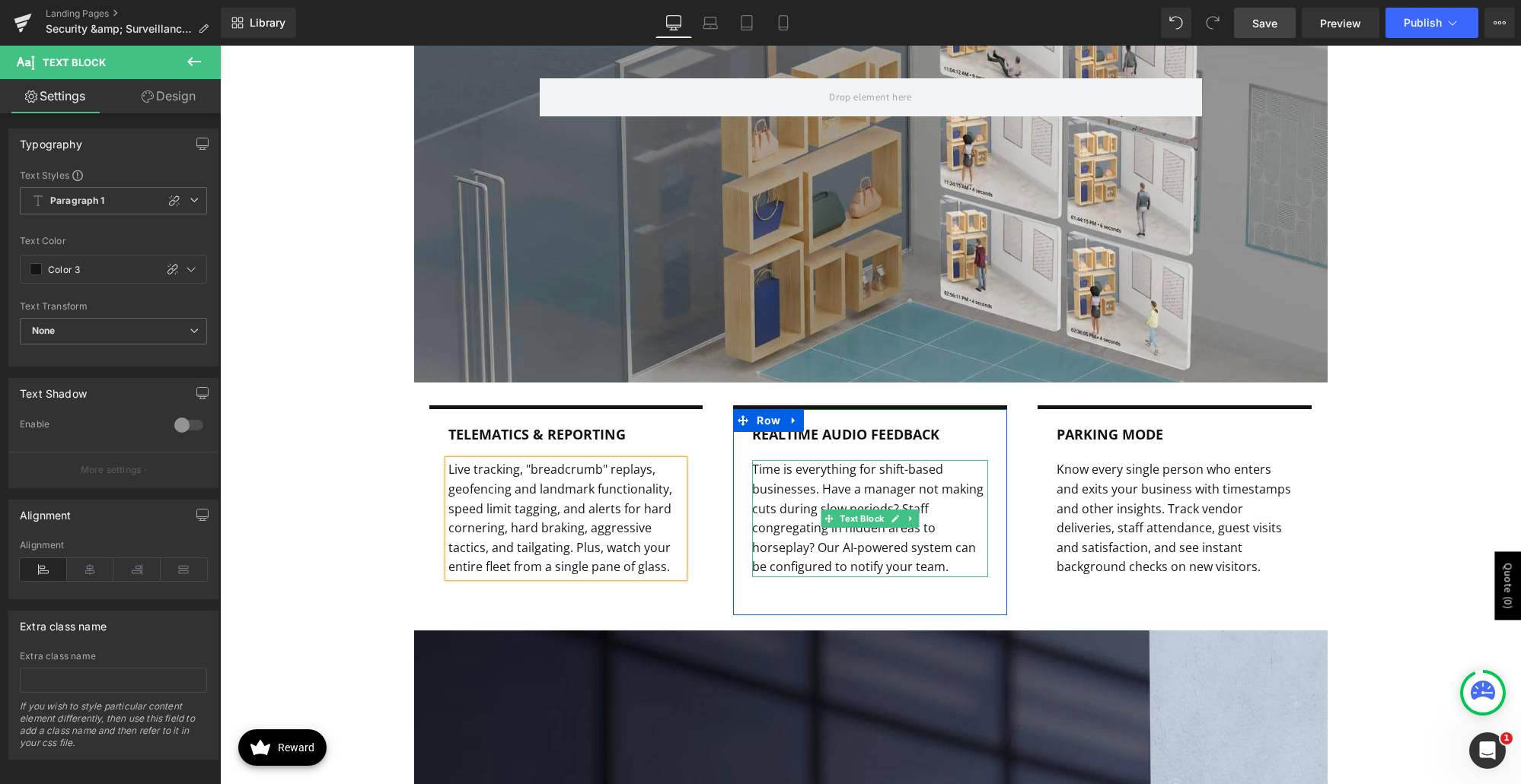
click at [783, 492] on p "Time is everything for shift-based businesses. Have a manager not making cuts d…" at bounding box center [870, 519] width 236 height 117
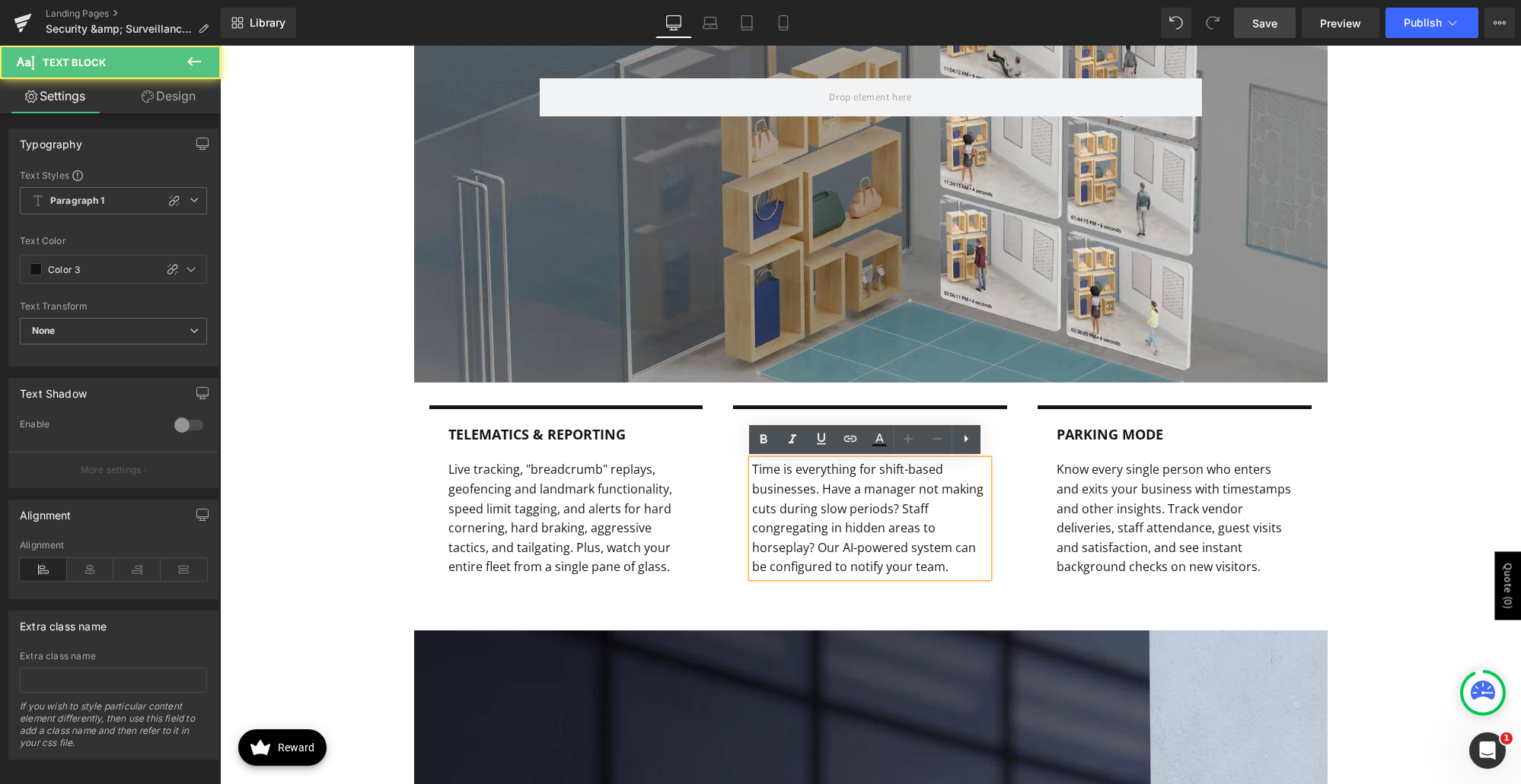
click at [784, 495] on p "Time is everything for shift-based businesses. Have a manager not making cuts d…" at bounding box center [870, 519] width 236 height 117
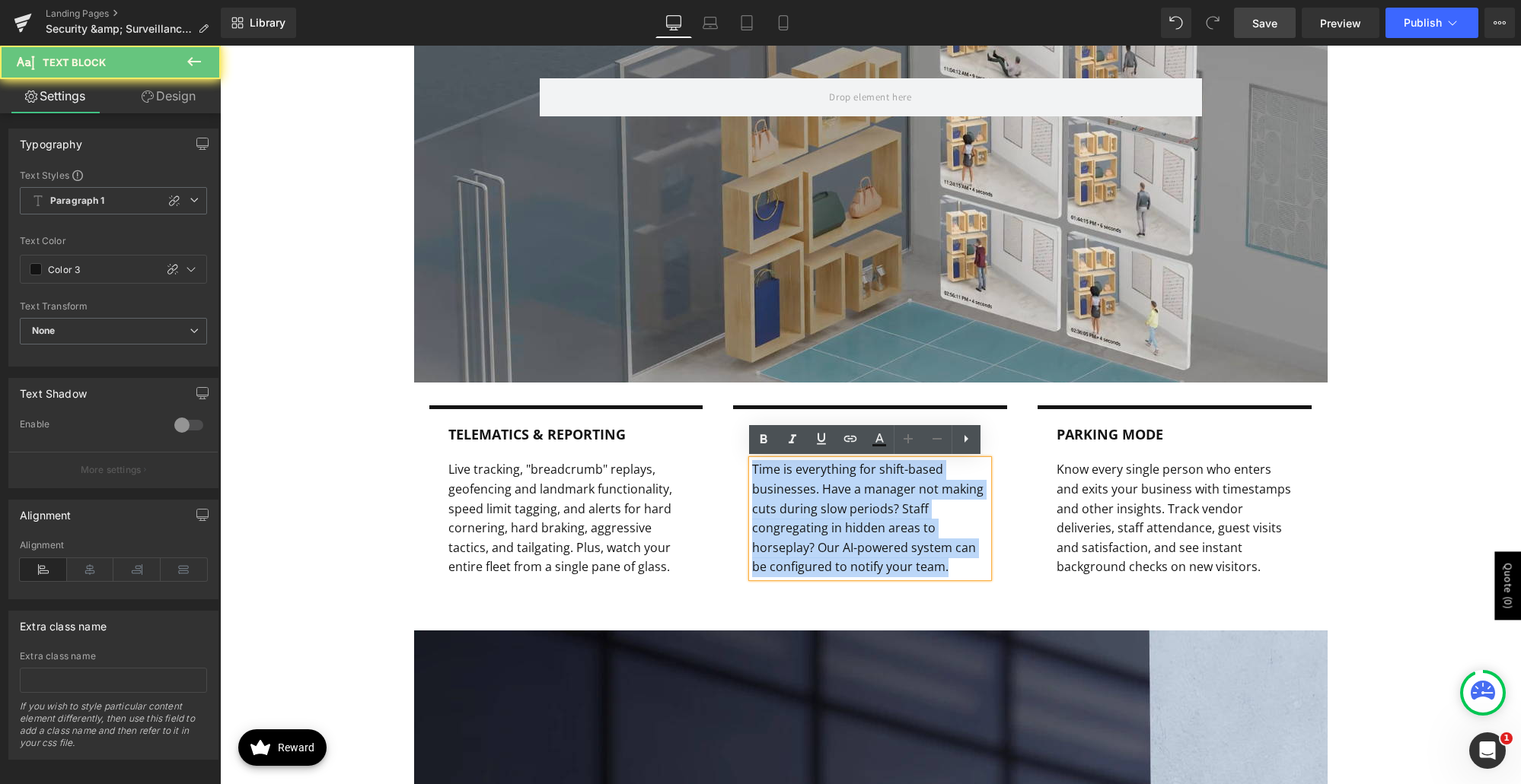
click at [784, 495] on p "Time is everything for shift-based businesses. Have a manager not making cuts d…" at bounding box center [870, 519] width 236 height 117
click at [818, 534] on p "Time is everything for shift-based businesses. Have a manager not making cuts d…" at bounding box center [870, 519] width 236 height 117
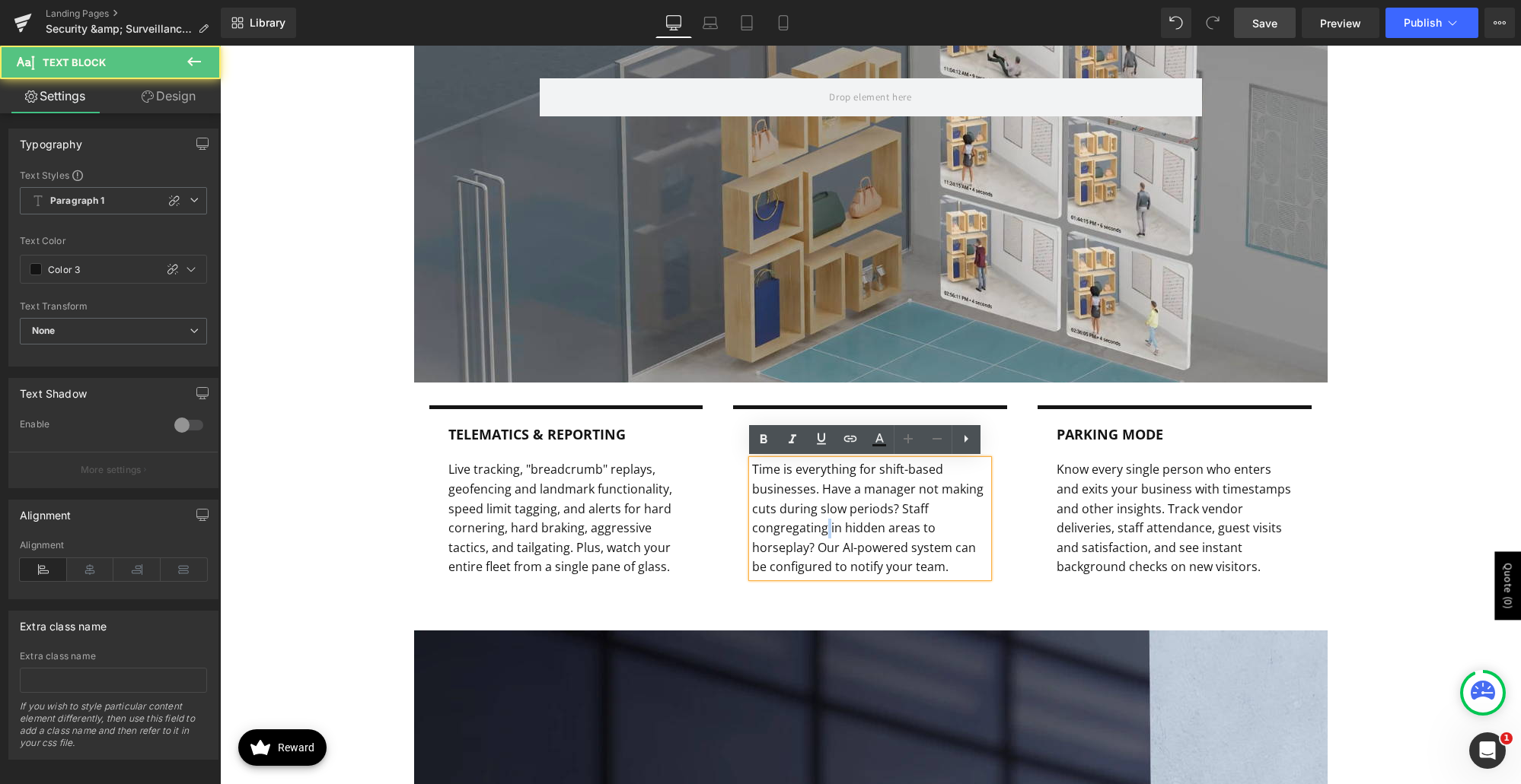
click at [818, 534] on p "Time is everything for shift-based businesses. Have a manager not making cuts d…" at bounding box center [870, 519] width 236 height 117
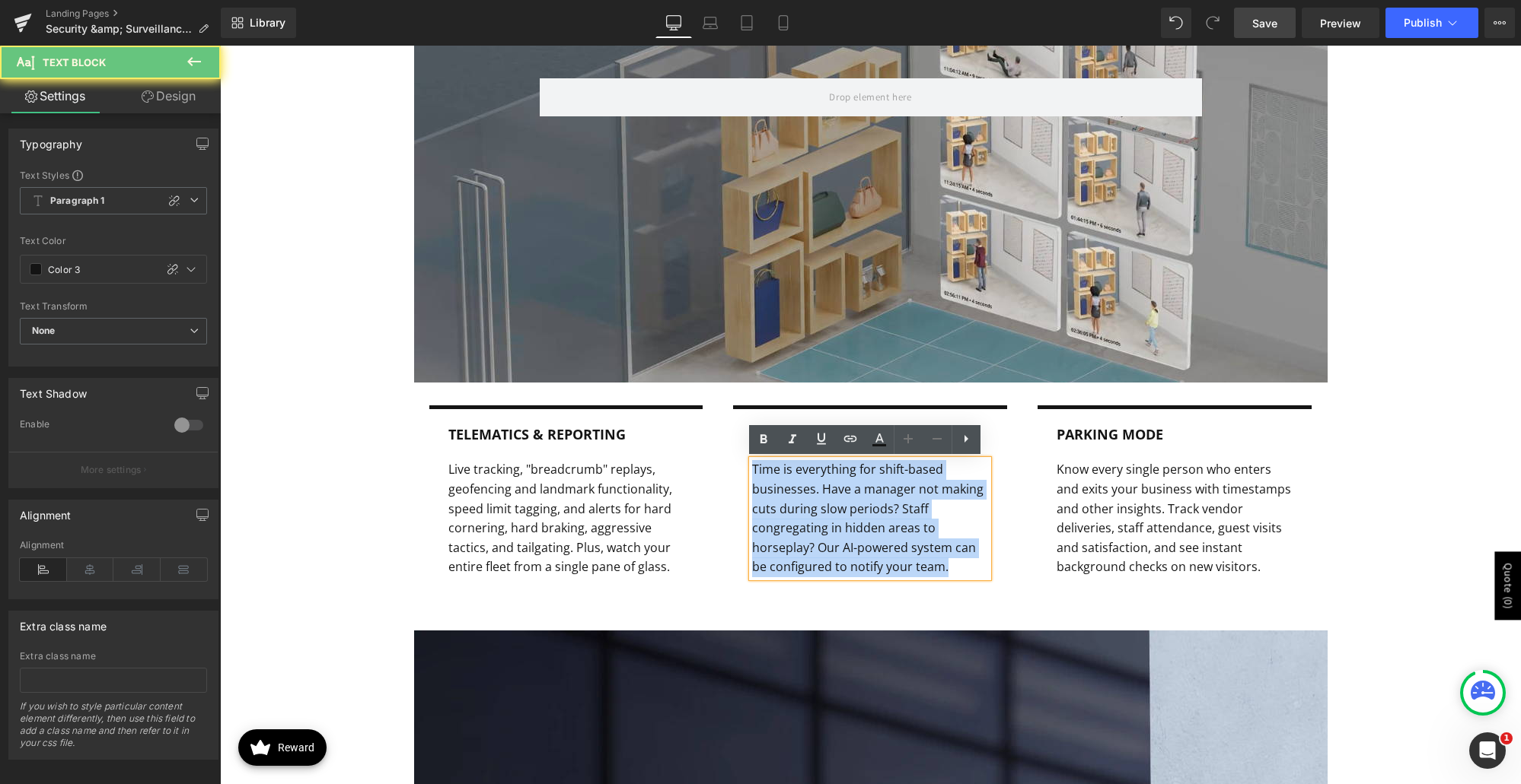
click at [818, 534] on p "Time is everything for shift-based businesses. Have a manager not making cuts d…" at bounding box center [870, 519] width 236 height 117
click at [859, 486] on p "Time is everything for shift-based businesses. Have a manager not making cuts d…" at bounding box center [870, 519] width 236 height 117
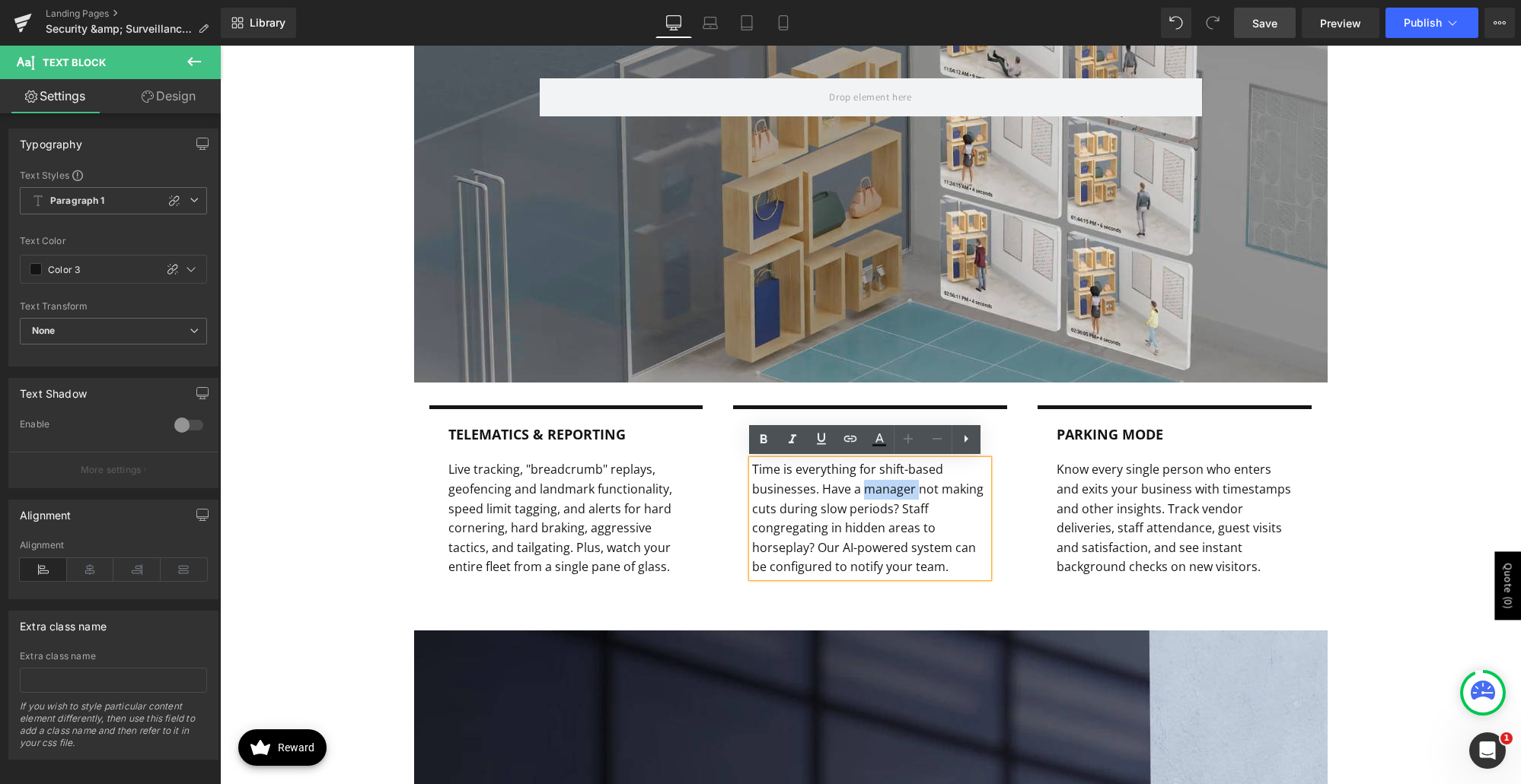
click at [859, 486] on p "Time is everything for shift-based businesses. Have a manager not making cuts d…" at bounding box center [870, 519] width 236 height 117
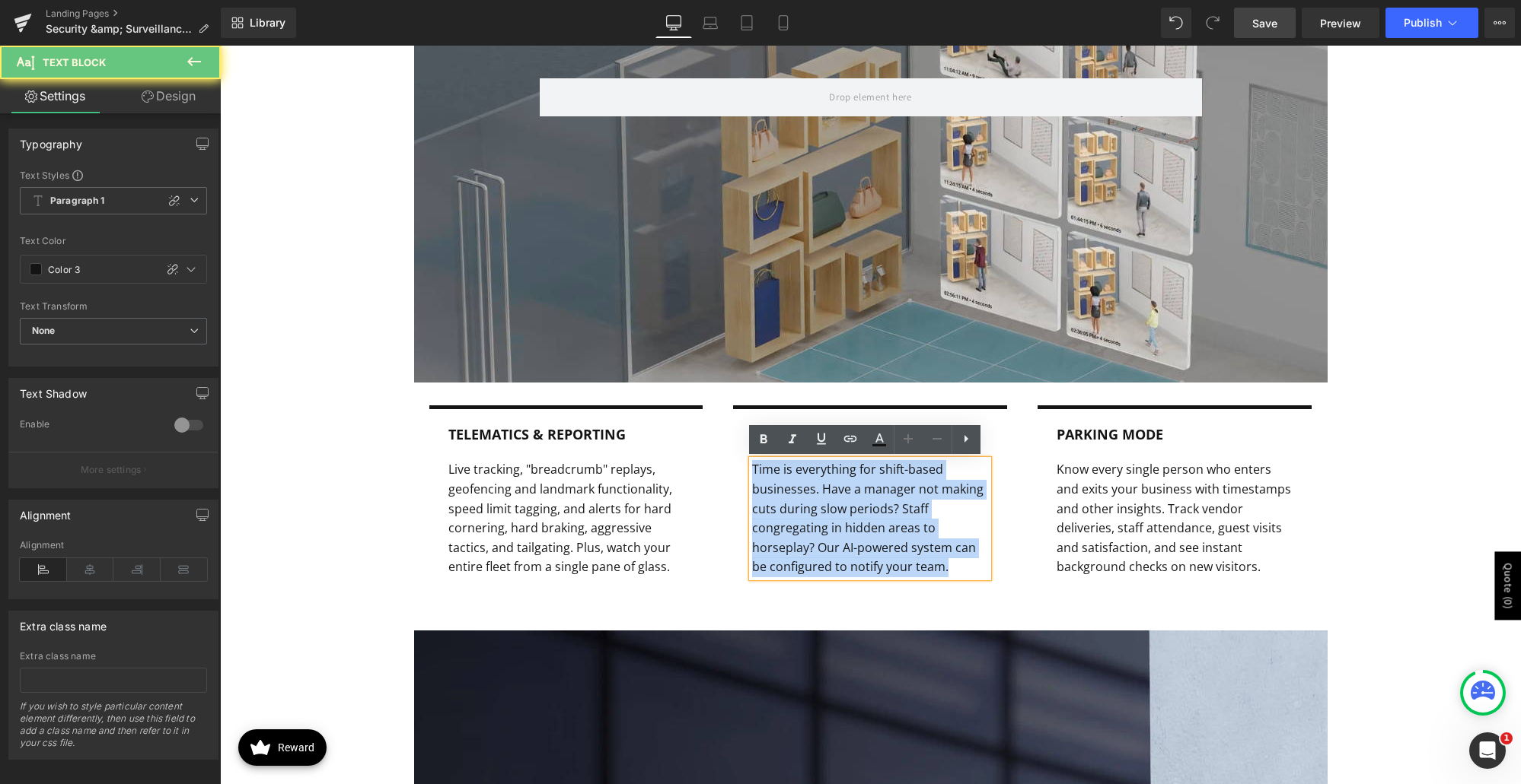
click at [859, 486] on p "Time is everything for shift-based businesses. Have a manager not making cuts d…" at bounding box center [870, 519] width 236 height 117
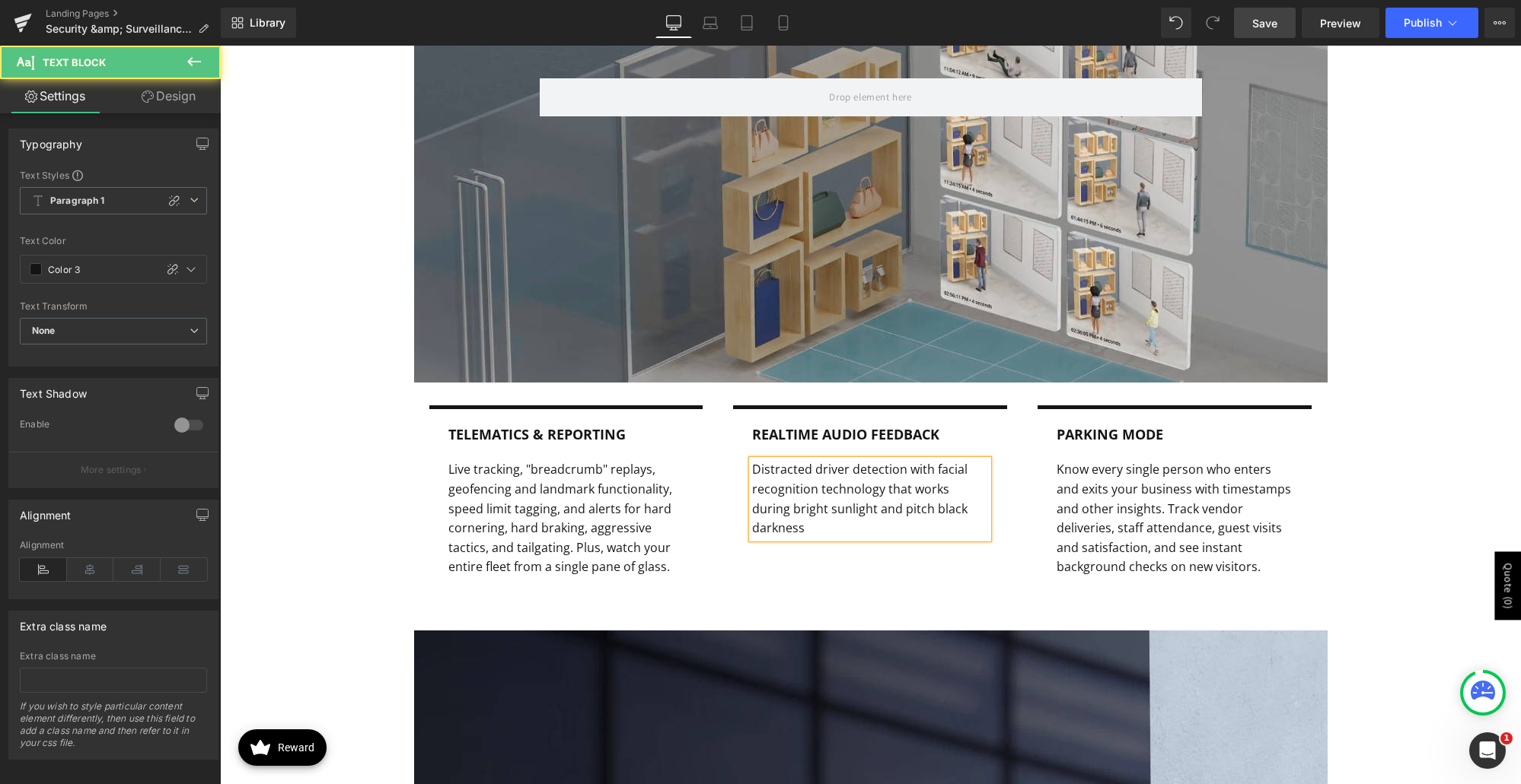
click at [887, 486] on p "Distracted driver detection with facial recognition technology that works durin…" at bounding box center [870, 499] width 236 height 78
click at [976, 505] on p "Distracted driver detection with facial recognition technology works during bri…" at bounding box center [870, 489] width 236 height 58
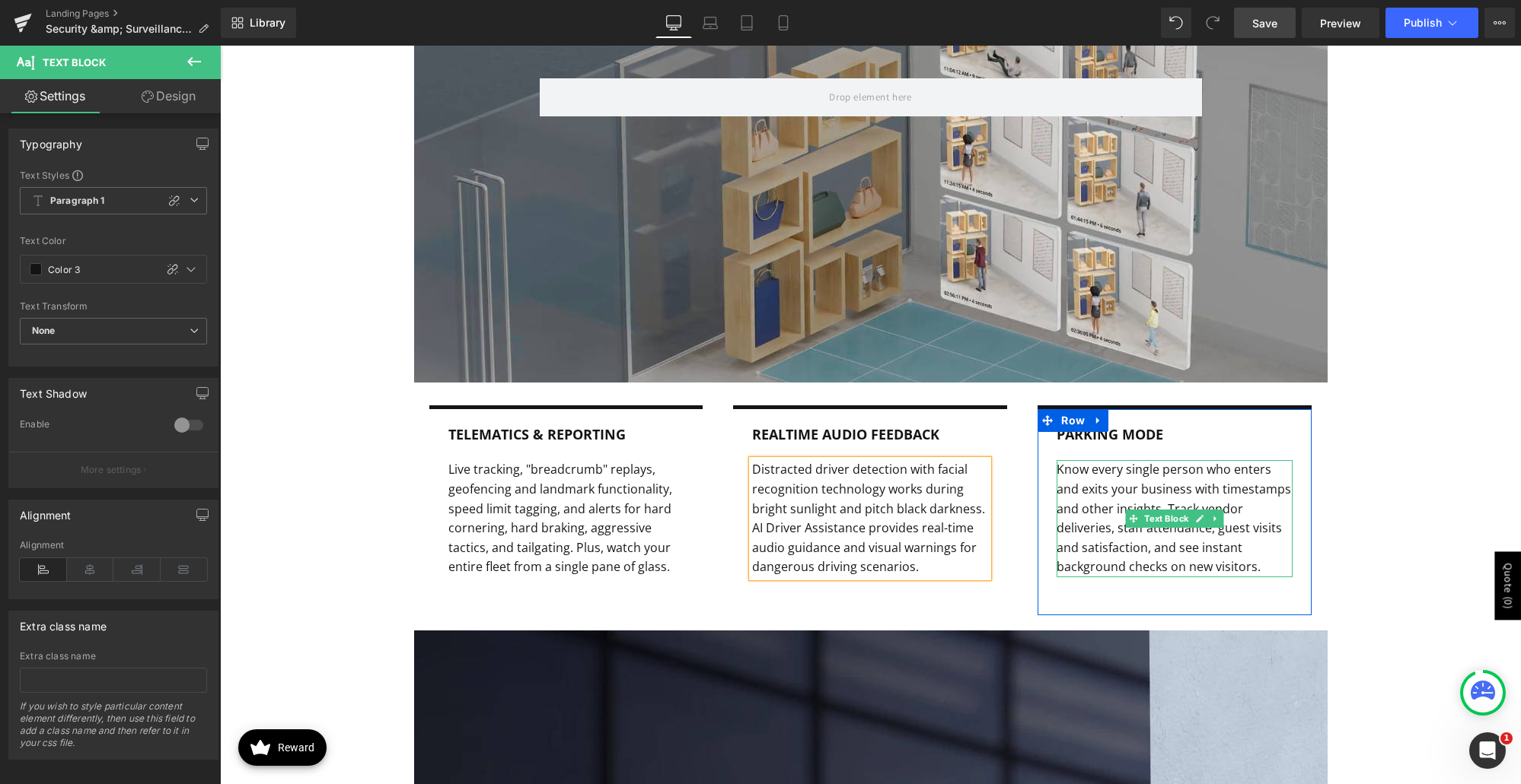
click at [1077, 504] on p "Know every single person who enters and exits your business with timestamps and…" at bounding box center [1175, 519] width 236 height 117
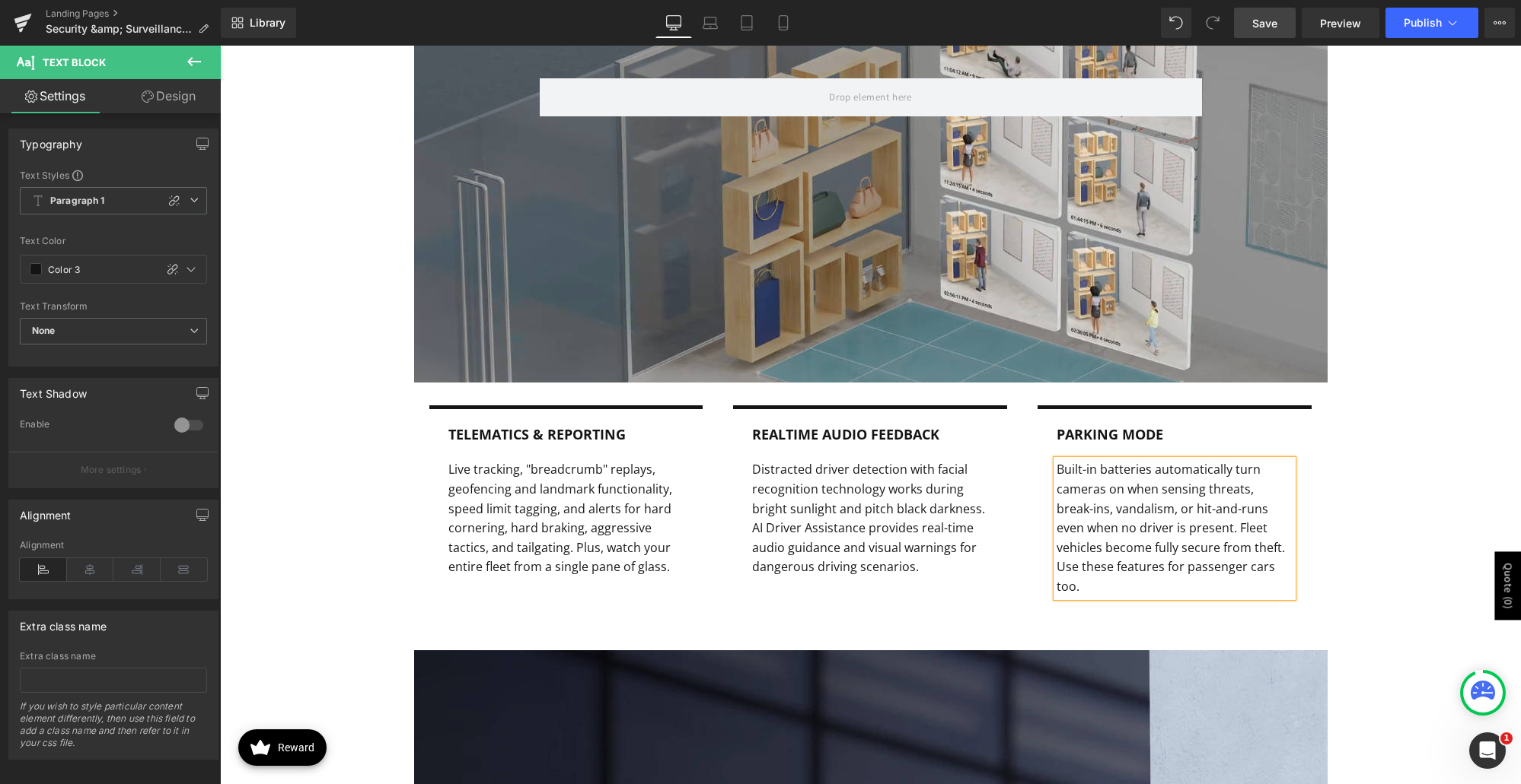
click at [1449, 494] on div "Row 350px 150px Telematics & Reporting Text Block Live tracking, "breadcrumb" r…" at bounding box center [870, 265] width 1301 height 754
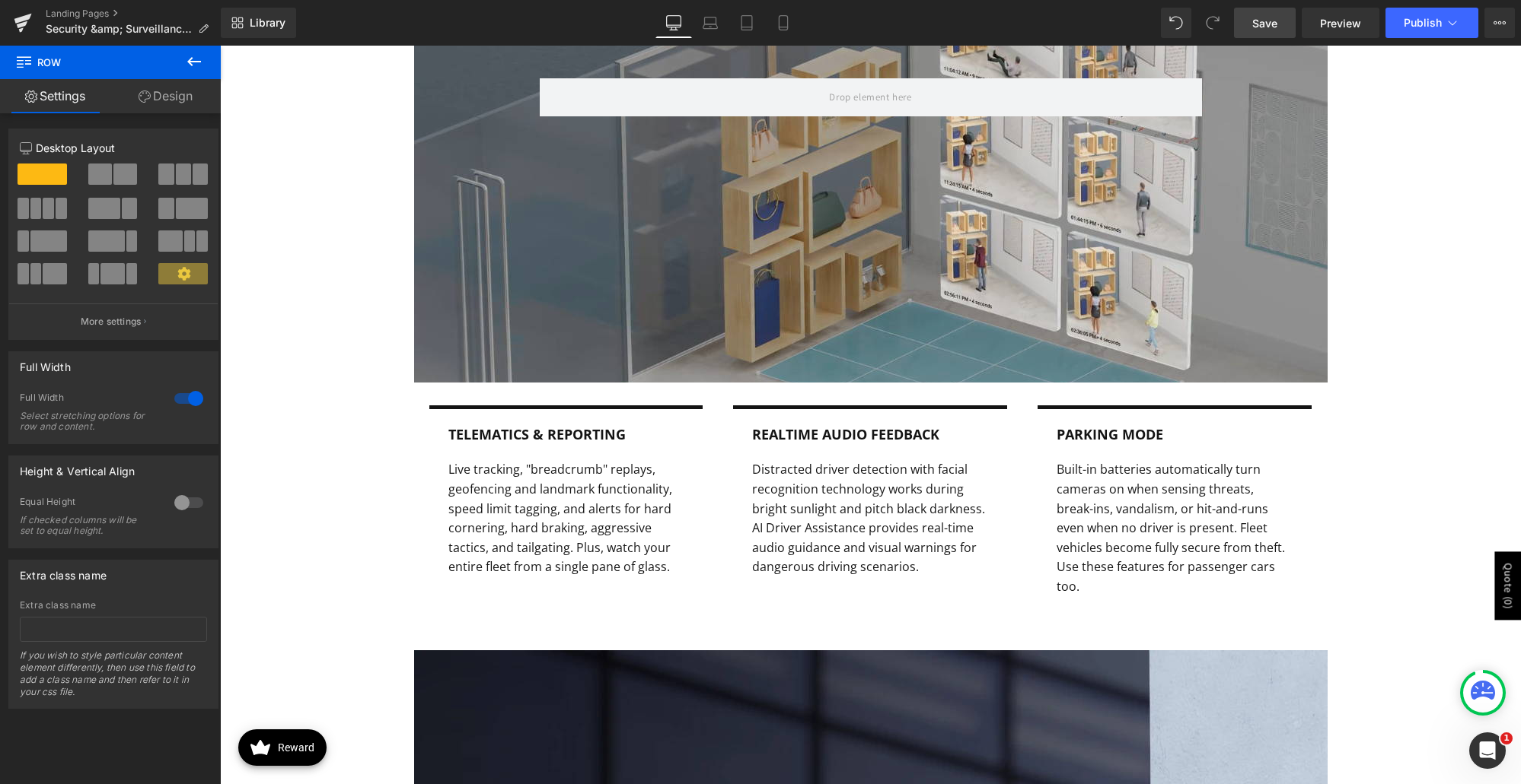
click at [1263, 24] on span "Save" at bounding box center [1264, 23] width 25 height 16
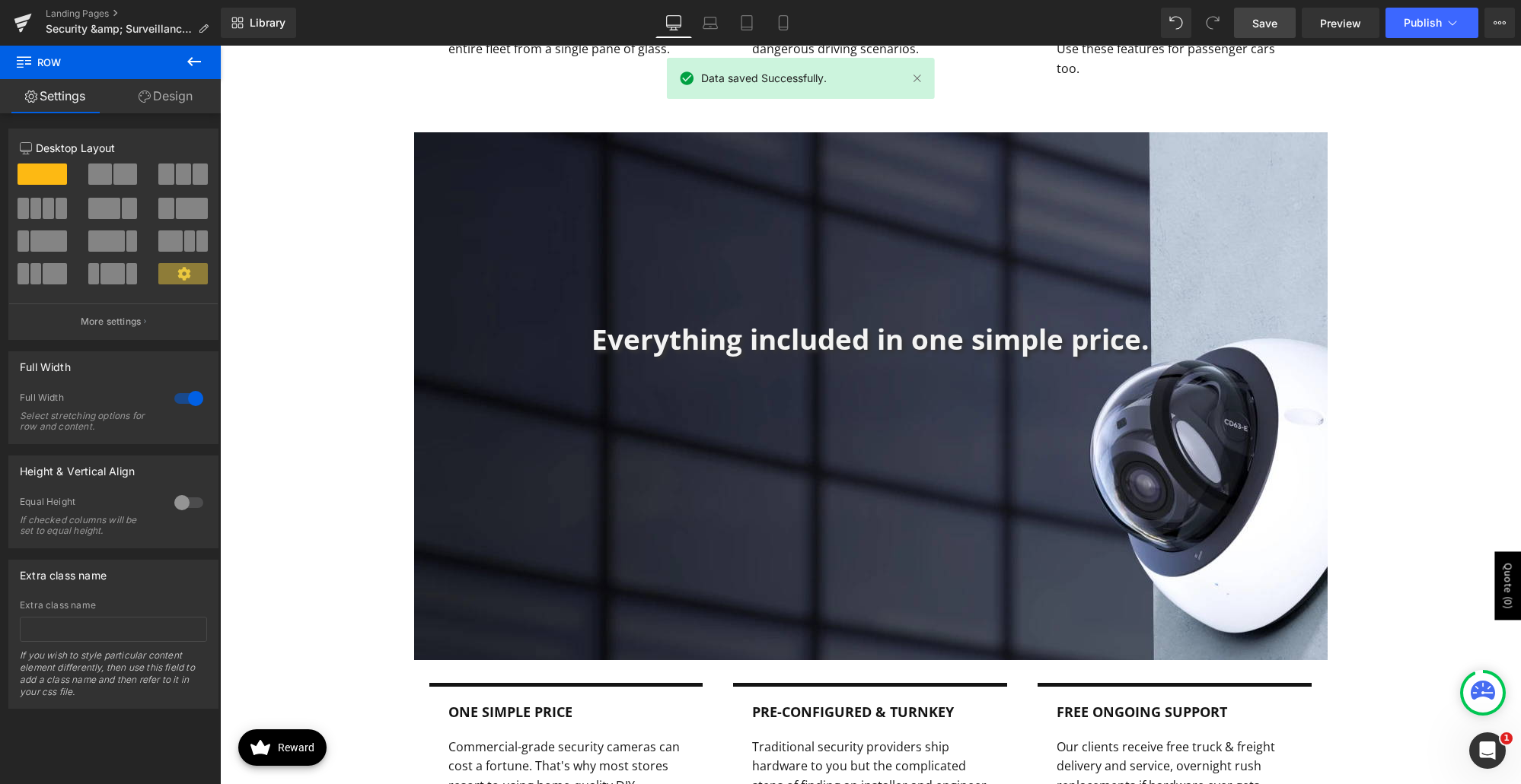
scroll to position [2132, 0]
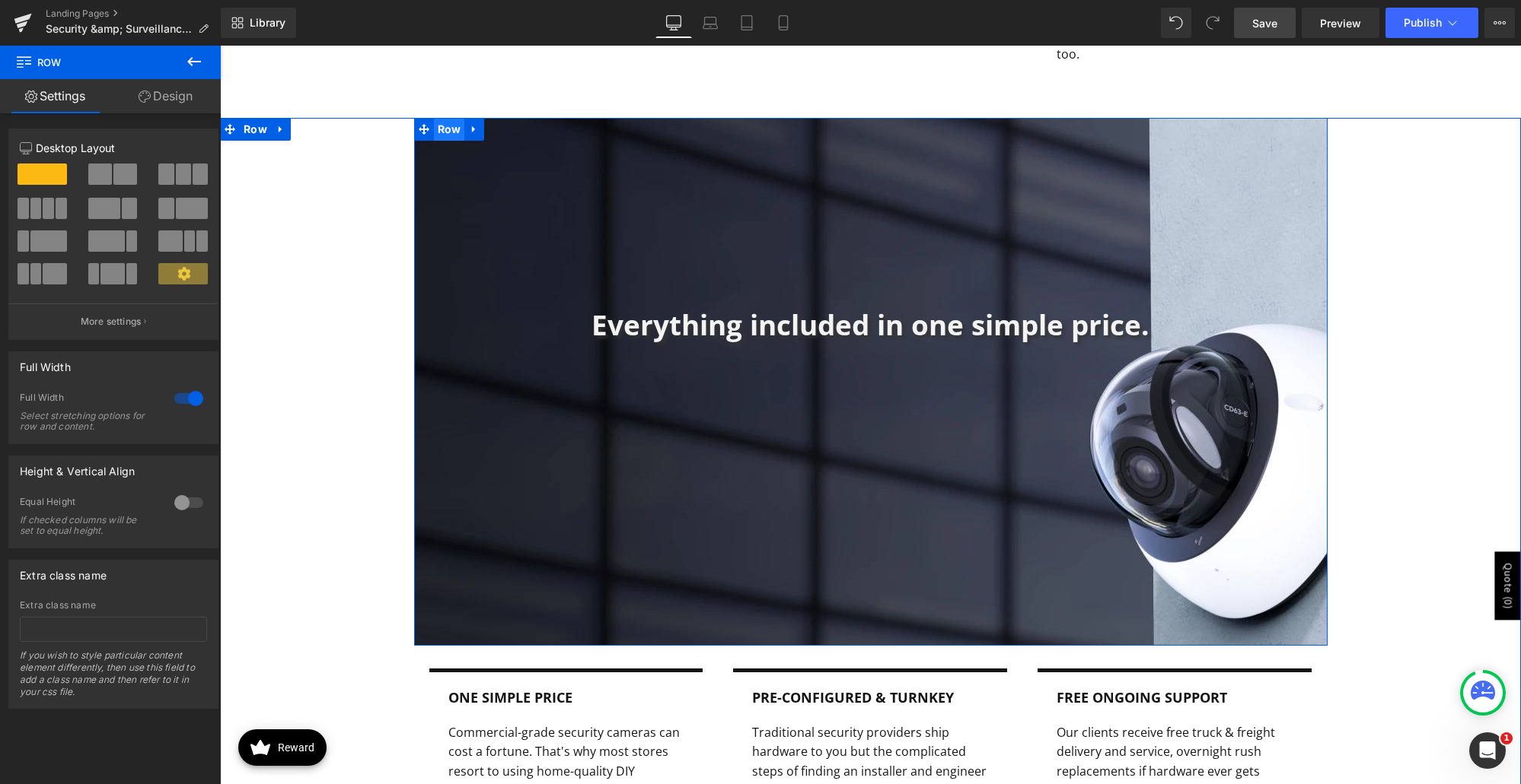
click at [441, 118] on span "Row" at bounding box center [449, 129] width 31 height 23
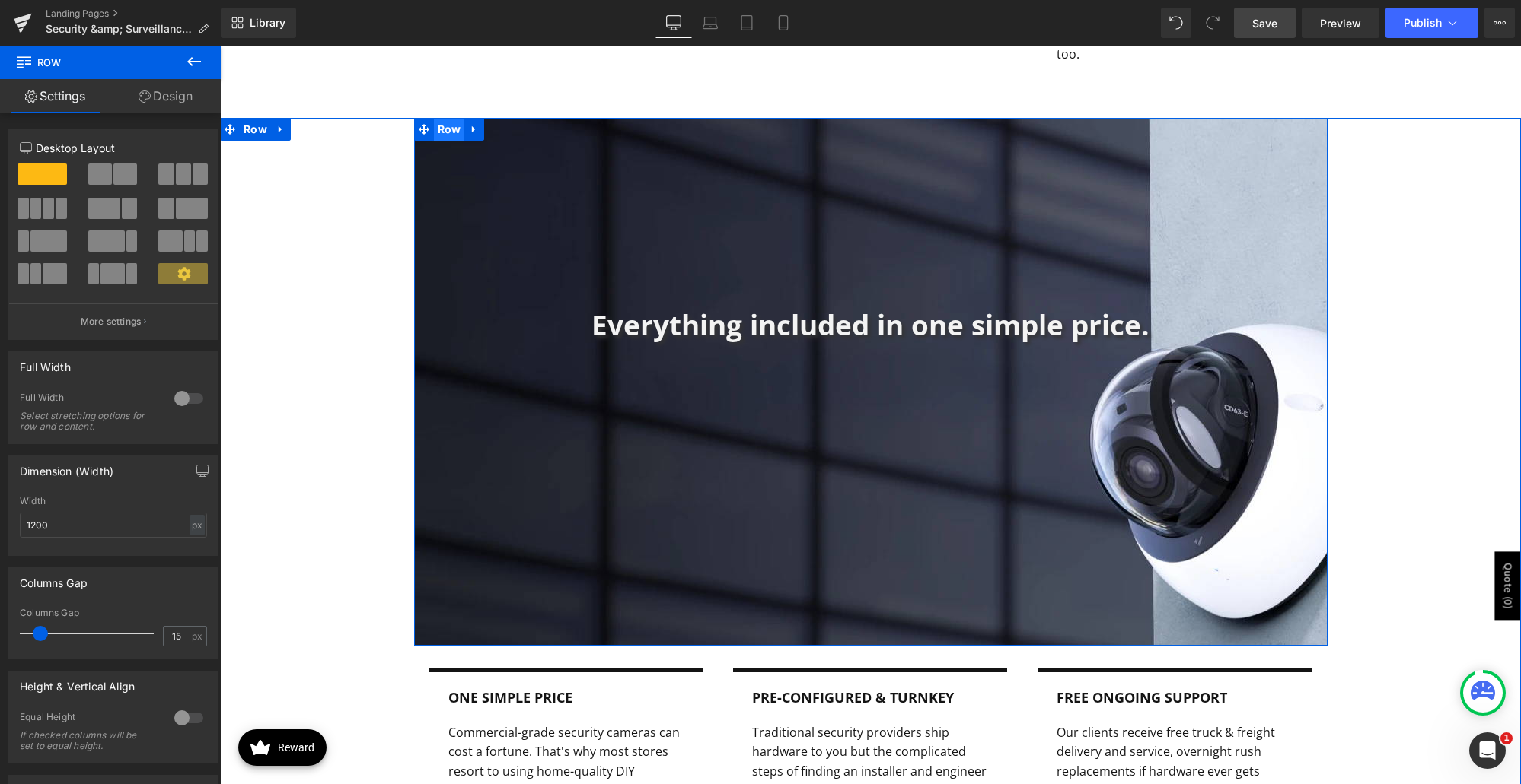
click at [434, 118] on span "Row" at bounding box center [449, 129] width 31 height 23
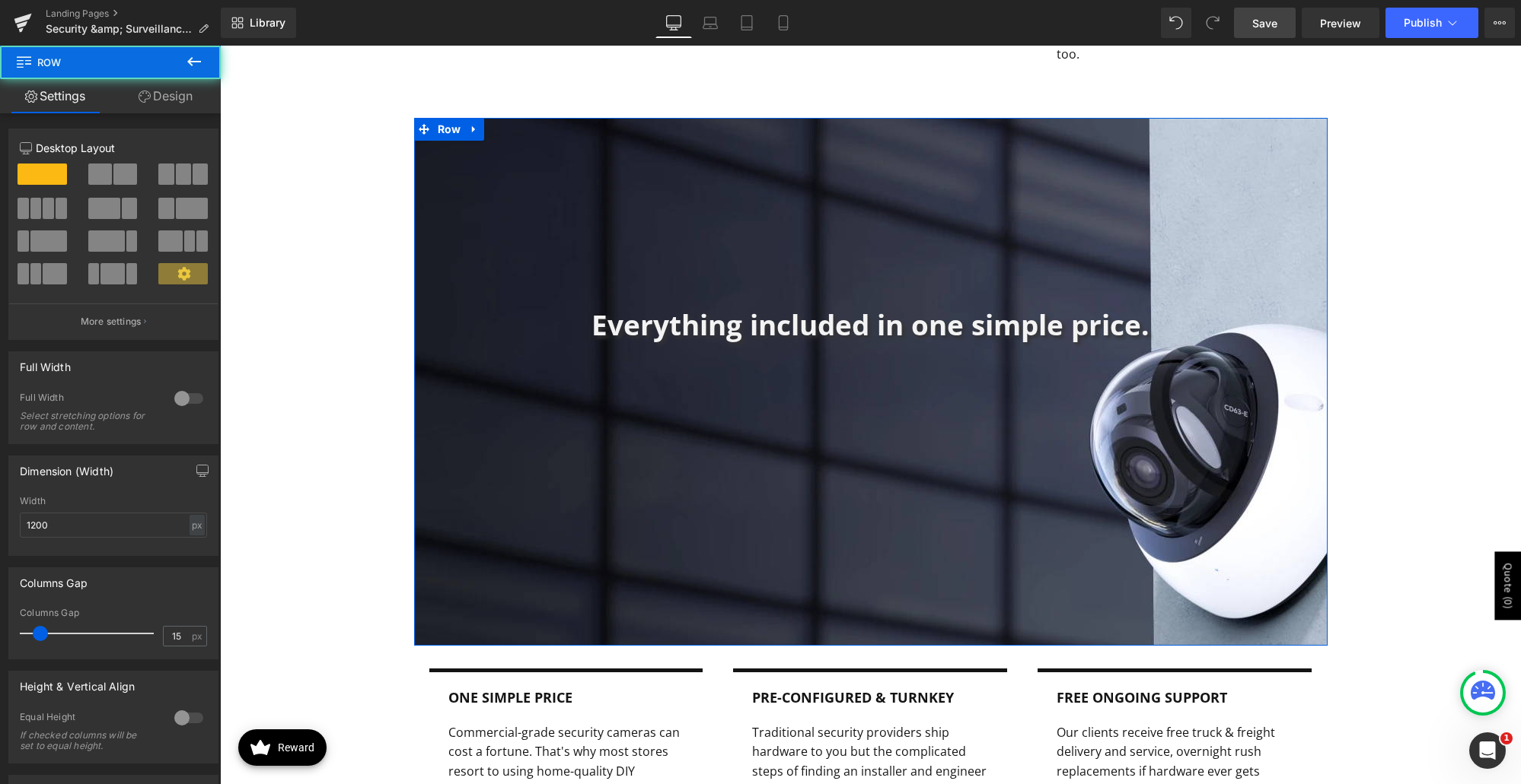
click at [148, 84] on link "Design" at bounding box center [166, 96] width 111 height 34
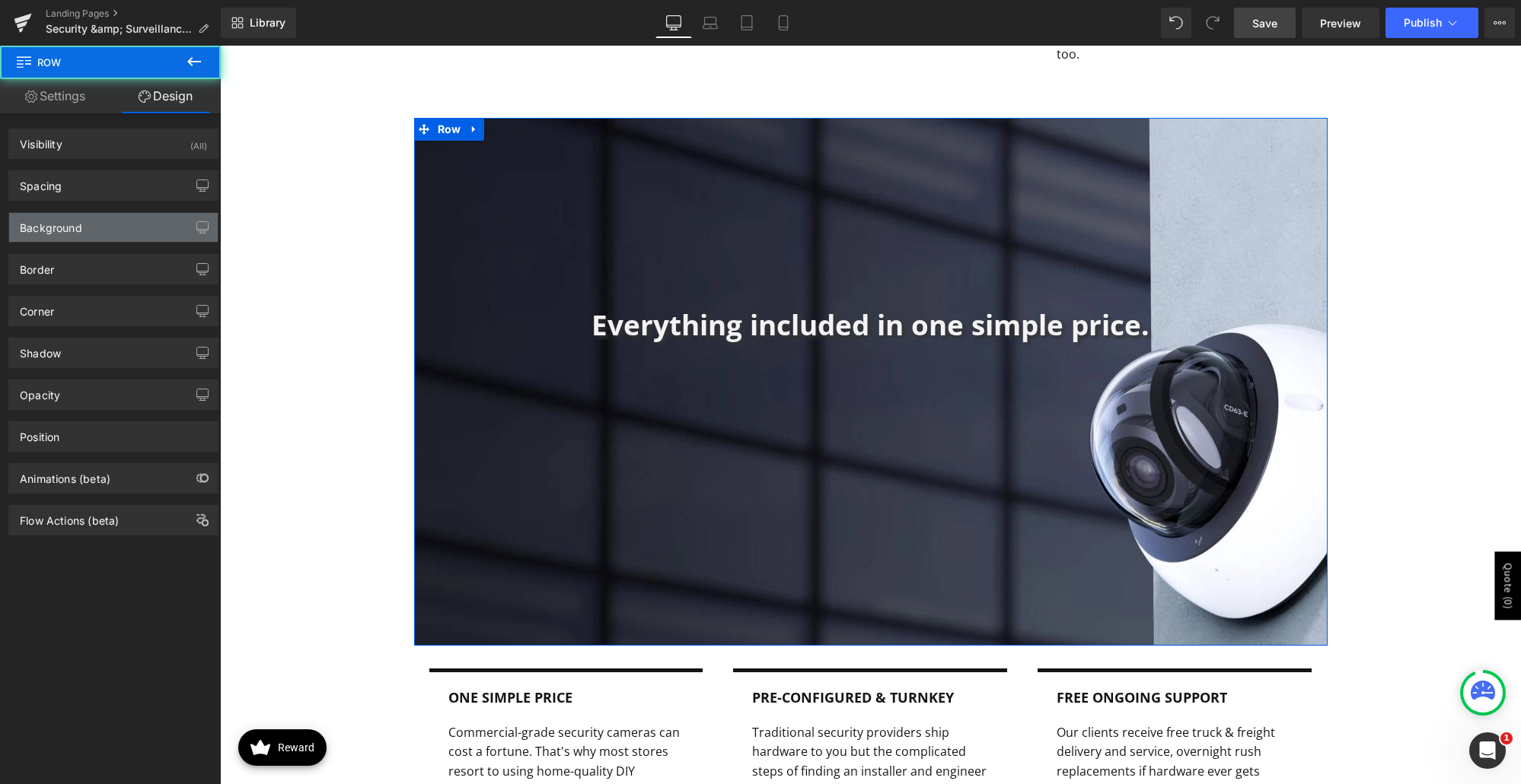
type input "[URL][DOMAIN_NAME]"
click at [118, 227] on div "Background" at bounding box center [113, 227] width 209 height 29
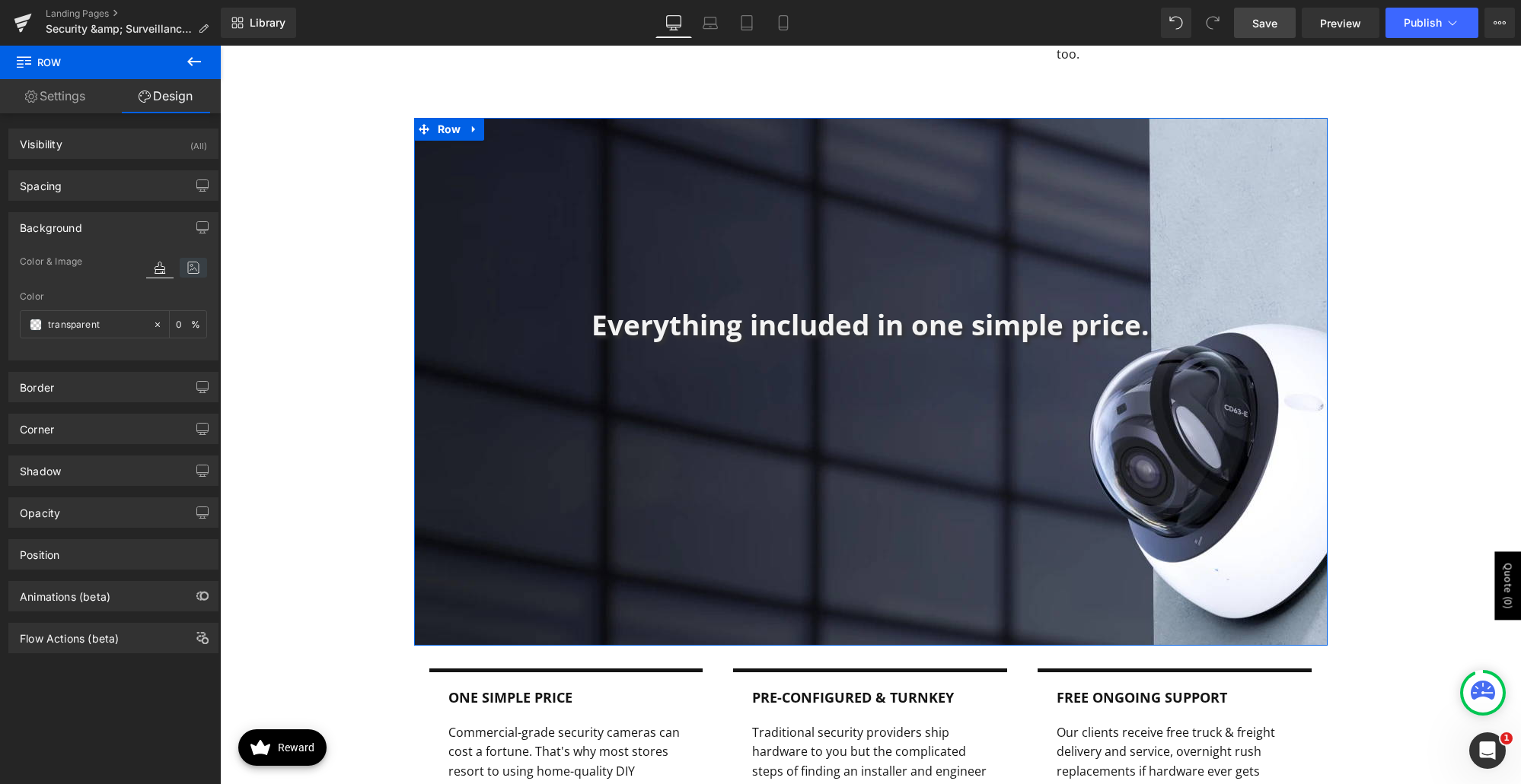
click at [189, 269] on icon at bounding box center [193, 268] width 27 height 20
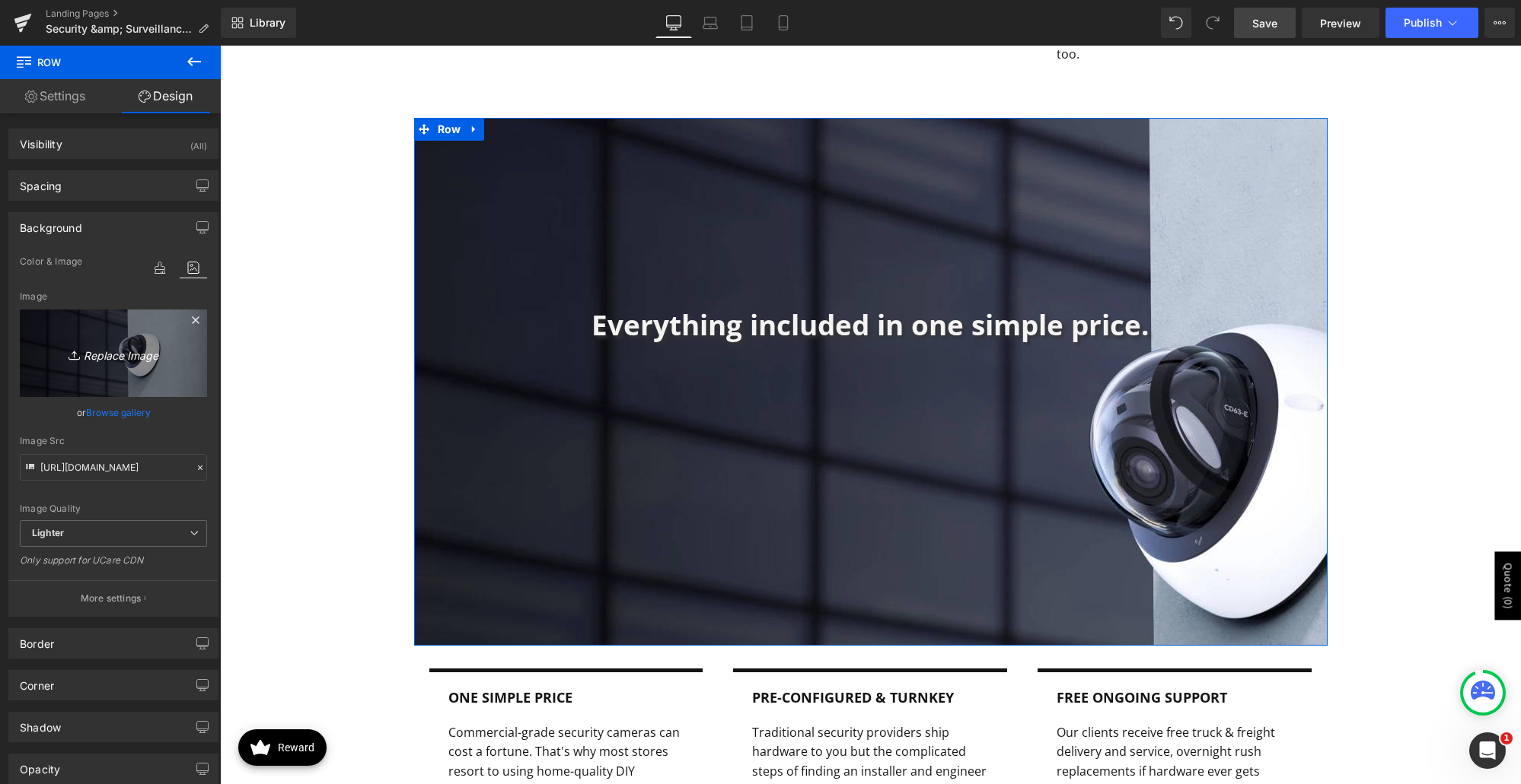
click at [123, 360] on icon "Replace Image" at bounding box center [113, 353] width 122 height 19
type input "C:\fakepath\azuga-ai-fleet-dashcam.jpg"
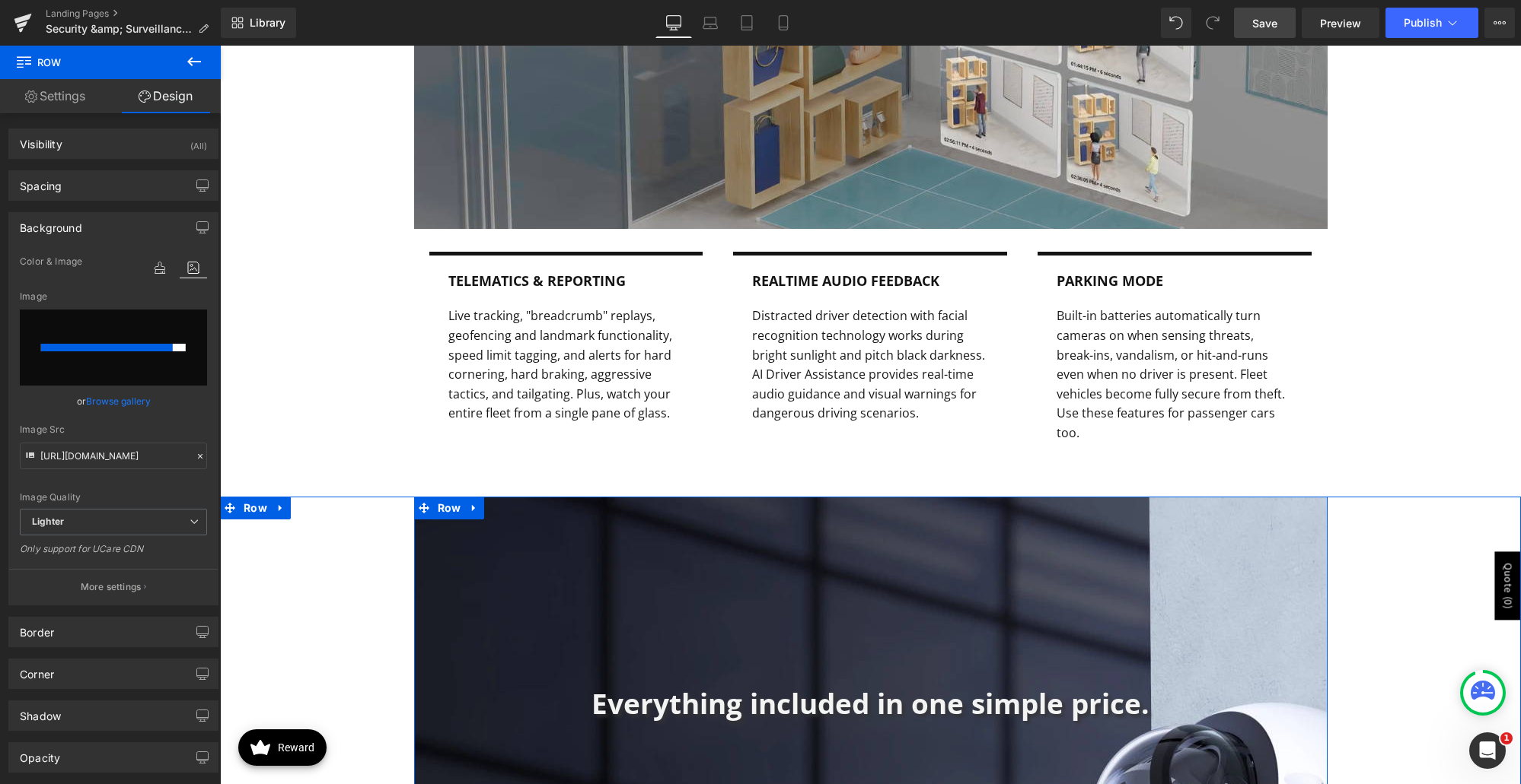
scroll to position [1751, 0]
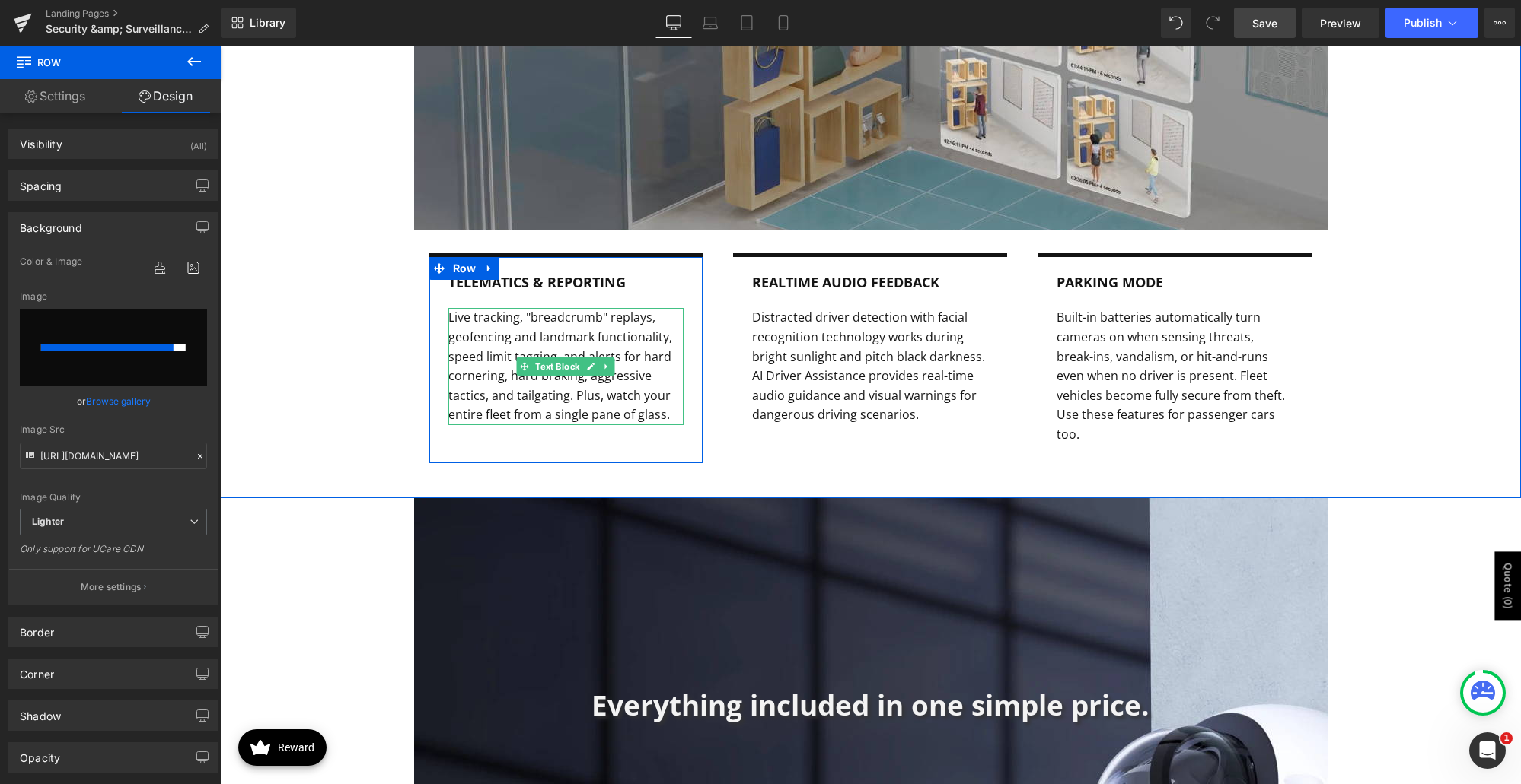
drag, startPoint x: 545, startPoint y: 365, endPoint x: 572, endPoint y: 337, distance: 38.9
click at [545, 365] on span "Text Block" at bounding box center [558, 366] width 51 height 18
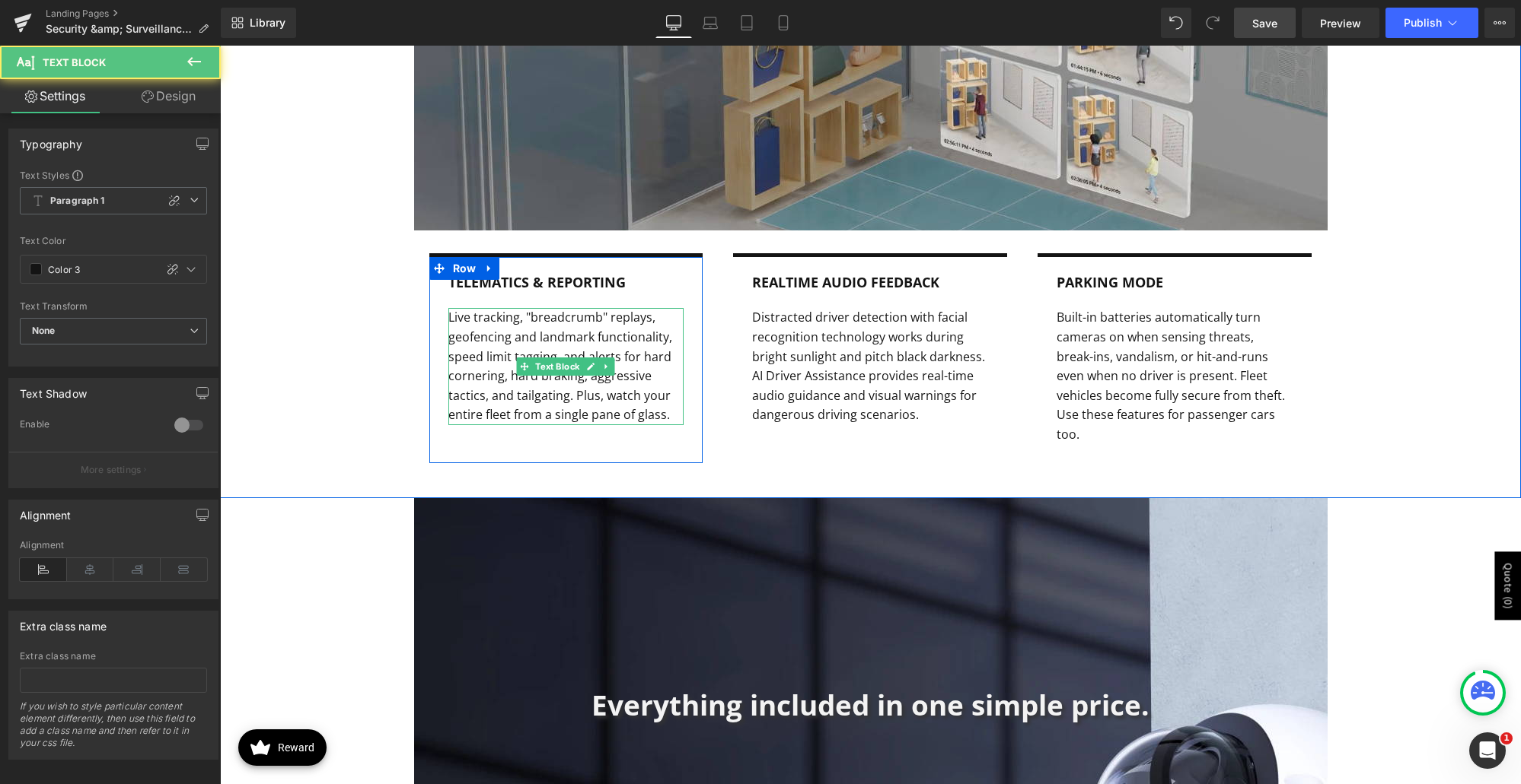
click at [572, 337] on p "Live tracking, "breadcrumb" replays, geofencing and landmark functionality, spe…" at bounding box center [566, 366] width 236 height 117
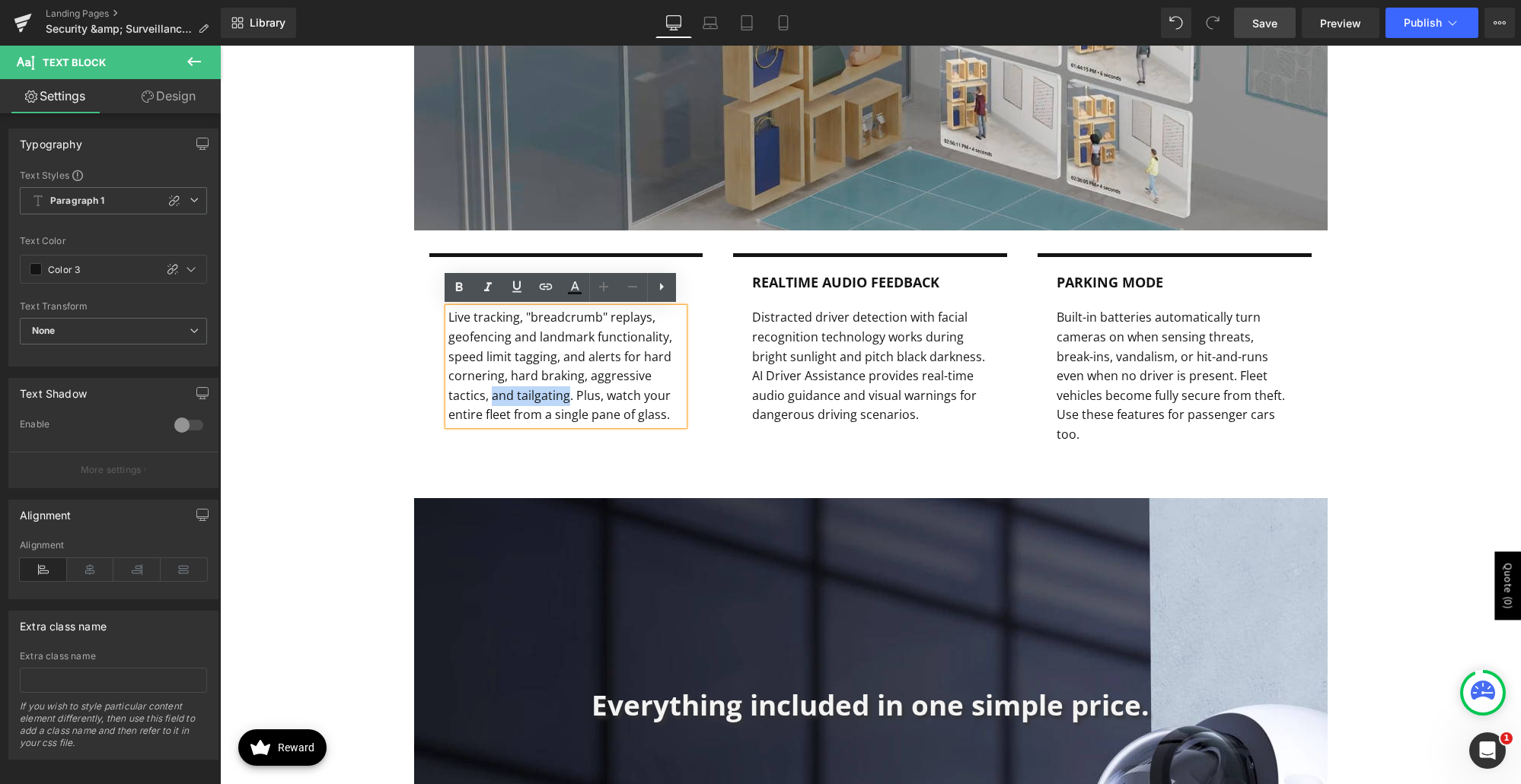
drag, startPoint x: 483, startPoint y: 397, endPoint x: 559, endPoint y: 395, distance: 76.0
click at [559, 395] on p "Live tracking, "breadcrumb" replays, geofencing and landmark functionality, spe…" at bounding box center [566, 366] width 236 height 117
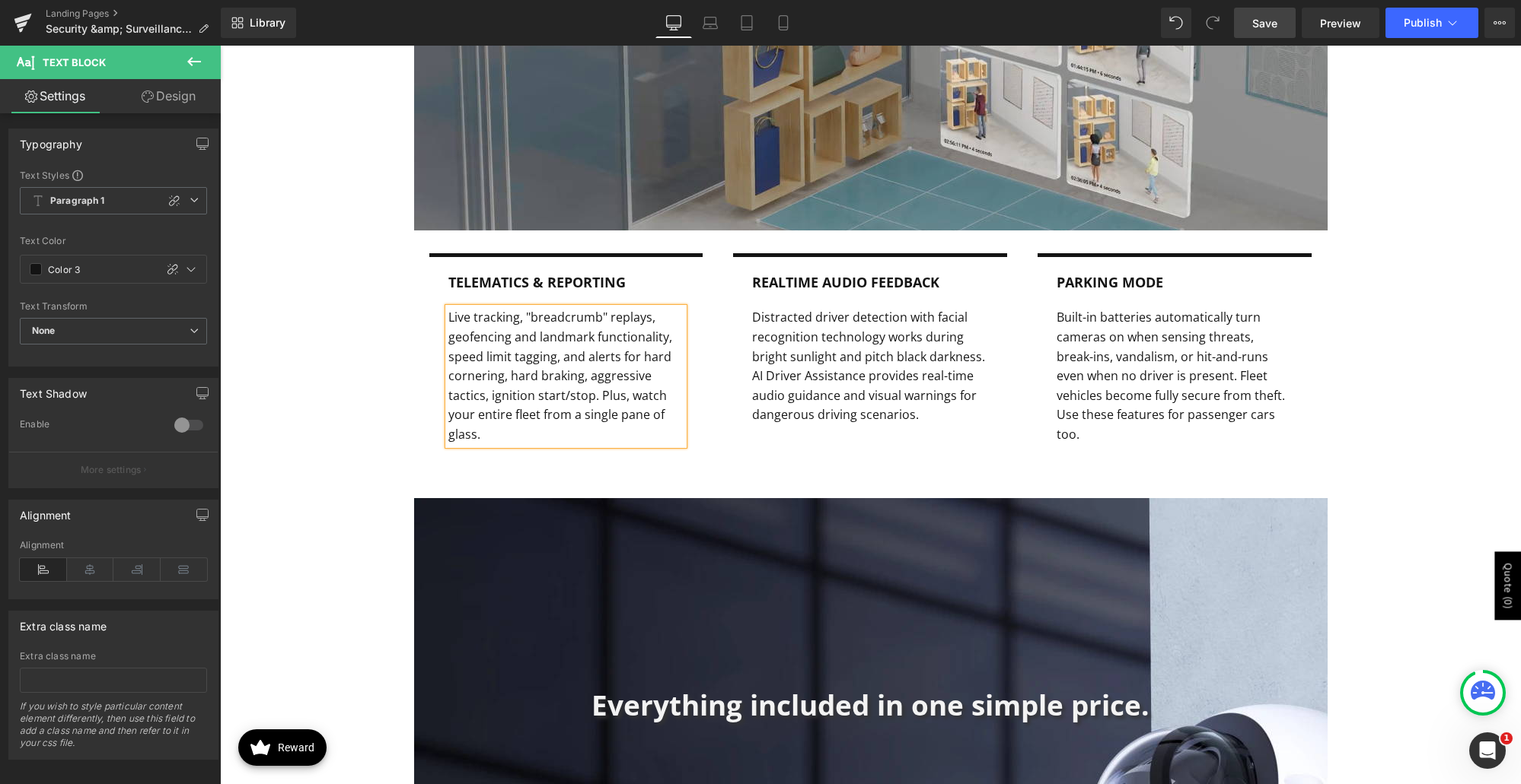
click at [519, 359] on p "Live tracking, "breadcrumb" replays, geofencing and landmark functionality, spe…" at bounding box center [566, 376] width 236 height 136
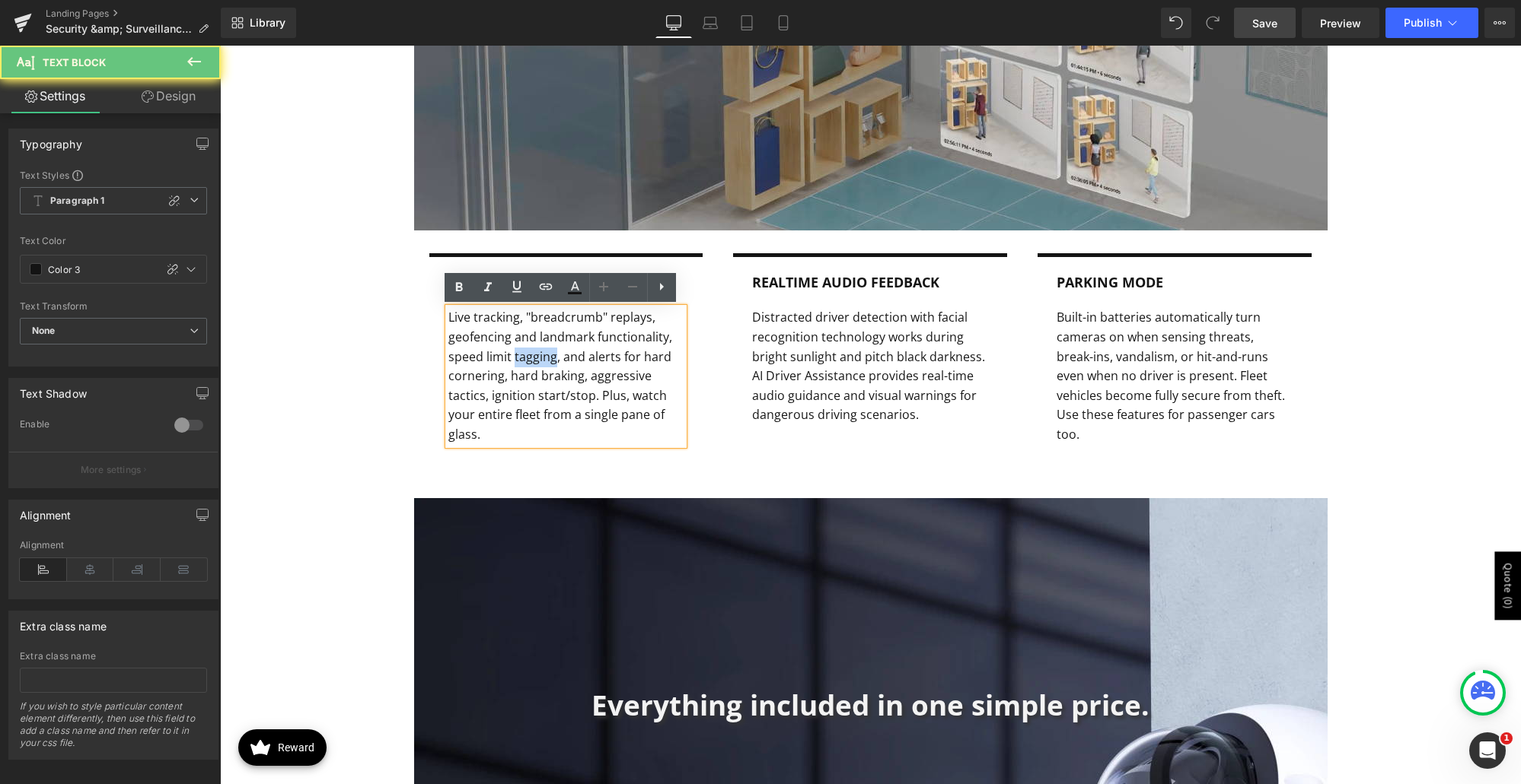
click at [519, 359] on p "Live tracking, "breadcrumb" replays, geofencing and landmark functionality, spe…" at bounding box center [566, 376] width 236 height 136
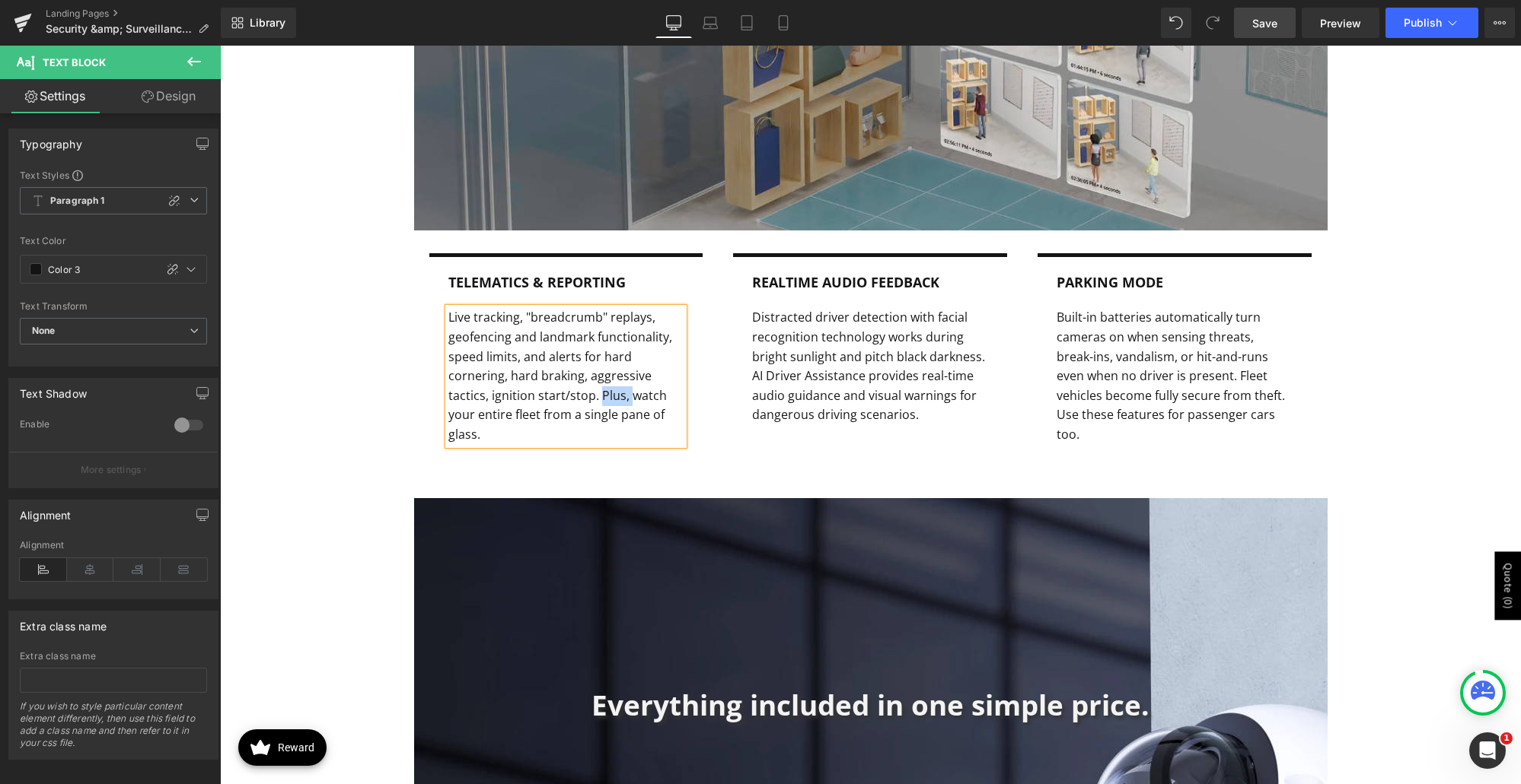
drag, startPoint x: 626, startPoint y: 395, endPoint x: 593, endPoint y: 397, distance: 33.1
click at [593, 397] on p "Live tracking, "breadcrumb" replays, geofencing and landmark functionality, spe…" at bounding box center [566, 376] width 236 height 136
click at [345, 340] on div "Row 350px 150px Telematics & Reporting Text Block Live tracking, "breadcrumb" r…" at bounding box center [870, 112] width 1301 height 754
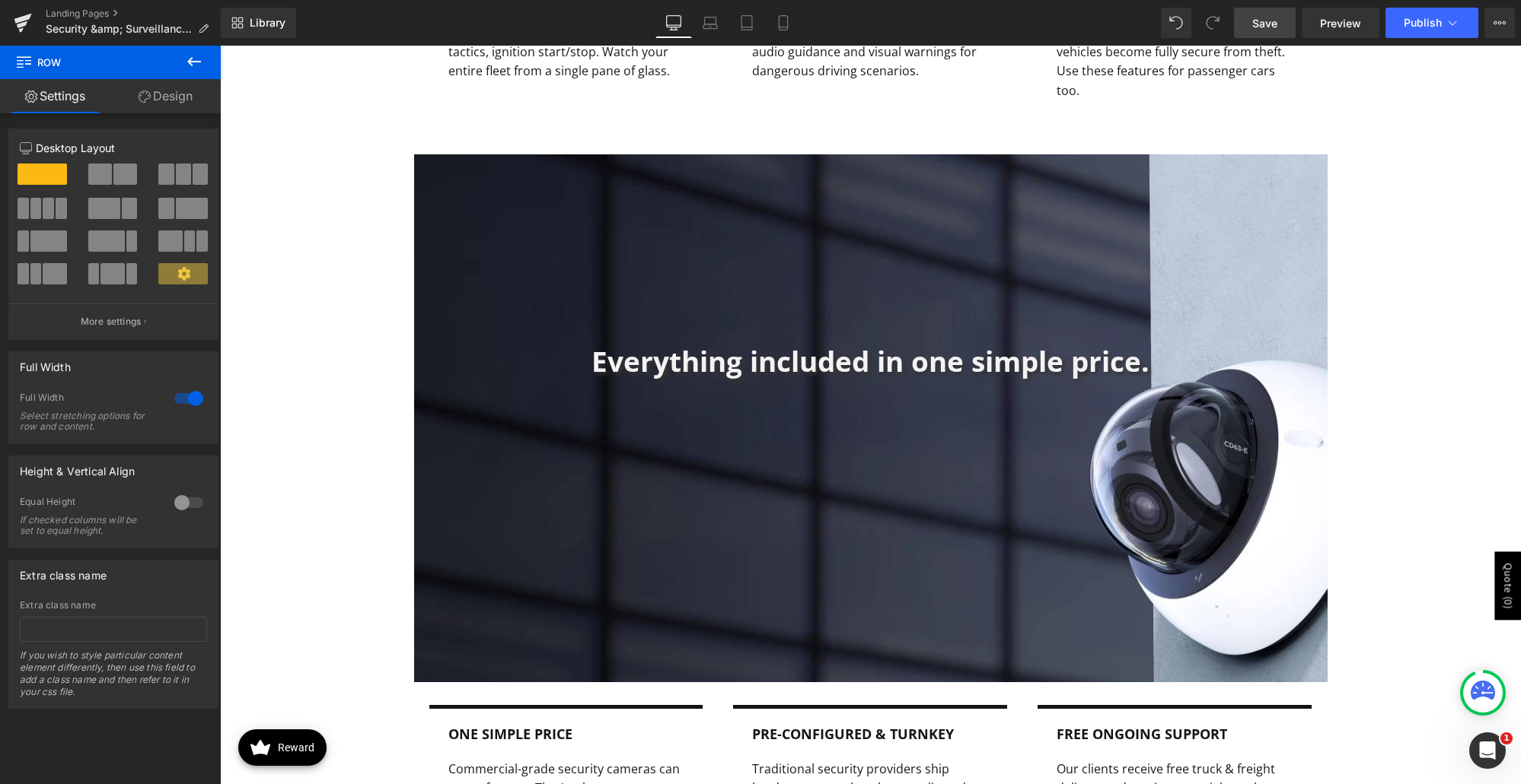
scroll to position [2132, 0]
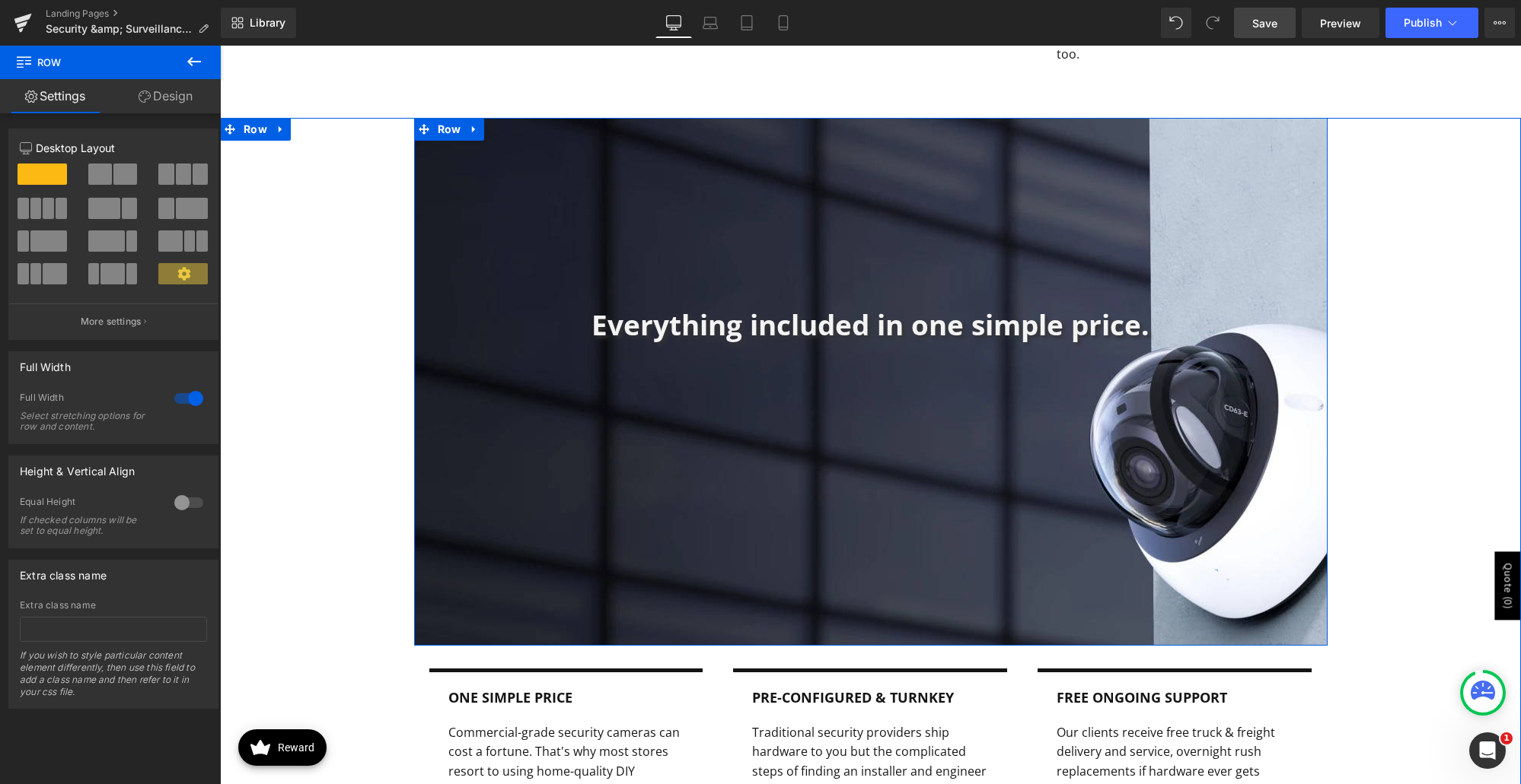
click at [797, 147] on div "Everything included in one simple price. Heading Row" at bounding box center [871, 381] width 914 height 528
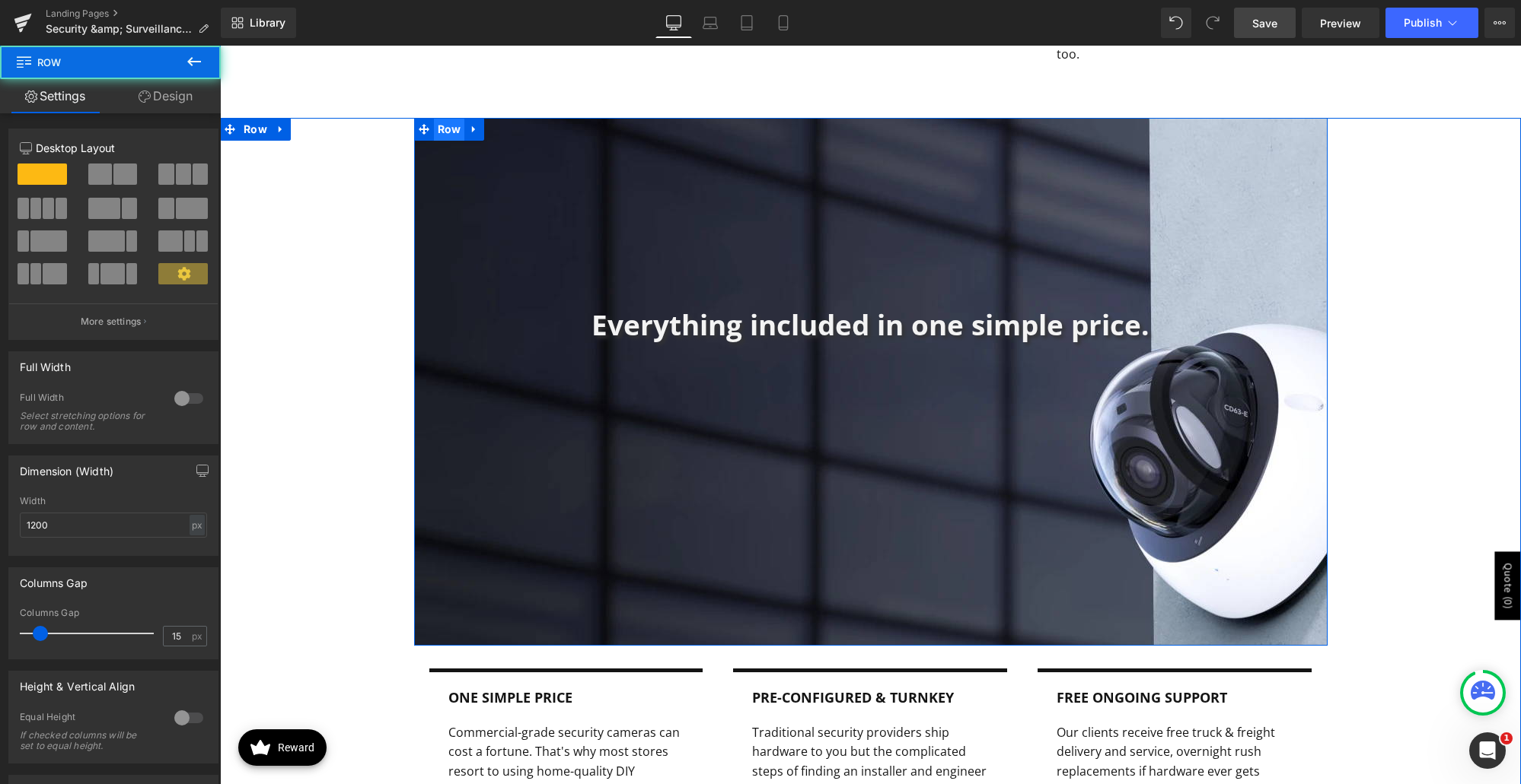
click at [439, 118] on span "Row" at bounding box center [449, 129] width 31 height 23
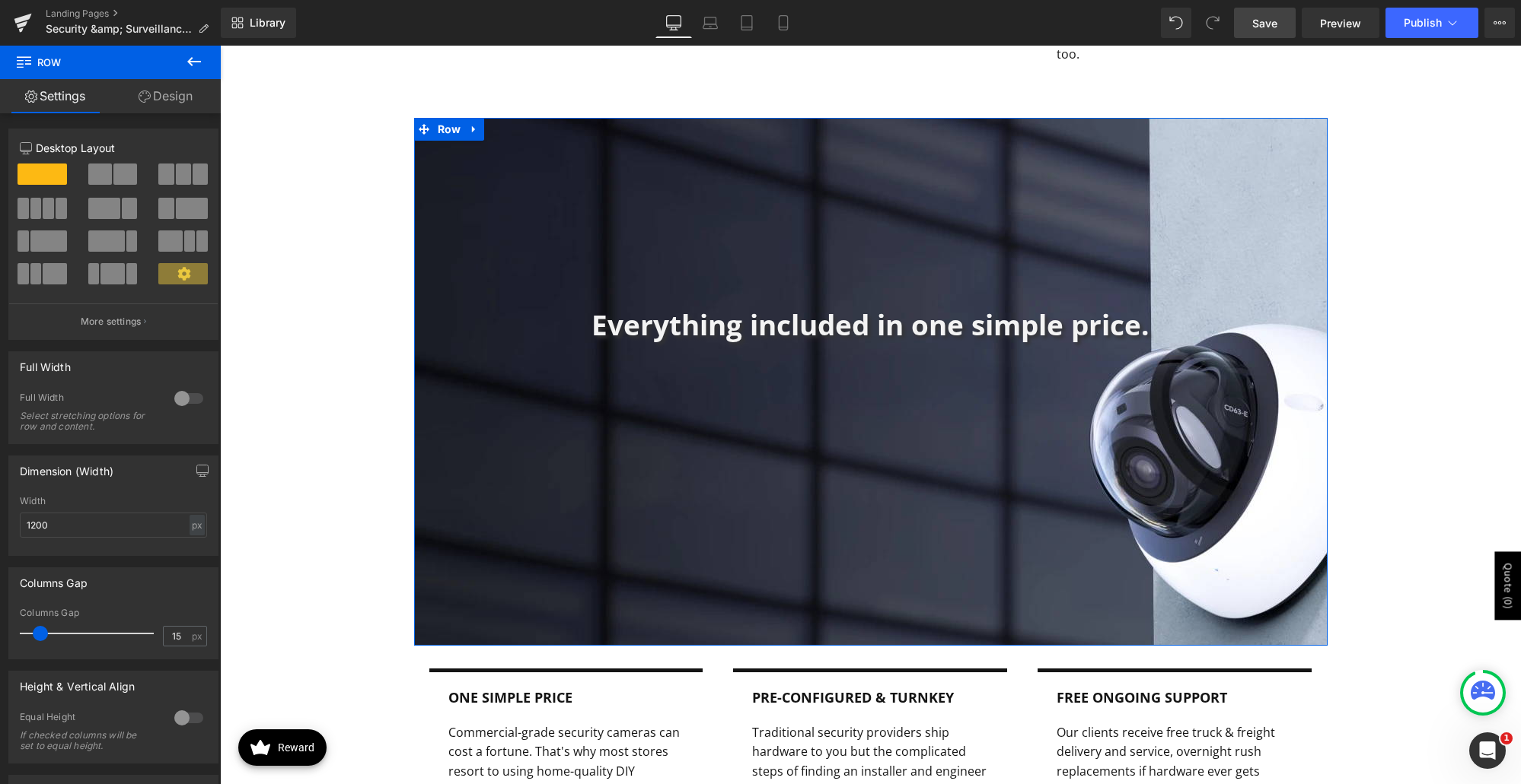
click at [135, 105] on link "Design" at bounding box center [166, 96] width 111 height 34
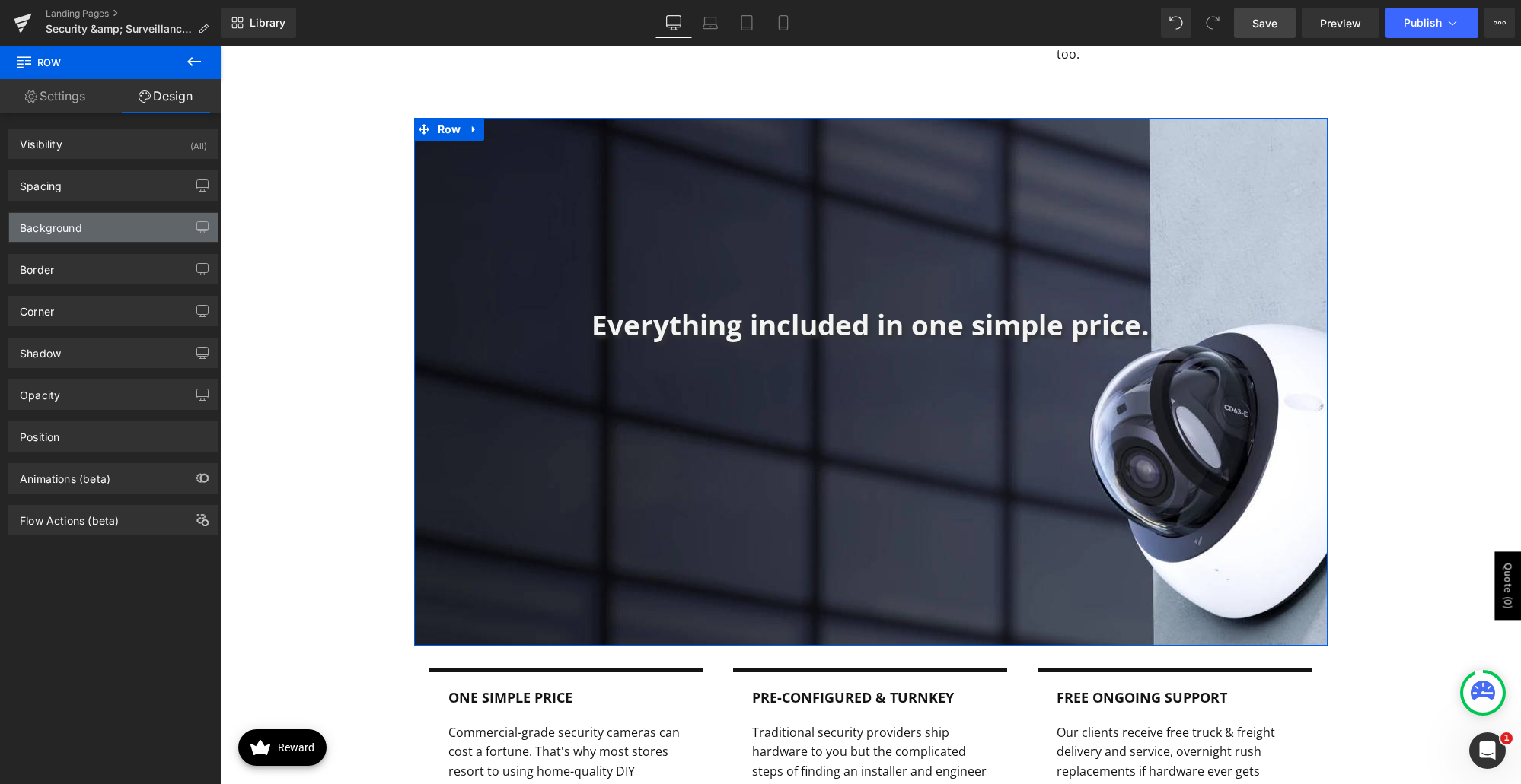
type input "transparent"
type input "0"
click at [92, 227] on div "Background" at bounding box center [113, 227] width 209 height 29
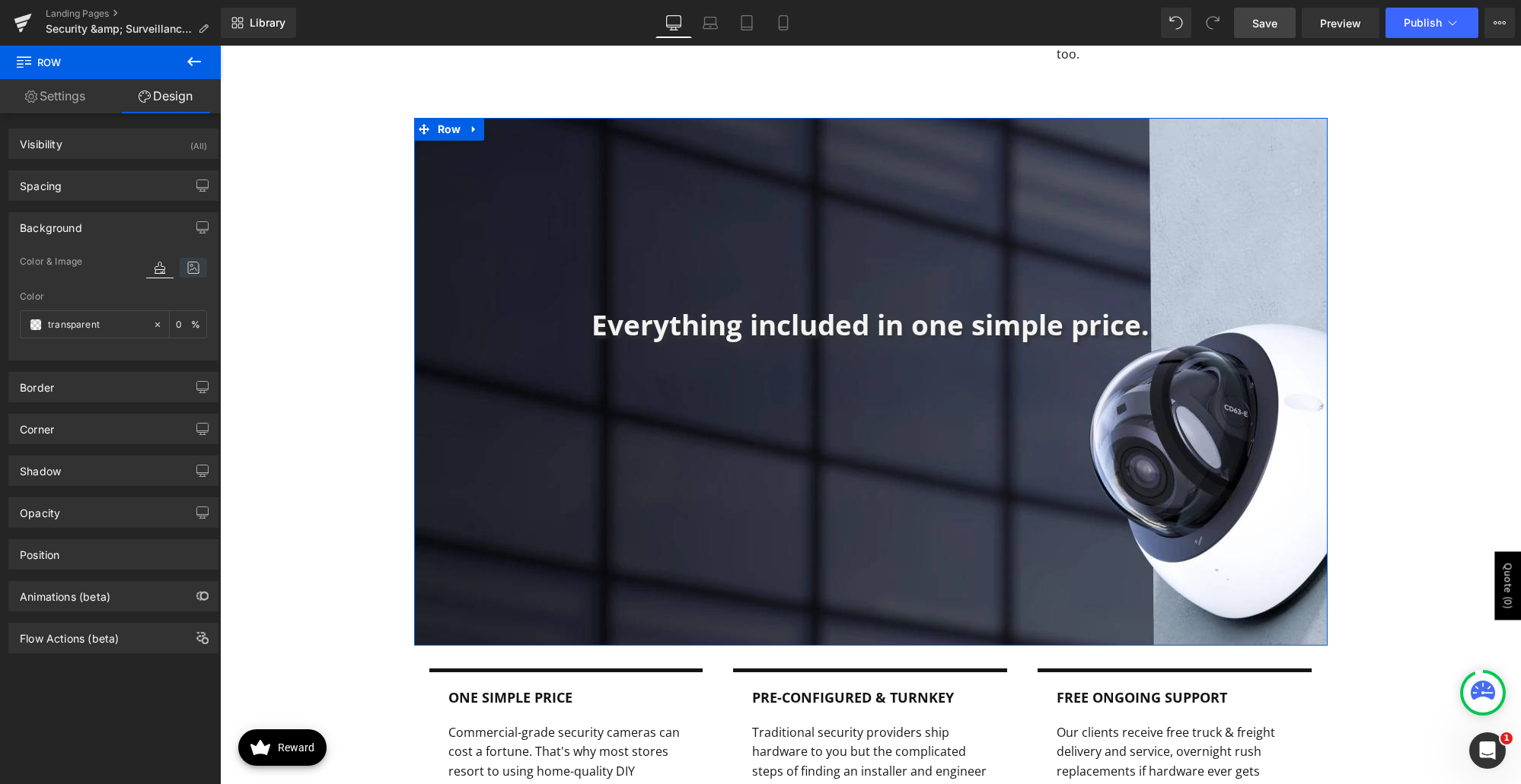
click at [187, 264] on icon at bounding box center [193, 268] width 27 height 20
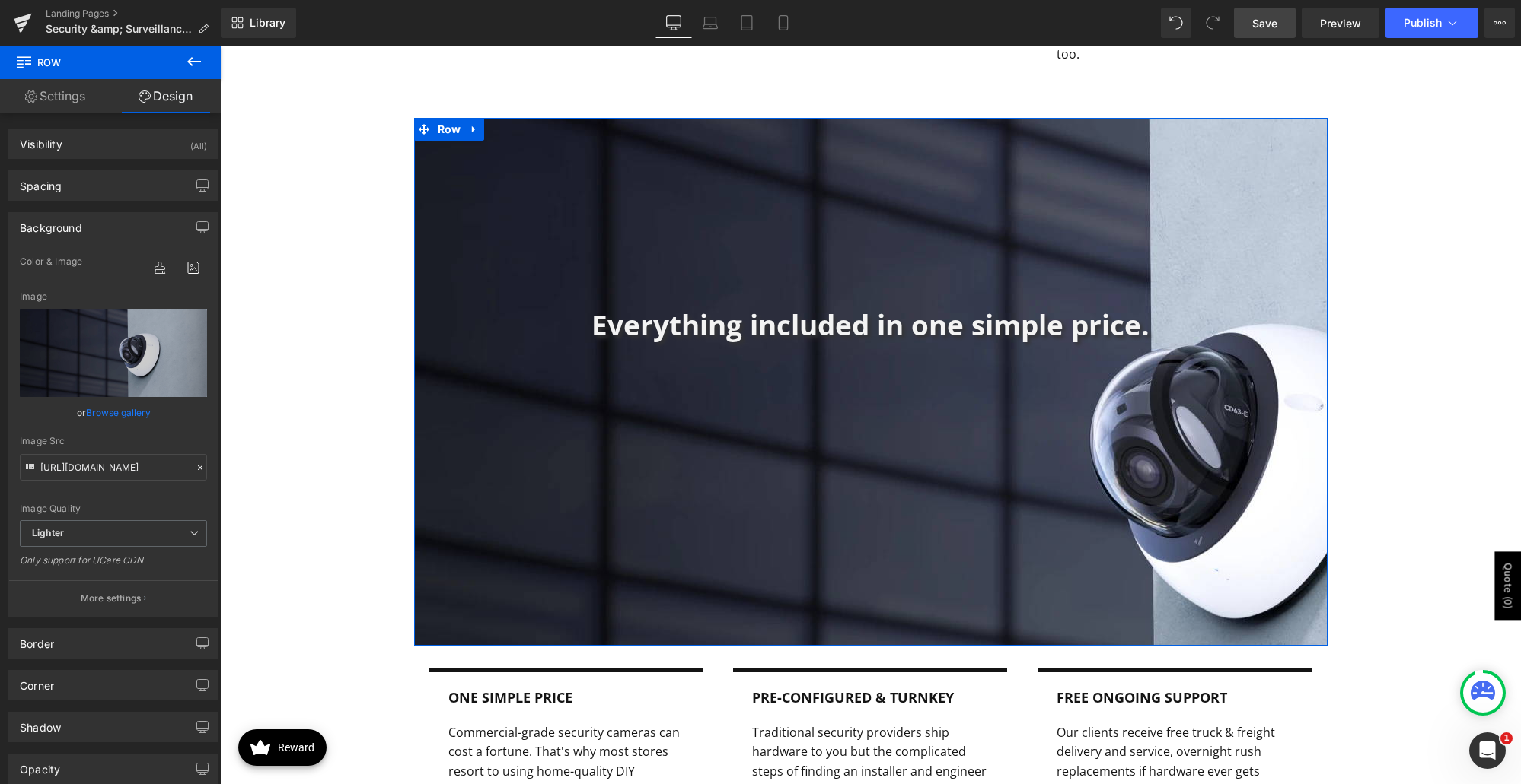
click at [134, 420] on link "Browse gallery" at bounding box center [119, 412] width 65 height 27
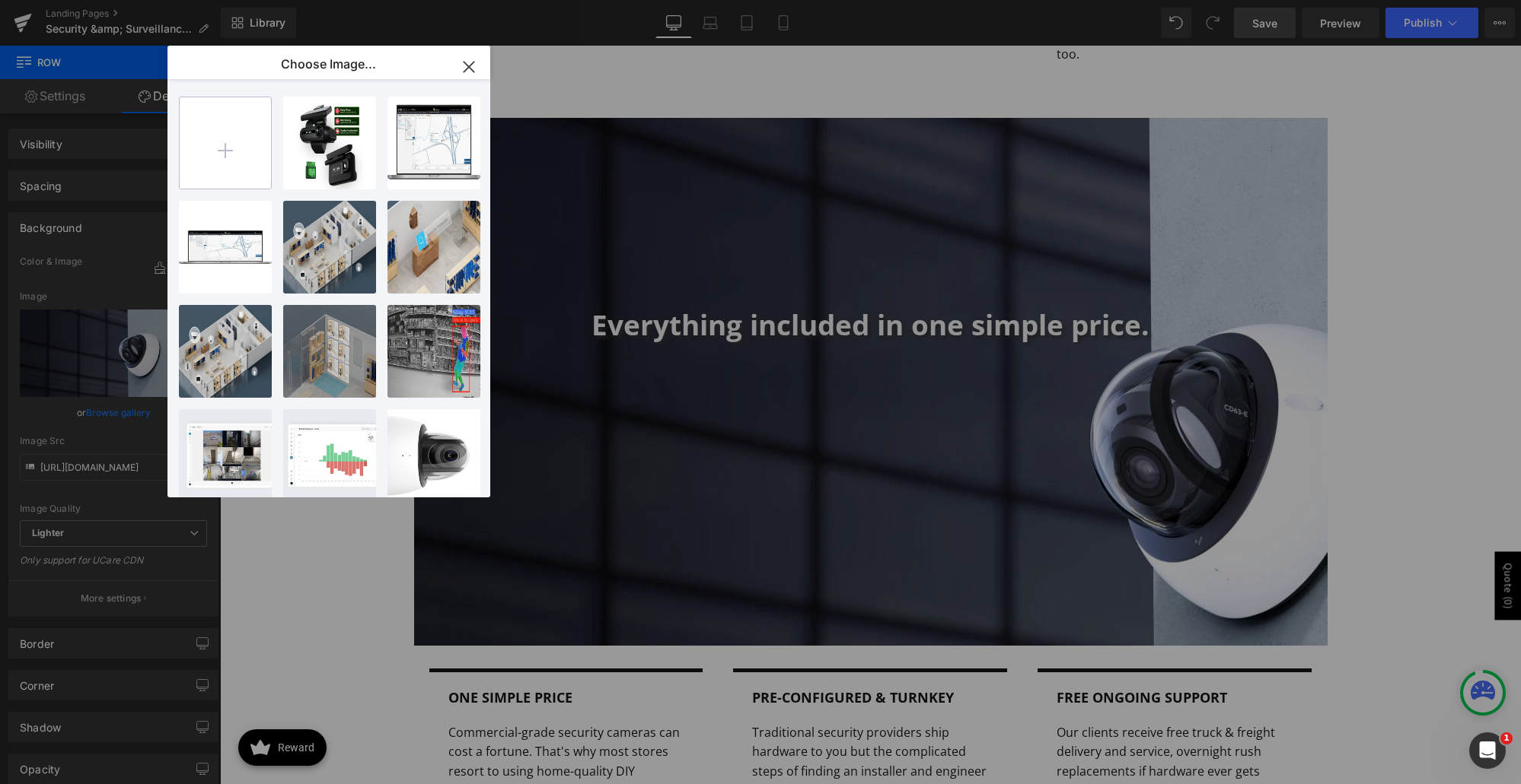
click at [232, 149] on input "file" at bounding box center [225, 143] width 92 height 92
type input "C:\fakepath\azuga-ai-fleet-dashcam.jpg"
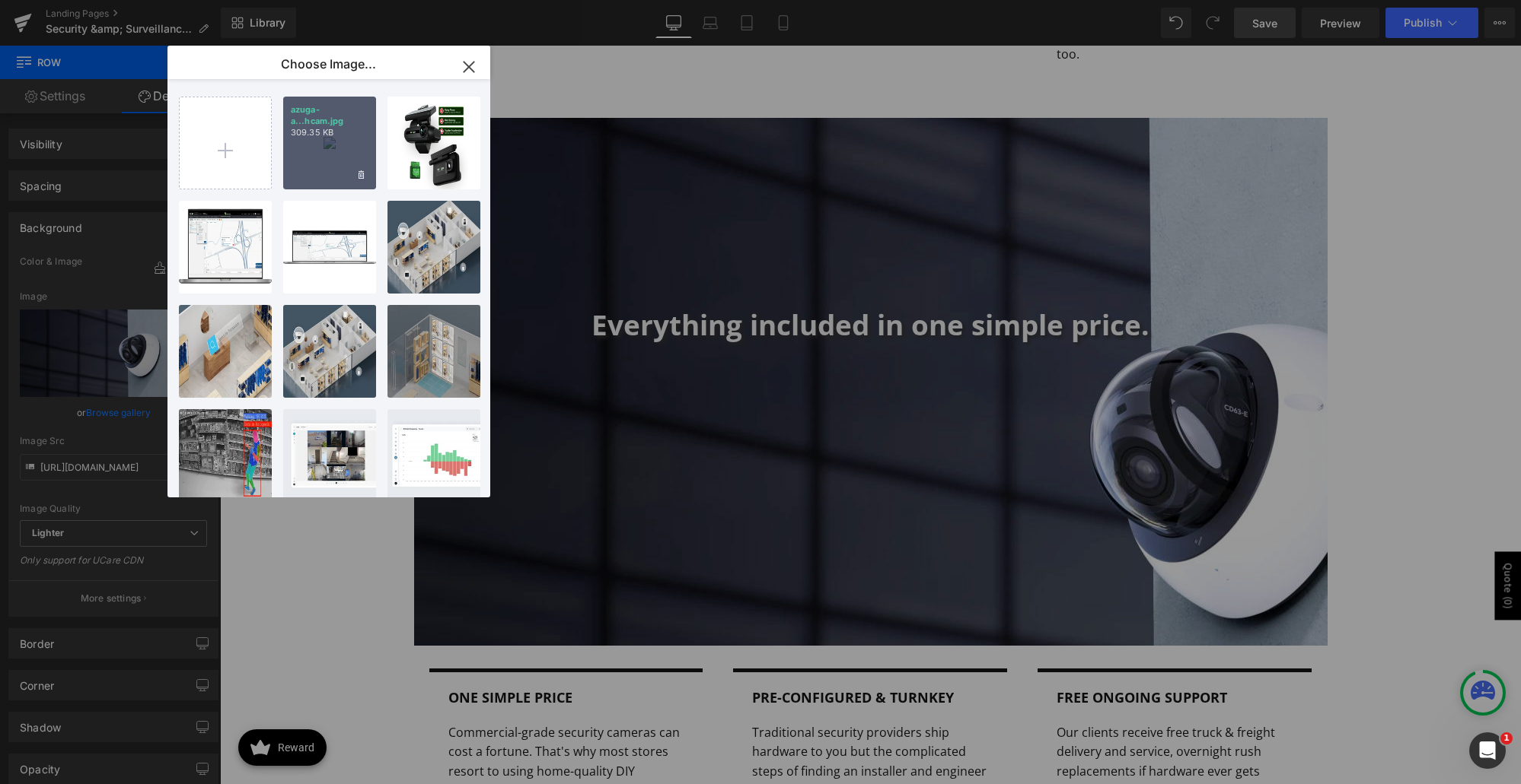
click at [335, 153] on div "azuga-a...hcam.jpg 309.35 KB" at bounding box center [330, 143] width 92 height 92
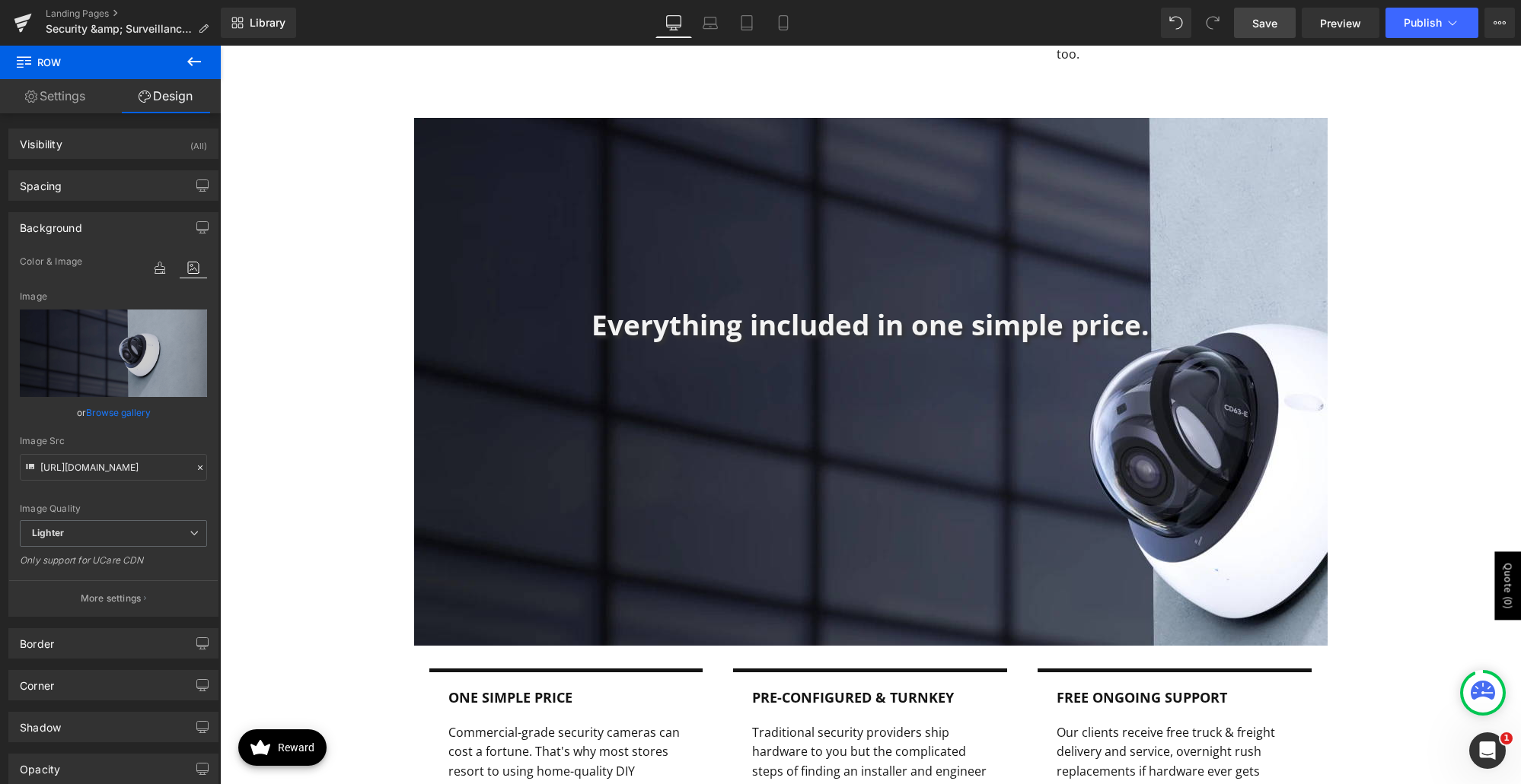
click at [1264, 32] on link "Save" at bounding box center [1264, 23] width 62 height 31
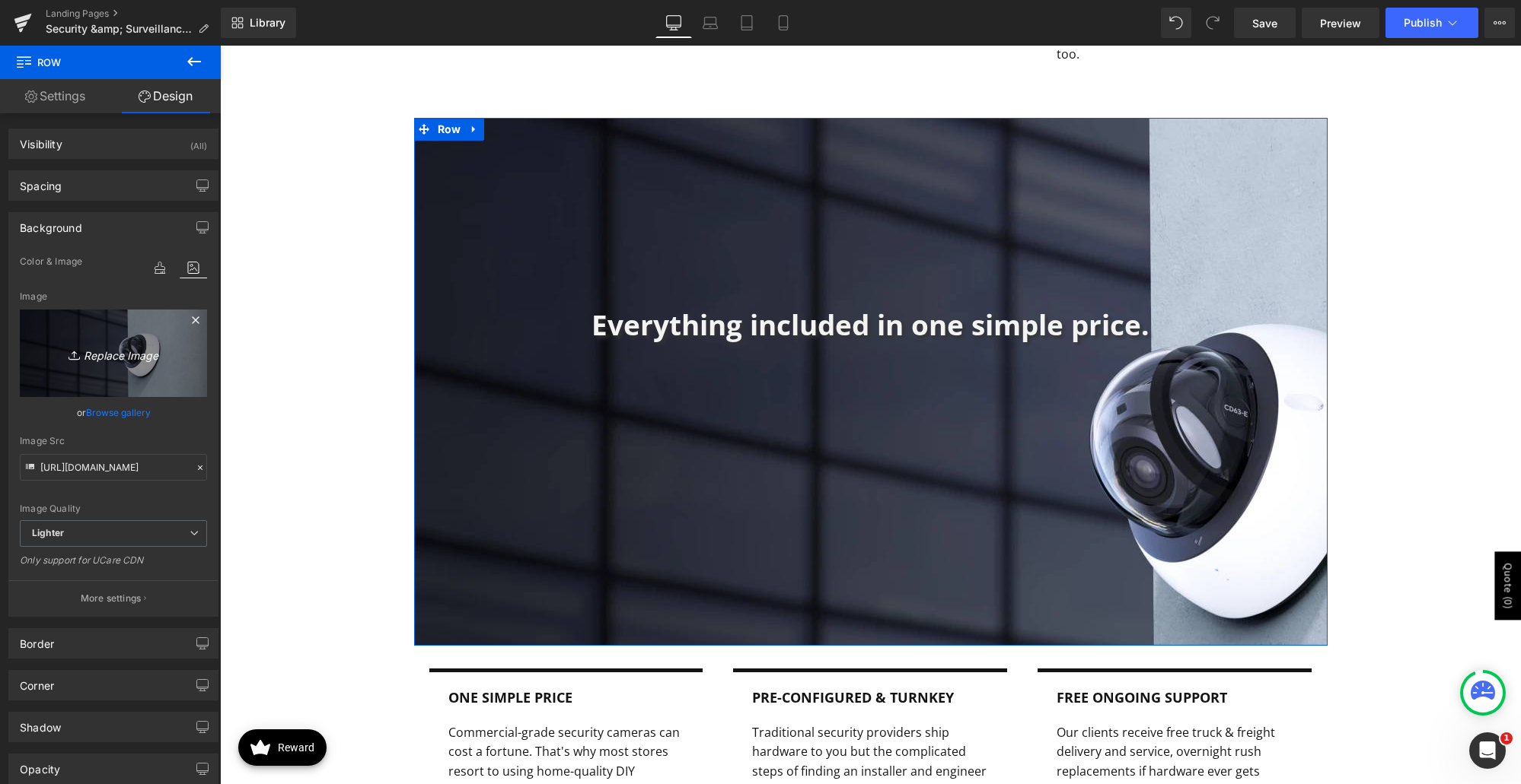
click at [128, 361] on icon "Replace Image" at bounding box center [113, 353] width 122 height 19
click at [115, 410] on link "Browse gallery" at bounding box center [119, 412] width 65 height 27
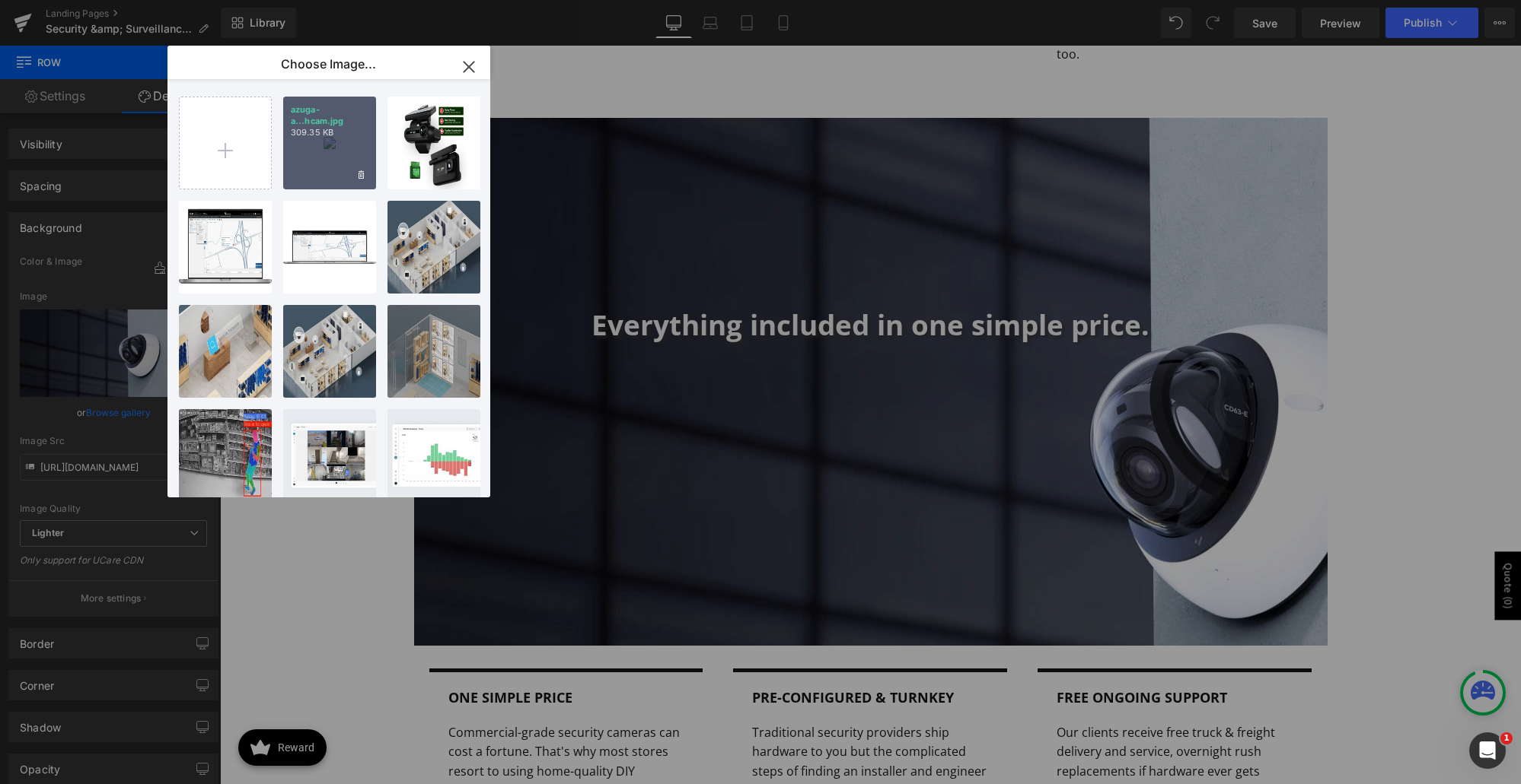
click at [319, 134] on p "309.35 KB" at bounding box center [329, 133] width 78 height 11
type input "[URL][DOMAIN_NAME]"
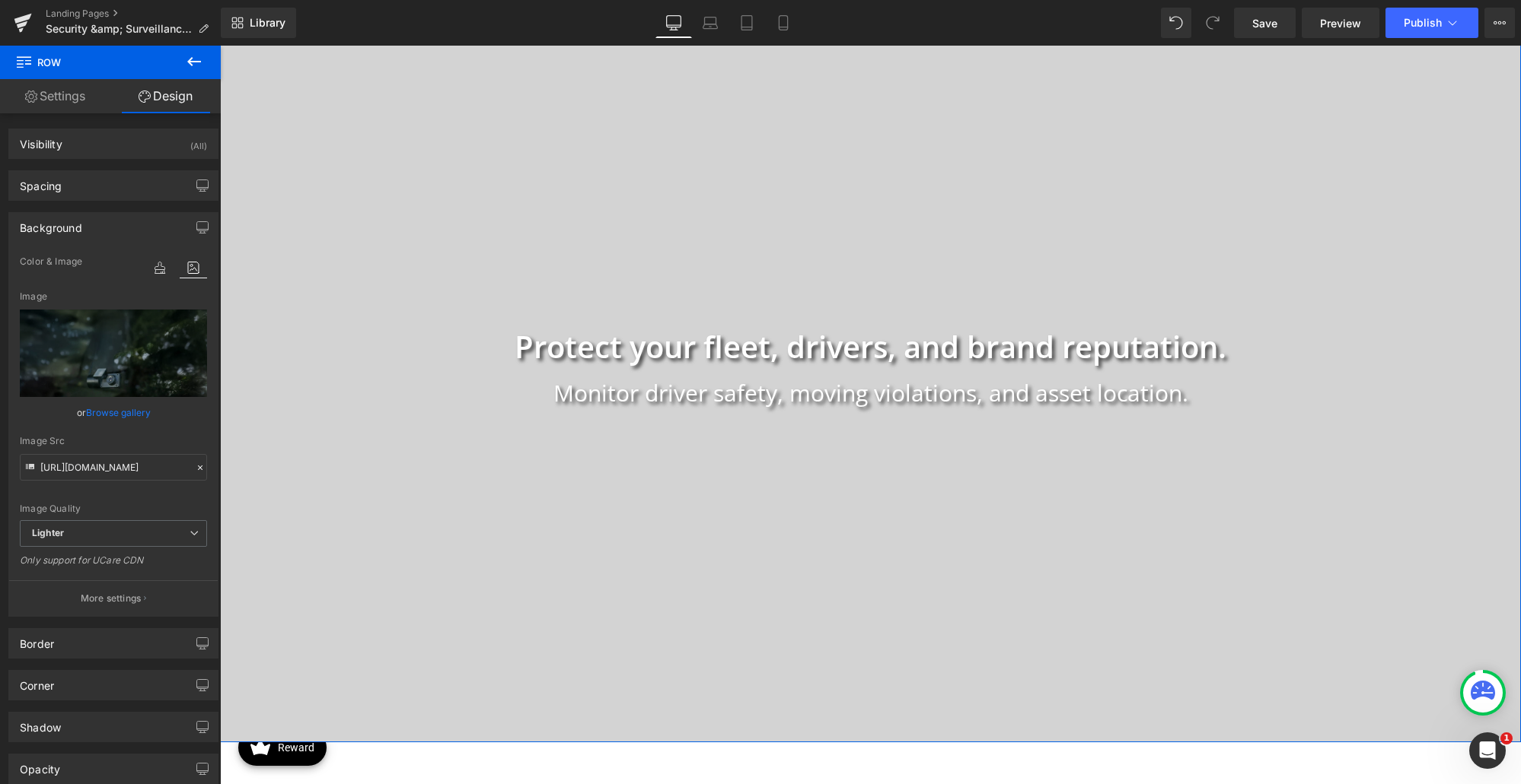
scroll to position [228, 0]
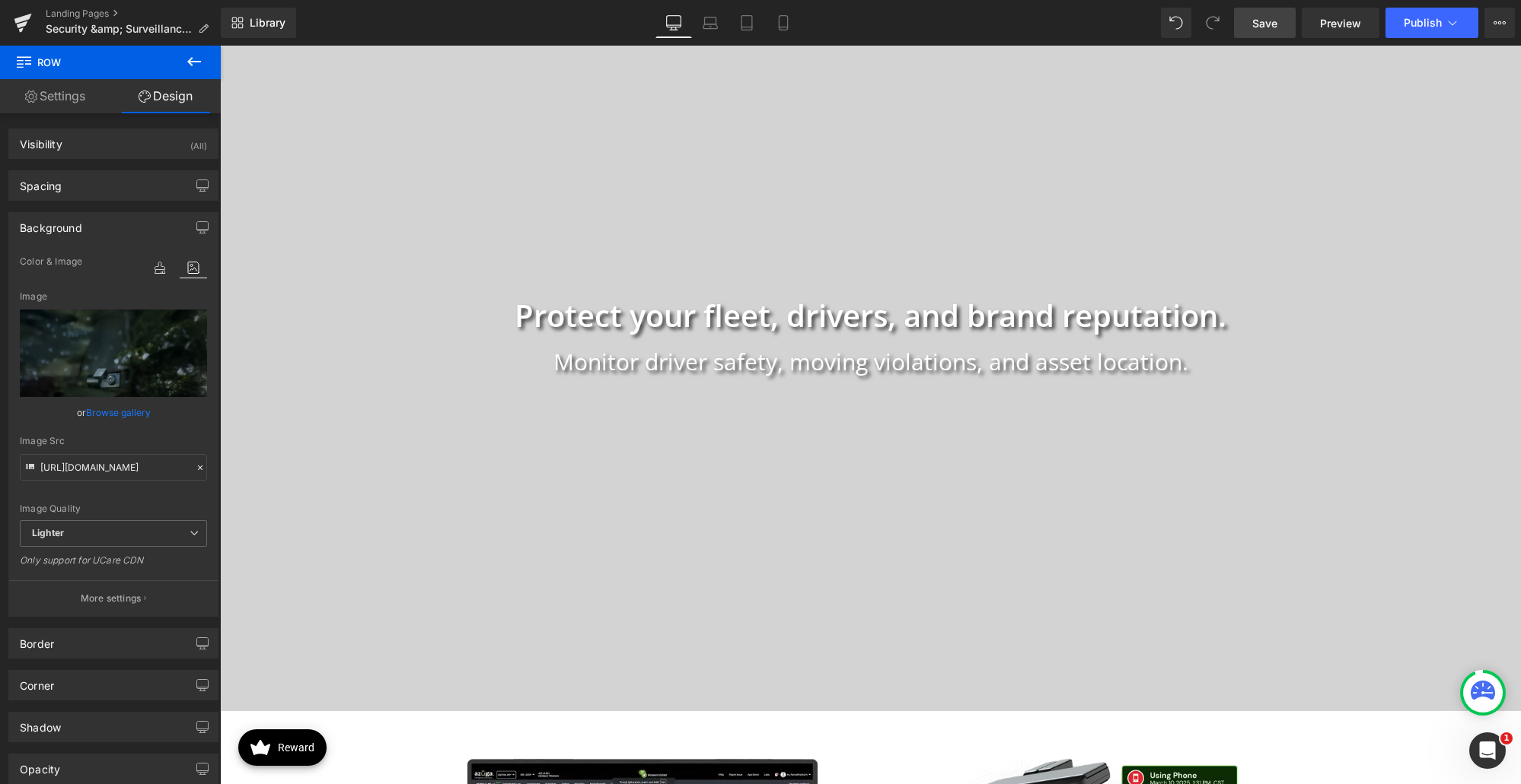
click at [1252, 18] on link "Save" at bounding box center [1264, 23] width 62 height 31
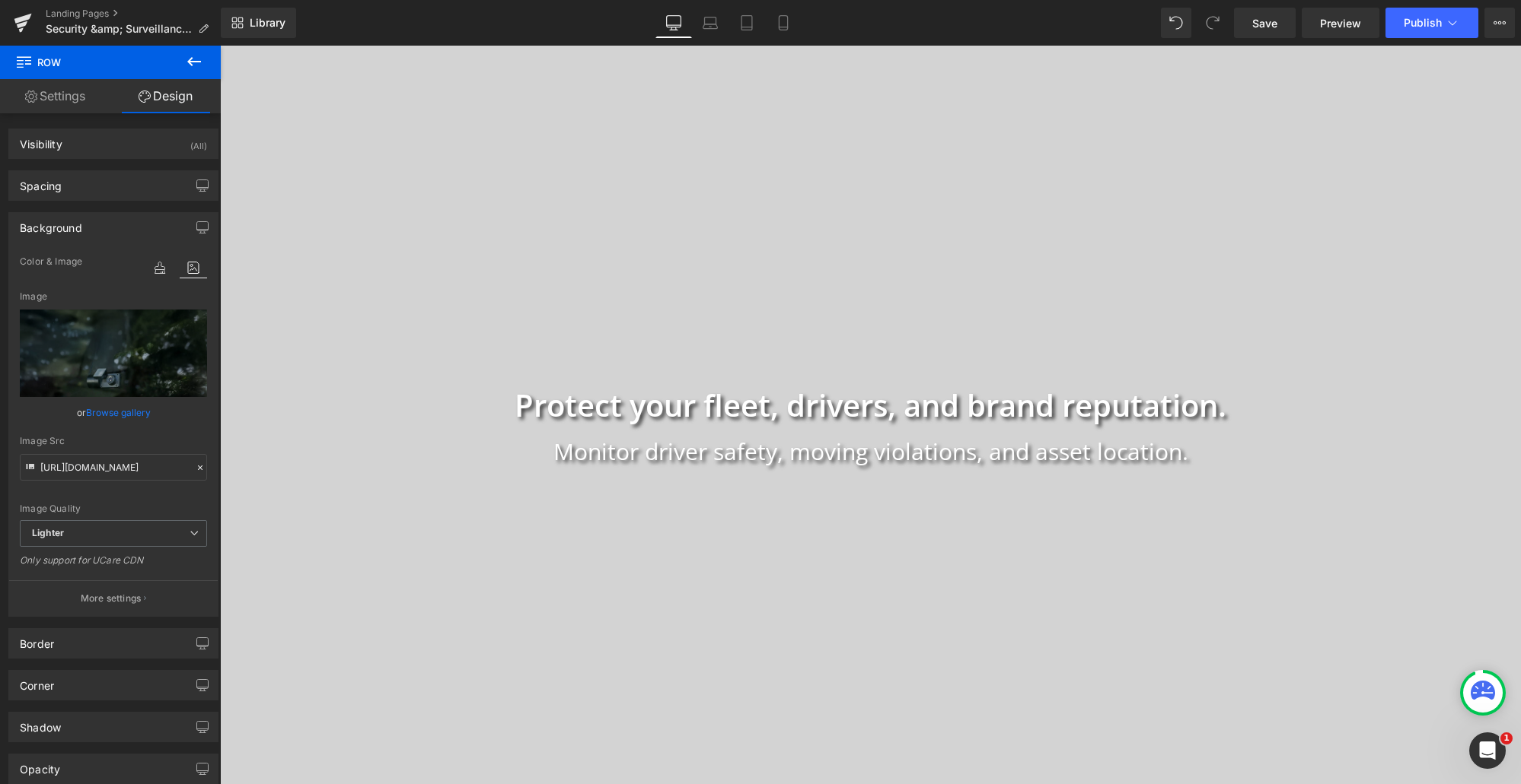
scroll to position [76, 0]
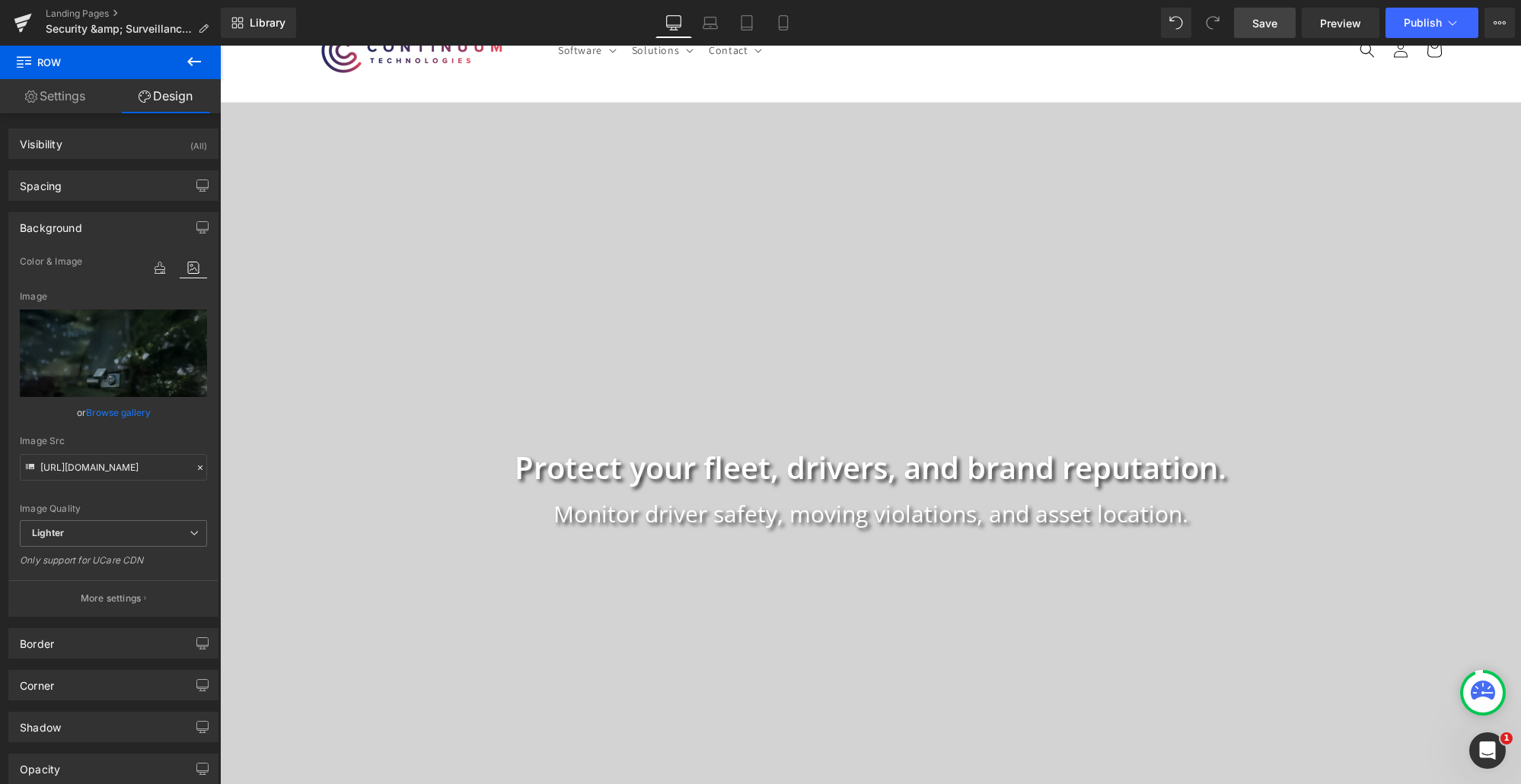
click at [1283, 28] on link "Save" at bounding box center [1264, 23] width 62 height 31
